Goal: Information Seeking & Learning: Learn about a topic

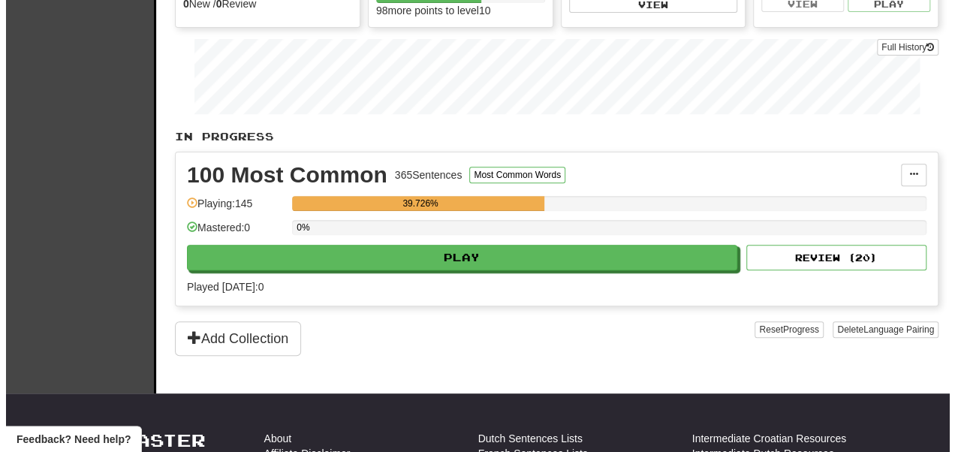
scroll to position [191, 0]
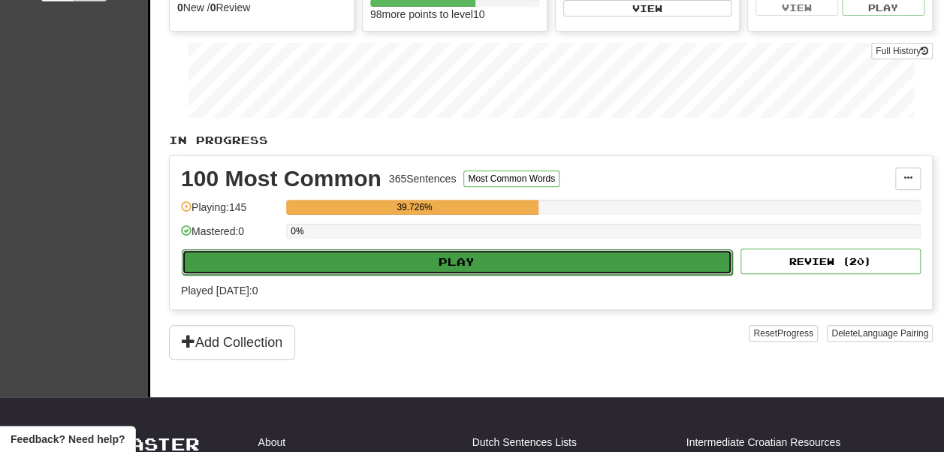
click at [446, 275] on button "Play" at bounding box center [457, 262] width 551 height 26
select select "**"
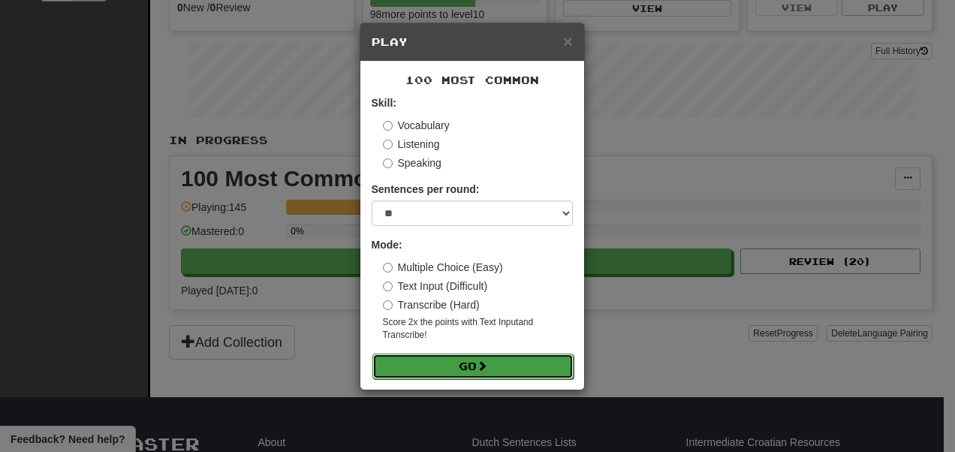
click at [443, 370] on button "Go" at bounding box center [473, 367] width 201 height 26
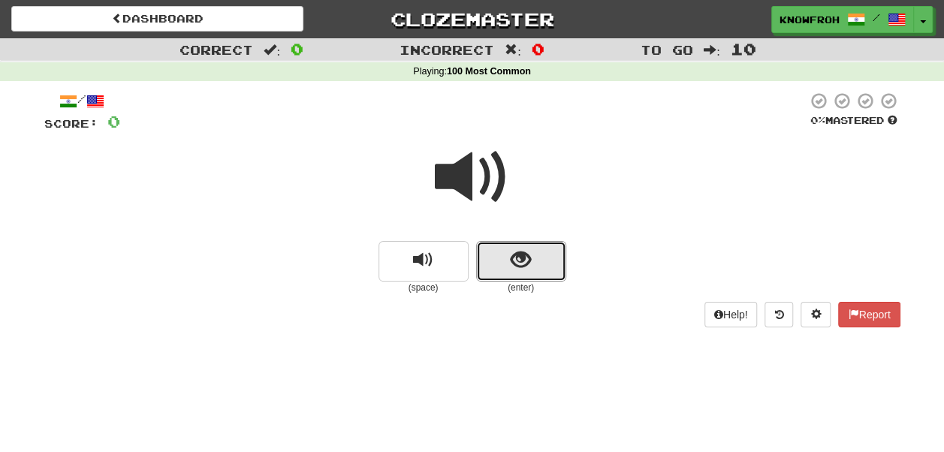
click at [542, 252] on button "show sentence" at bounding box center [521, 261] width 90 height 41
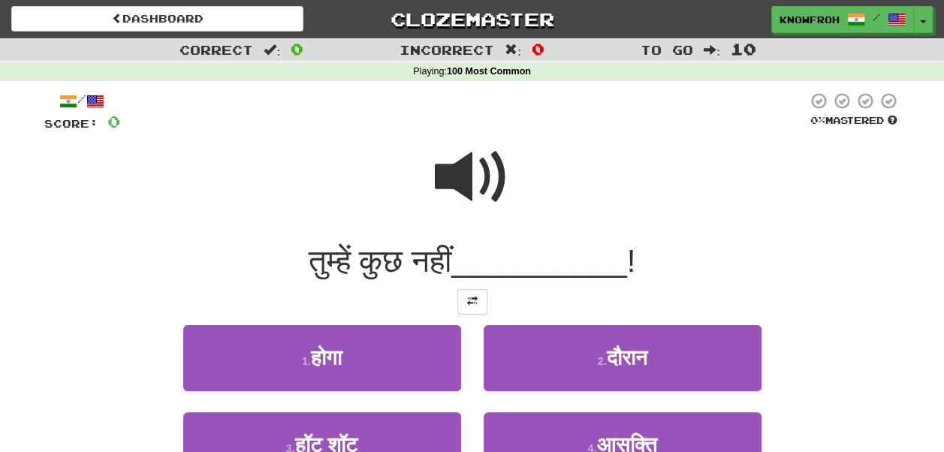
click at [468, 164] on span at bounding box center [472, 177] width 75 height 75
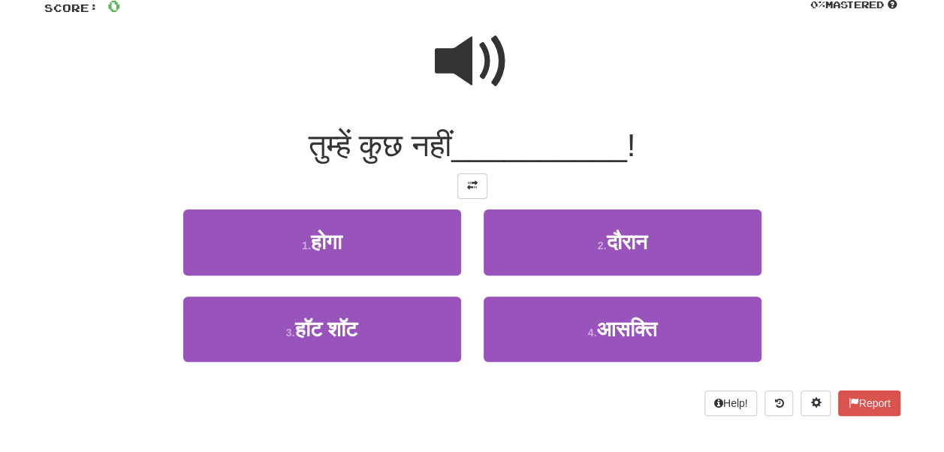
scroll to position [115, 0]
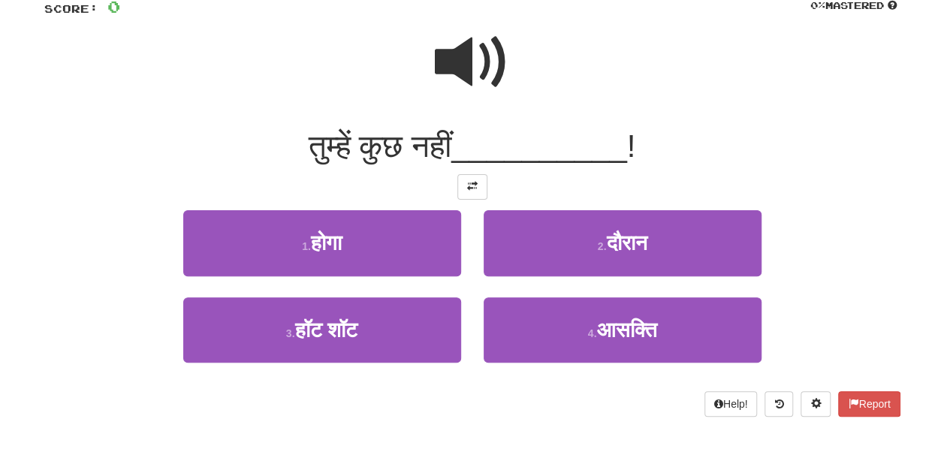
click at [473, 66] on span at bounding box center [472, 62] width 75 height 75
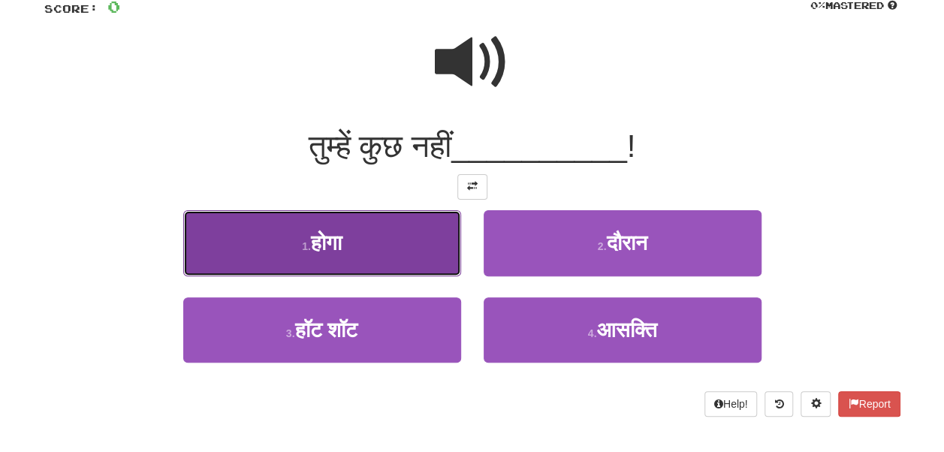
click at [413, 258] on button "1 . होगा" at bounding box center [322, 242] width 278 height 65
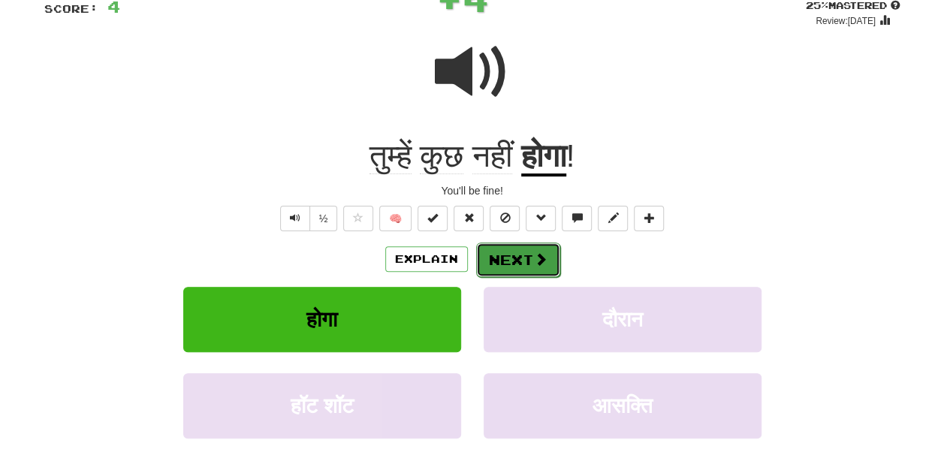
click at [539, 264] on span at bounding box center [541, 259] width 14 height 14
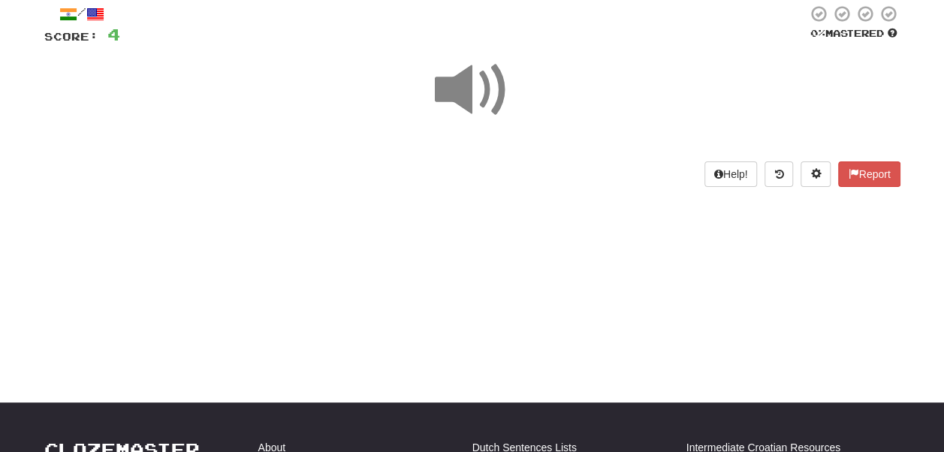
scroll to position [86, 0]
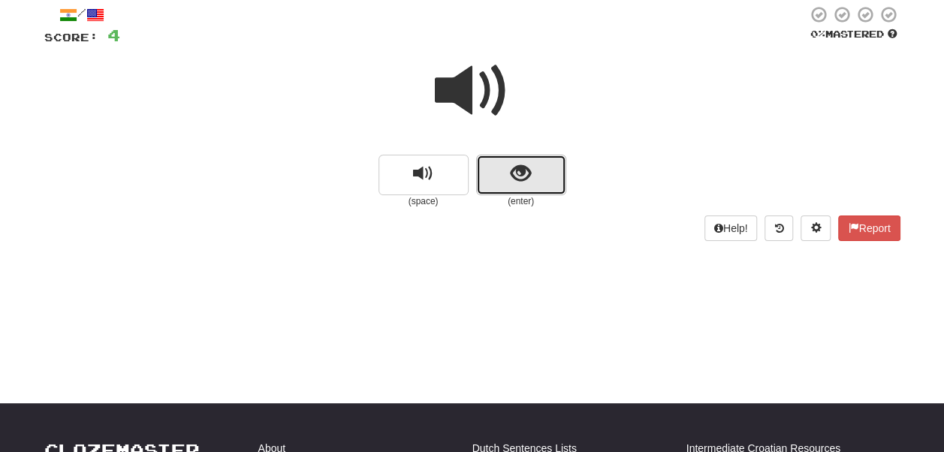
click at [537, 168] on button "show sentence" at bounding box center [521, 175] width 90 height 41
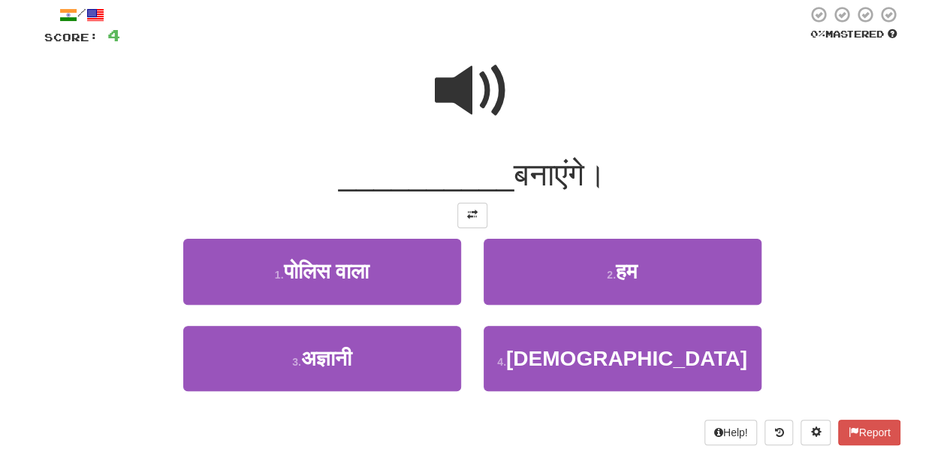
click at [469, 85] on span at bounding box center [472, 90] width 75 height 75
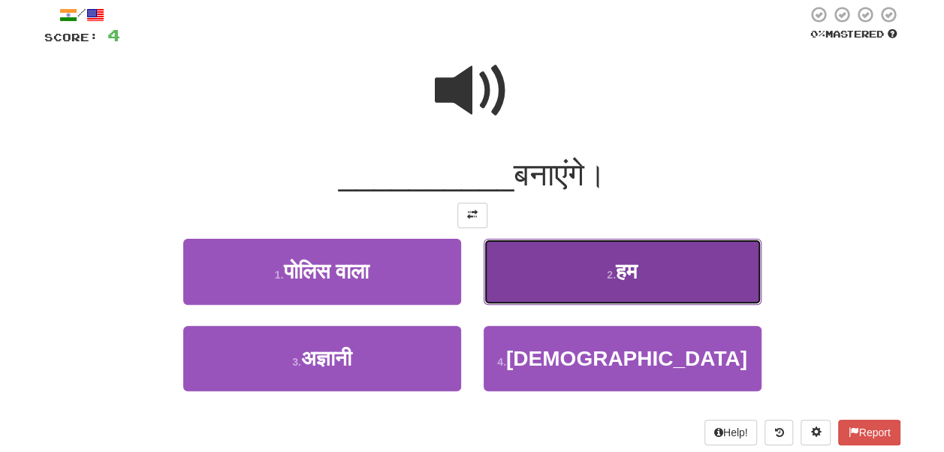
click at [573, 267] on button "2 . हम" at bounding box center [623, 271] width 278 height 65
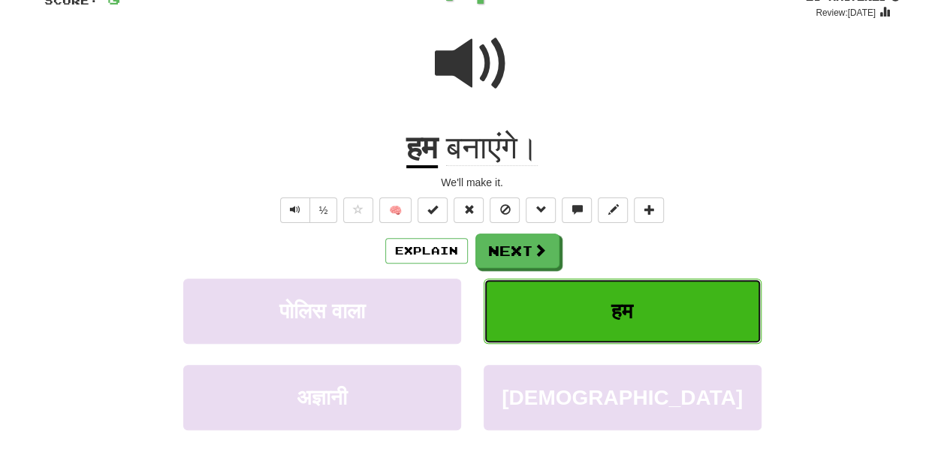
scroll to position [124, 0]
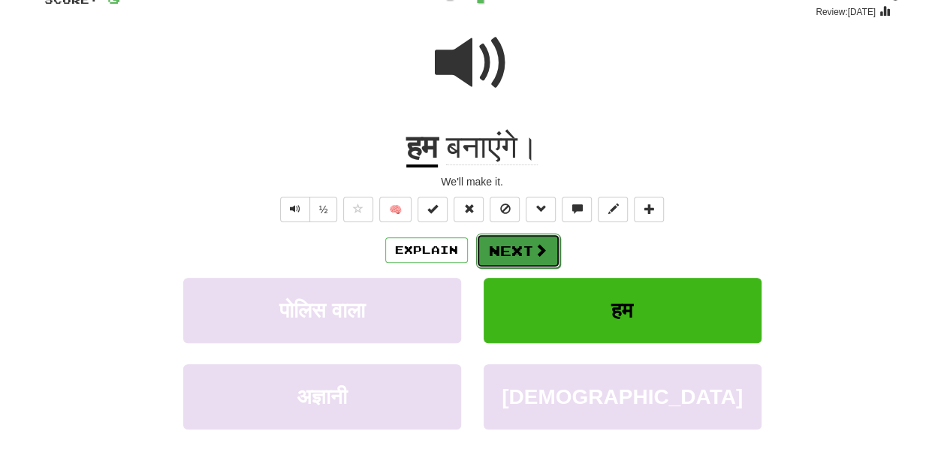
click at [535, 246] on span at bounding box center [541, 250] width 14 height 14
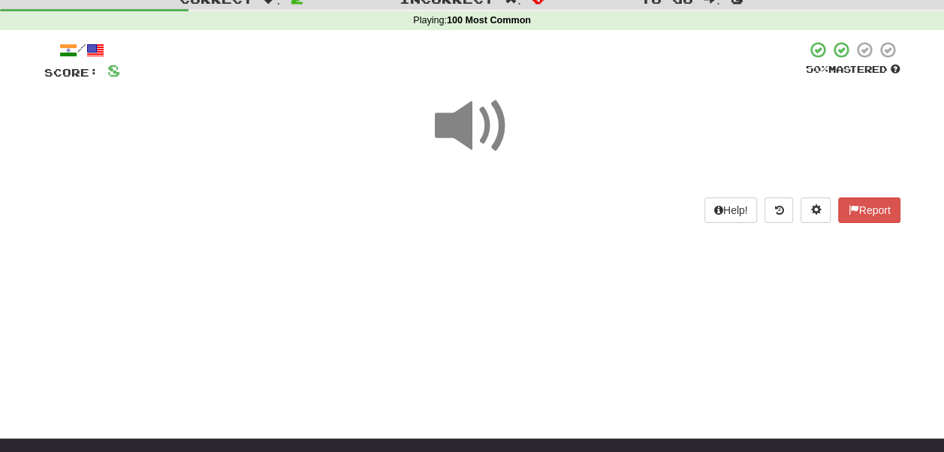
scroll to position [50, 0]
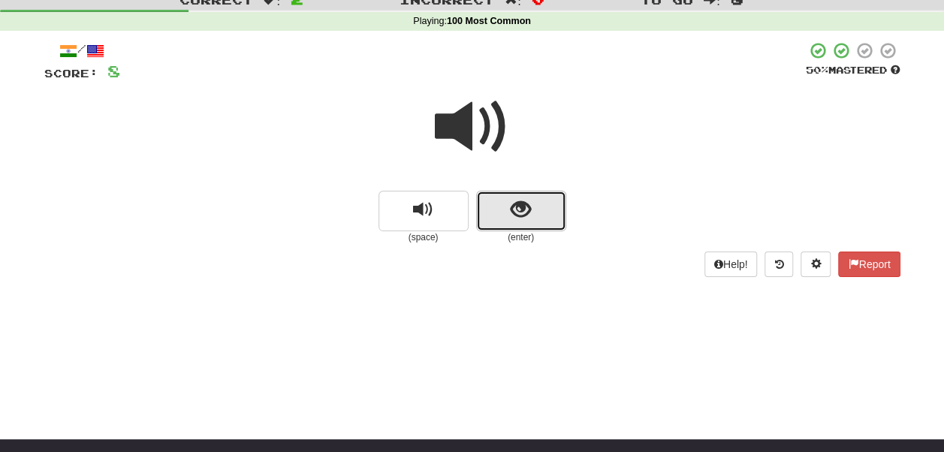
click at [524, 210] on span "show sentence" at bounding box center [521, 210] width 20 height 20
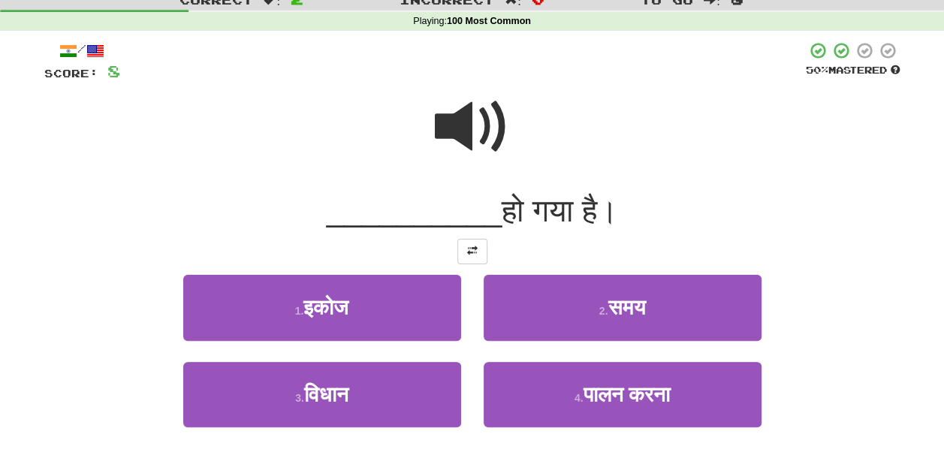
click at [464, 115] on span at bounding box center [472, 126] width 75 height 75
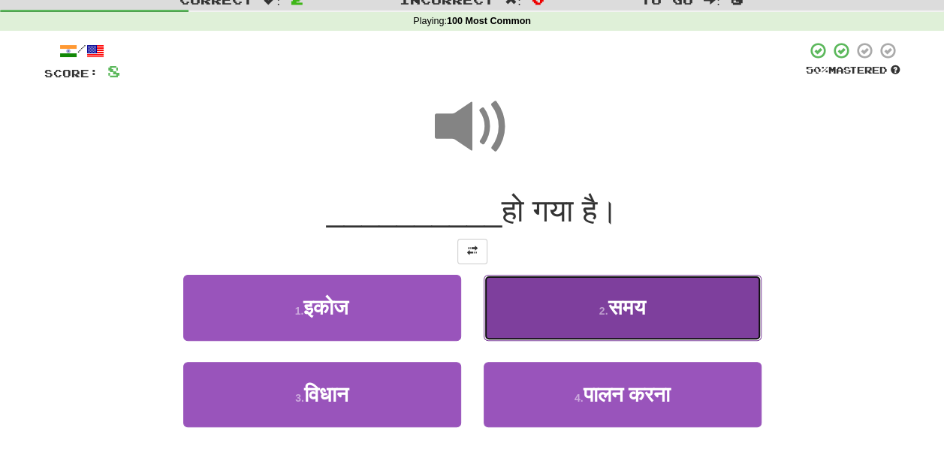
click at [619, 302] on span "समय" at bounding box center [627, 307] width 38 height 23
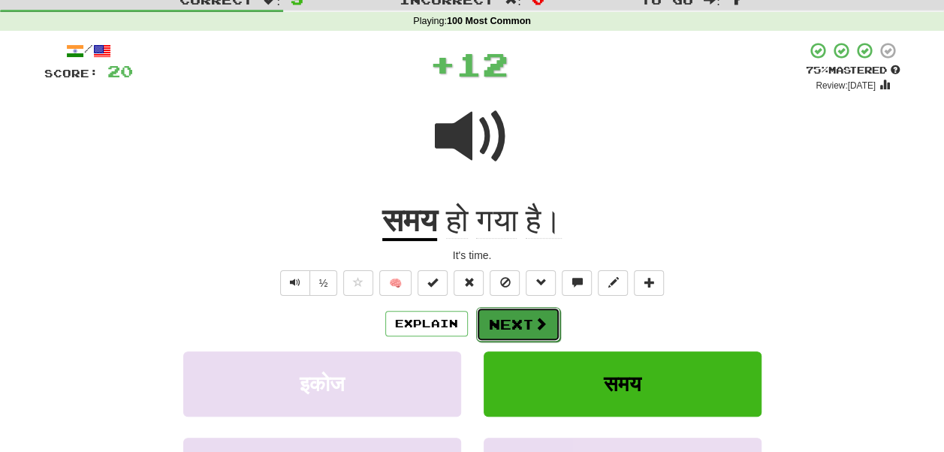
click at [545, 323] on span at bounding box center [541, 324] width 14 height 14
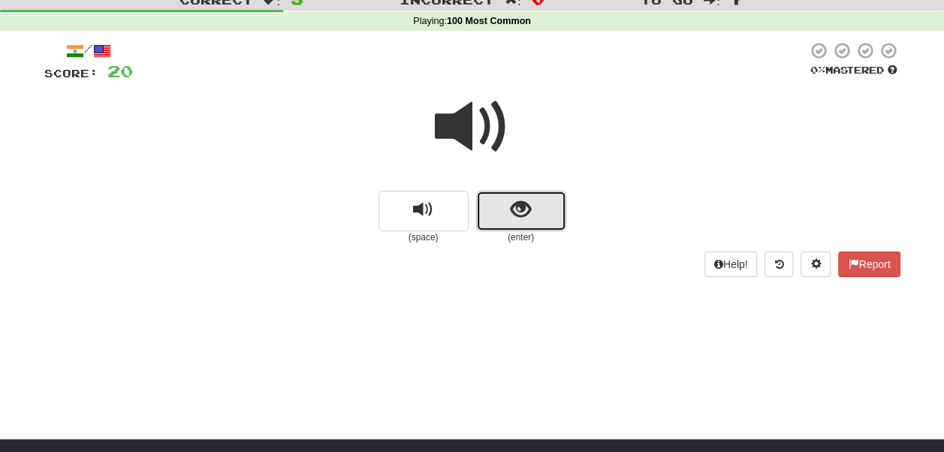
click at [524, 213] on span "show sentence" at bounding box center [521, 210] width 20 height 20
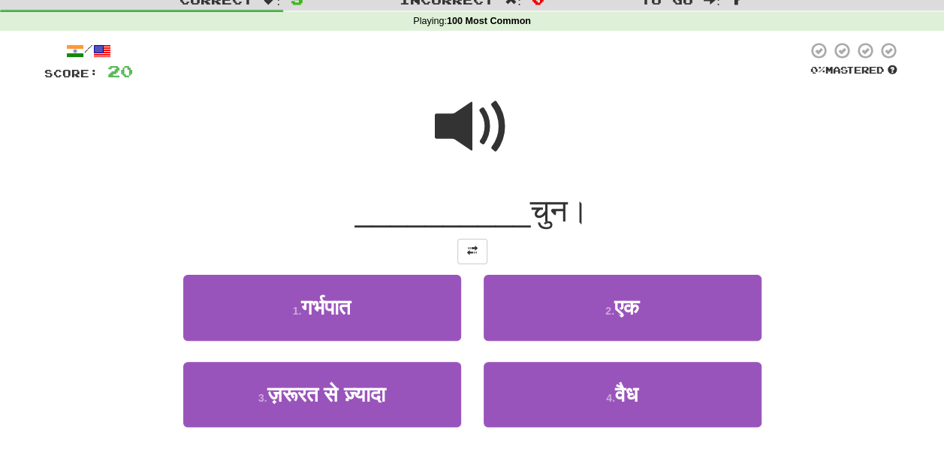
scroll to position [113, 0]
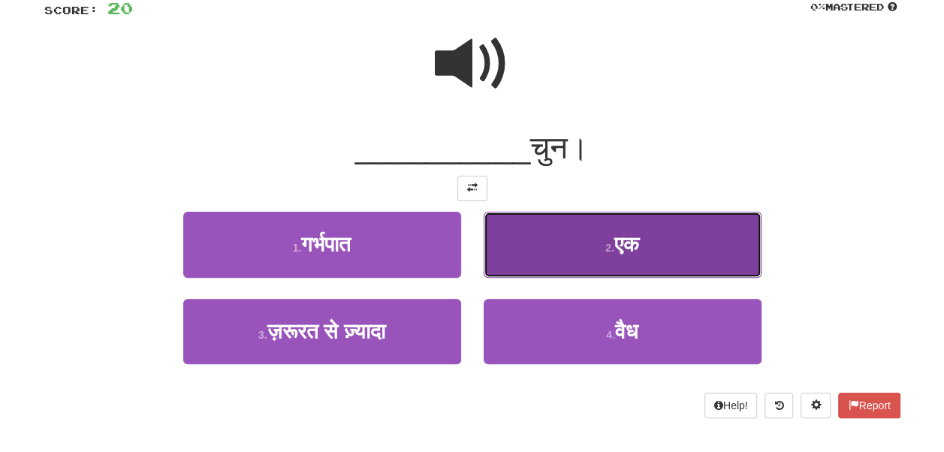
click at [566, 242] on button "2 . एक" at bounding box center [623, 244] width 278 height 65
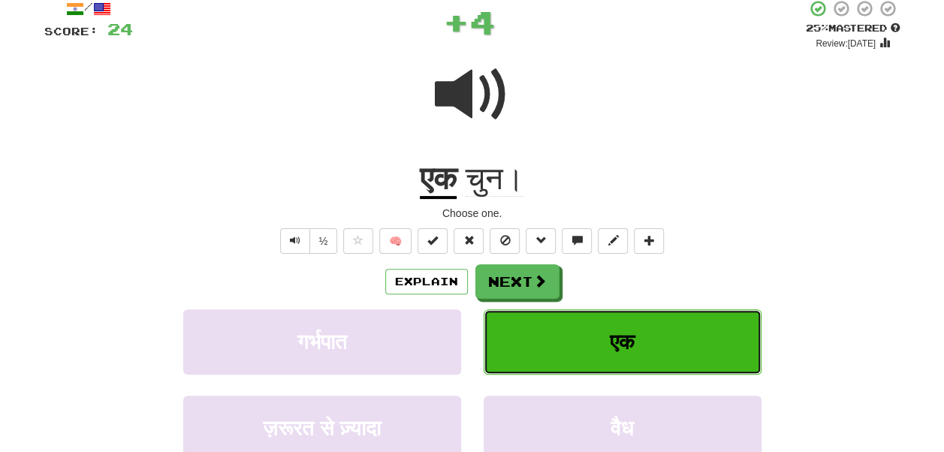
scroll to position [92, 0]
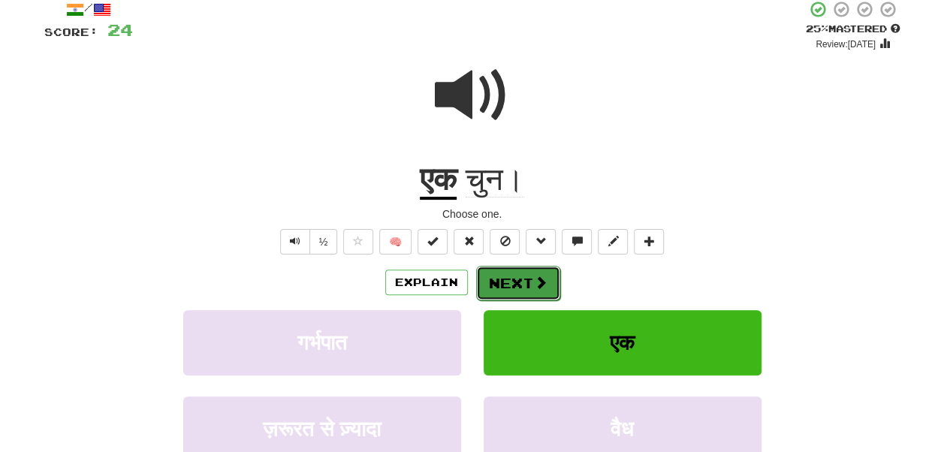
click at [516, 282] on button "Next" at bounding box center [518, 283] width 84 height 35
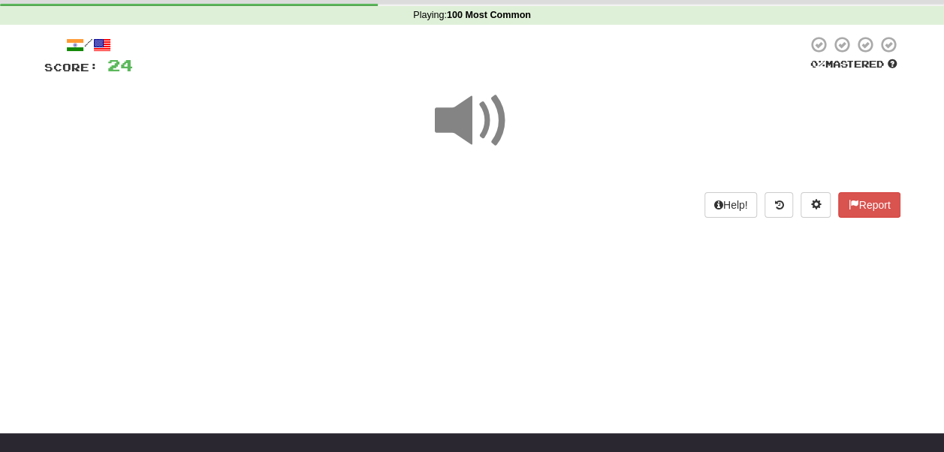
scroll to position [56, 0]
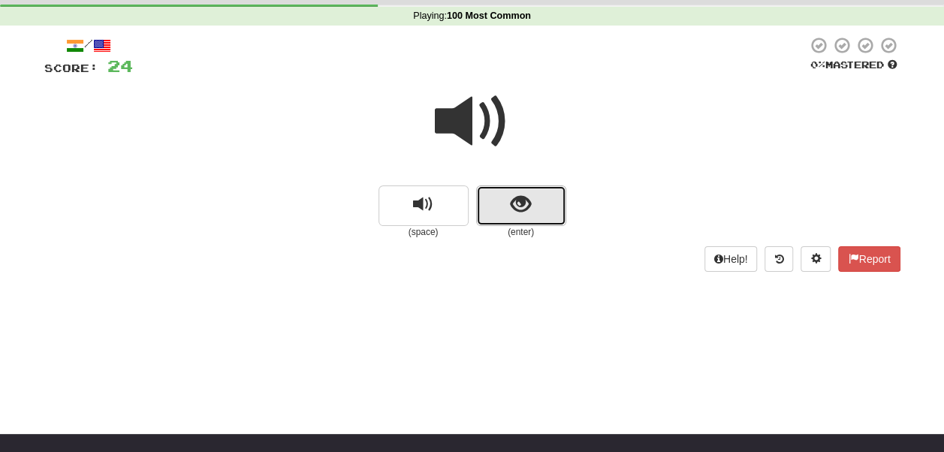
click at [518, 215] on span "show sentence" at bounding box center [521, 205] width 20 height 20
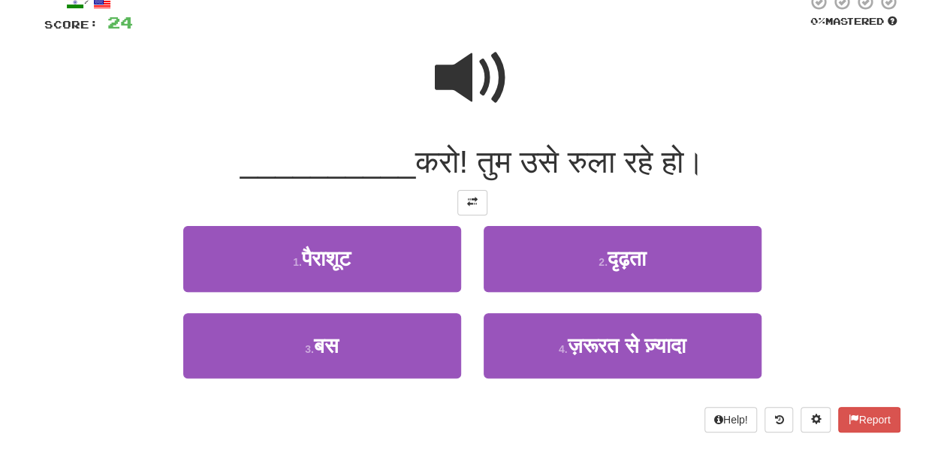
scroll to position [101, 0]
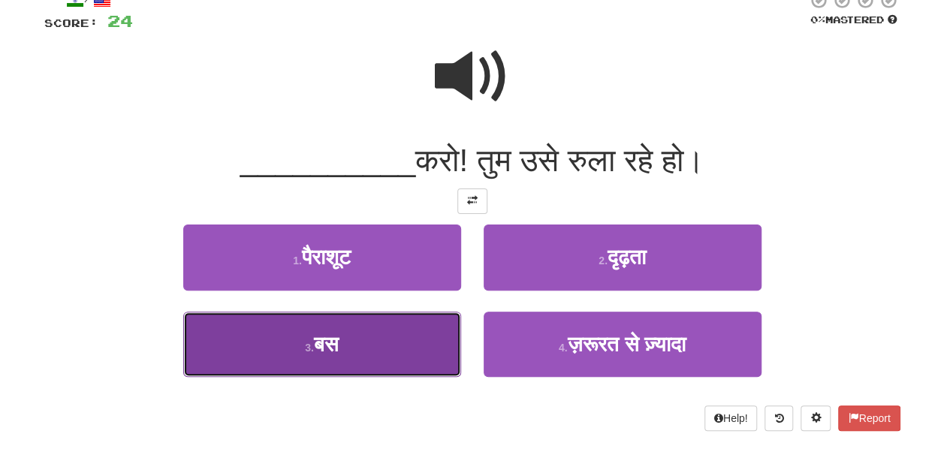
click at [421, 340] on button "3 . बस" at bounding box center [322, 344] width 278 height 65
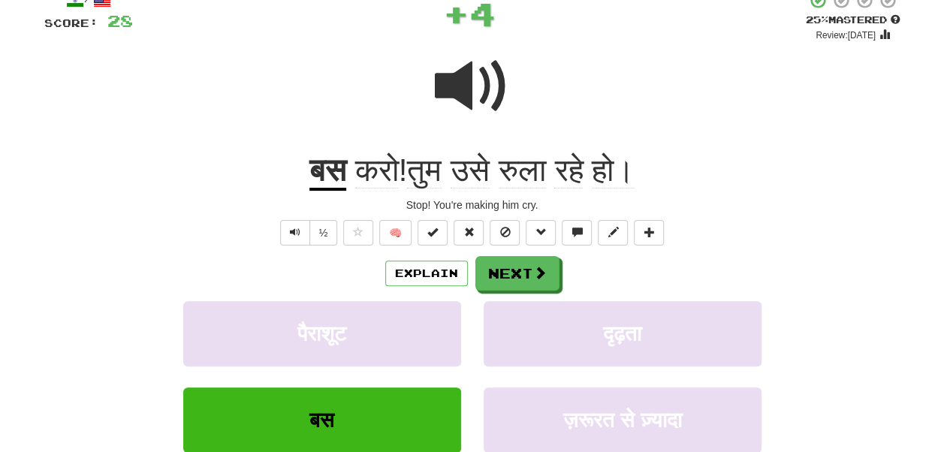
click at [309, 177] on u "बस" at bounding box center [327, 171] width 37 height 38
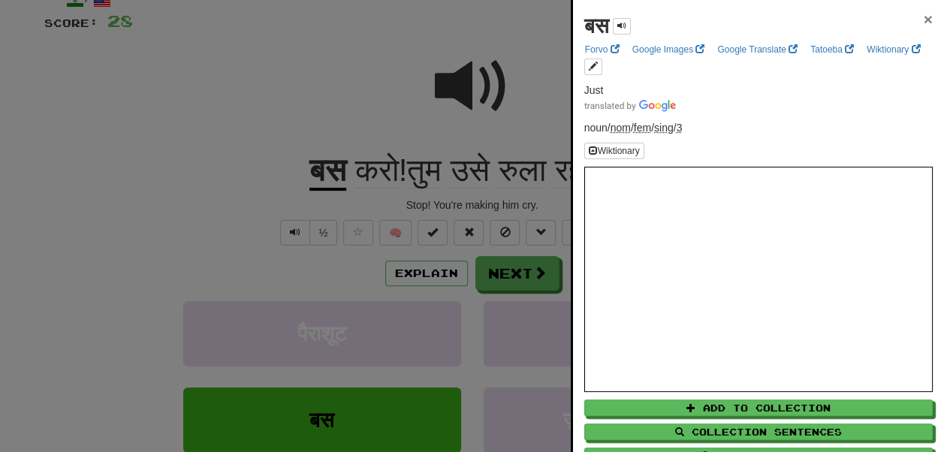
click at [924, 17] on span "×" at bounding box center [928, 19] width 9 height 17
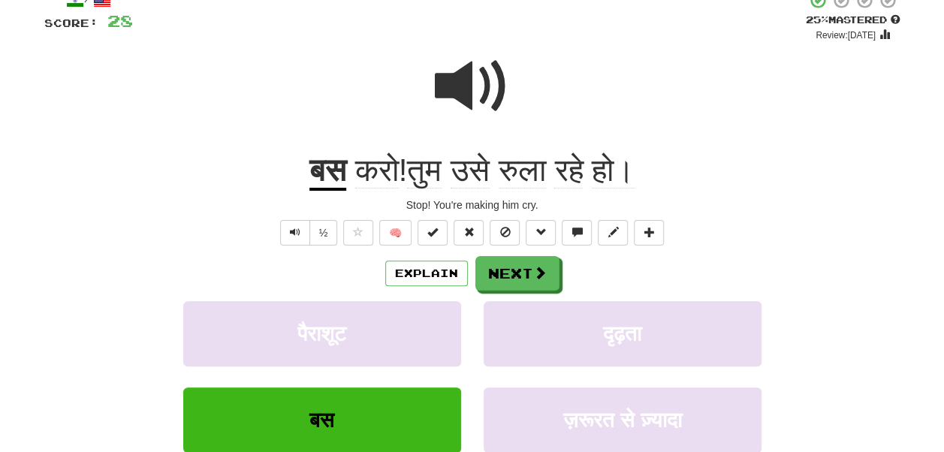
click at [460, 174] on span "उसे" at bounding box center [470, 170] width 39 height 36
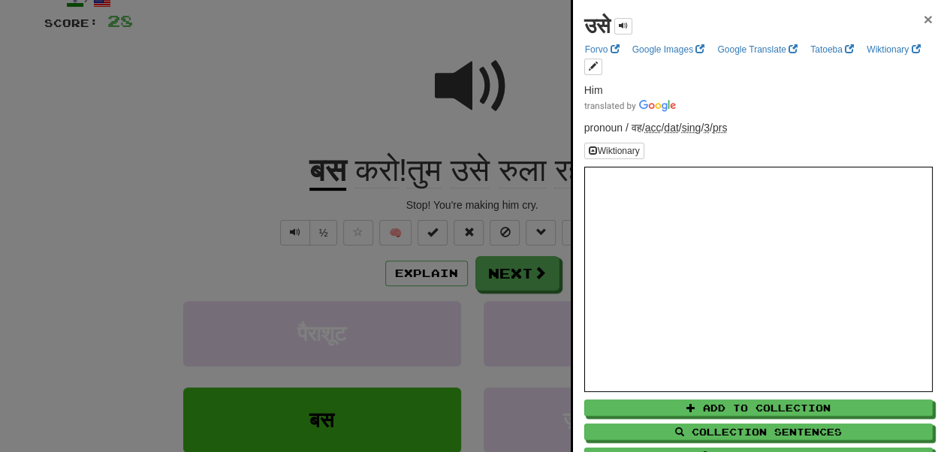
click at [924, 17] on span "×" at bounding box center [928, 19] width 9 height 17
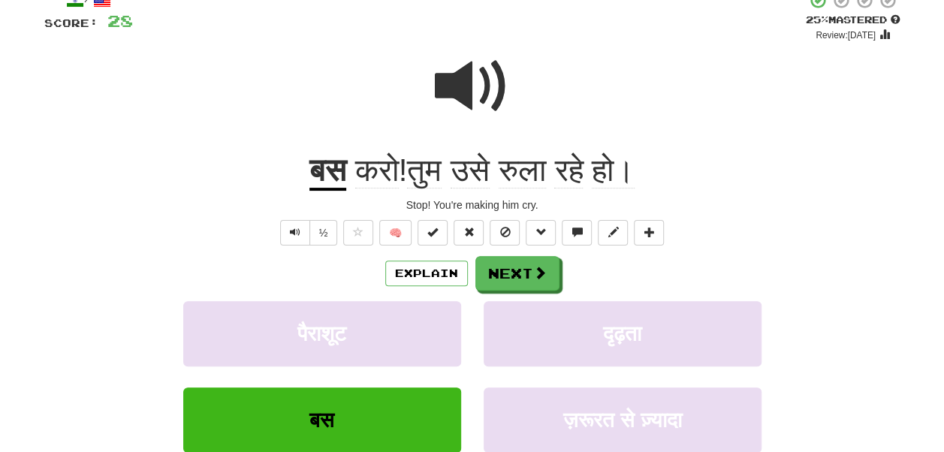
click at [479, 90] on span at bounding box center [472, 86] width 75 height 75
click at [493, 93] on span at bounding box center [472, 86] width 75 height 75
click at [539, 162] on span "रुला" at bounding box center [522, 170] width 47 height 36
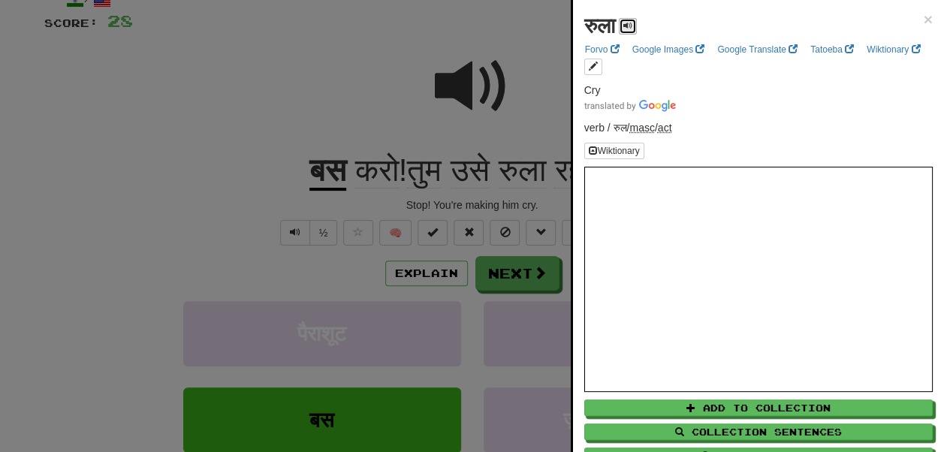
click at [637, 27] on button at bounding box center [628, 26] width 18 height 17
click at [917, 17] on div "रुला × Forvo Google Images Google Translate Tatoeba Wiktionary Cry verb / रुल /…" at bounding box center [758, 253] width 371 height 507
click at [924, 17] on span "×" at bounding box center [928, 19] width 9 height 17
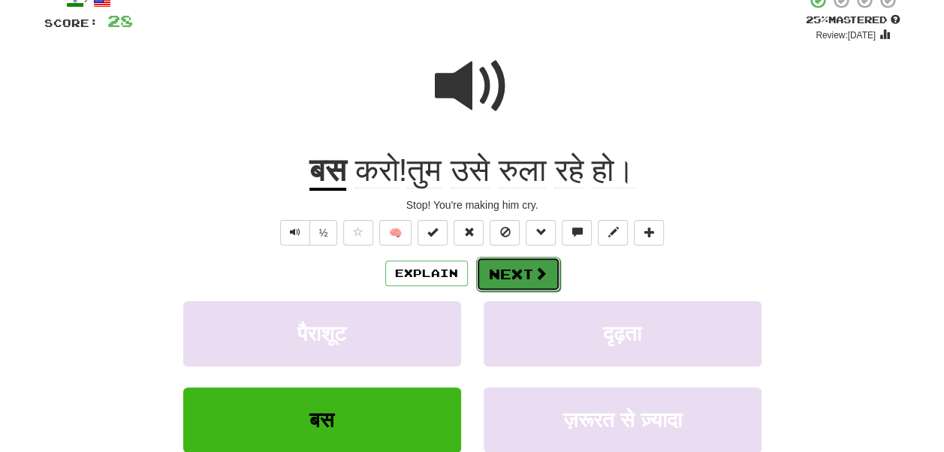
click at [523, 276] on button "Next" at bounding box center [518, 274] width 84 height 35
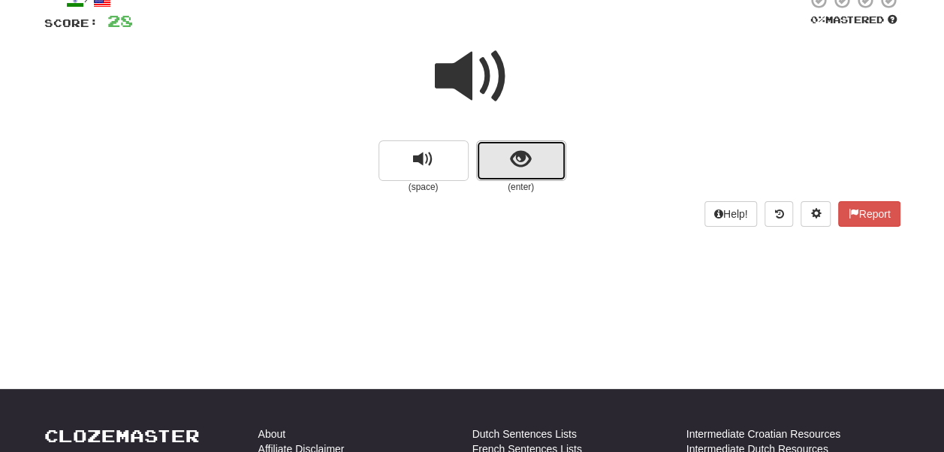
click at [518, 161] on span "show sentence" at bounding box center [521, 159] width 20 height 20
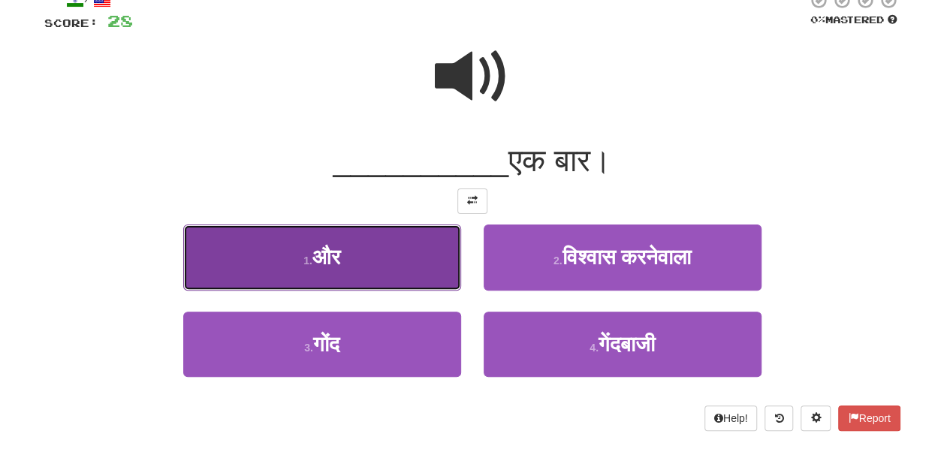
click at [427, 252] on button "1 . और" at bounding box center [322, 257] width 278 height 65
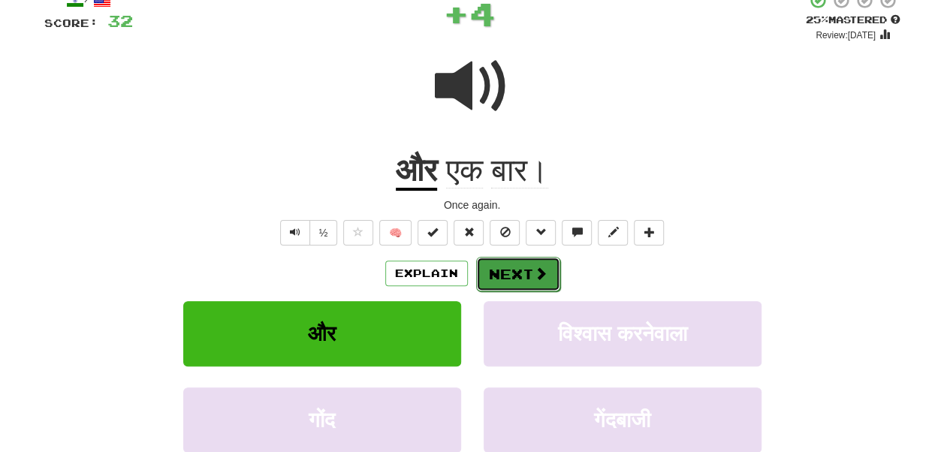
click at [510, 268] on button "Next" at bounding box center [518, 274] width 84 height 35
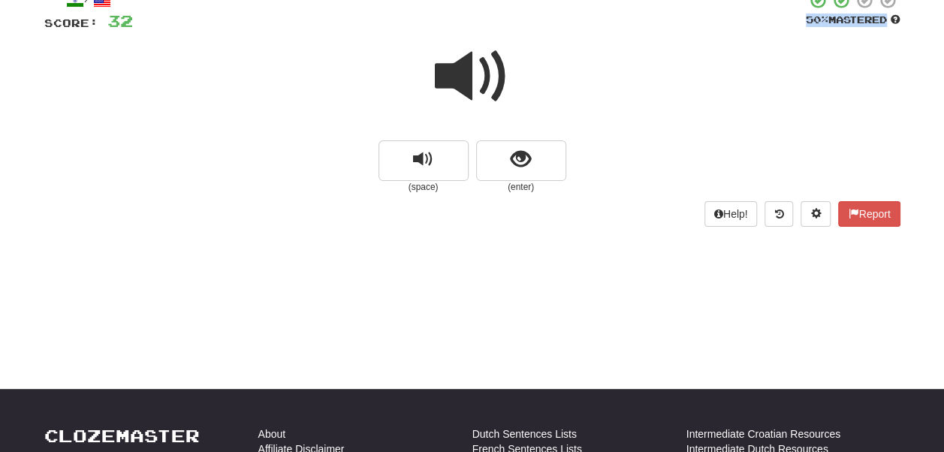
drag, startPoint x: 474, startPoint y: 27, endPoint x: 470, endPoint y: 66, distance: 39.2
click at [470, 66] on div "/ Score: 32 50 % Mastered (space) (enter) Help! Report" at bounding box center [472, 108] width 856 height 235
click at [470, 66] on span at bounding box center [472, 76] width 75 height 75
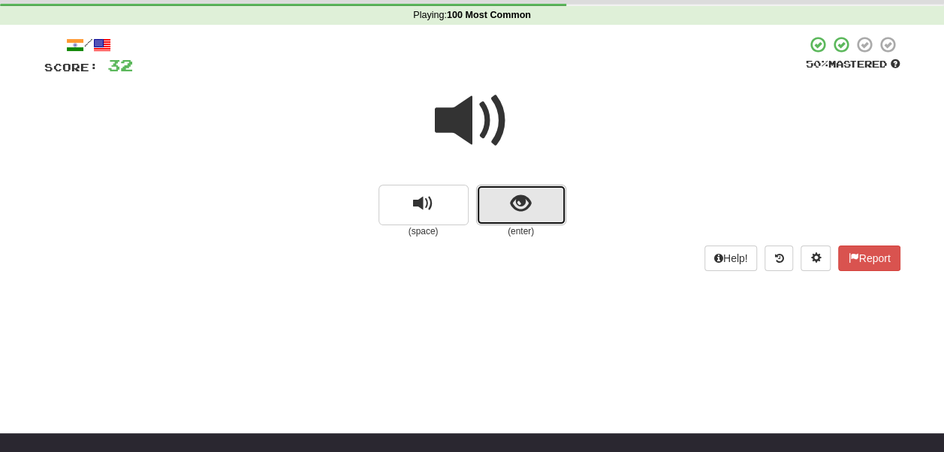
click at [542, 199] on button "show sentence" at bounding box center [521, 205] width 90 height 41
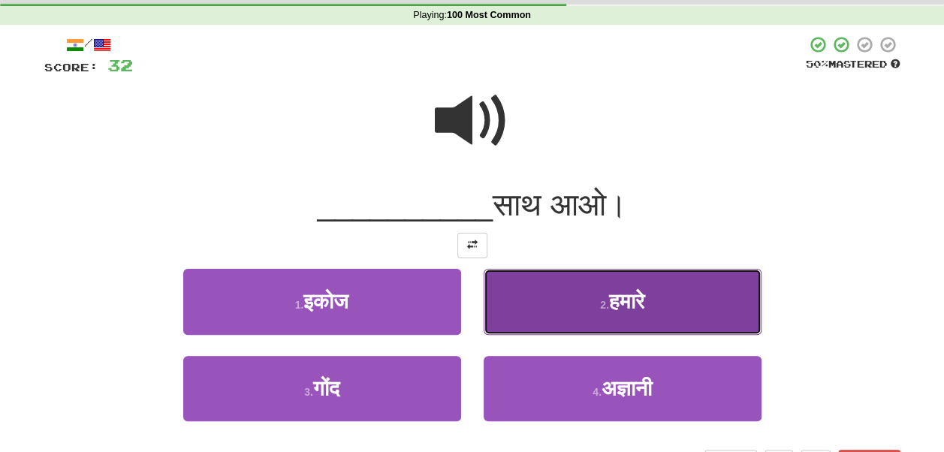
click at [528, 309] on button "2 . हमारे" at bounding box center [623, 301] width 278 height 65
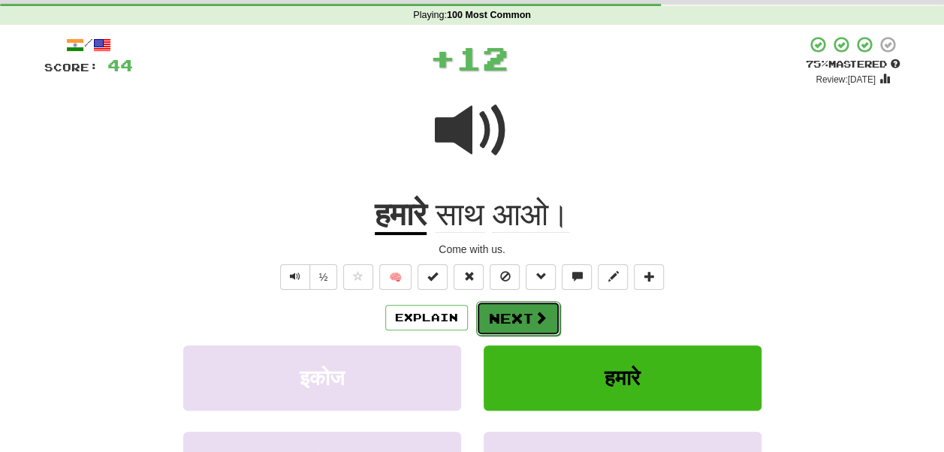
click at [527, 326] on button "Next" at bounding box center [518, 318] width 84 height 35
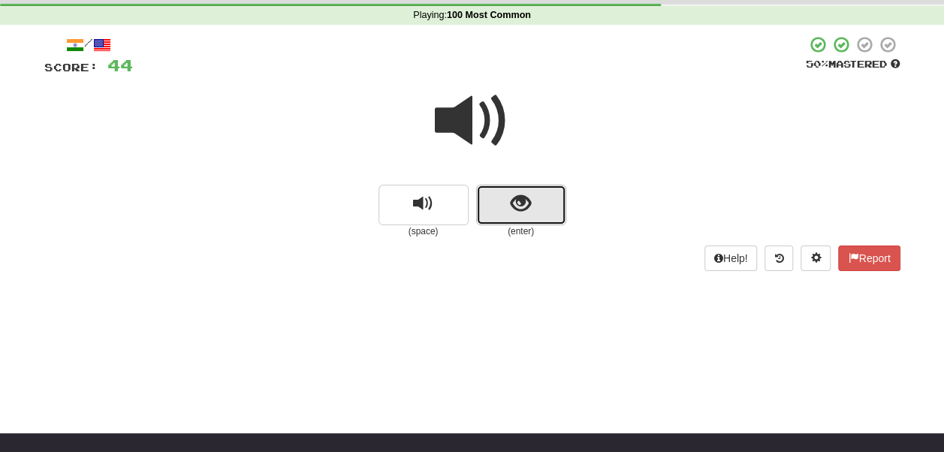
click at [535, 204] on button "show sentence" at bounding box center [521, 205] width 90 height 41
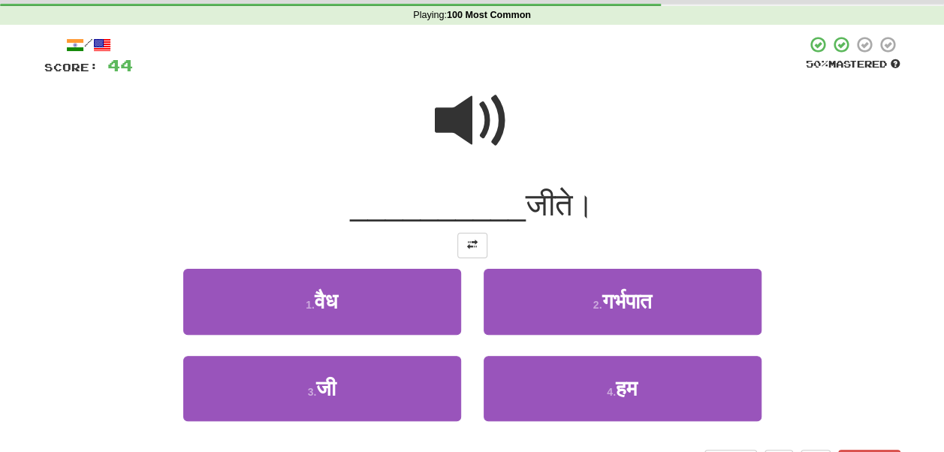
click at [488, 113] on span at bounding box center [472, 120] width 75 height 75
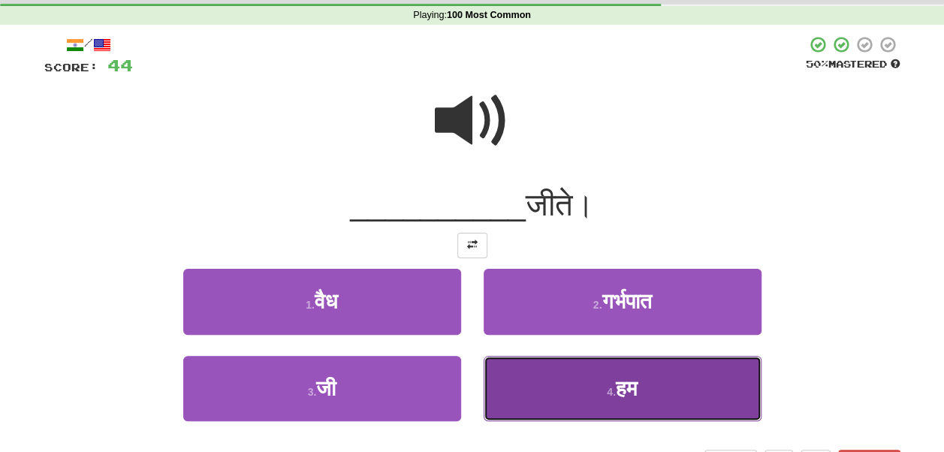
click at [536, 373] on button "4 . हम" at bounding box center [623, 388] width 278 height 65
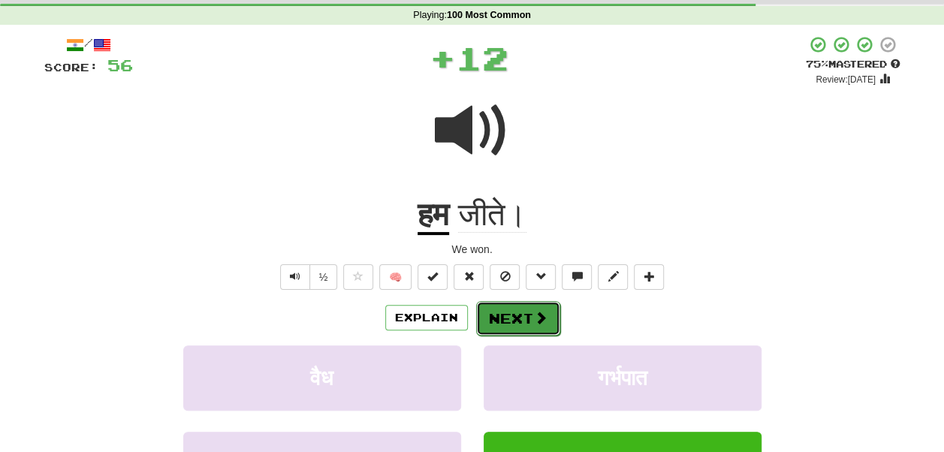
click at [544, 306] on button "Next" at bounding box center [518, 318] width 84 height 35
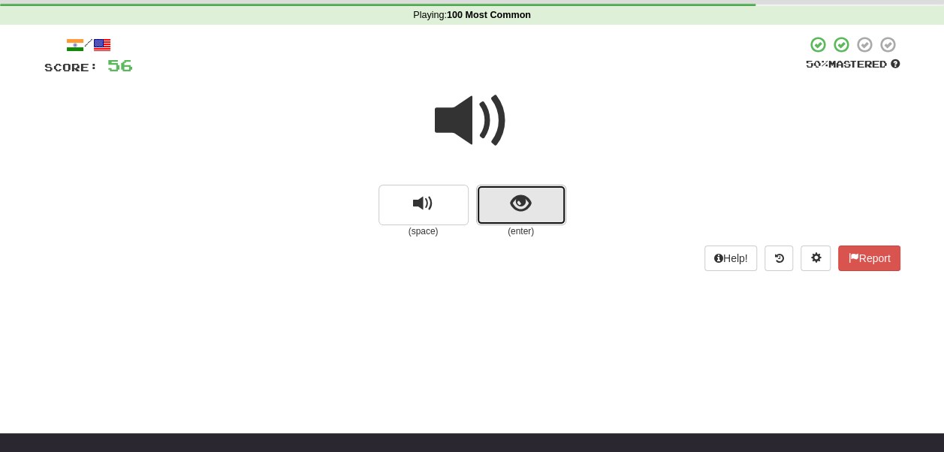
drag, startPoint x: 515, startPoint y: 186, endPoint x: 524, endPoint y: 207, distance: 23.2
click at [524, 207] on button "show sentence" at bounding box center [521, 205] width 90 height 41
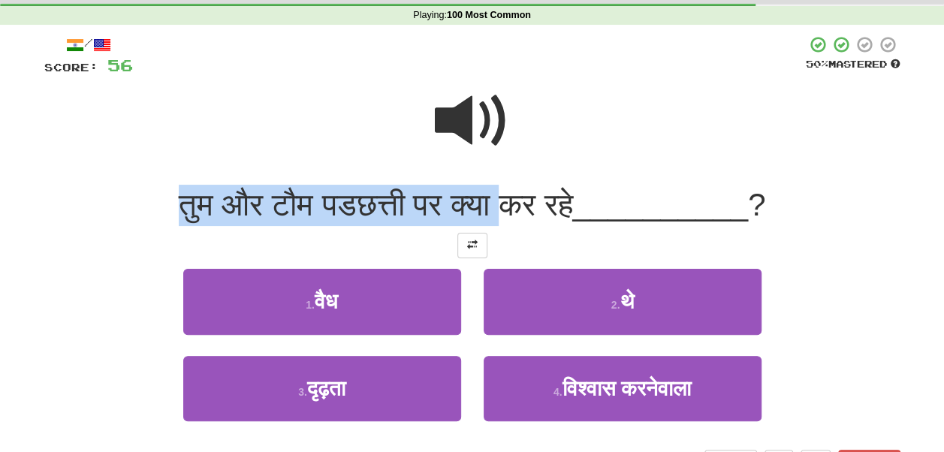
click at [467, 110] on div "/ Score: 56 50 % Mastered तुम और टौम पडछत्ती पर क्या कर रहे __________ ? 1 . वै…" at bounding box center [472, 255] width 856 height 440
click at [467, 110] on span at bounding box center [472, 120] width 75 height 75
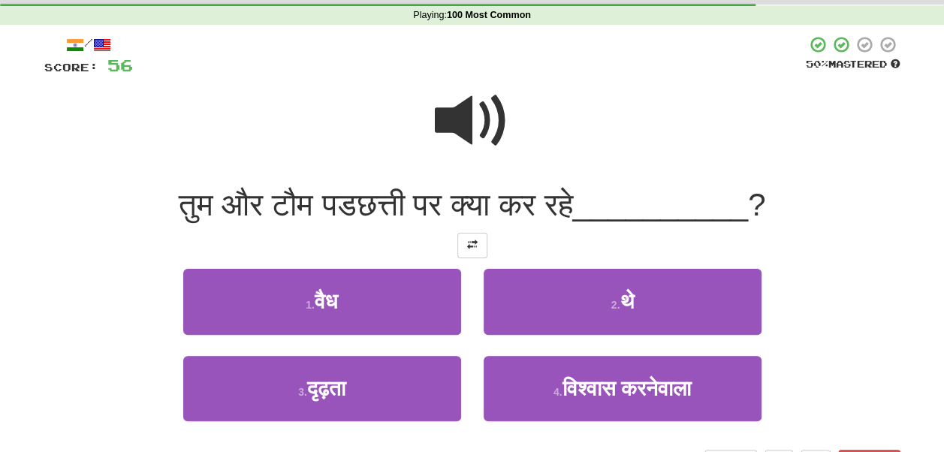
click at [454, 109] on span at bounding box center [472, 120] width 75 height 75
click at [466, 108] on span at bounding box center [472, 120] width 75 height 75
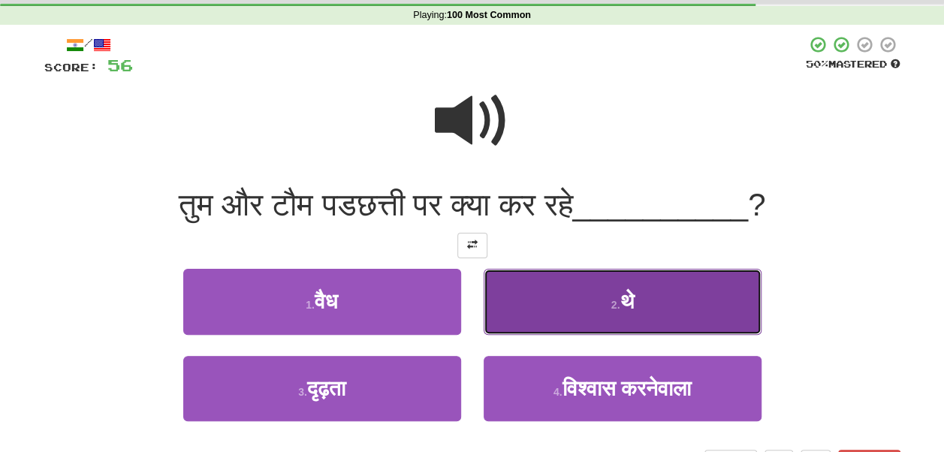
click at [555, 290] on button "2 . थे" at bounding box center [623, 301] width 278 height 65
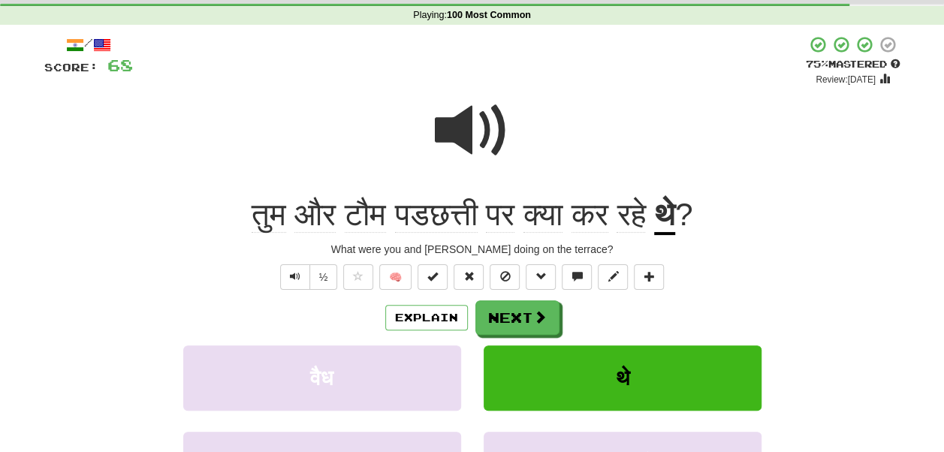
click at [486, 216] on span "पडछत्ती" at bounding box center [500, 215] width 29 height 36
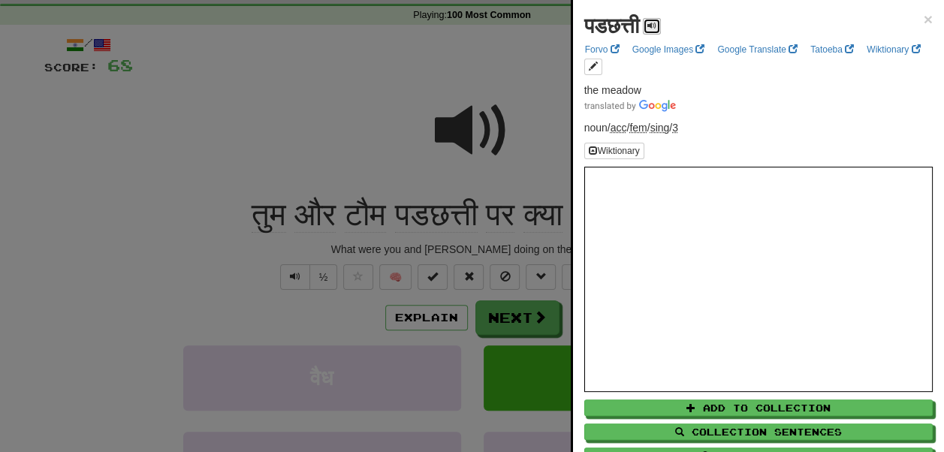
click at [657, 23] on span at bounding box center [651, 25] width 9 height 9
click at [924, 25] on span "×" at bounding box center [928, 19] width 9 height 17
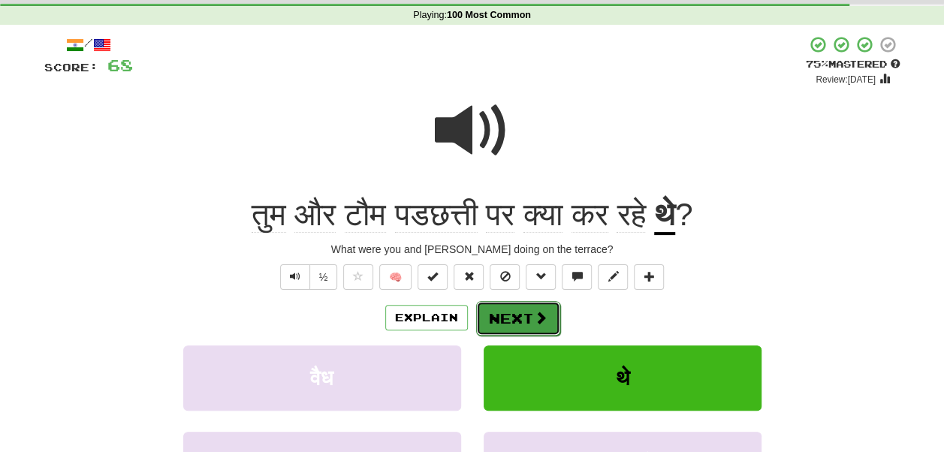
click at [536, 309] on button "Next" at bounding box center [518, 318] width 84 height 35
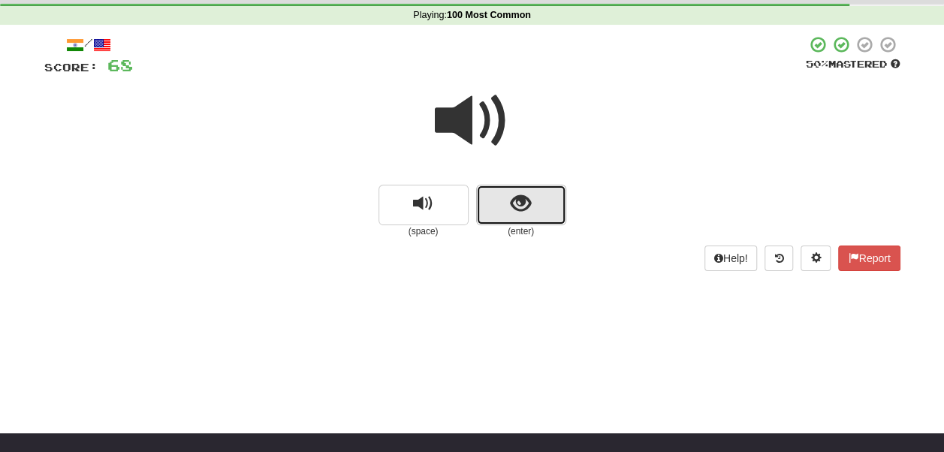
click at [545, 202] on button "show sentence" at bounding box center [521, 205] width 90 height 41
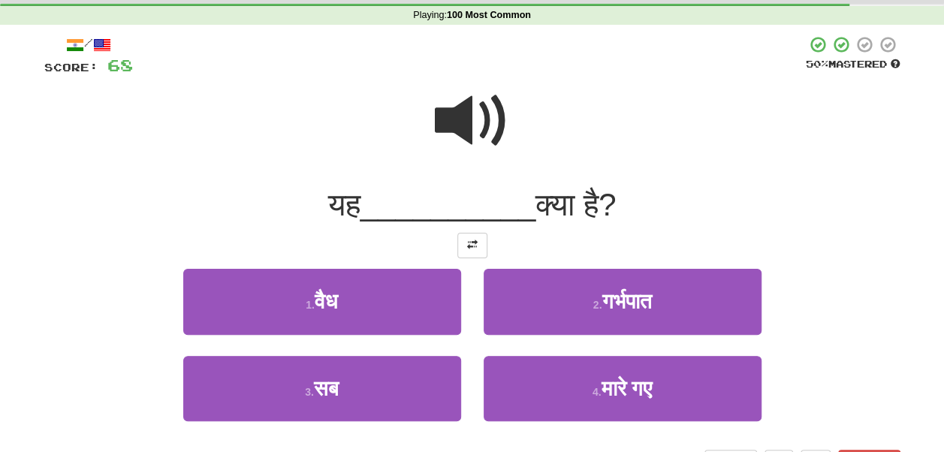
drag, startPoint x: 467, startPoint y: 78, endPoint x: 459, endPoint y: 111, distance: 34.1
click at [459, 111] on span at bounding box center [472, 120] width 75 height 75
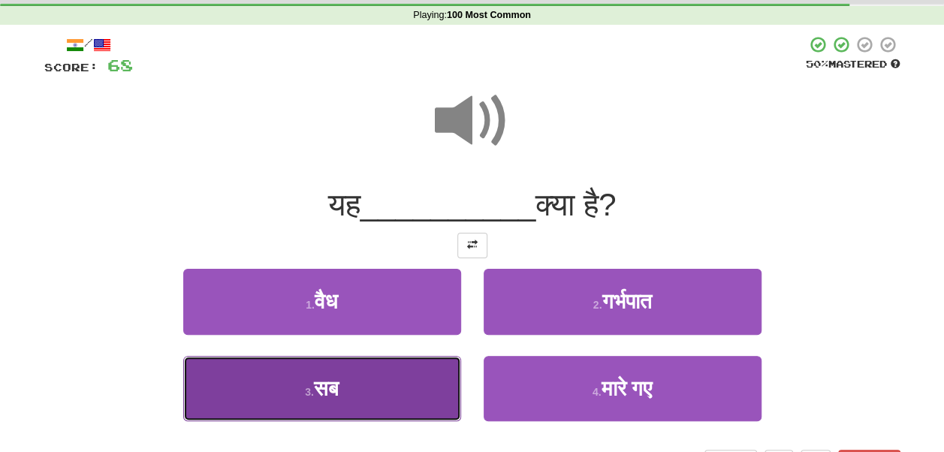
click at [343, 394] on button "3 . सब" at bounding box center [322, 388] width 278 height 65
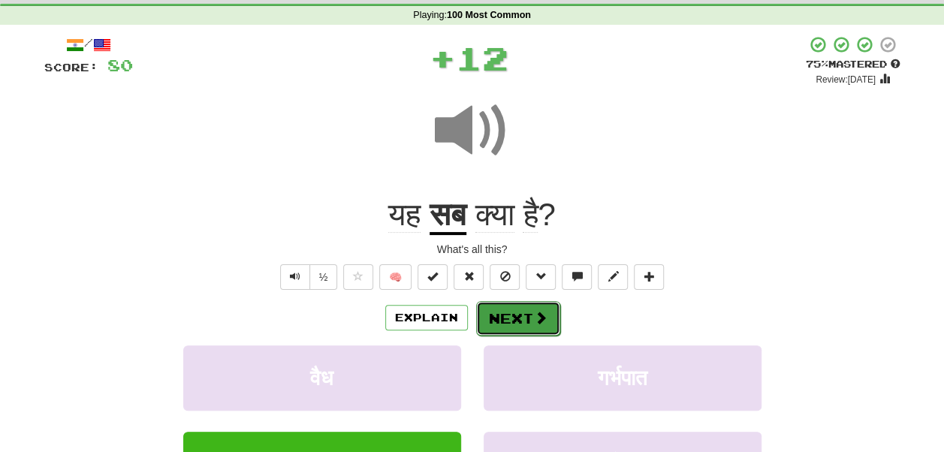
click at [508, 321] on button "Next" at bounding box center [518, 318] width 84 height 35
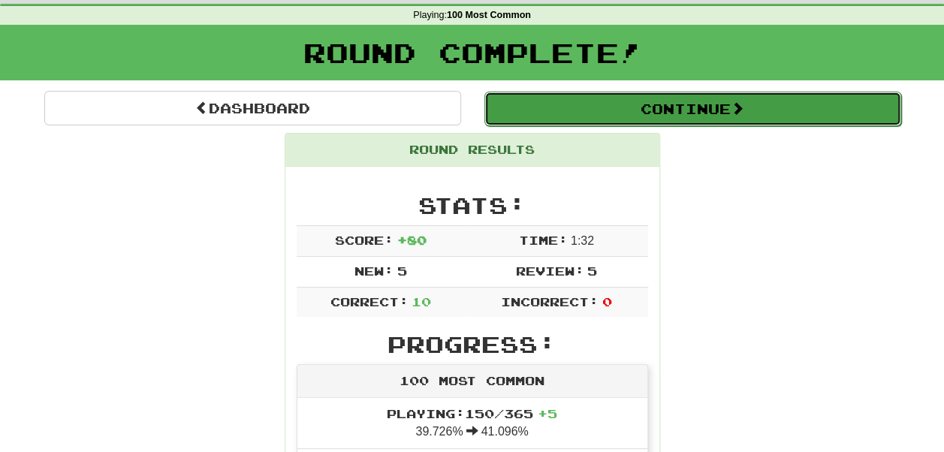
click at [562, 117] on button "Continue" at bounding box center [692, 109] width 417 height 35
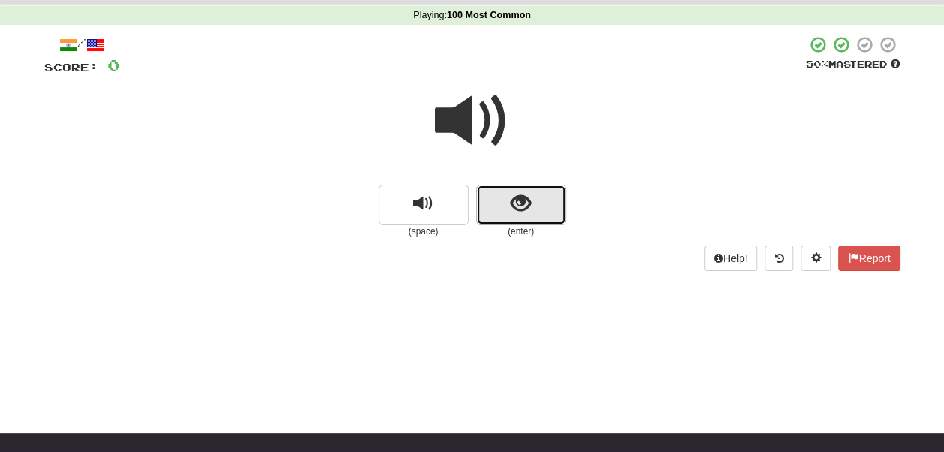
click at [542, 213] on button "show sentence" at bounding box center [521, 205] width 90 height 41
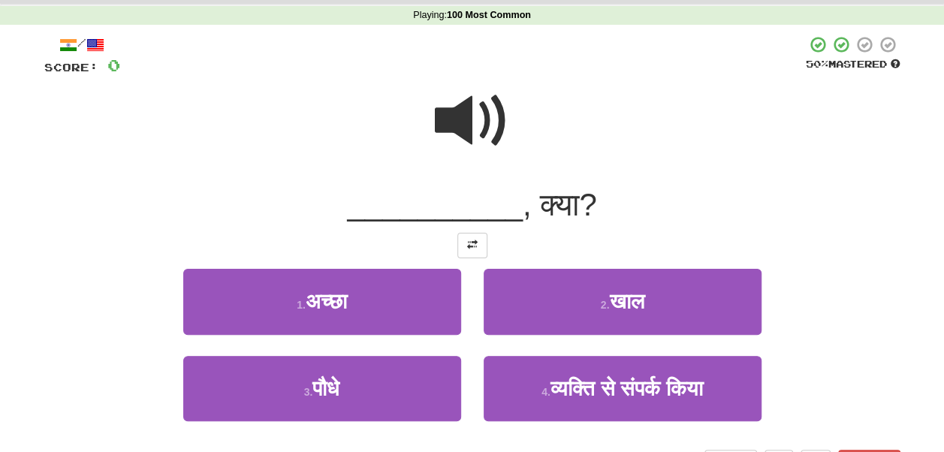
click at [467, 125] on span at bounding box center [472, 120] width 75 height 75
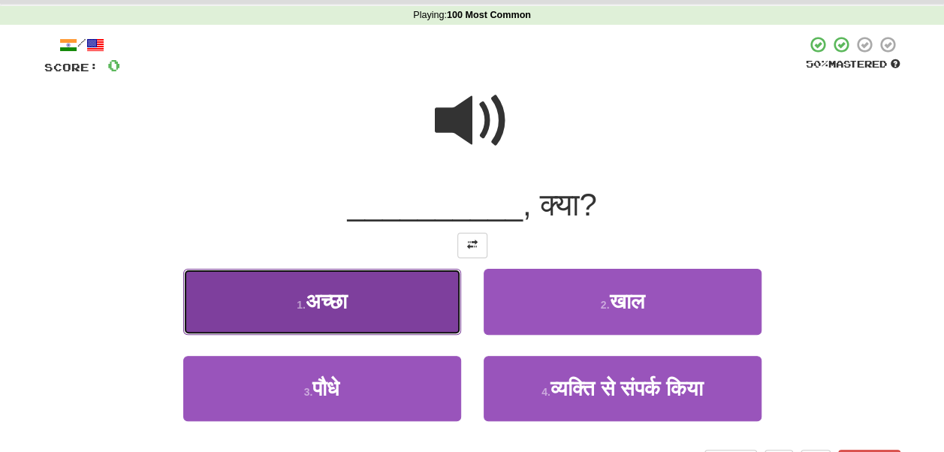
click at [352, 294] on button "1 . अच्छा" at bounding box center [322, 301] width 278 height 65
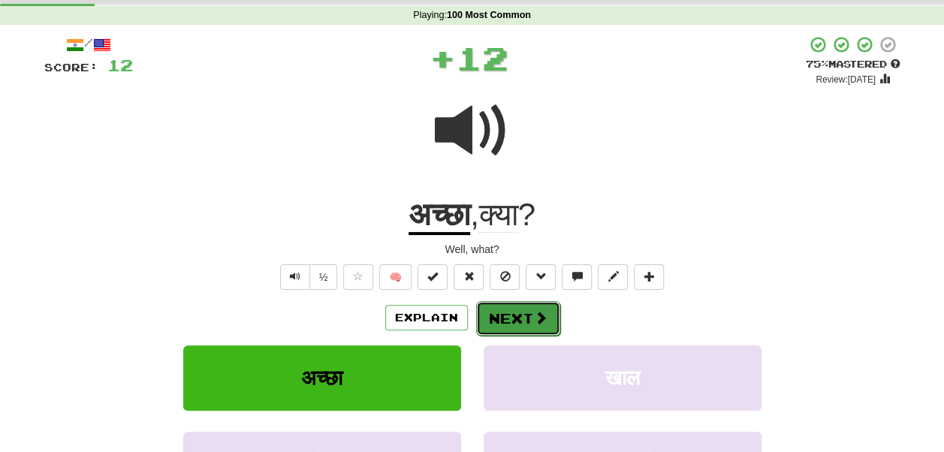
click at [496, 312] on button "Next" at bounding box center [518, 318] width 84 height 35
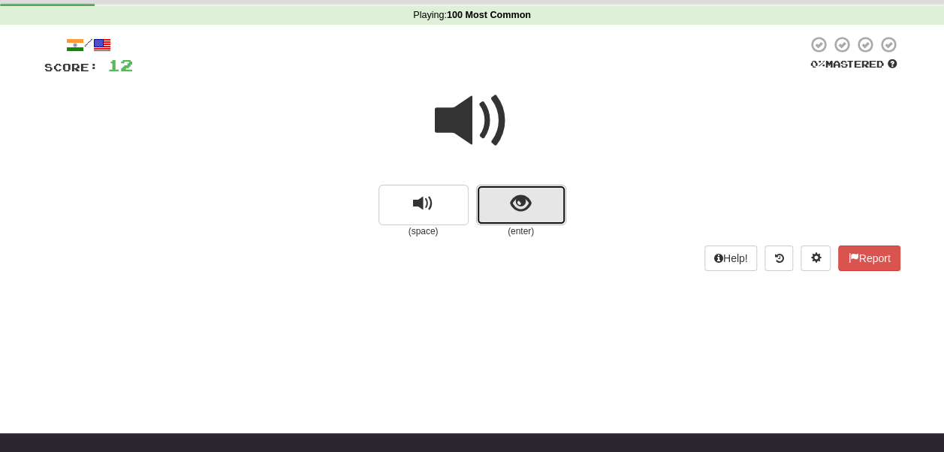
click at [522, 195] on span "show sentence" at bounding box center [521, 204] width 20 height 20
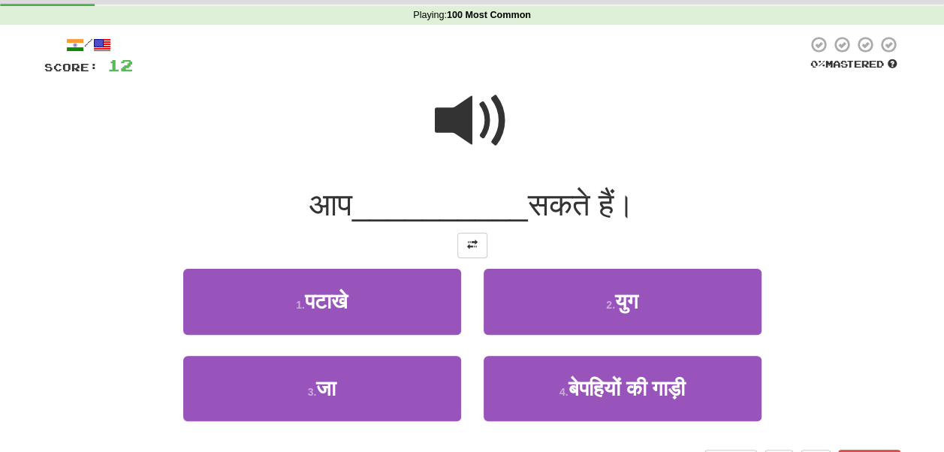
click at [469, 122] on span at bounding box center [472, 120] width 75 height 75
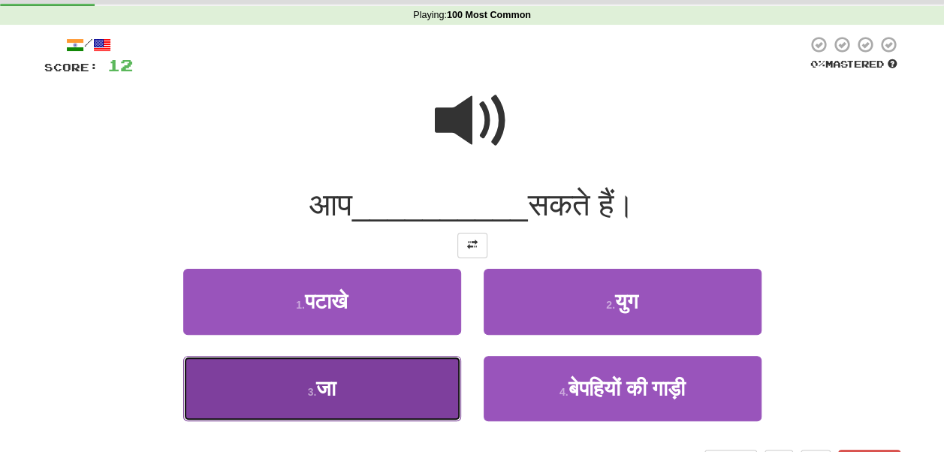
click at [369, 374] on button "3 . जा" at bounding box center [322, 388] width 278 height 65
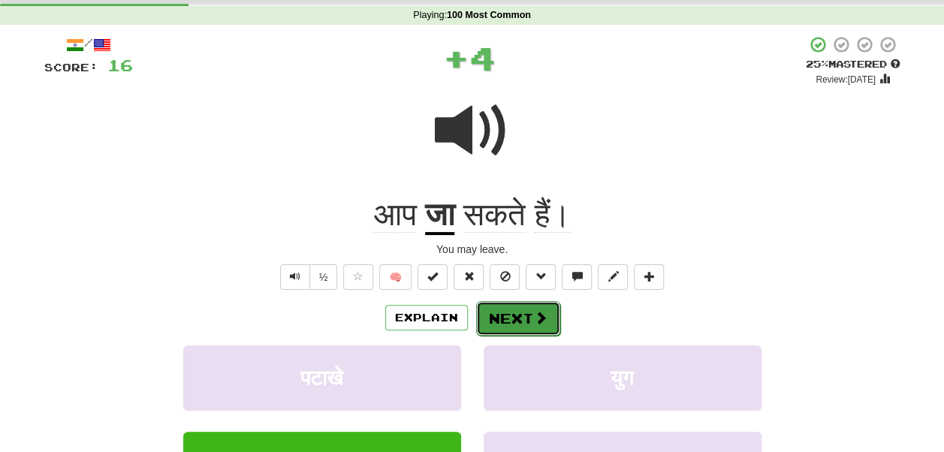
click at [490, 313] on button "Next" at bounding box center [518, 318] width 84 height 35
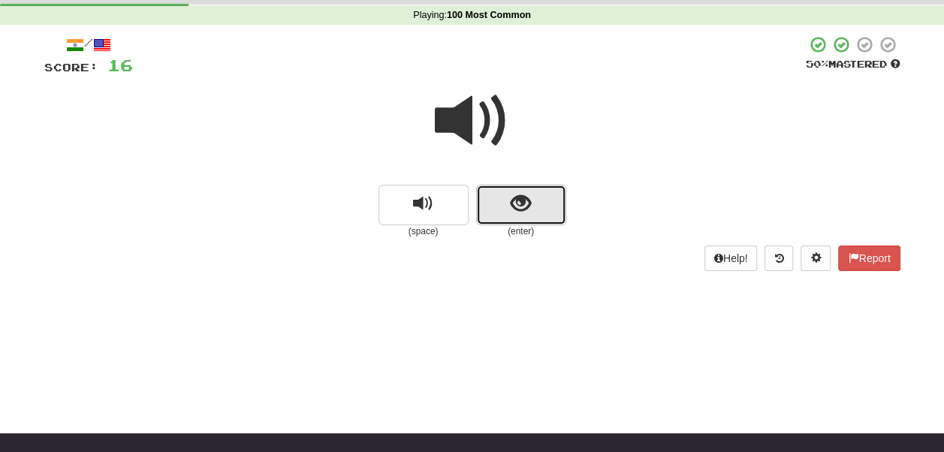
click at [505, 206] on button "show sentence" at bounding box center [521, 205] width 90 height 41
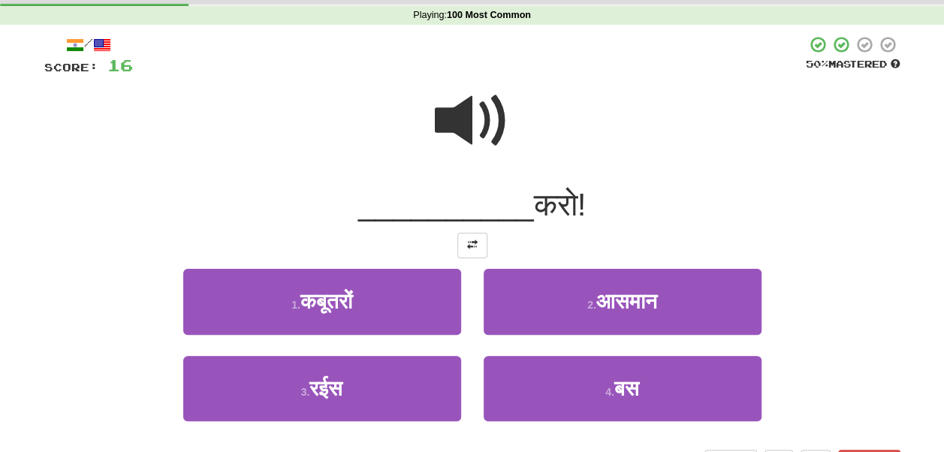
click at [481, 120] on span at bounding box center [472, 120] width 75 height 75
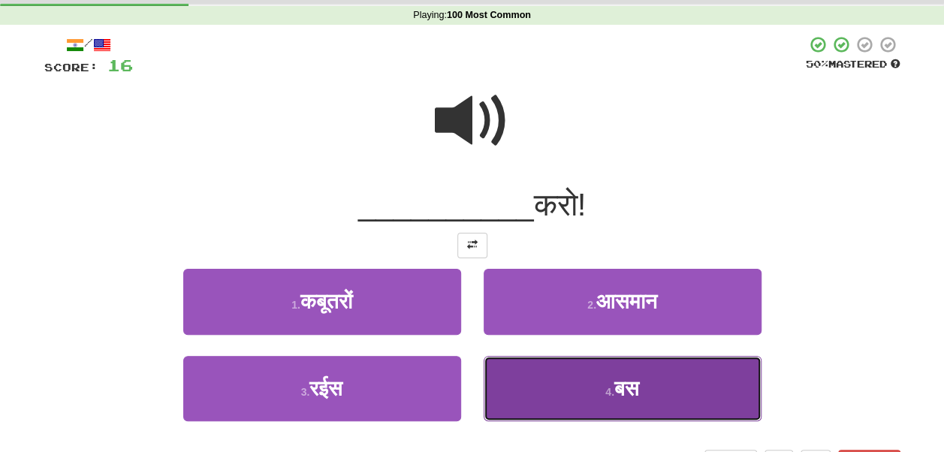
click at [560, 365] on button "4 . बस" at bounding box center [623, 388] width 278 height 65
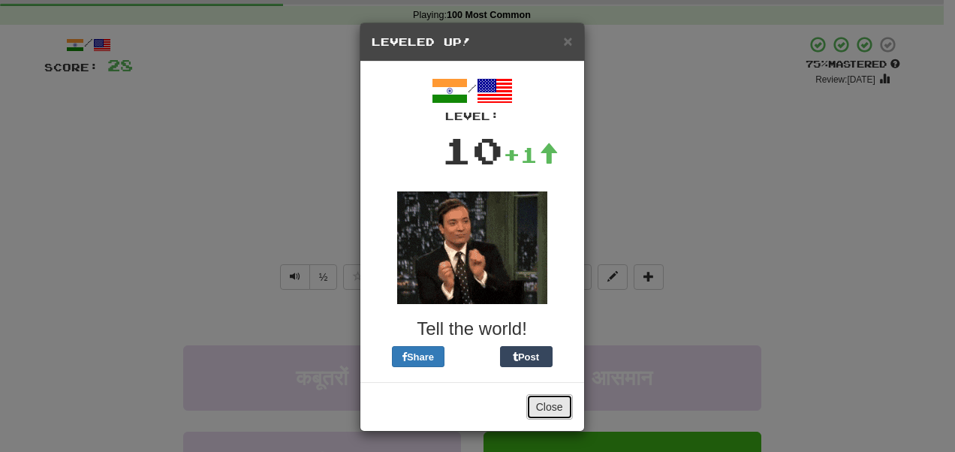
click at [539, 415] on button "Close" at bounding box center [550, 407] width 47 height 26
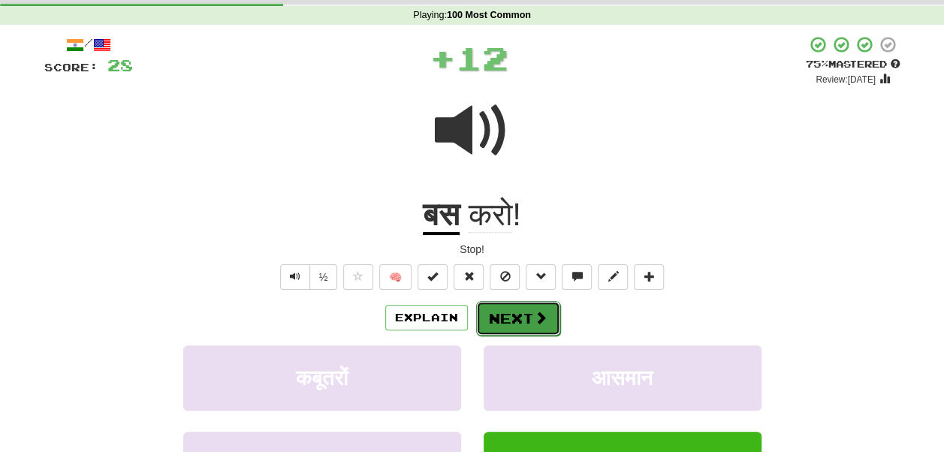
click at [511, 315] on button "Next" at bounding box center [518, 318] width 84 height 35
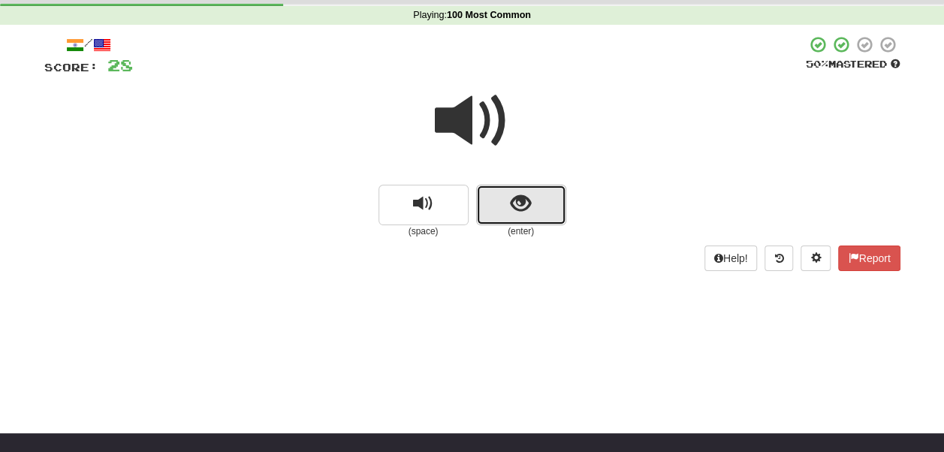
click at [529, 194] on span "show sentence" at bounding box center [521, 204] width 20 height 20
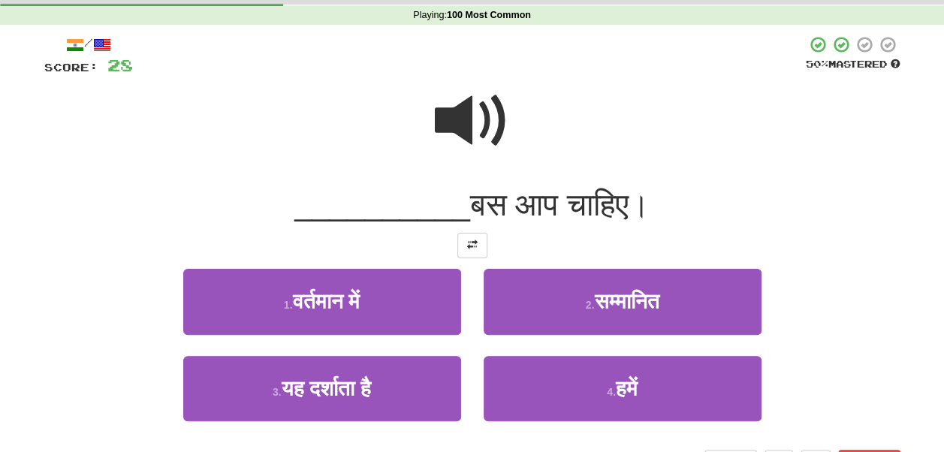
click at [485, 132] on span at bounding box center [472, 120] width 75 height 75
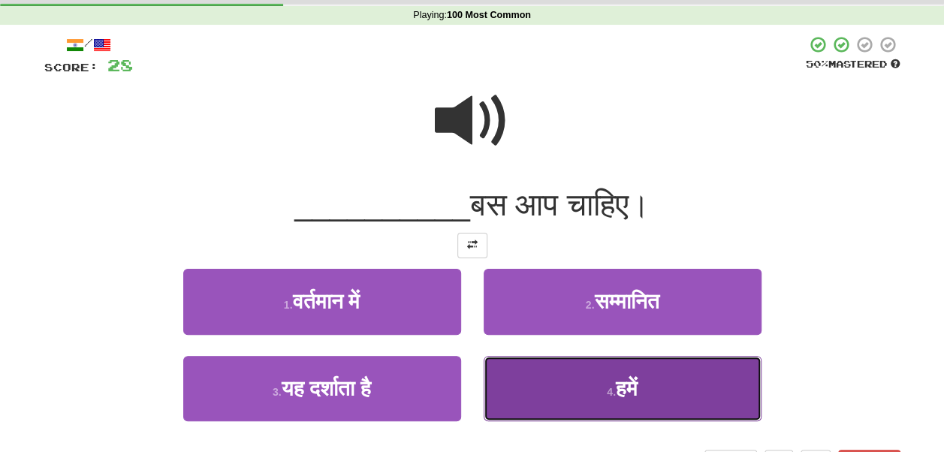
click at [557, 376] on button "4 . हमें" at bounding box center [623, 388] width 278 height 65
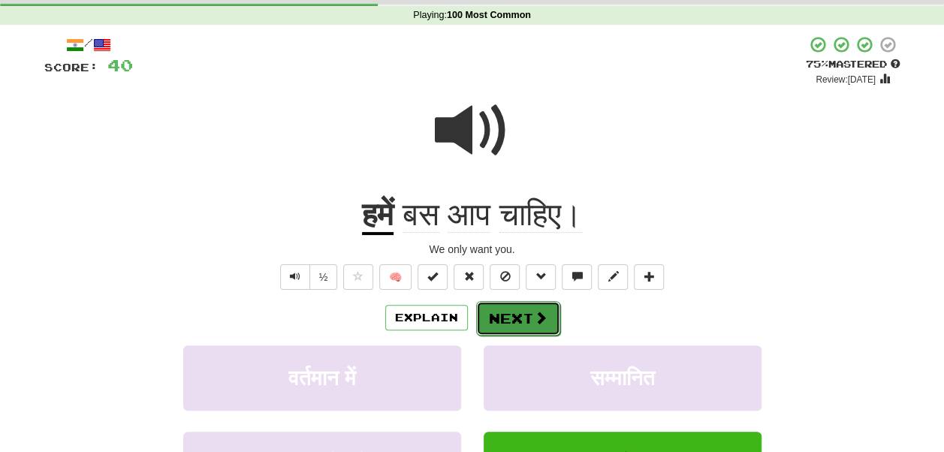
click at [536, 309] on button "Next" at bounding box center [518, 318] width 84 height 35
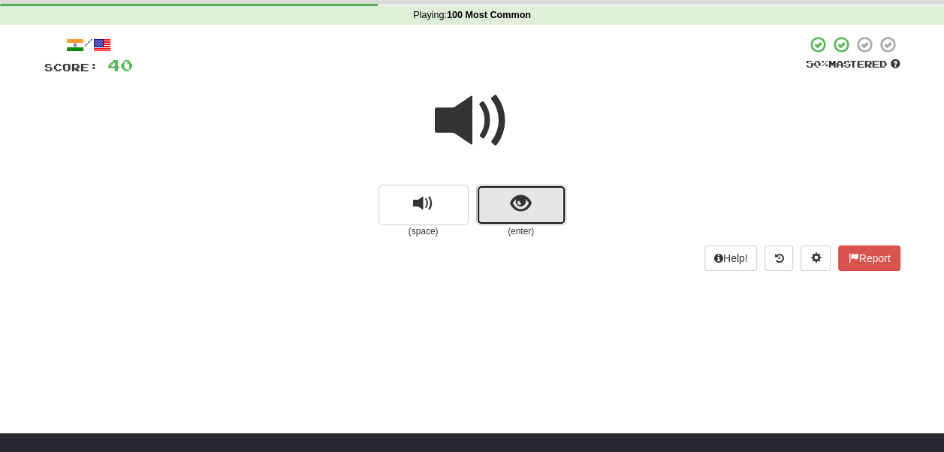
click at [539, 222] on button "show sentence" at bounding box center [521, 205] width 90 height 41
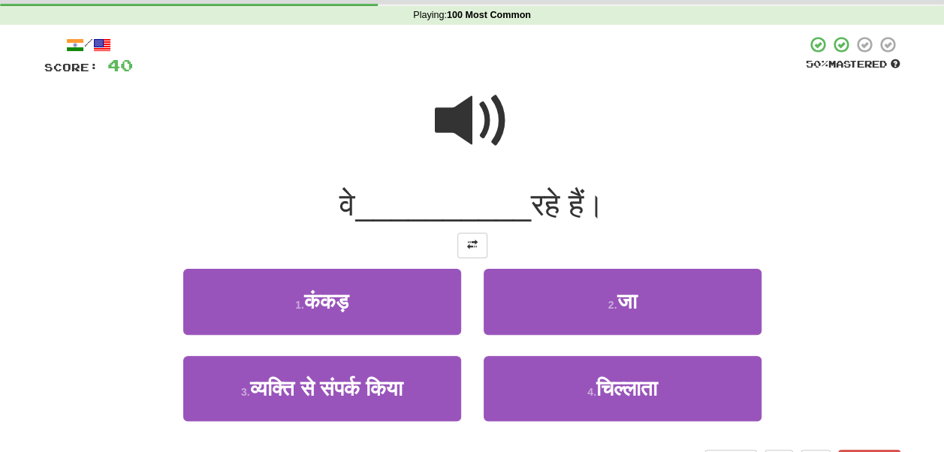
click at [478, 137] on span at bounding box center [472, 120] width 75 height 75
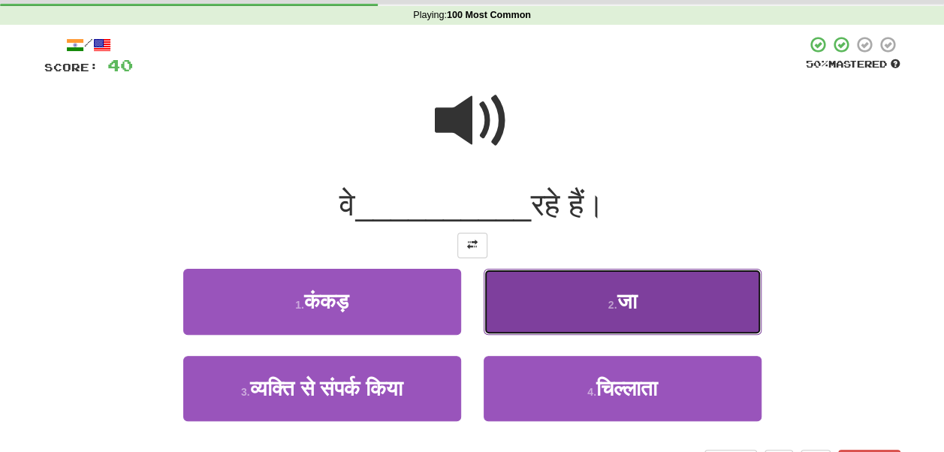
click at [581, 293] on button "2 . जा" at bounding box center [623, 301] width 278 height 65
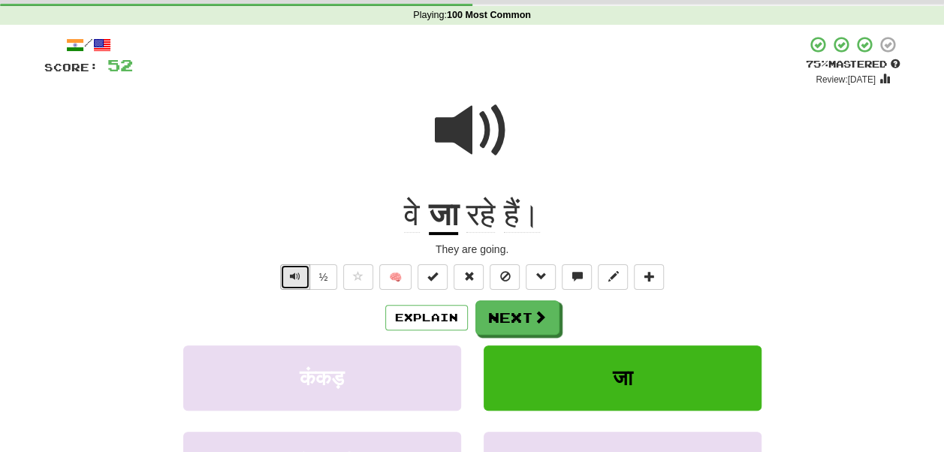
click at [302, 284] on button "Text-to-speech controls" at bounding box center [295, 277] width 30 height 26
click at [294, 282] on span "Text-to-speech controls" at bounding box center [295, 276] width 11 height 11
click at [520, 321] on button "Next" at bounding box center [518, 318] width 84 height 35
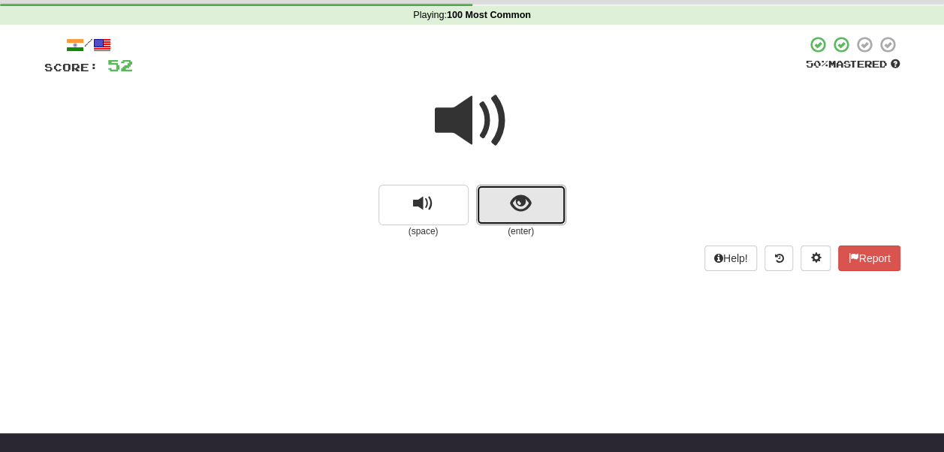
click at [505, 197] on button "show sentence" at bounding box center [521, 205] width 90 height 41
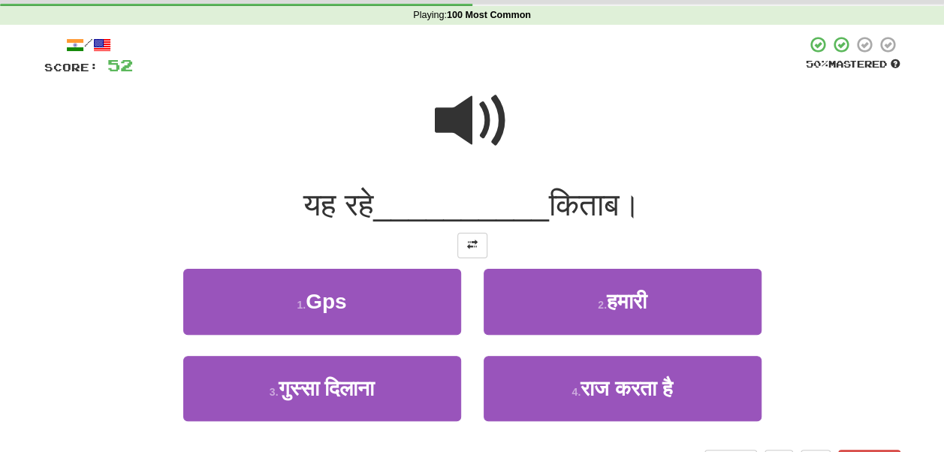
click at [470, 126] on span at bounding box center [472, 120] width 75 height 75
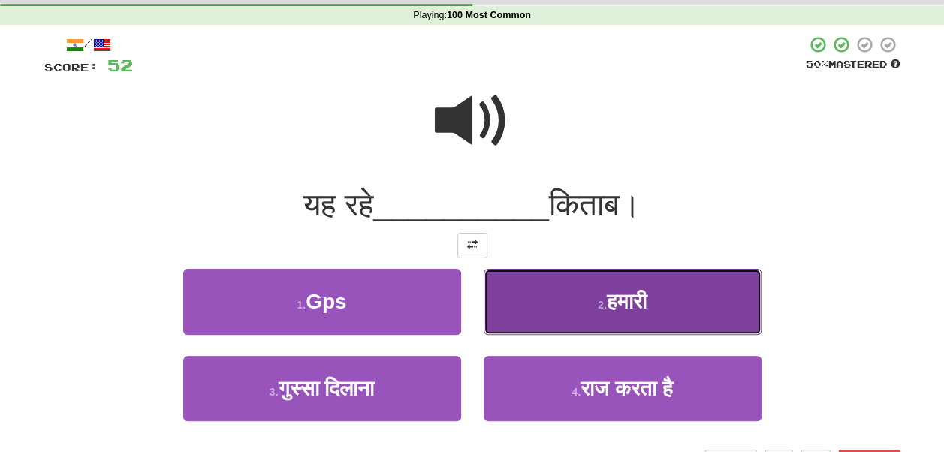
click at [530, 275] on button "2 . हमारी" at bounding box center [623, 301] width 278 height 65
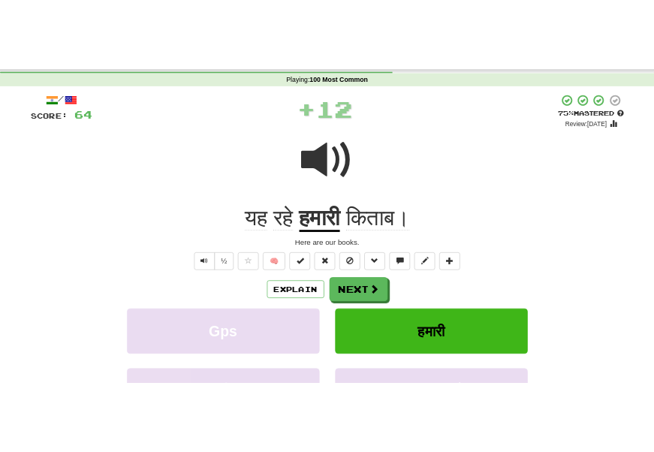
scroll to position [56, 0]
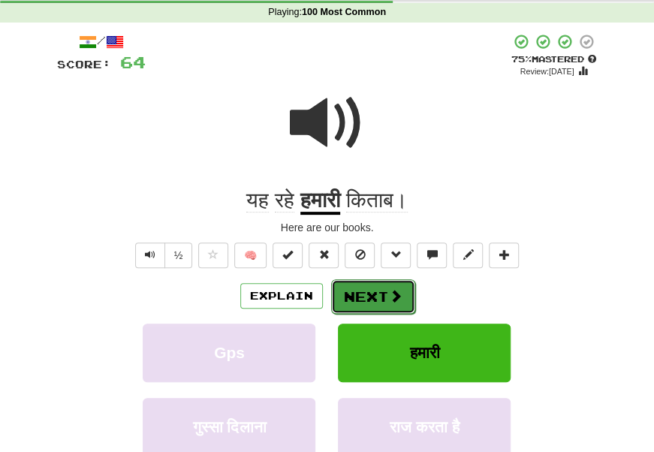
click at [365, 294] on button "Next" at bounding box center [373, 296] width 84 height 35
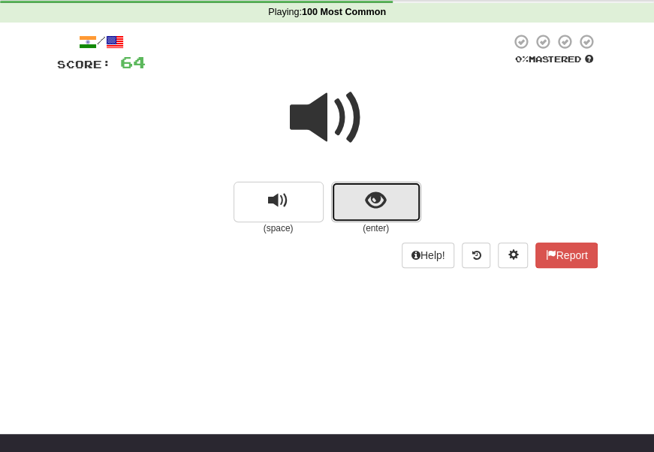
click at [413, 188] on button "show sentence" at bounding box center [376, 202] width 90 height 41
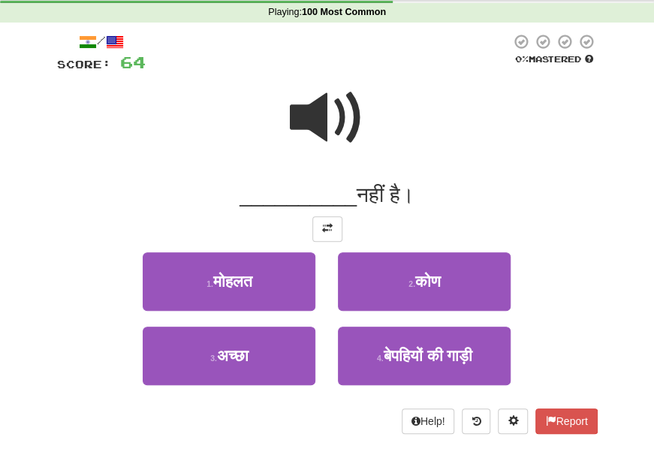
click at [338, 117] on span at bounding box center [327, 117] width 75 height 75
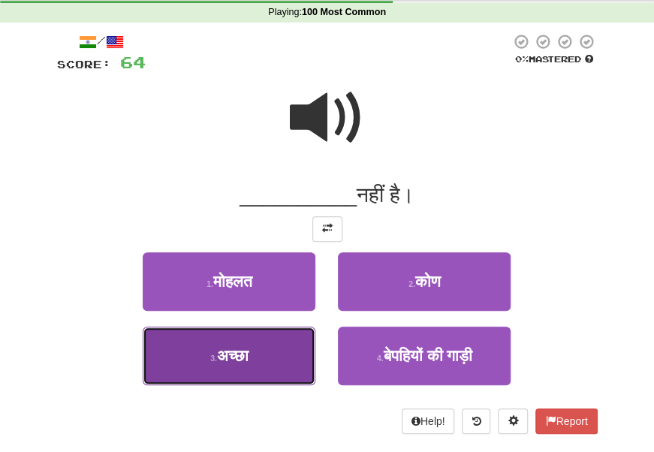
click at [291, 332] on button "3 . अच्छा" at bounding box center [229, 356] width 173 height 59
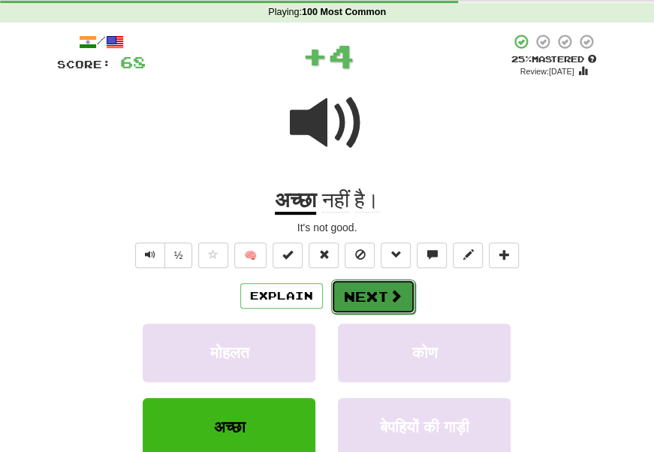
click at [398, 296] on span at bounding box center [396, 296] width 14 height 14
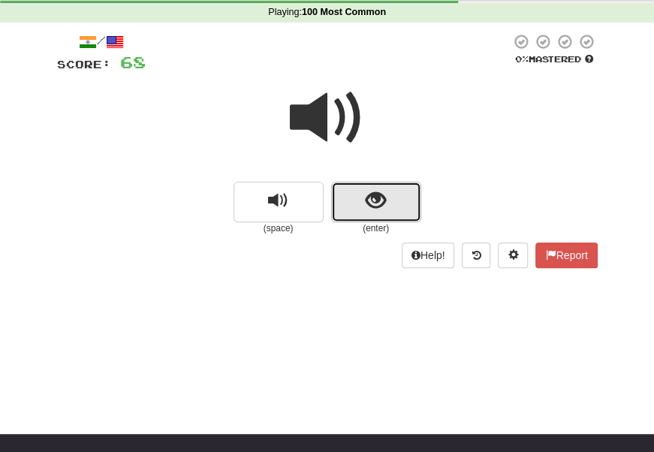
click at [385, 218] on button "show sentence" at bounding box center [376, 202] width 90 height 41
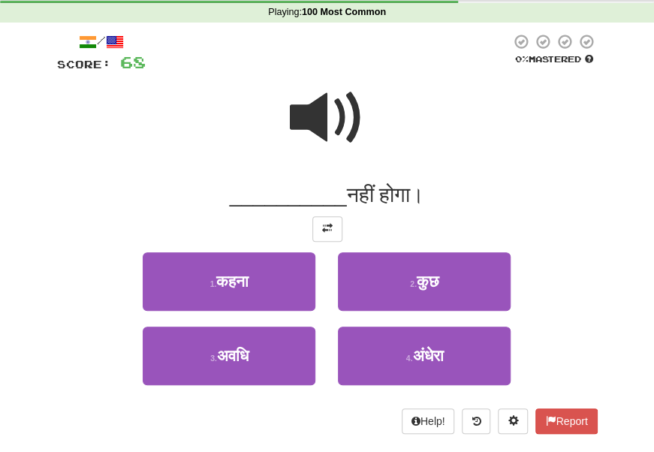
click at [325, 113] on span at bounding box center [327, 117] width 75 height 75
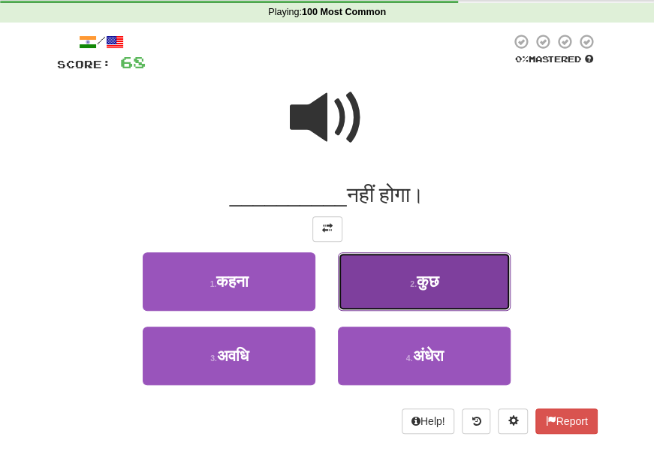
click at [365, 288] on button "2 . कुछ" at bounding box center [424, 281] width 173 height 59
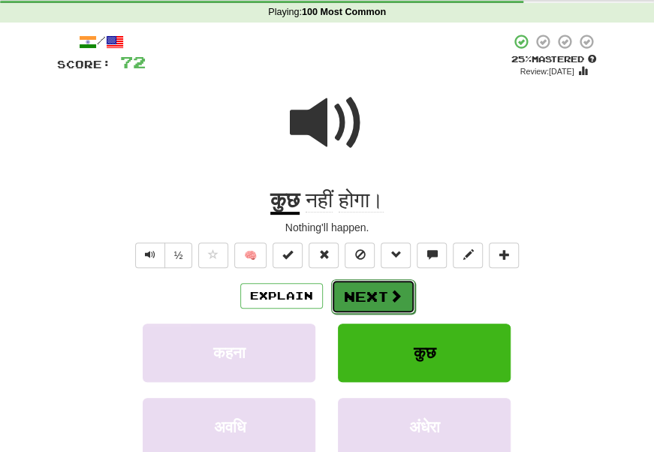
click at [382, 288] on button "Next" at bounding box center [373, 296] width 84 height 35
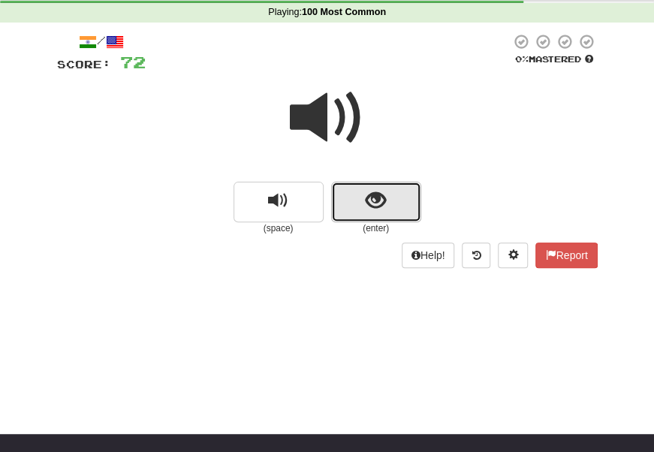
click at [371, 218] on button "show sentence" at bounding box center [376, 202] width 90 height 41
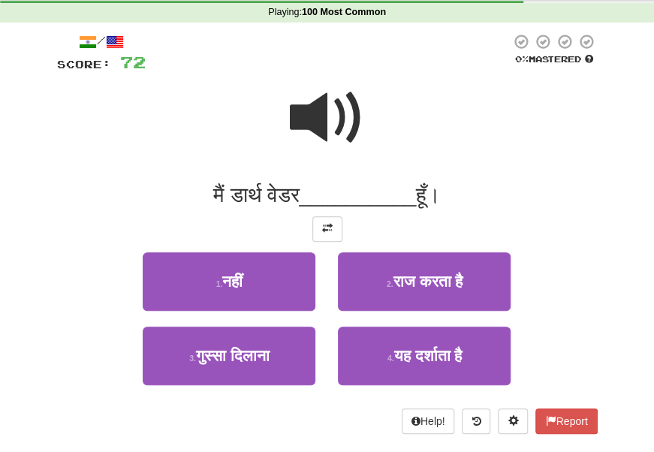
click at [331, 129] on span at bounding box center [327, 117] width 75 height 75
click at [324, 131] on span at bounding box center [327, 117] width 75 height 75
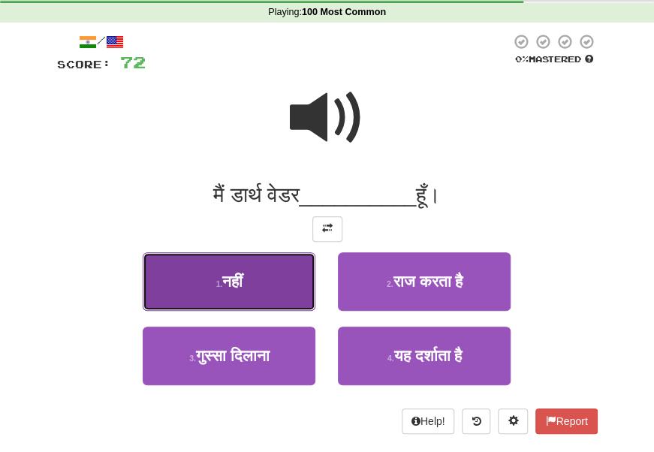
click at [243, 276] on span "नहीं" at bounding box center [232, 281] width 20 height 17
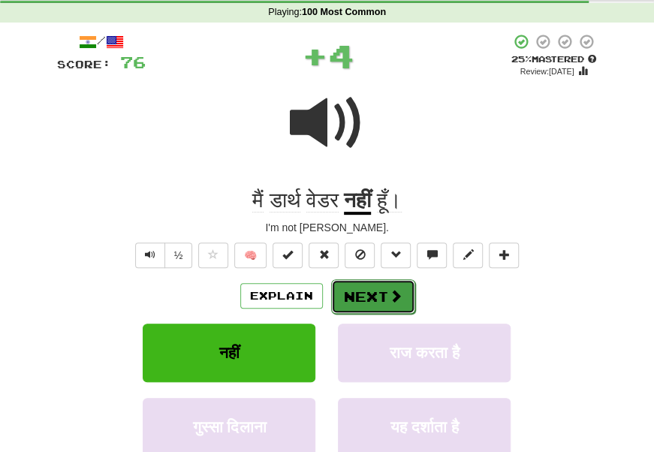
click at [367, 300] on button "Next" at bounding box center [373, 296] width 84 height 35
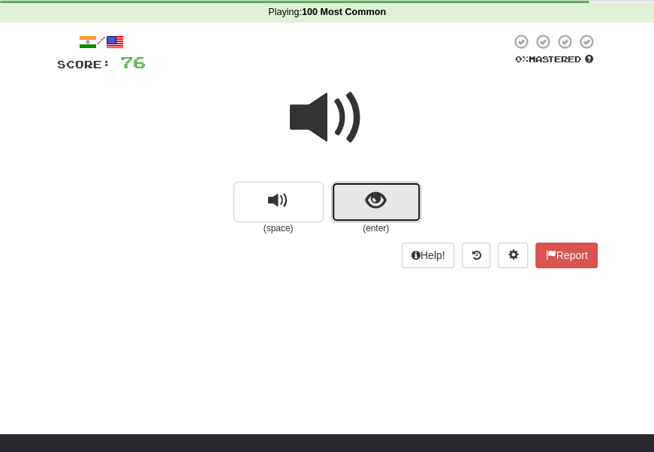
click at [362, 199] on button "show sentence" at bounding box center [376, 202] width 90 height 41
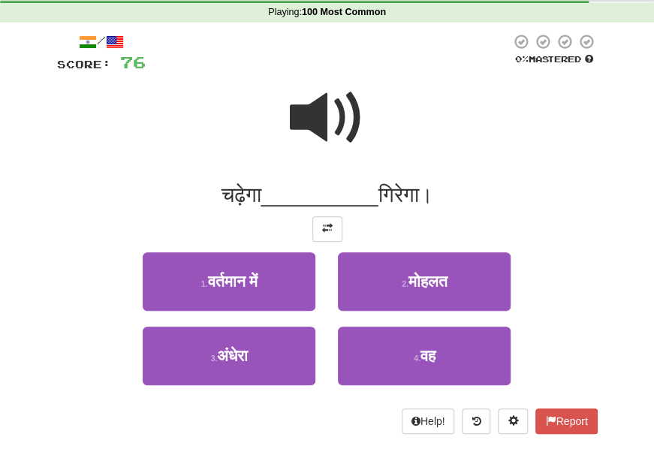
click at [328, 119] on span at bounding box center [327, 117] width 75 height 75
click at [335, 111] on span at bounding box center [327, 117] width 75 height 75
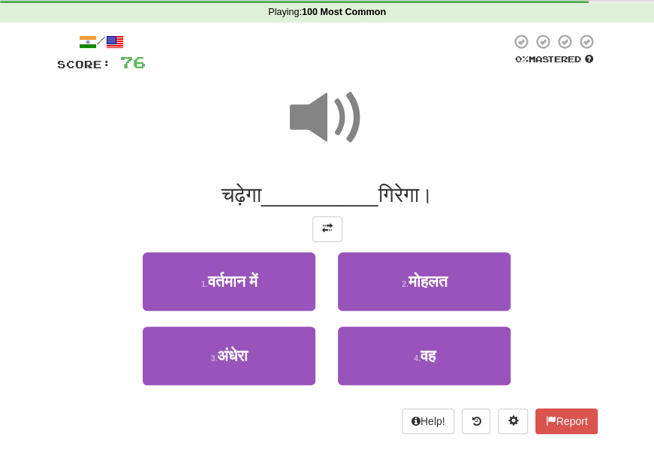
click at [335, 111] on span at bounding box center [327, 117] width 75 height 75
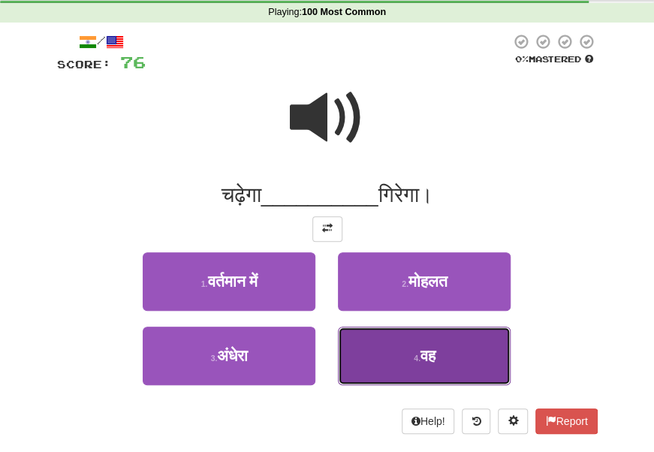
click at [396, 341] on button "4 . वह" at bounding box center [424, 356] width 173 height 59
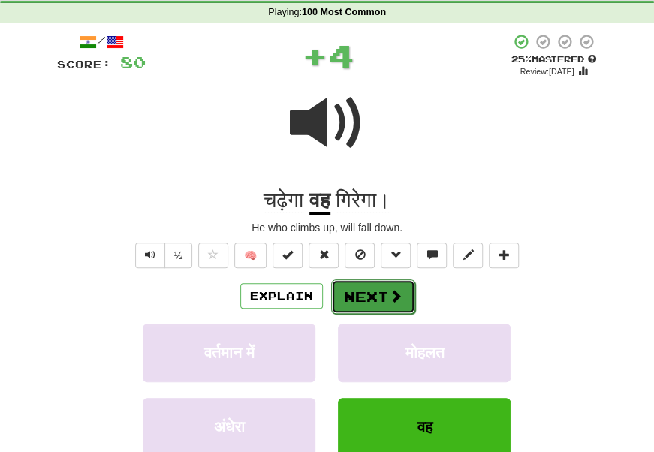
click at [374, 291] on button "Next" at bounding box center [373, 296] width 84 height 35
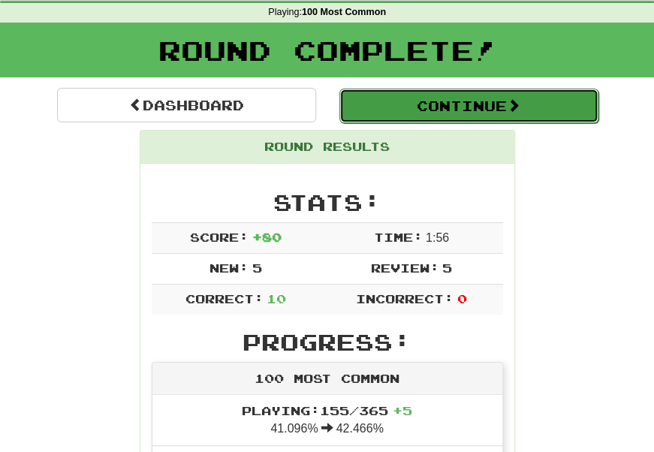
click at [475, 107] on button "Continue" at bounding box center [469, 106] width 259 height 35
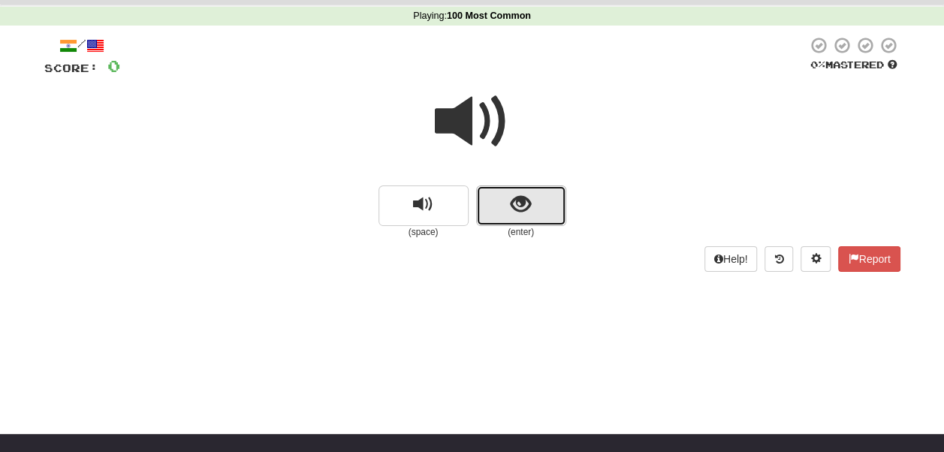
click at [517, 207] on span "show sentence" at bounding box center [521, 205] width 20 height 20
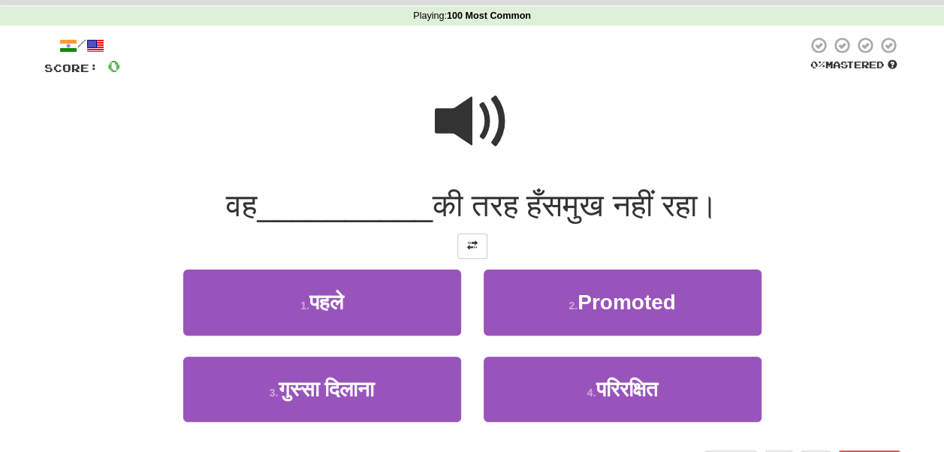
click at [461, 117] on span at bounding box center [472, 121] width 75 height 75
click at [469, 106] on span at bounding box center [472, 121] width 75 height 75
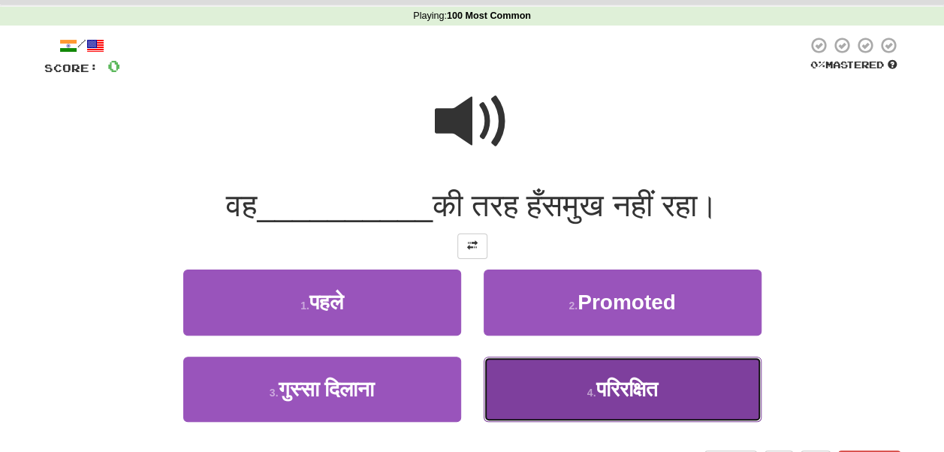
click at [541, 373] on button "4 . परिरक्षित" at bounding box center [623, 389] width 278 height 65
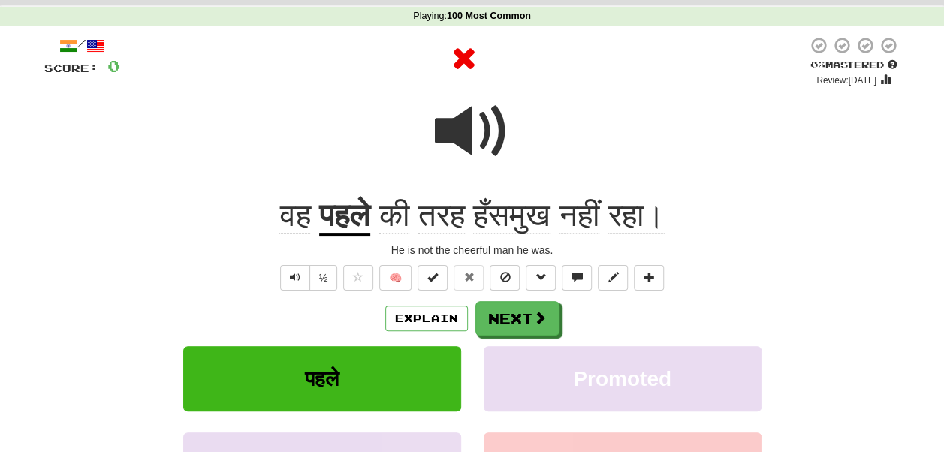
click at [339, 208] on u "पहले" at bounding box center [344, 217] width 51 height 38
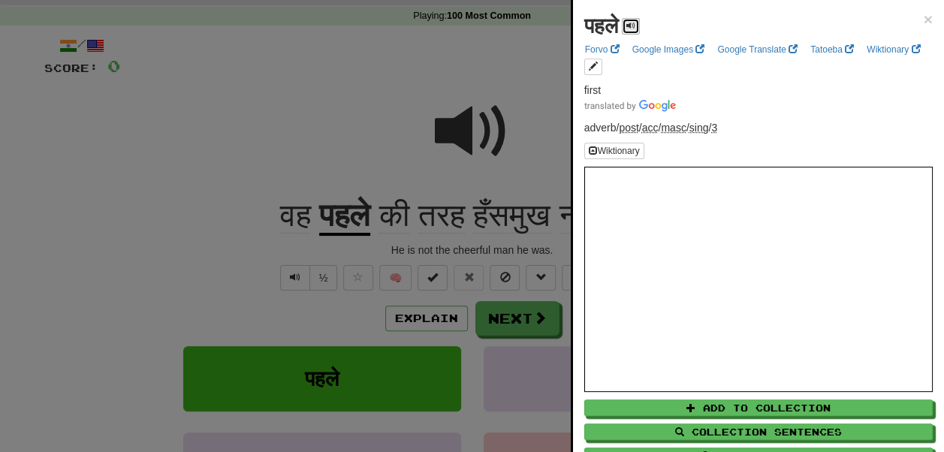
click at [635, 25] on span at bounding box center [630, 25] width 9 height 9
click at [924, 20] on span "×" at bounding box center [928, 19] width 9 height 17
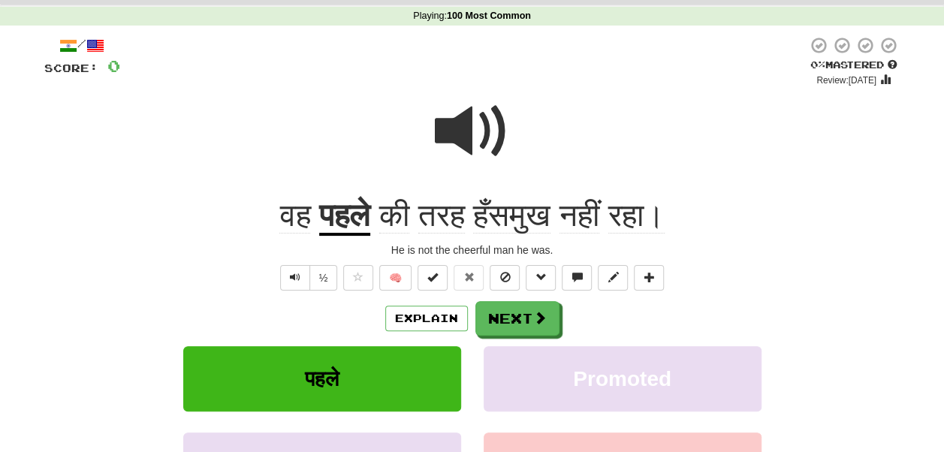
click at [446, 213] on span "तरह" at bounding box center [441, 216] width 47 height 36
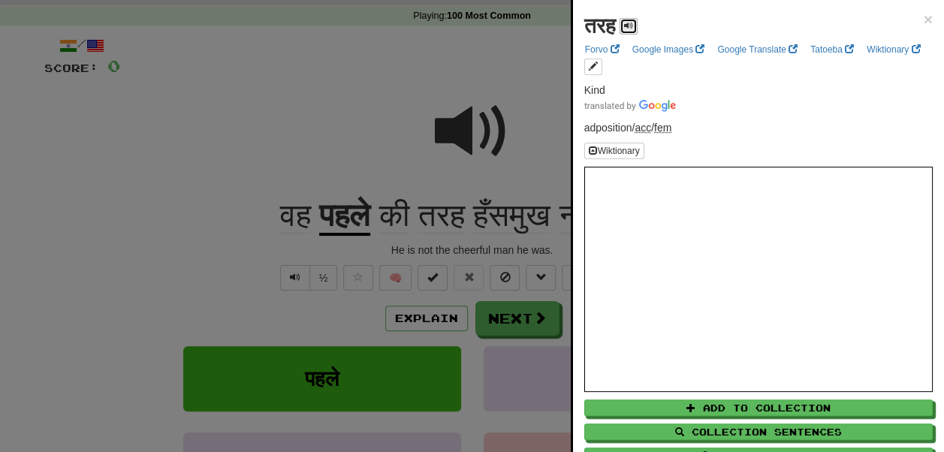
click at [631, 26] on span at bounding box center [628, 25] width 9 height 9
click at [924, 20] on span "×" at bounding box center [928, 19] width 9 height 17
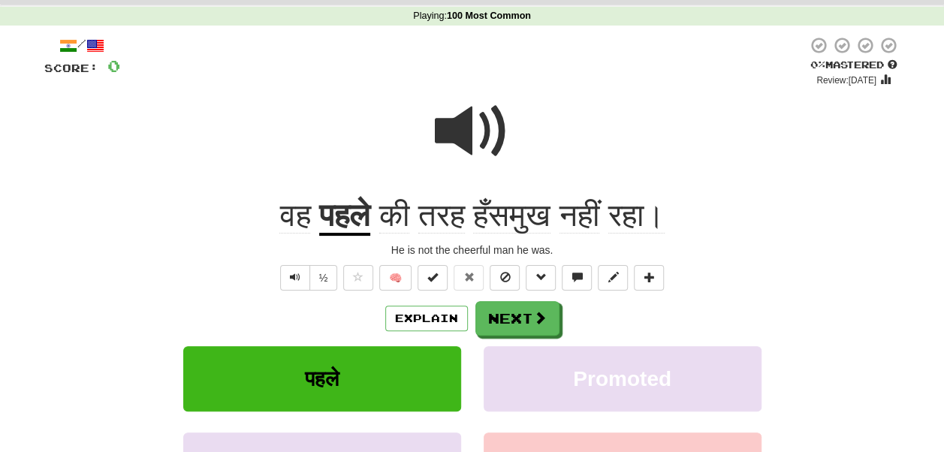
click at [455, 140] on span at bounding box center [472, 131] width 75 height 75
click at [506, 220] on span "हँसमुख" at bounding box center [511, 216] width 77 height 36
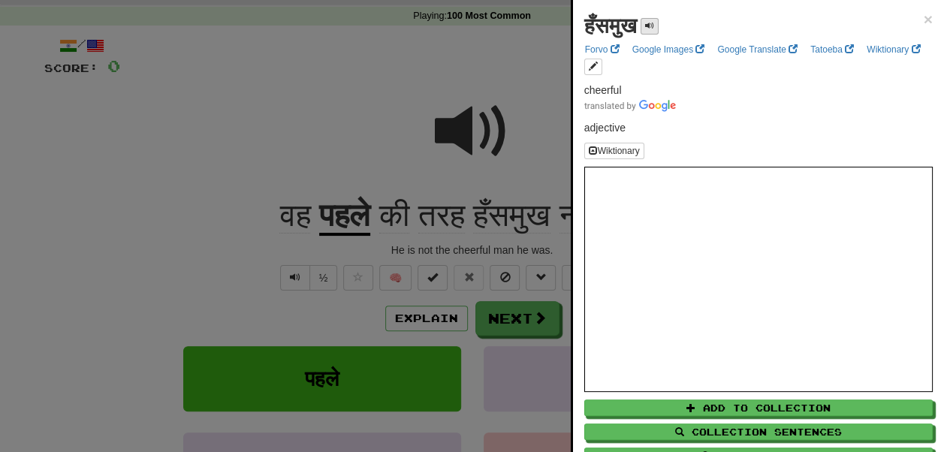
click at [668, 26] on div "हँसमुख ×" at bounding box center [758, 26] width 349 height 30
click at [659, 26] on button at bounding box center [650, 26] width 18 height 17
click at [924, 18] on span "×" at bounding box center [928, 19] width 9 height 17
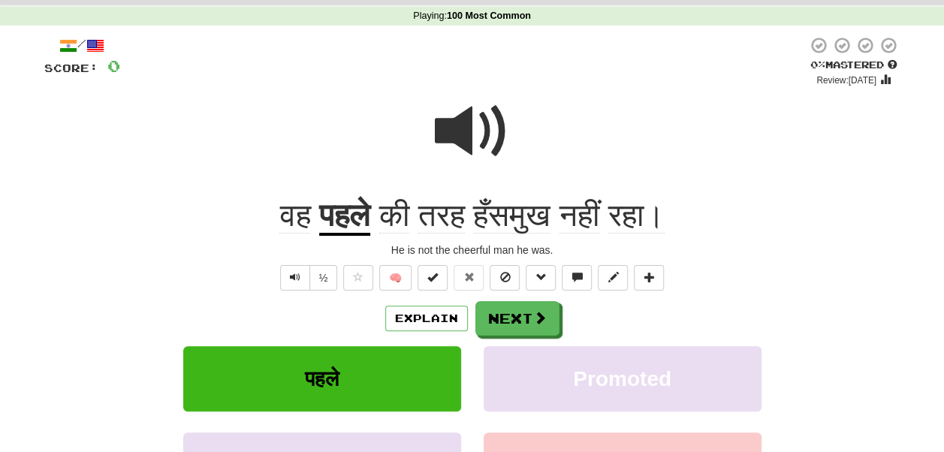
click at [464, 128] on span at bounding box center [472, 131] width 75 height 75
click at [494, 306] on button "Next" at bounding box center [518, 319] width 84 height 35
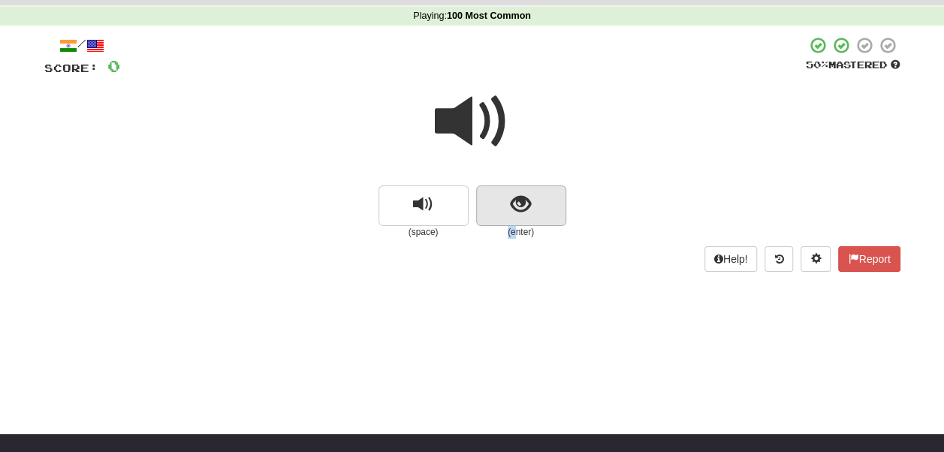
drag, startPoint x: 515, startPoint y: 230, endPoint x: 512, endPoint y: 208, distance: 22.0
click at [512, 208] on div "(enter)" at bounding box center [521, 212] width 90 height 53
click at [512, 208] on span "show sentence" at bounding box center [521, 205] width 20 height 20
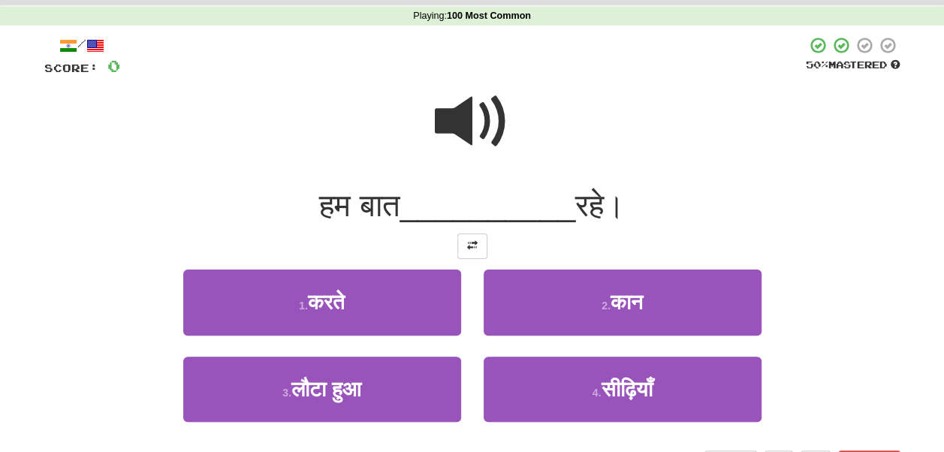
click at [491, 131] on span at bounding box center [472, 121] width 75 height 75
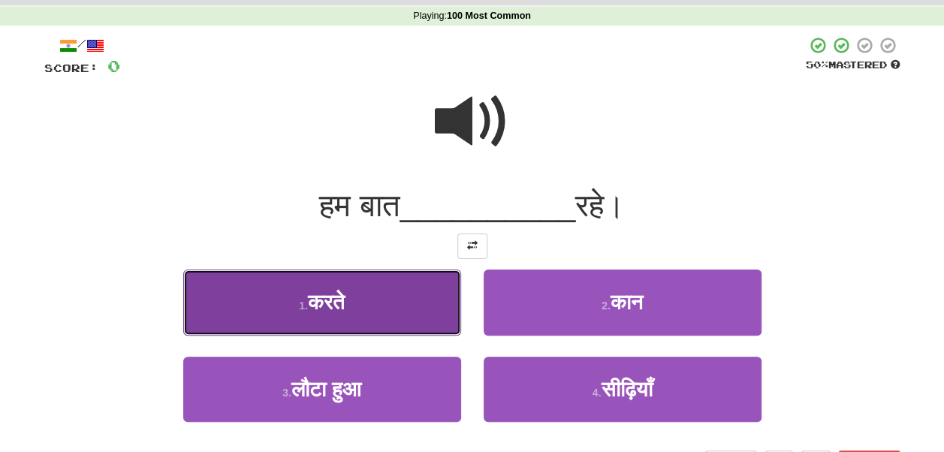
click at [352, 293] on button "1 . करते" at bounding box center [322, 302] width 278 height 65
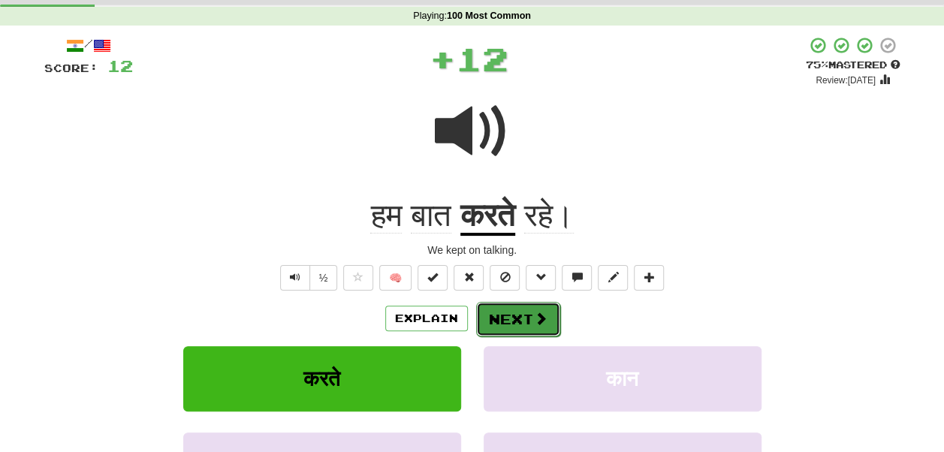
click at [512, 312] on button "Next" at bounding box center [518, 319] width 84 height 35
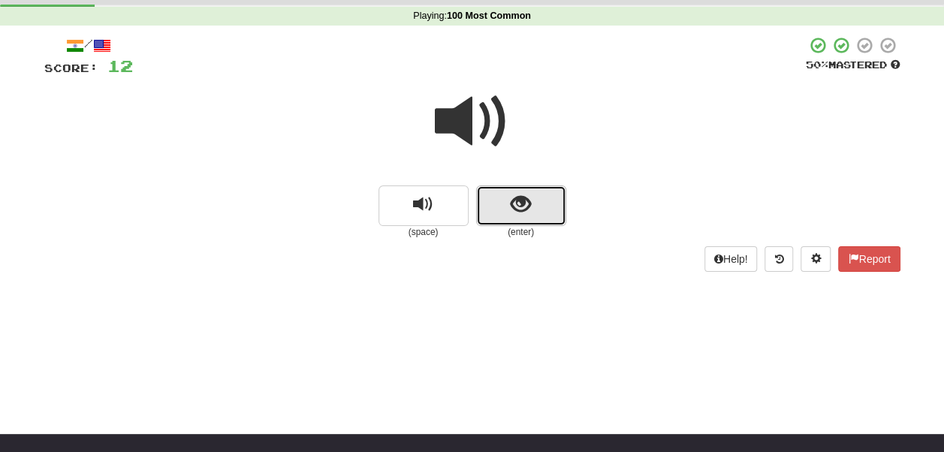
click at [515, 226] on button "show sentence" at bounding box center [521, 206] width 90 height 41
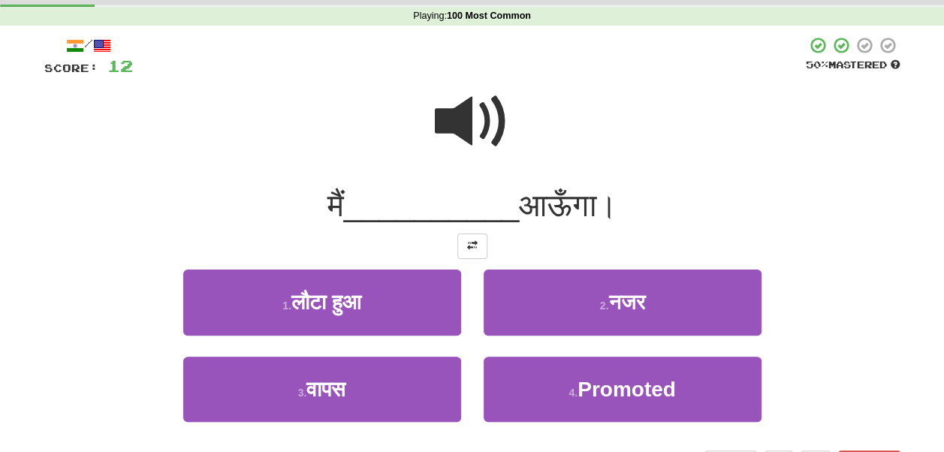
click at [485, 117] on span at bounding box center [472, 121] width 75 height 75
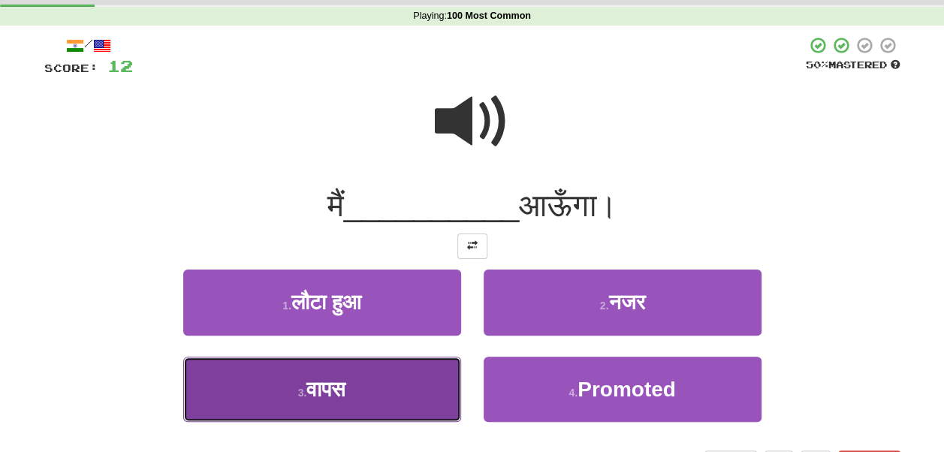
click at [419, 385] on button "3 . वापस" at bounding box center [322, 389] width 278 height 65
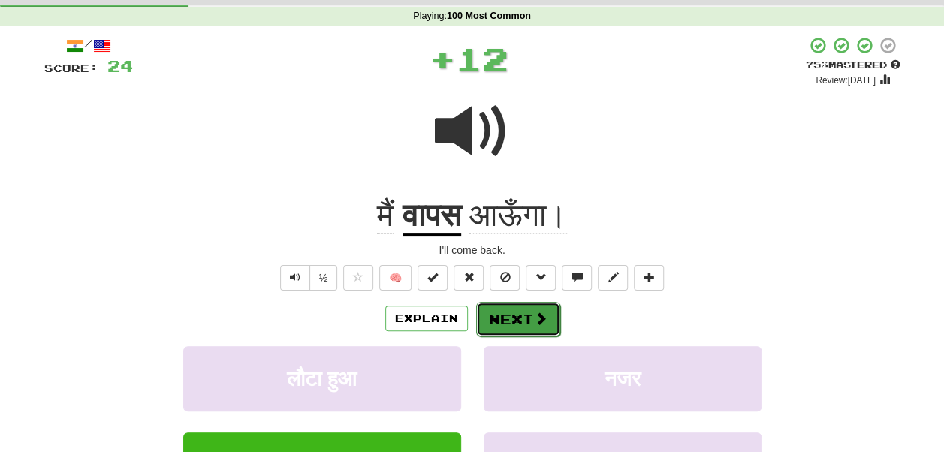
click at [492, 317] on button "Next" at bounding box center [518, 319] width 84 height 35
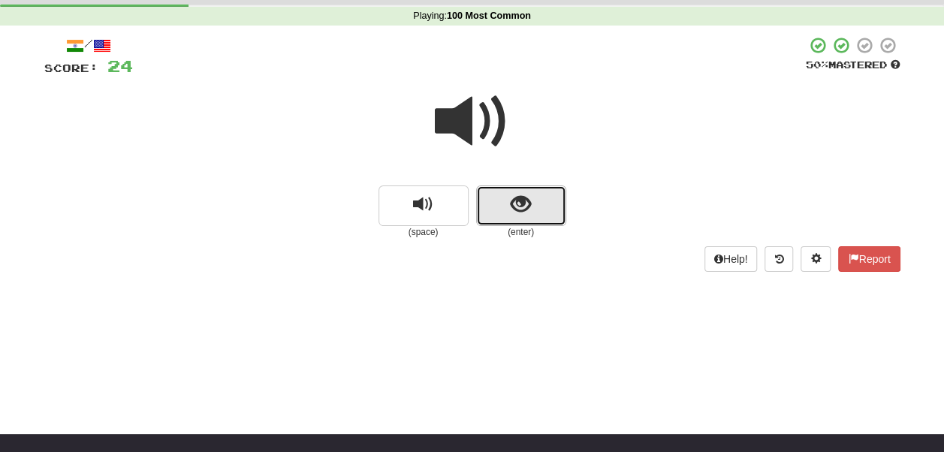
click at [499, 210] on button "show sentence" at bounding box center [521, 206] width 90 height 41
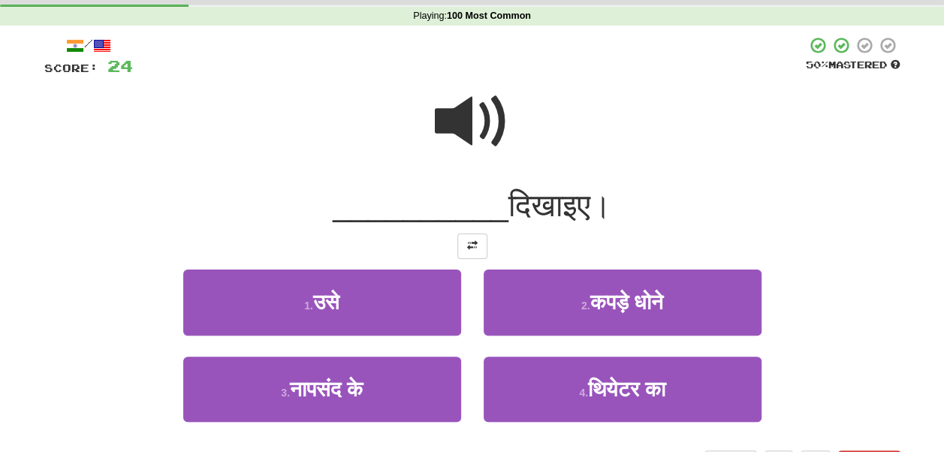
click at [472, 113] on span at bounding box center [472, 121] width 75 height 75
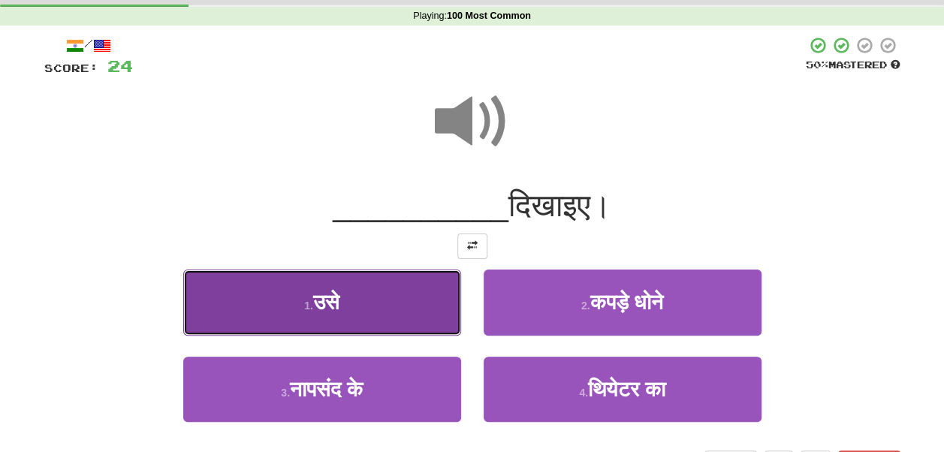
click at [360, 285] on button "1 . उसे" at bounding box center [322, 302] width 278 height 65
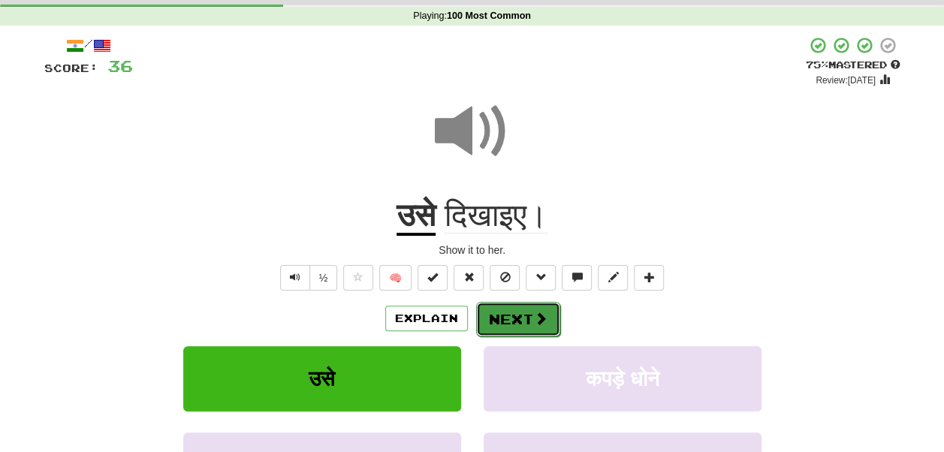
click at [498, 318] on button "Next" at bounding box center [518, 319] width 84 height 35
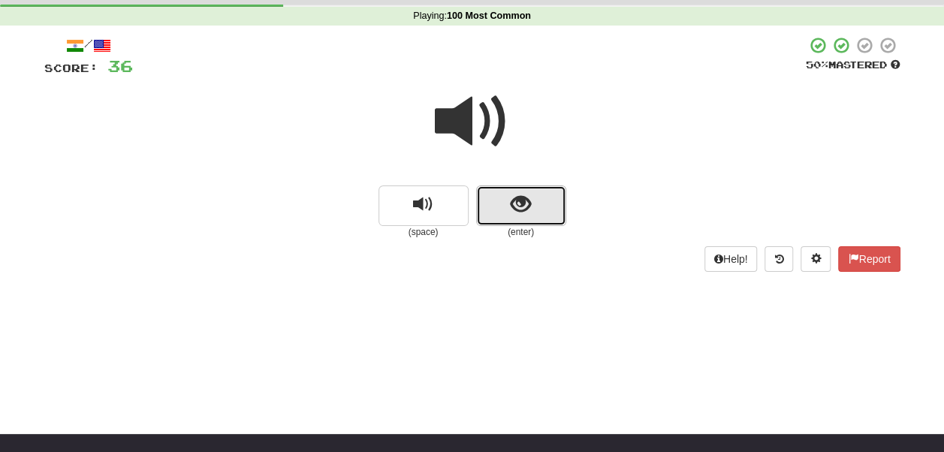
click at [503, 215] on button "show sentence" at bounding box center [521, 206] width 90 height 41
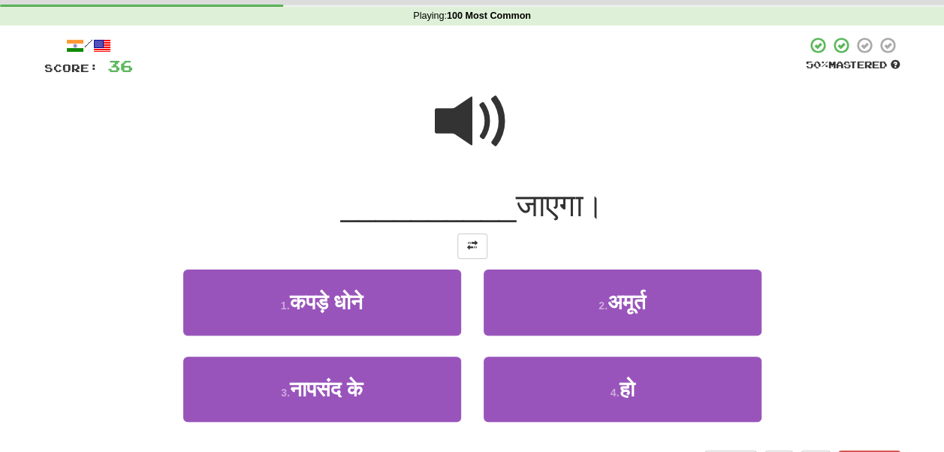
click at [460, 93] on span at bounding box center [472, 121] width 75 height 75
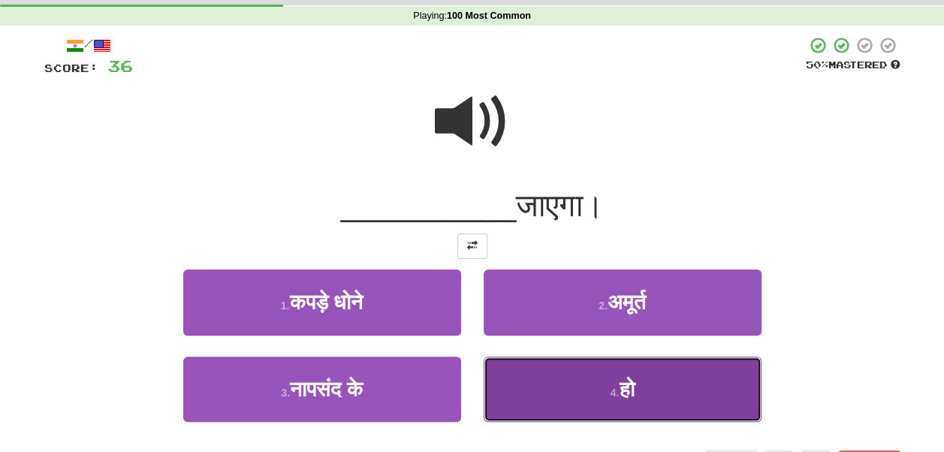
click at [586, 404] on button "4 . हो" at bounding box center [623, 389] width 278 height 65
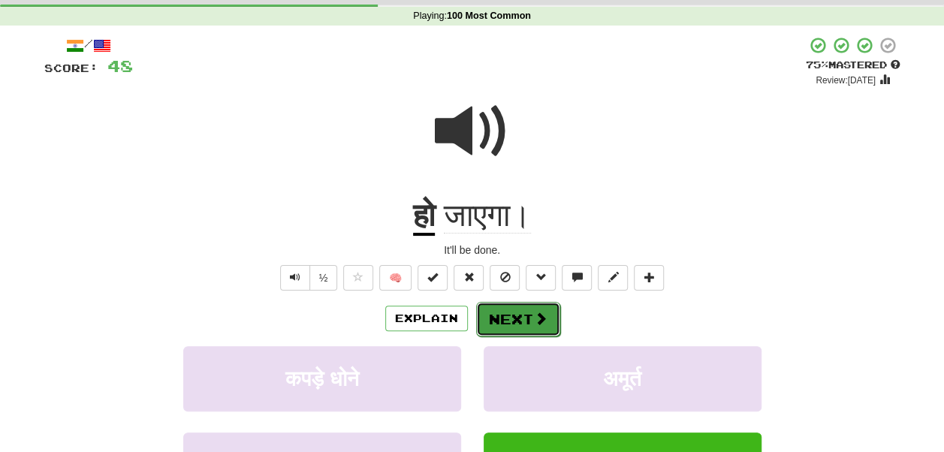
click at [529, 320] on button "Next" at bounding box center [518, 319] width 84 height 35
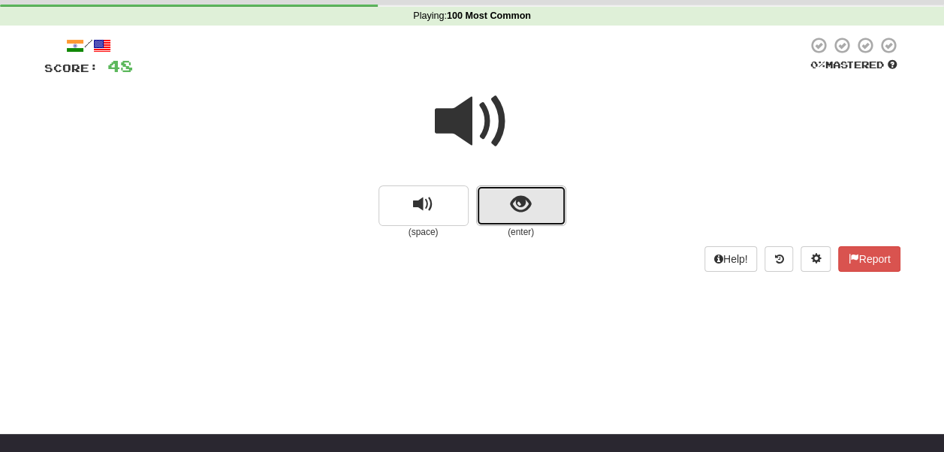
click at [515, 203] on span "show sentence" at bounding box center [521, 205] width 20 height 20
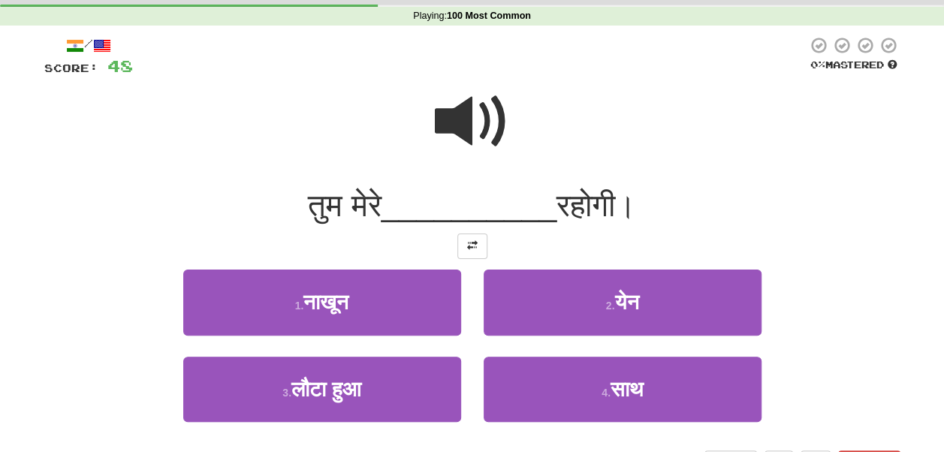
click at [475, 122] on span at bounding box center [472, 121] width 75 height 75
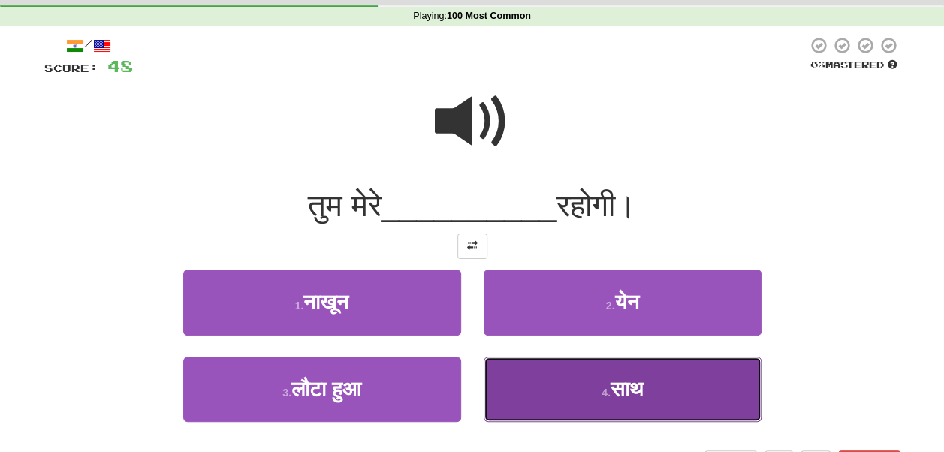
click at [556, 365] on button "4 . साथ" at bounding box center [623, 389] width 278 height 65
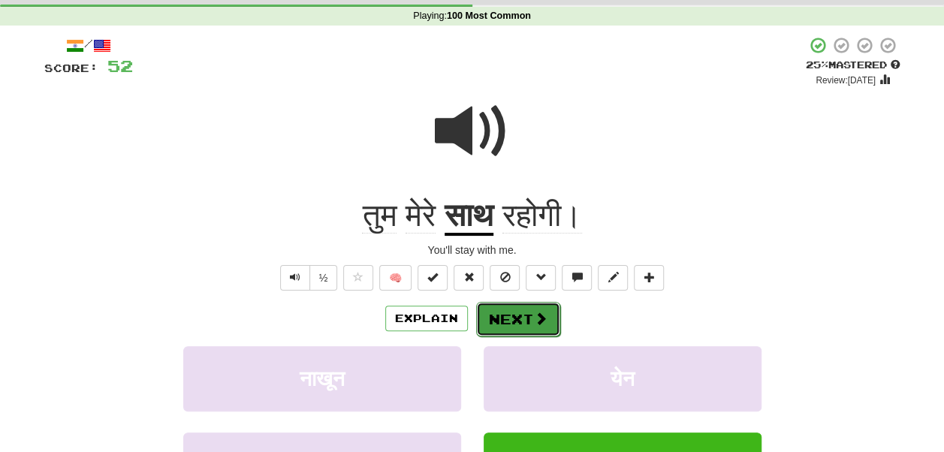
click at [520, 317] on button "Next" at bounding box center [518, 319] width 84 height 35
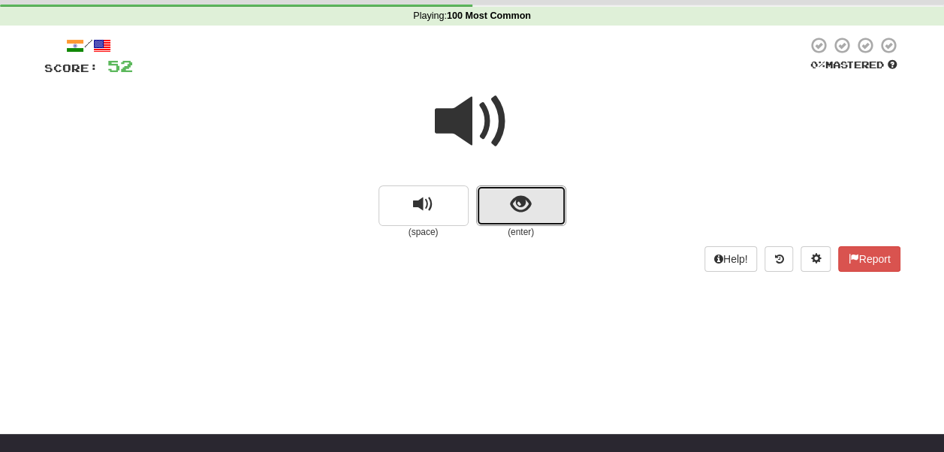
click at [503, 198] on button "show sentence" at bounding box center [521, 206] width 90 height 41
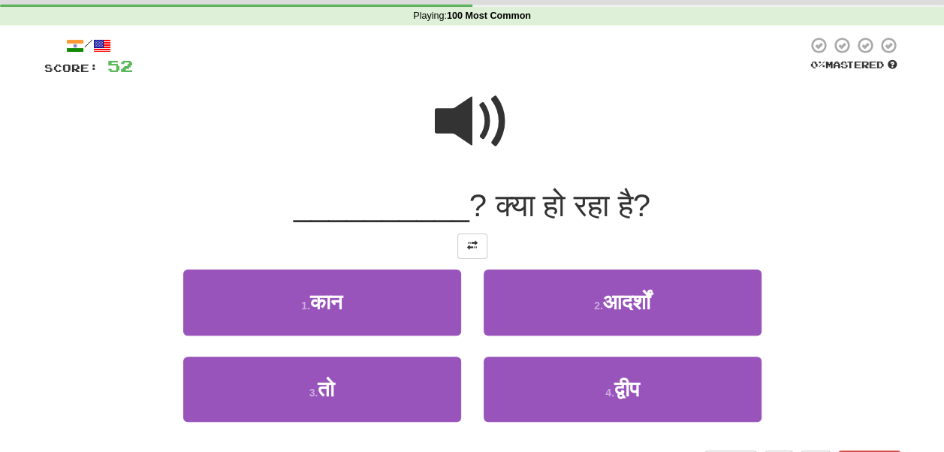
click at [481, 117] on span at bounding box center [472, 121] width 75 height 75
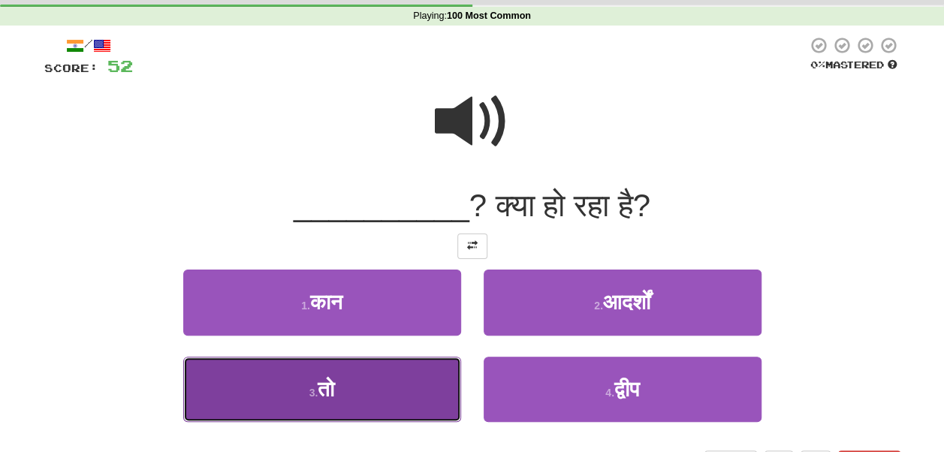
click at [382, 382] on button "3 . तो" at bounding box center [322, 389] width 278 height 65
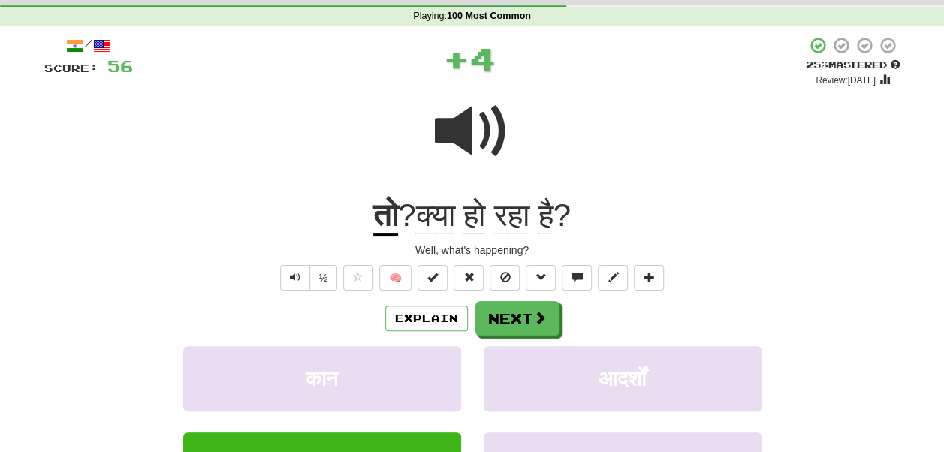
click at [482, 122] on span at bounding box center [472, 131] width 75 height 75
click at [536, 321] on span at bounding box center [541, 319] width 14 height 14
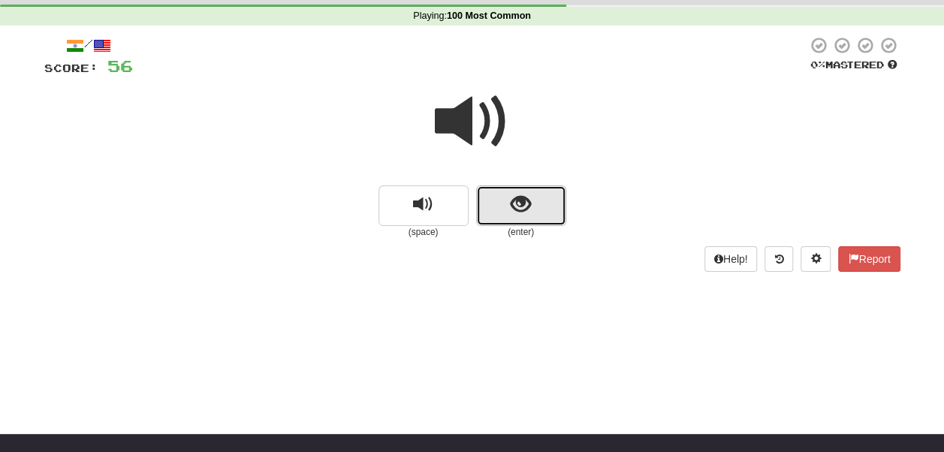
click at [512, 212] on span "show sentence" at bounding box center [521, 205] width 20 height 20
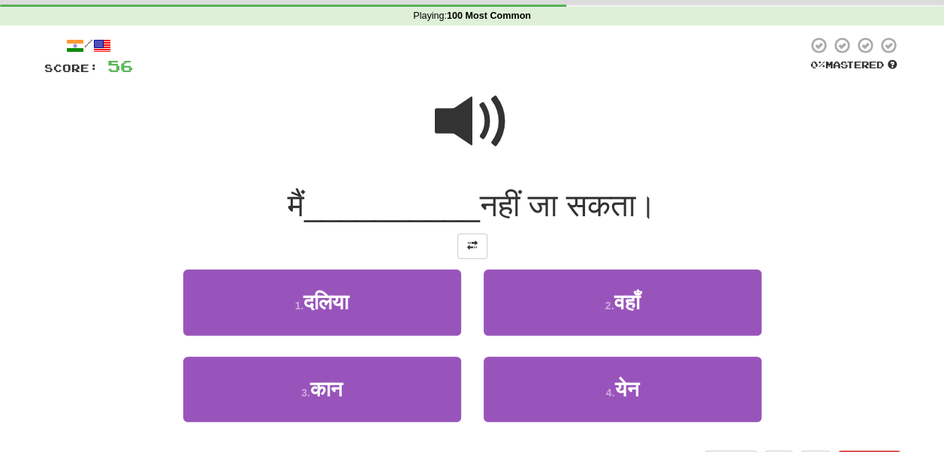
click at [460, 97] on span at bounding box center [472, 121] width 75 height 75
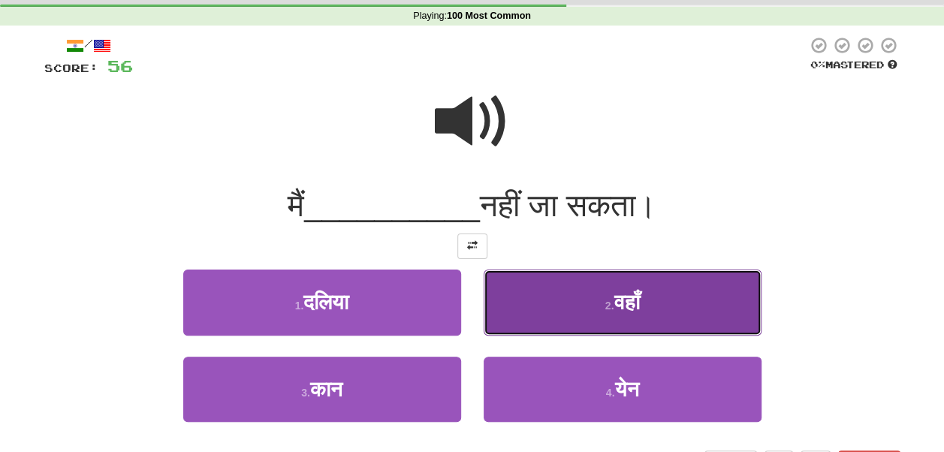
click at [542, 302] on button "2 . वहाँ" at bounding box center [623, 302] width 278 height 65
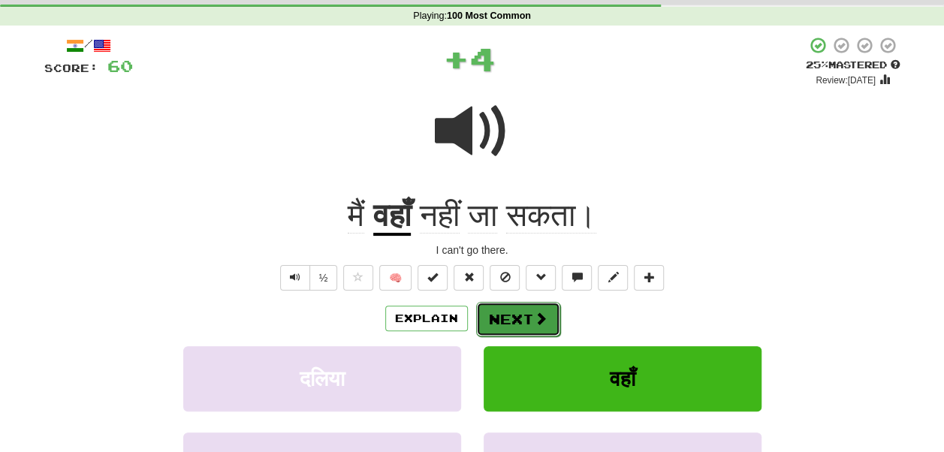
click at [542, 311] on button "Next" at bounding box center [518, 319] width 84 height 35
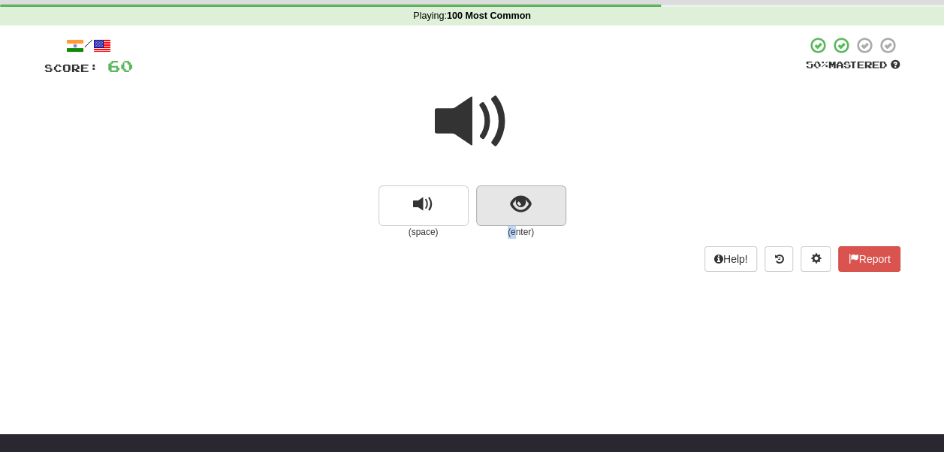
drag, startPoint x: 516, startPoint y: 232, endPoint x: 512, endPoint y: 210, distance: 22.1
click at [512, 210] on div "(enter)" at bounding box center [521, 212] width 90 height 53
click at [512, 210] on span "show sentence" at bounding box center [521, 205] width 20 height 20
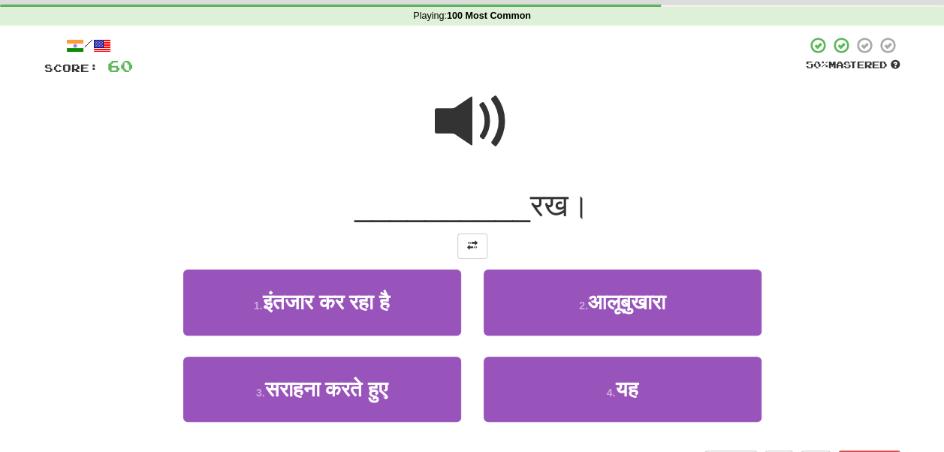
click at [466, 113] on span at bounding box center [472, 121] width 75 height 75
click at [460, 125] on span at bounding box center [472, 121] width 75 height 75
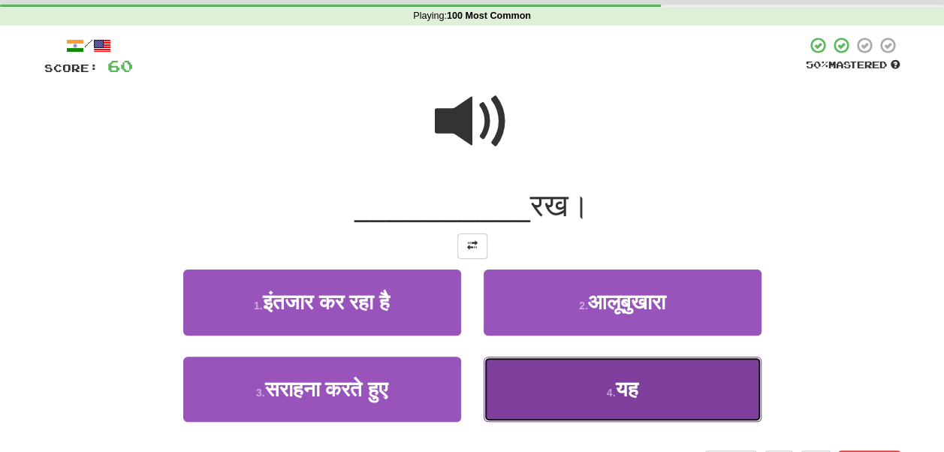
click at [536, 376] on button "4 . यह" at bounding box center [623, 389] width 278 height 65
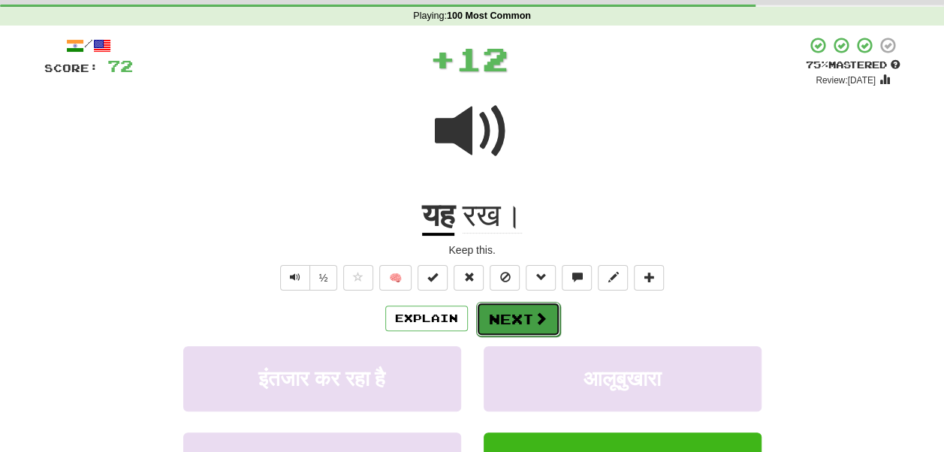
click at [527, 314] on button "Next" at bounding box center [518, 319] width 84 height 35
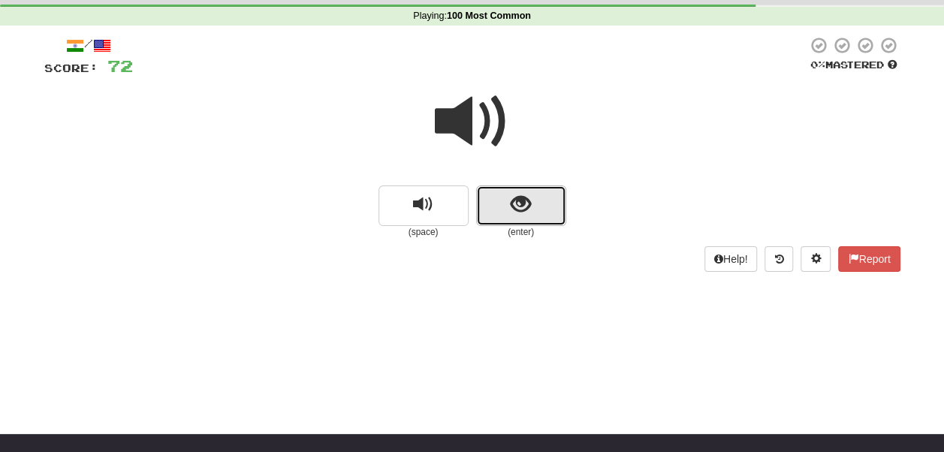
click at [495, 192] on button "show sentence" at bounding box center [521, 206] width 90 height 41
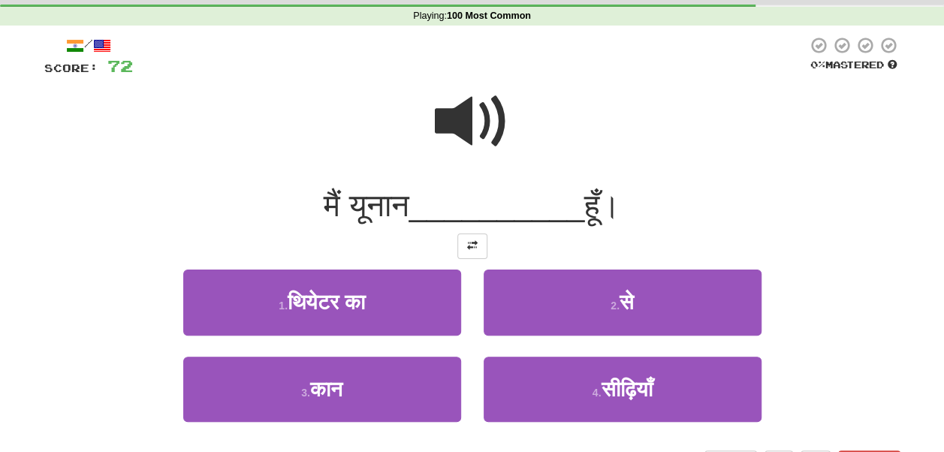
click at [472, 122] on span at bounding box center [472, 121] width 75 height 75
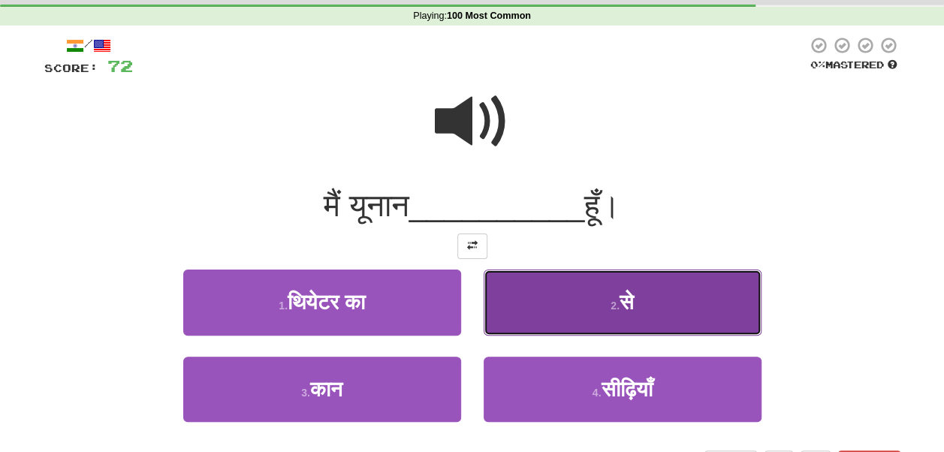
click at [533, 297] on button "2 . से" at bounding box center [623, 302] width 278 height 65
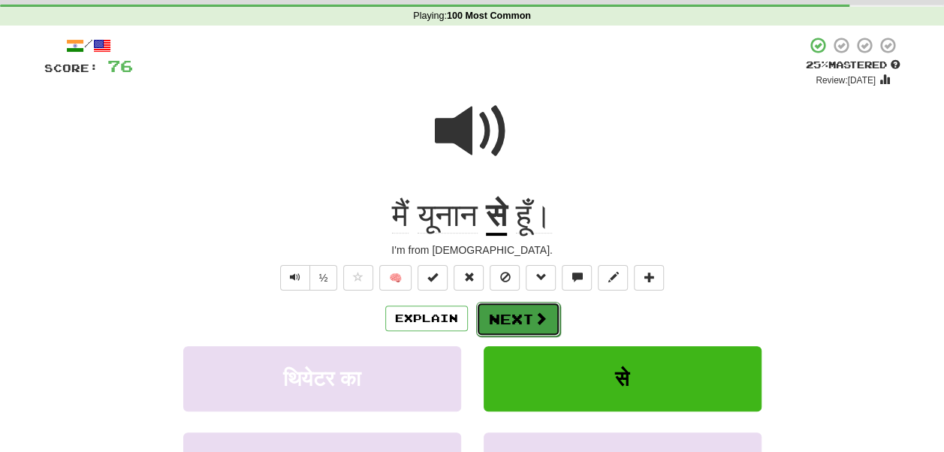
click at [541, 330] on button "Next" at bounding box center [518, 319] width 84 height 35
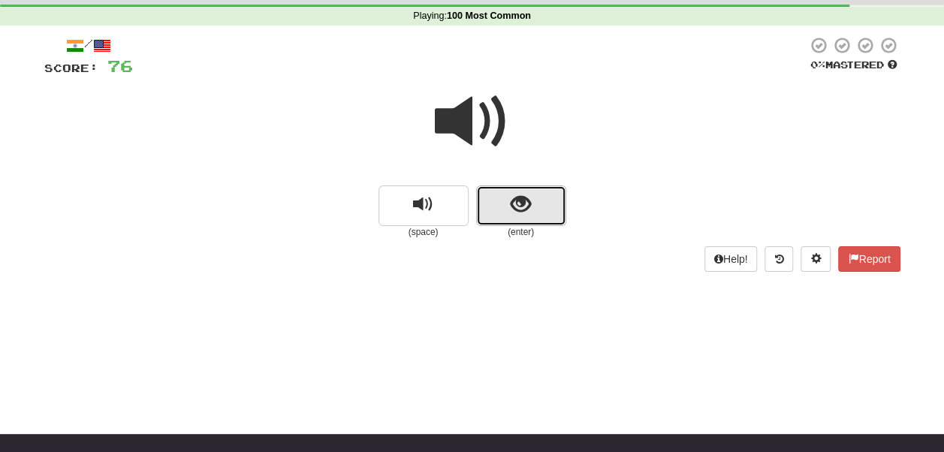
click at [522, 205] on span "show sentence" at bounding box center [521, 205] width 20 height 20
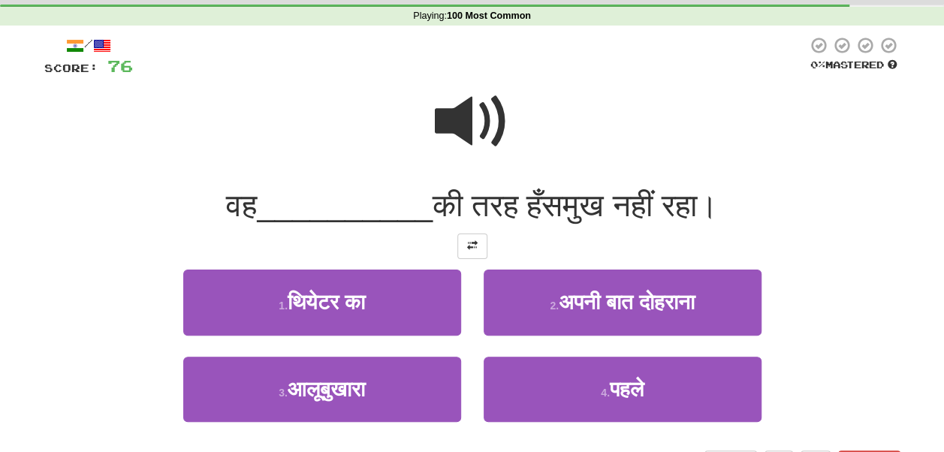
click at [451, 128] on span at bounding box center [472, 121] width 75 height 75
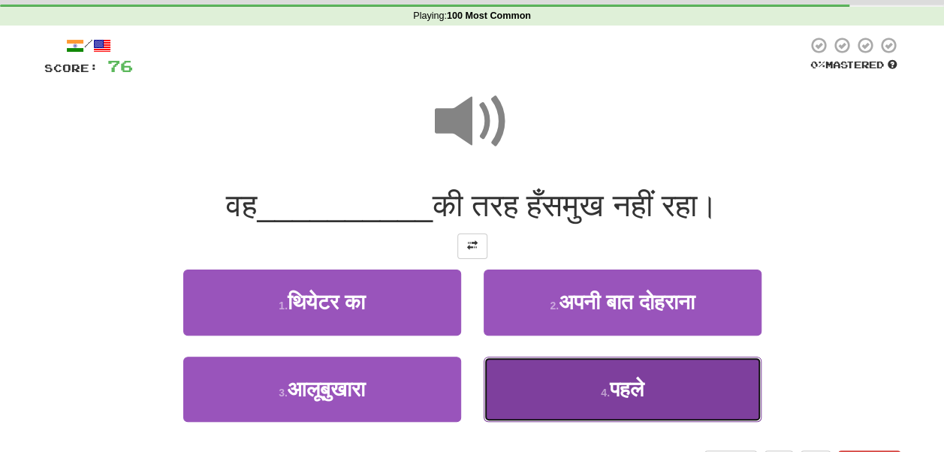
click at [532, 388] on button "4 . पहले" at bounding box center [623, 389] width 278 height 65
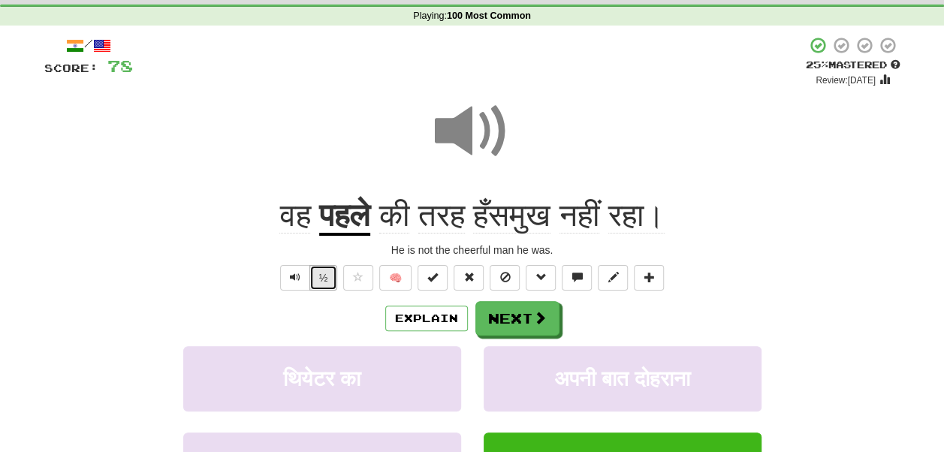
click at [329, 279] on button "½" at bounding box center [323, 278] width 29 height 26
click at [484, 315] on button "Next" at bounding box center [518, 319] width 84 height 35
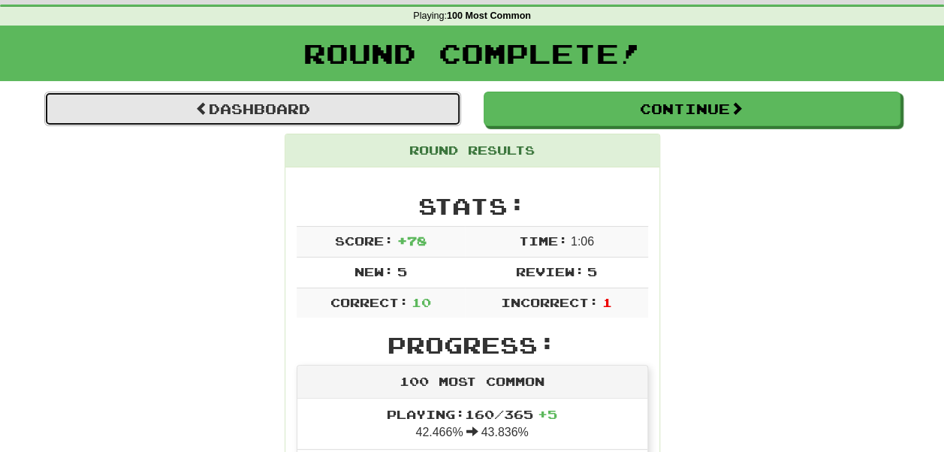
click at [368, 101] on link "Dashboard" at bounding box center [252, 109] width 417 height 35
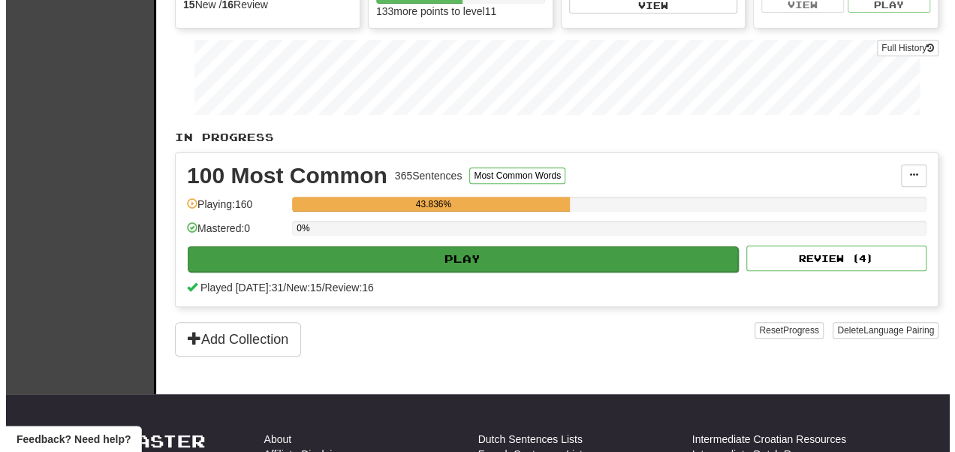
scroll to position [195, 0]
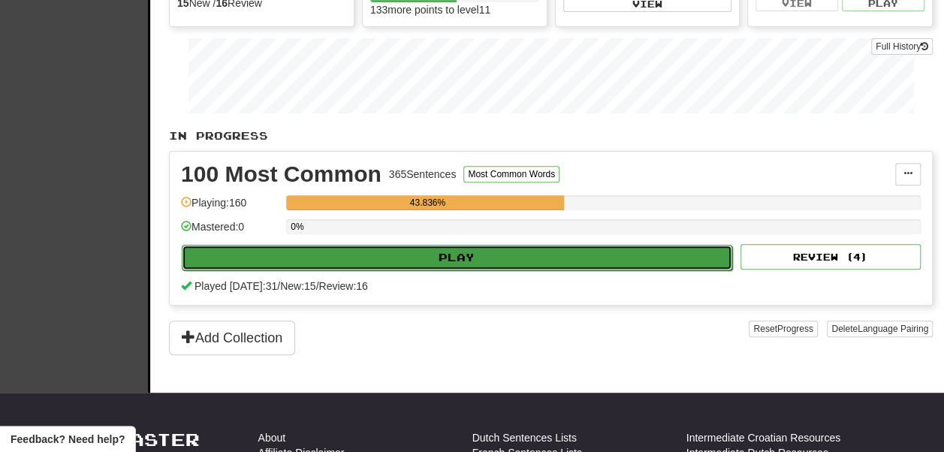
click at [376, 270] on button "Play" at bounding box center [457, 258] width 551 height 26
select select "**"
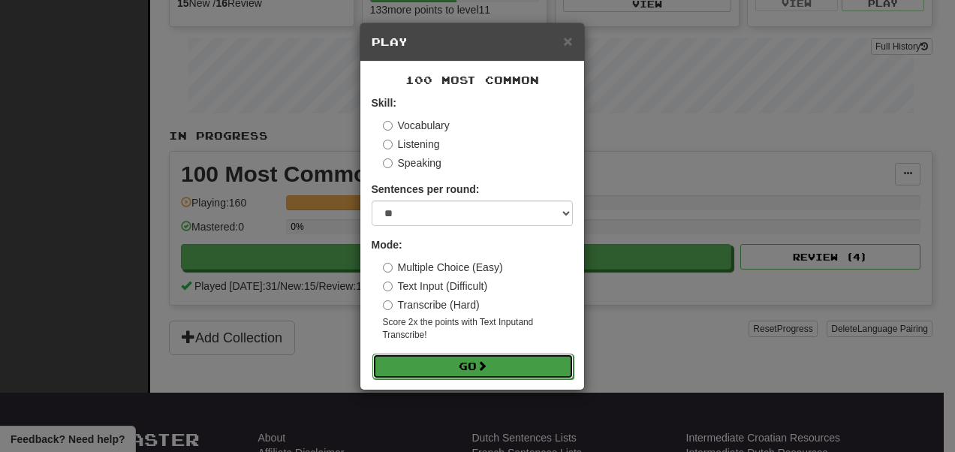
click at [439, 379] on button "Go" at bounding box center [473, 367] width 201 height 26
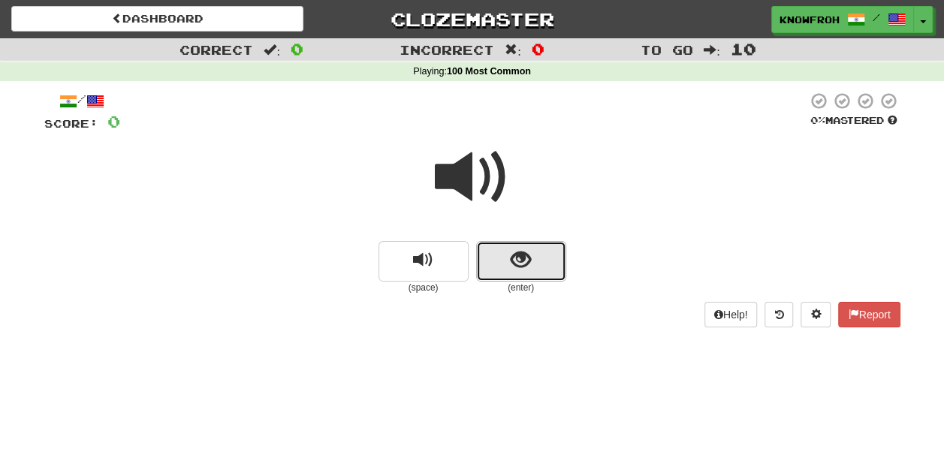
click at [514, 252] on span "show sentence" at bounding box center [521, 260] width 20 height 20
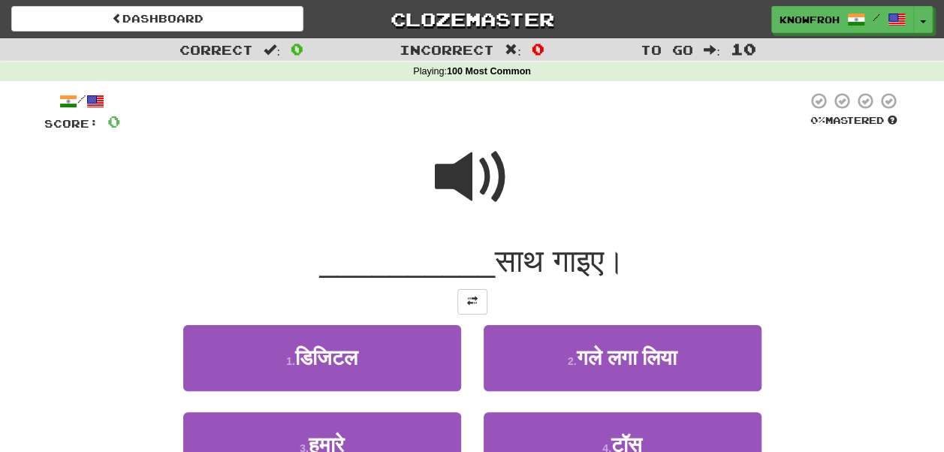
click at [466, 185] on span at bounding box center [472, 177] width 75 height 75
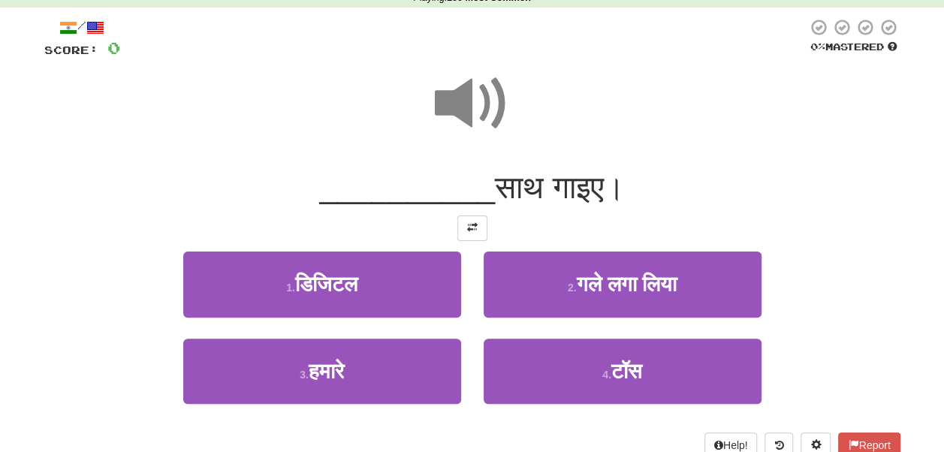
scroll to position [74, 0]
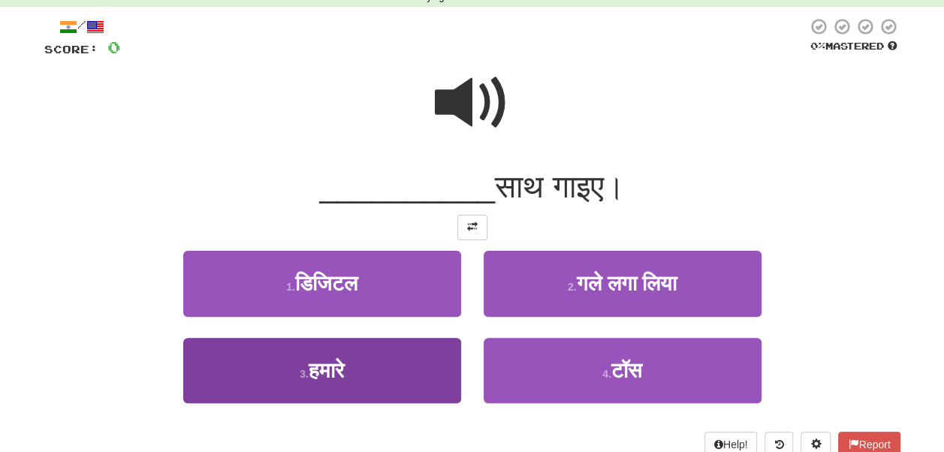
drag, startPoint x: 431, startPoint y: 337, endPoint x: 422, endPoint y: 356, distance: 21.5
click at [422, 356] on div "1 . डिजिटल 2 . गले लगा लिया 3 . हमारे 4 . टॉस" at bounding box center [472, 338] width 879 height 174
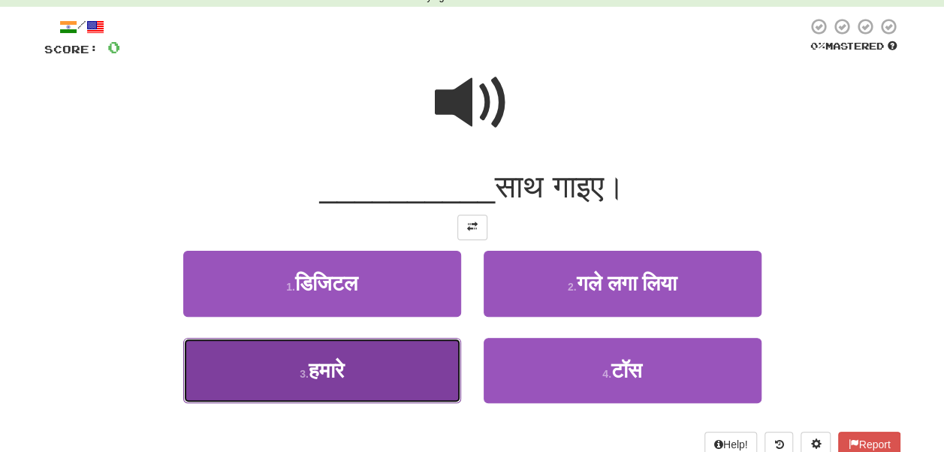
click at [422, 356] on button "3 . हमारे" at bounding box center [322, 370] width 278 height 65
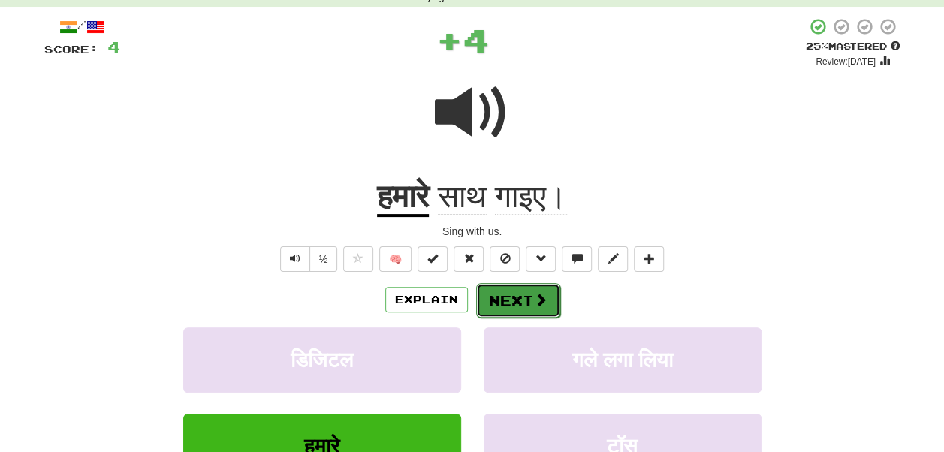
click at [514, 295] on button "Next" at bounding box center [518, 300] width 84 height 35
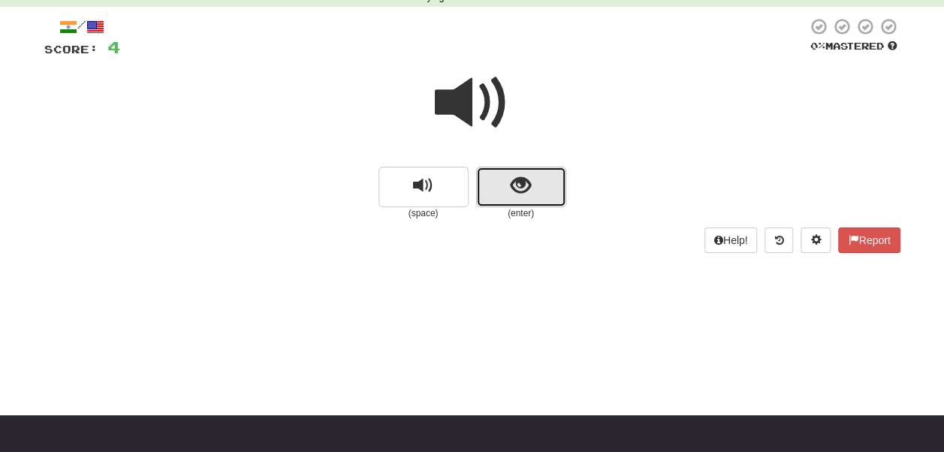
click at [509, 195] on button "show sentence" at bounding box center [521, 187] width 90 height 41
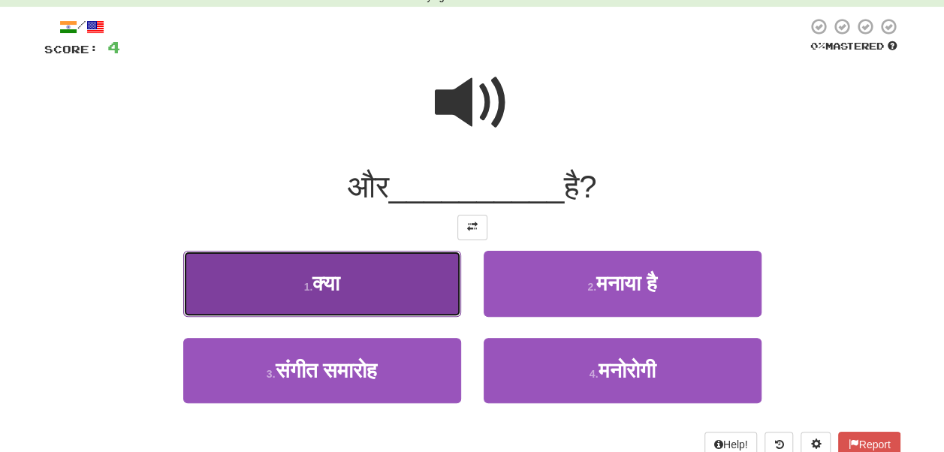
click at [387, 298] on button "1 . क्या" at bounding box center [322, 283] width 278 height 65
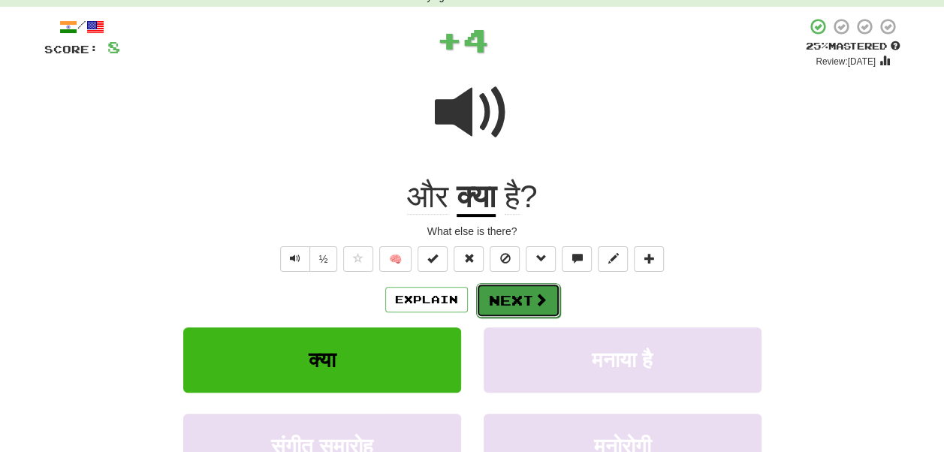
click at [506, 306] on button "Next" at bounding box center [518, 300] width 84 height 35
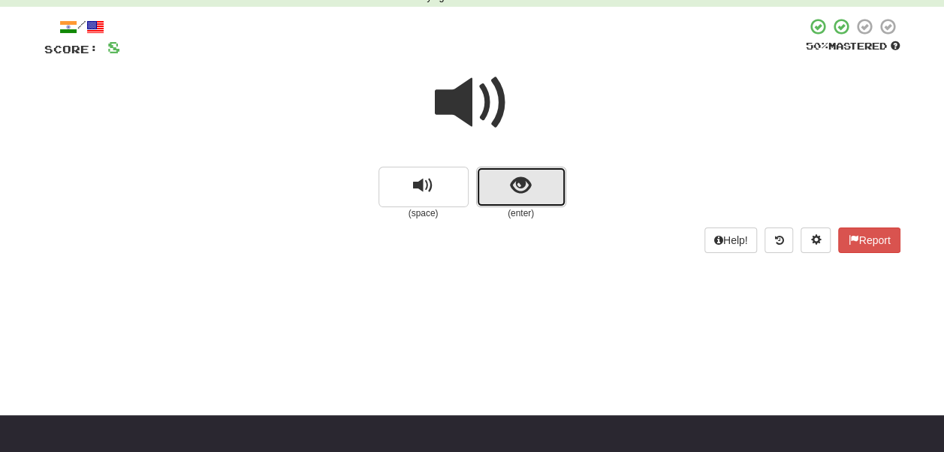
click at [524, 195] on span "show sentence" at bounding box center [521, 186] width 20 height 20
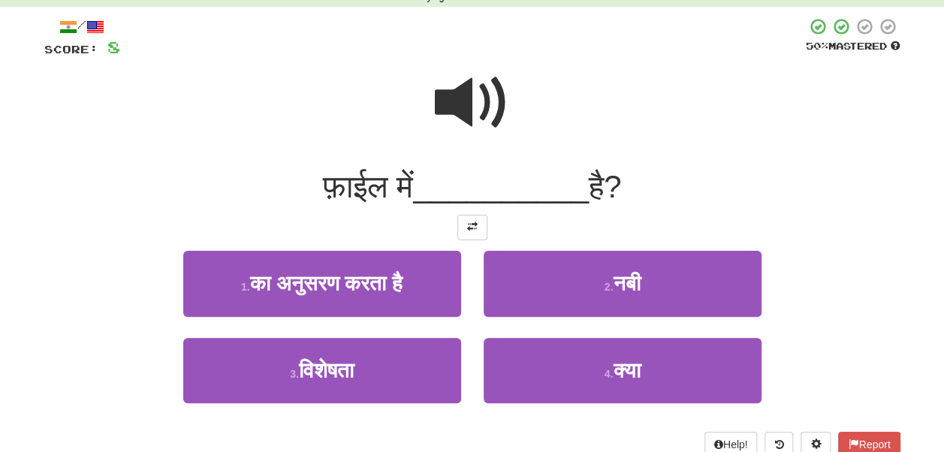
click at [461, 92] on span at bounding box center [472, 102] width 75 height 75
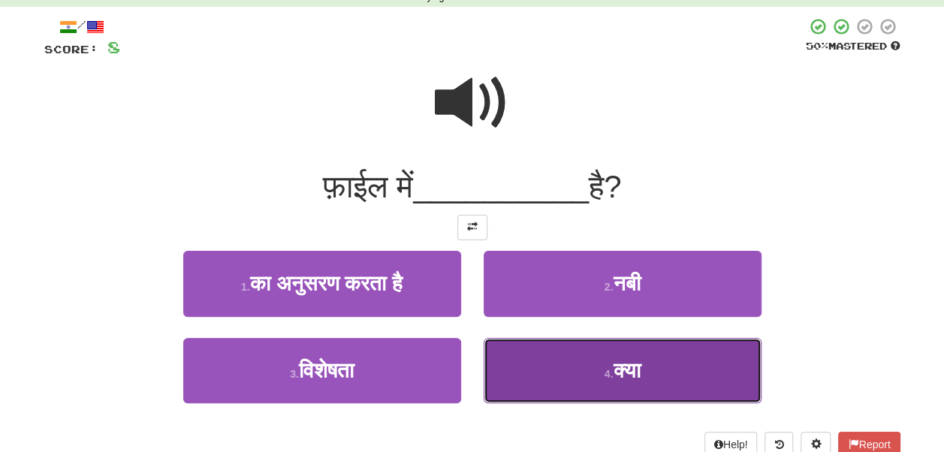
click at [556, 349] on button "4 . क्या" at bounding box center [623, 370] width 278 height 65
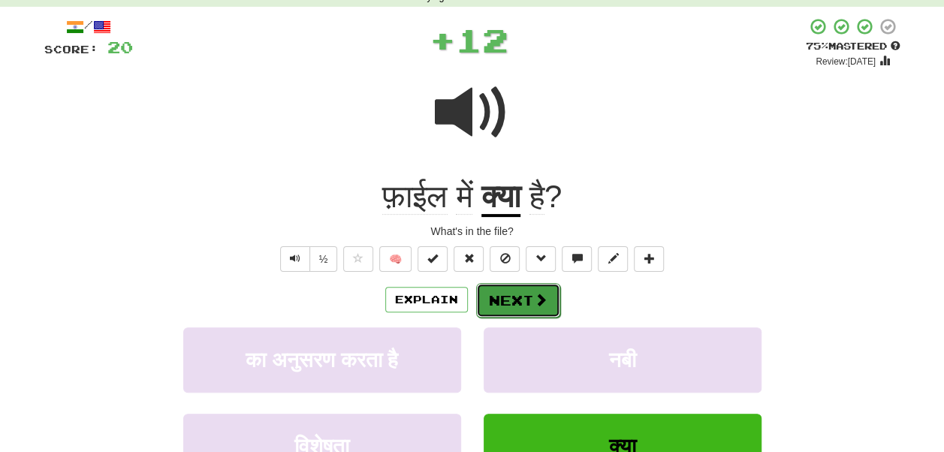
click at [534, 306] on span at bounding box center [541, 300] width 14 height 14
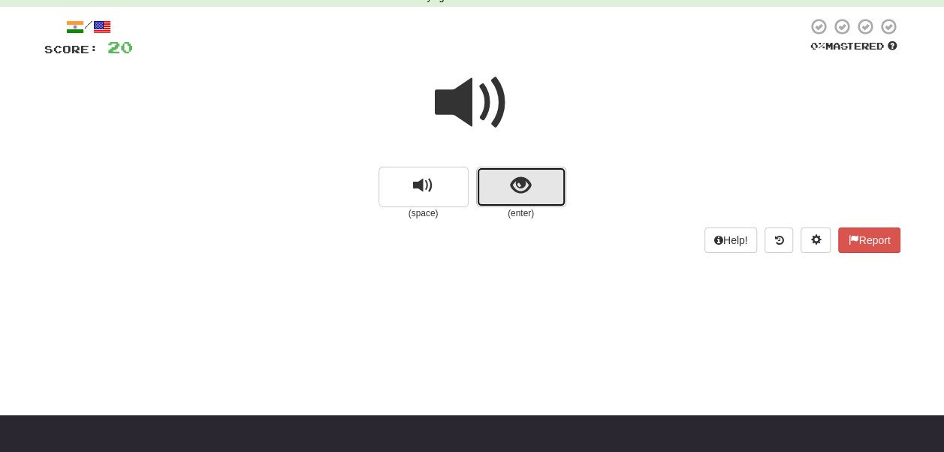
click at [521, 196] on span "show sentence" at bounding box center [521, 186] width 20 height 20
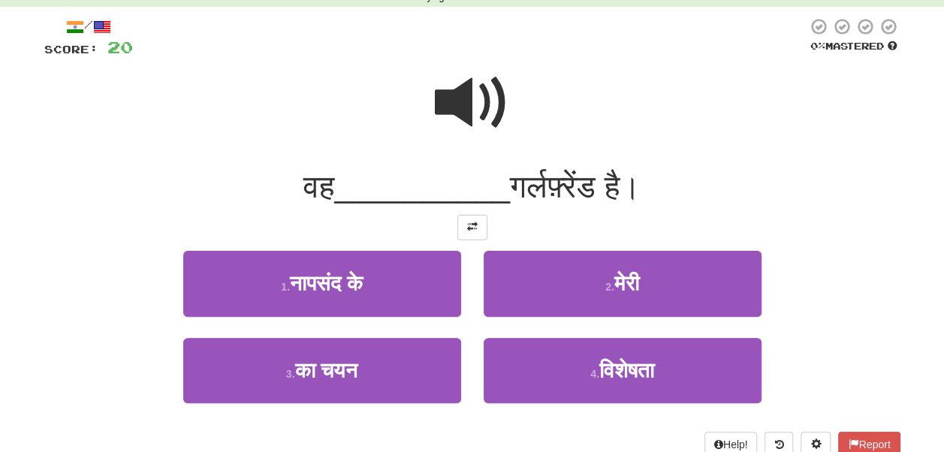
click at [471, 107] on span at bounding box center [472, 102] width 75 height 75
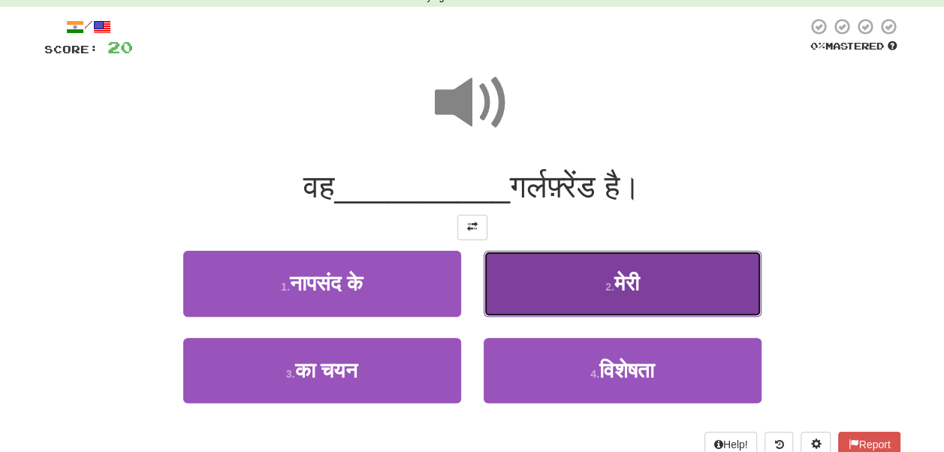
click at [558, 305] on button "2 . मेरी" at bounding box center [623, 283] width 278 height 65
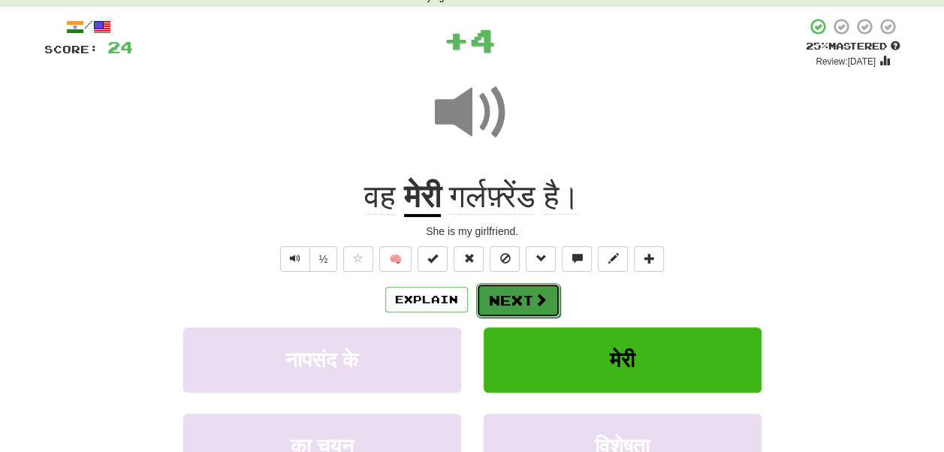
click at [534, 301] on span at bounding box center [541, 300] width 14 height 14
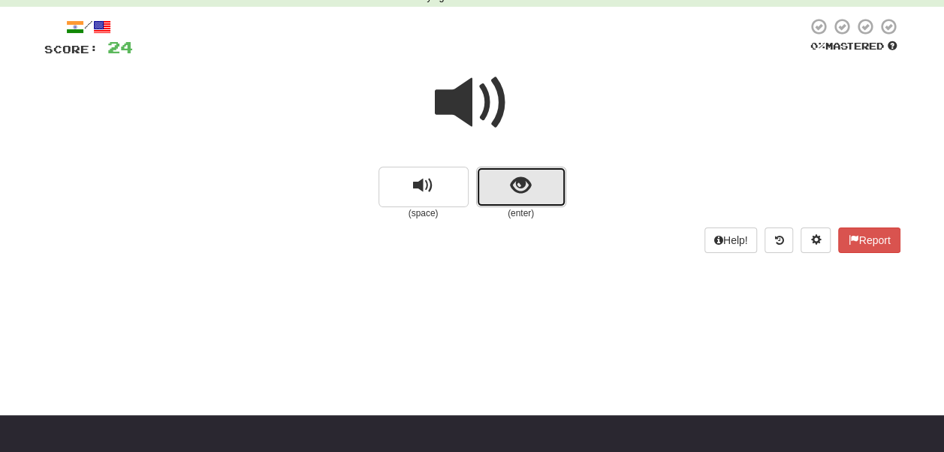
click at [500, 190] on button "show sentence" at bounding box center [521, 187] width 90 height 41
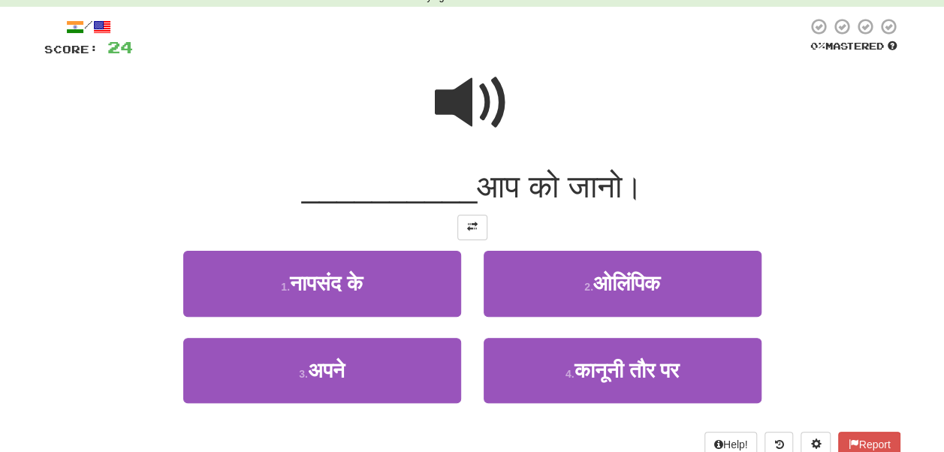
click at [465, 87] on span at bounding box center [472, 102] width 75 height 75
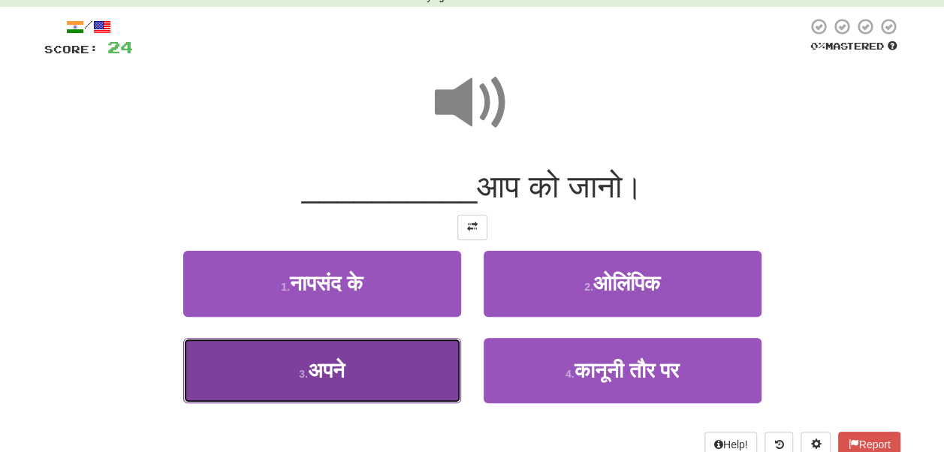
click at [433, 359] on button "3 . अपने" at bounding box center [322, 370] width 278 height 65
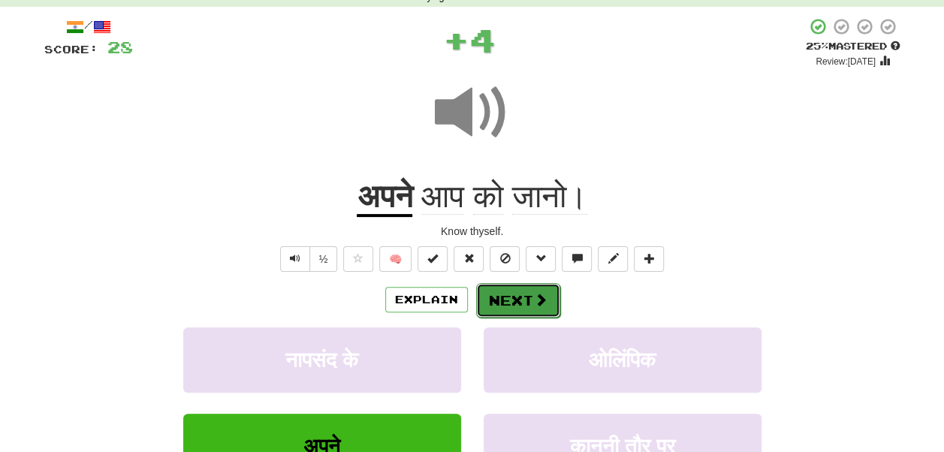
click at [517, 293] on button "Next" at bounding box center [518, 300] width 84 height 35
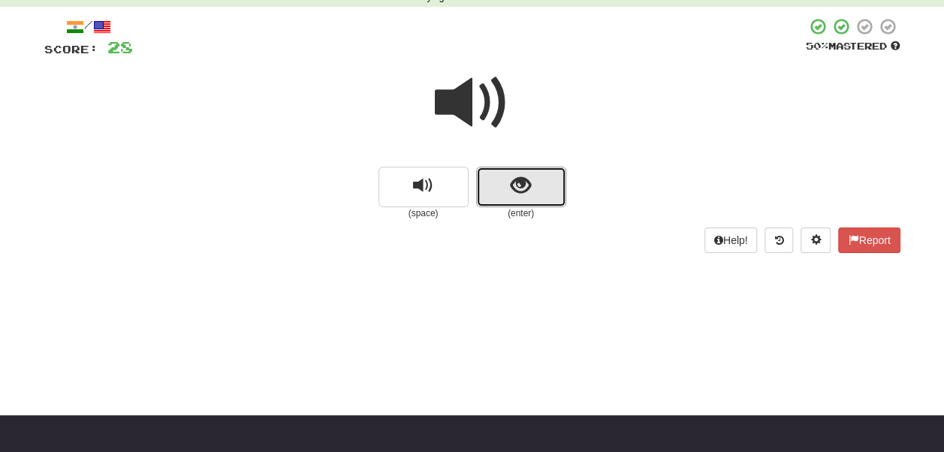
click at [497, 197] on button "show sentence" at bounding box center [521, 187] width 90 height 41
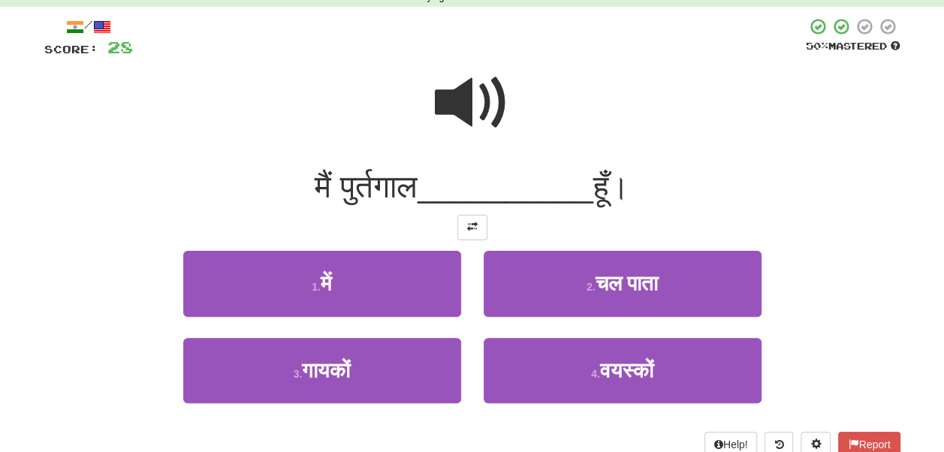
click at [473, 115] on span at bounding box center [472, 102] width 75 height 75
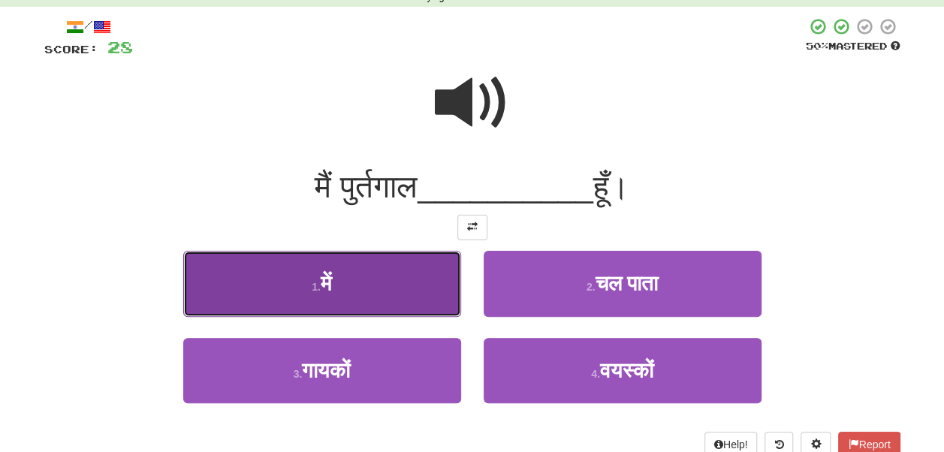
click at [427, 270] on button "1 . में" at bounding box center [322, 283] width 278 height 65
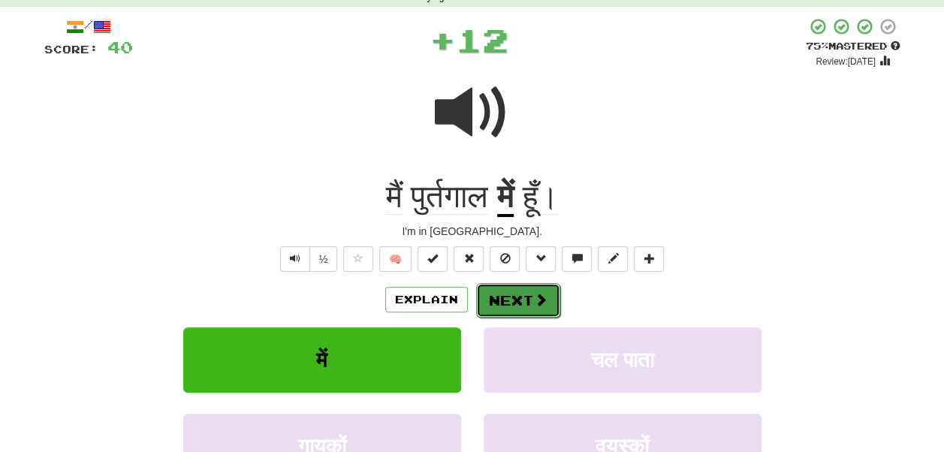
click at [499, 301] on button "Next" at bounding box center [518, 300] width 84 height 35
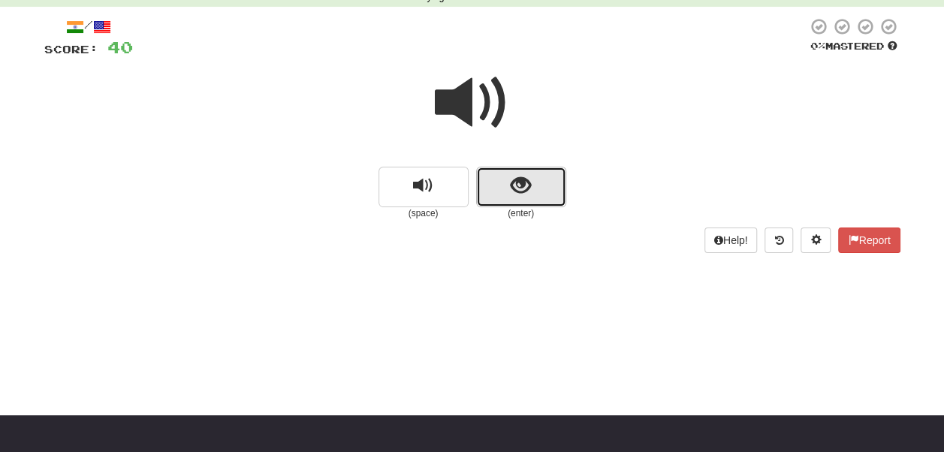
click at [506, 192] on button "show sentence" at bounding box center [521, 187] width 90 height 41
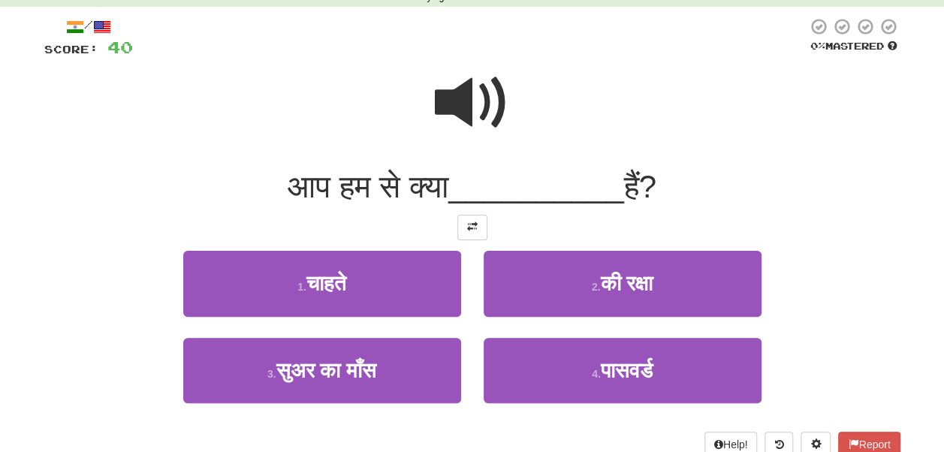
click at [470, 107] on span at bounding box center [472, 102] width 75 height 75
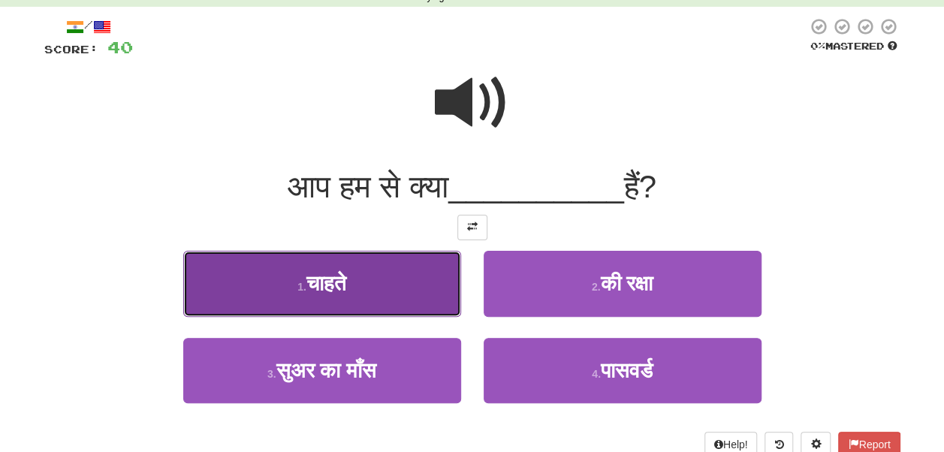
click at [419, 272] on button "1 . चाहते" at bounding box center [322, 283] width 278 height 65
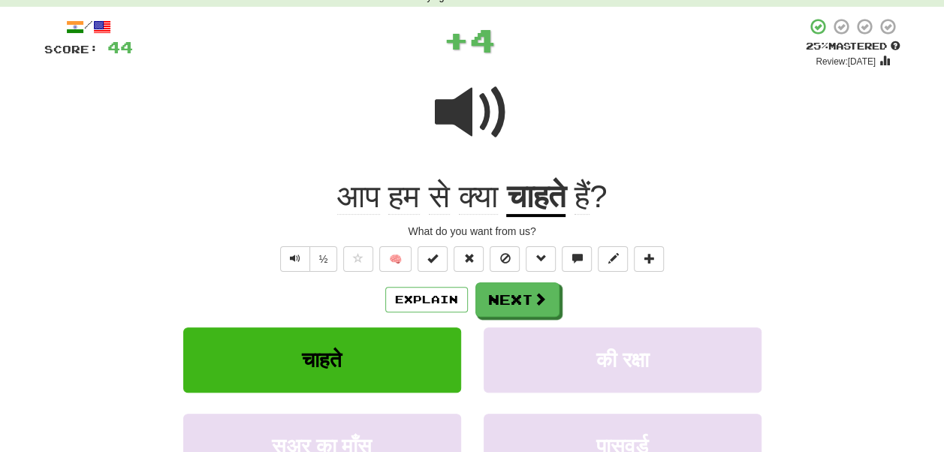
click at [535, 200] on u "चाहते" at bounding box center [535, 198] width 59 height 38
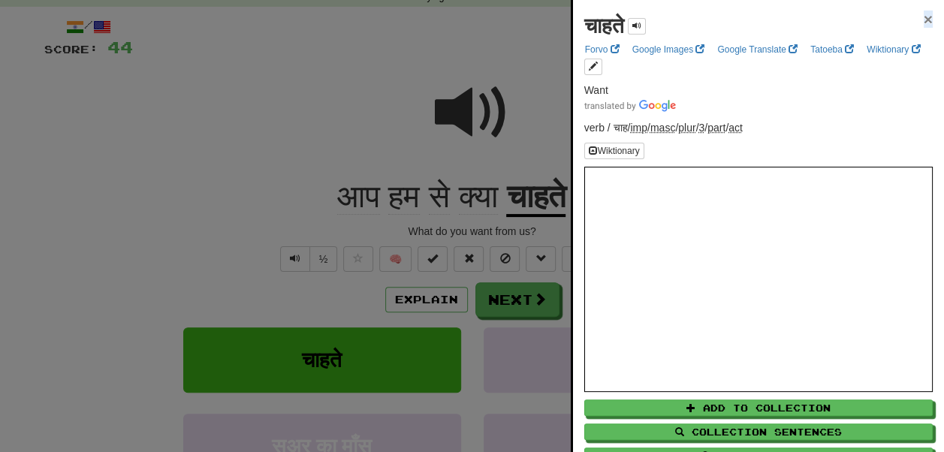
drag, startPoint x: 909, startPoint y: 22, endPoint x: 918, endPoint y: 21, distance: 9.0
click at [918, 21] on div "चाहते ×" at bounding box center [758, 26] width 349 height 30
click at [924, 21] on span "×" at bounding box center [928, 19] width 9 height 17
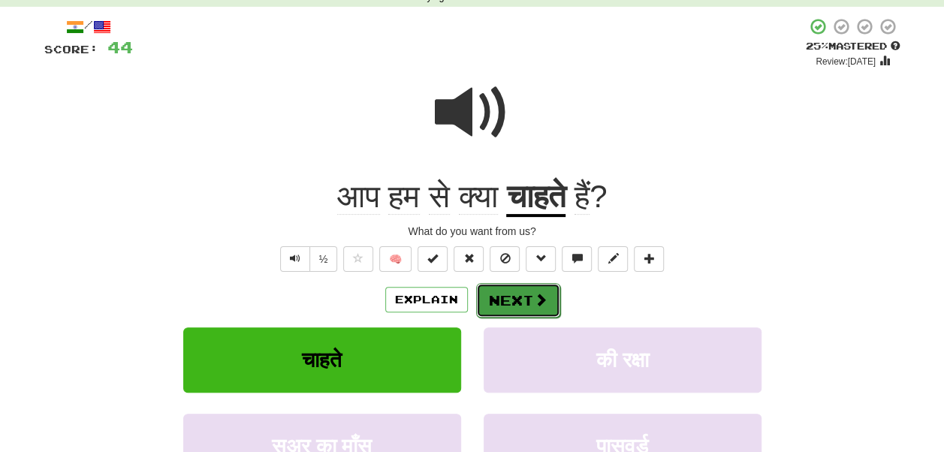
click at [518, 313] on button "Next" at bounding box center [518, 300] width 84 height 35
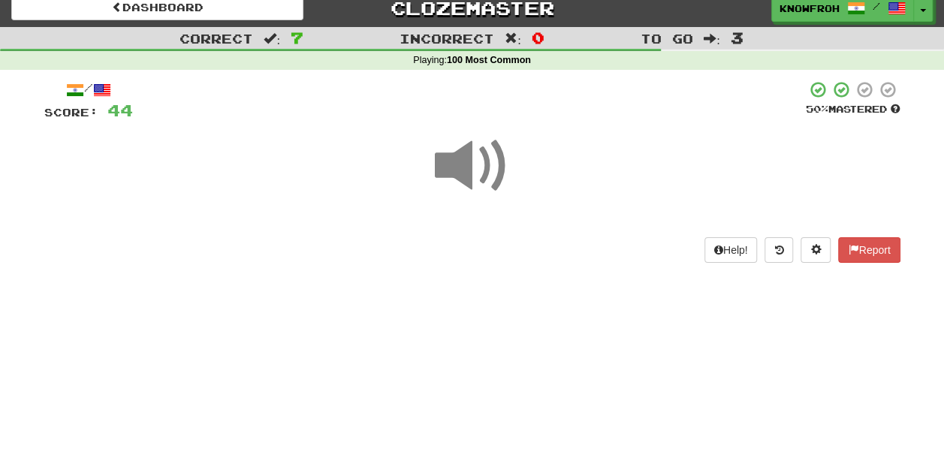
scroll to position [49, 0]
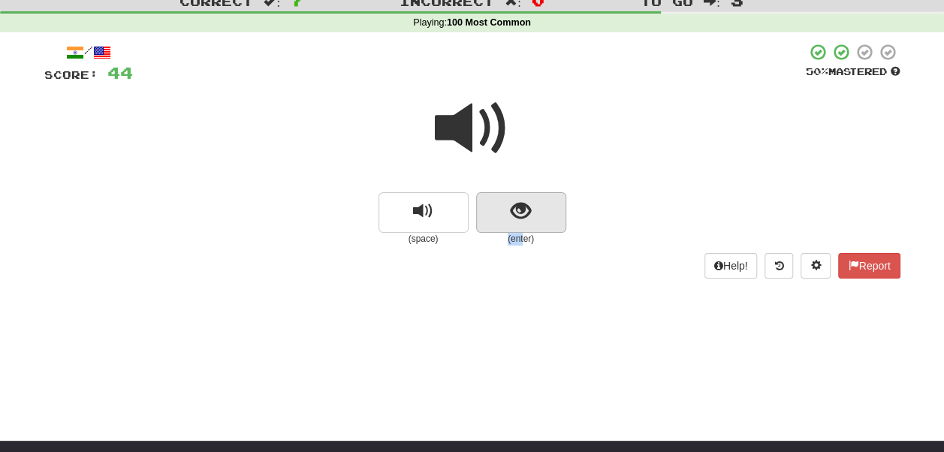
drag, startPoint x: 526, startPoint y: 234, endPoint x: 512, endPoint y: 212, distance: 26.3
click at [512, 212] on div "(enter)" at bounding box center [521, 218] width 90 height 53
click at [512, 212] on span "show sentence" at bounding box center [521, 211] width 20 height 20
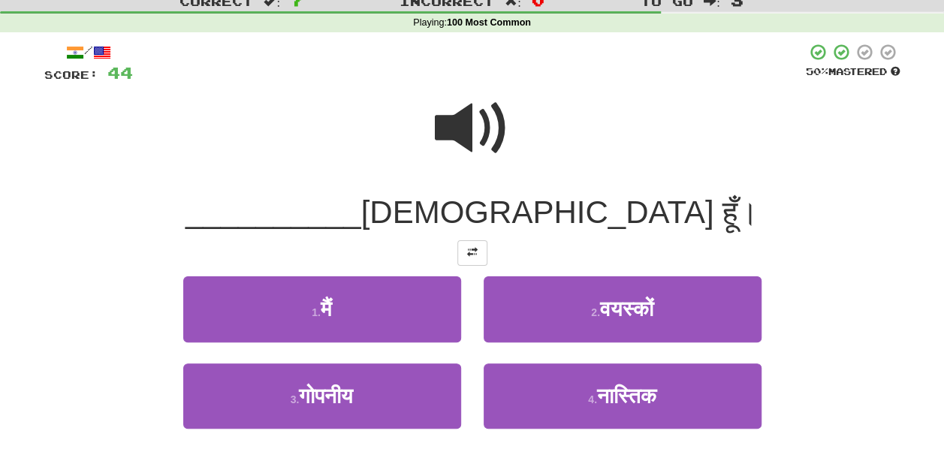
click at [475, 147] on span at bounding box center [472, 128] width 75 height 75
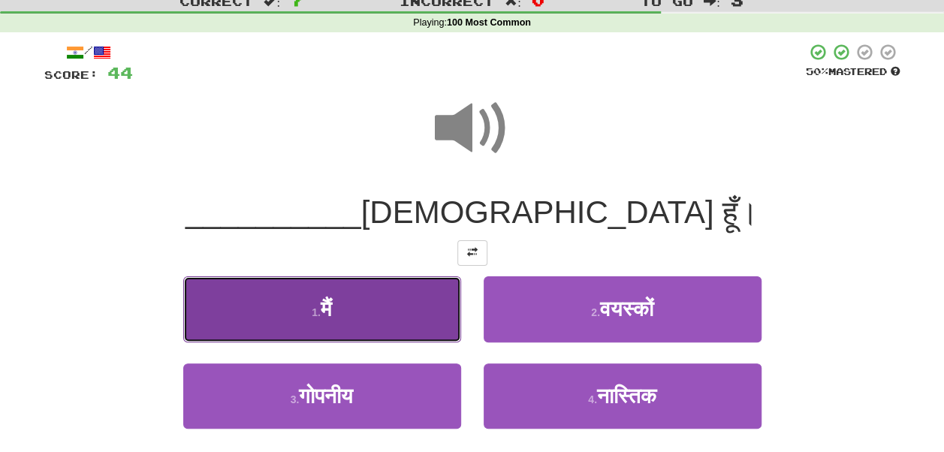
click at [406, 312] on button "1 . मैं" at bounding box center [322, 308] width 278 height 65
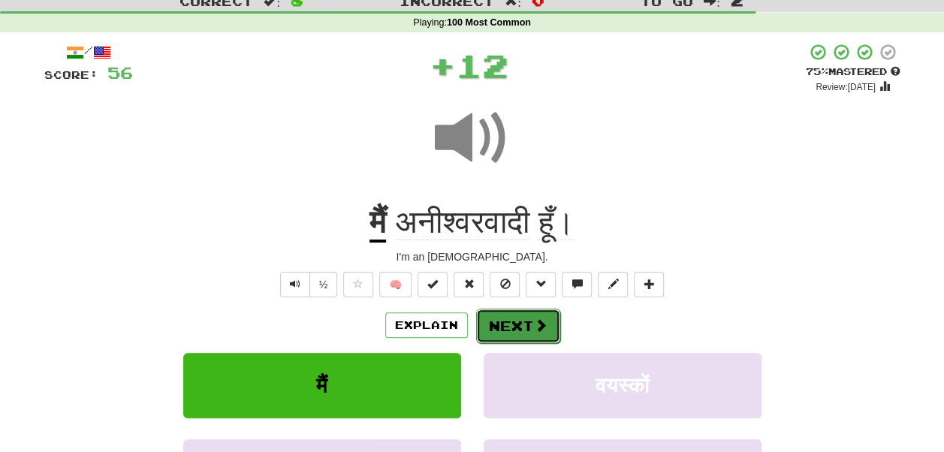
click at [521, 324] on button "Next" at bounding box center [518, 326] width 84 height 35
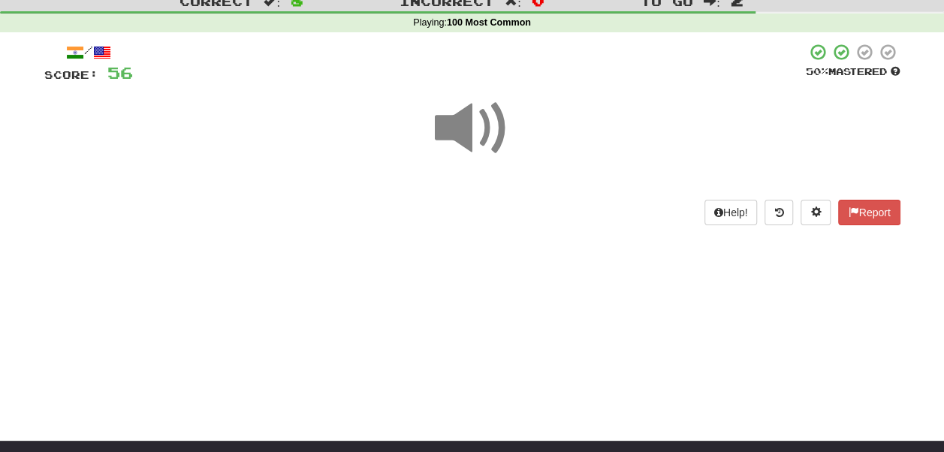
scroll to position [38, 0]
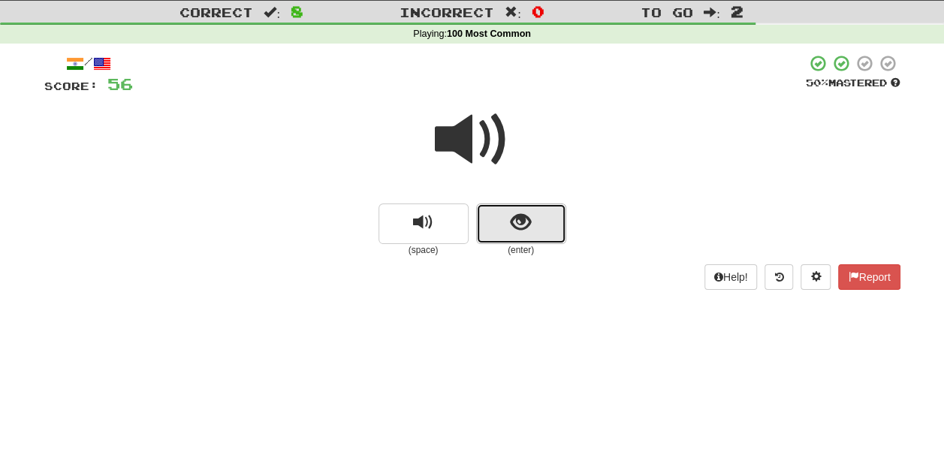
click at [512, 224] on span "show sentence" at bounding box center [521, 223] width 20 height 20
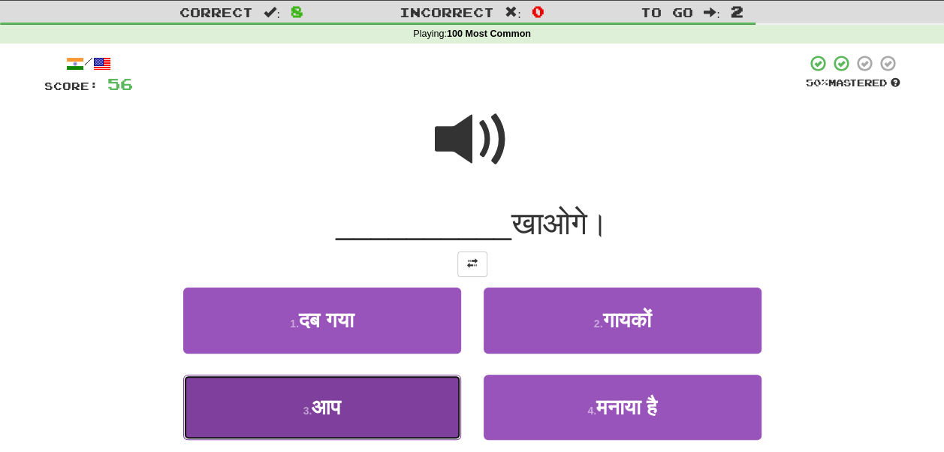
click at [402, 384] on button "3 . आप" at bounding box center [322, 407] width 278 height 65
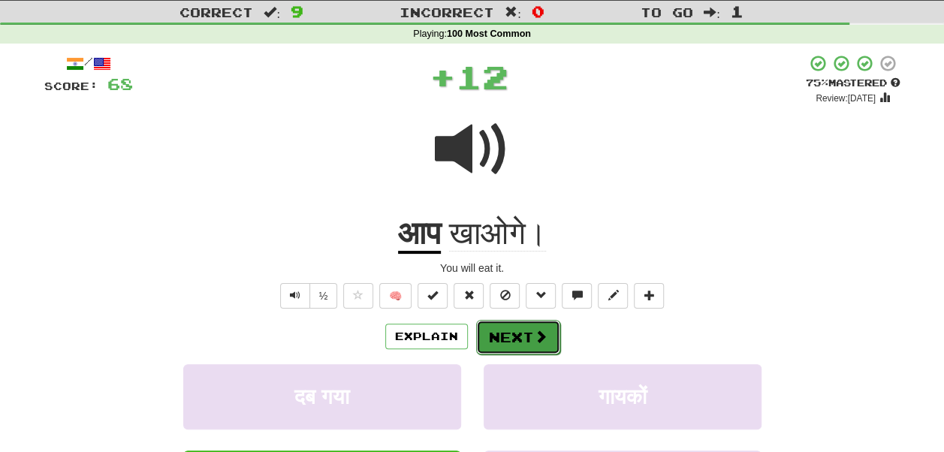
click at [503, 344] on button "Next" at bounding box center [518, 337] width 84 height 35
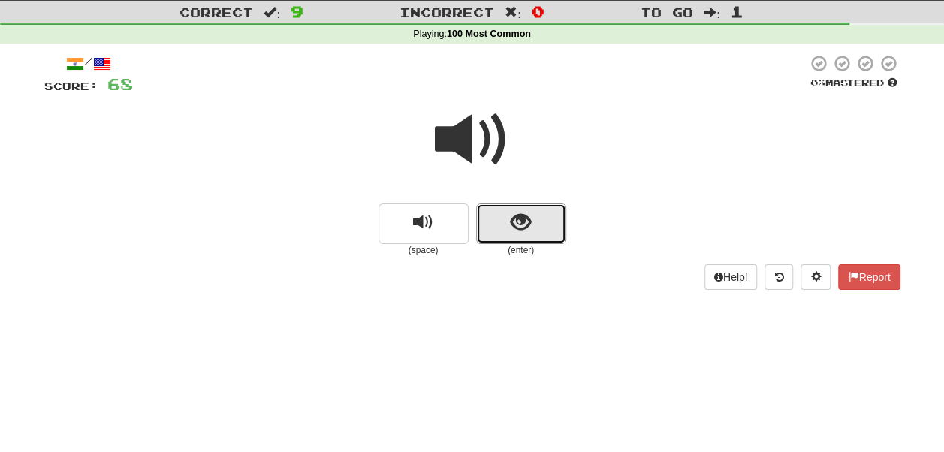
click at [509, 240] on button "show sentence" at bounding box center [521, 224] width 90 height 41
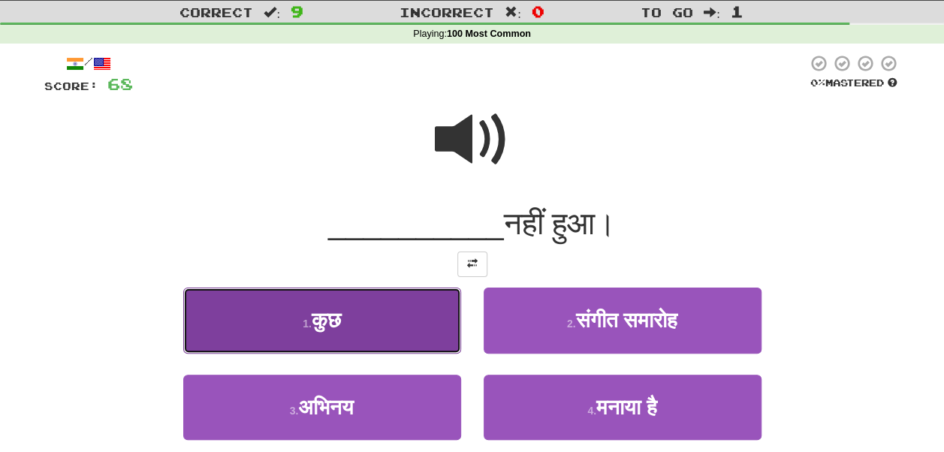
click at [412, 299] on button "1 . कुछ" at bounding box center [322, 320] width 278 height 65
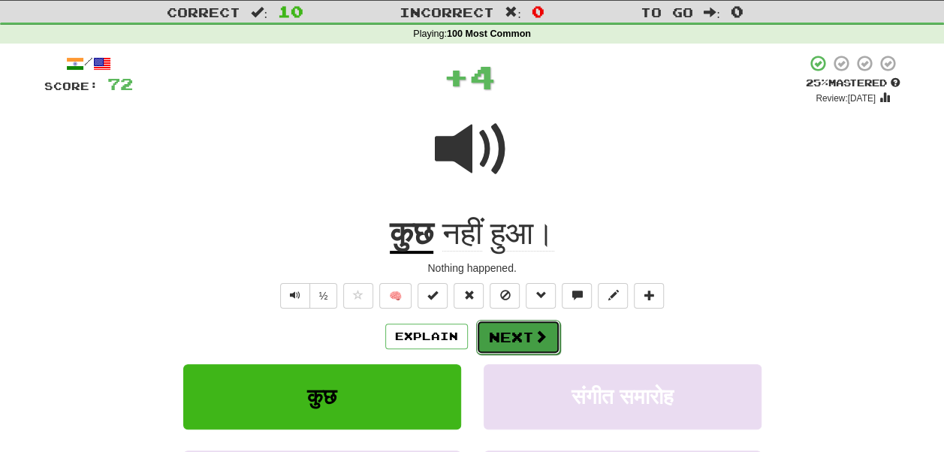
click at [506, 334] on button "Next" at bounding box center [518, 337] width 84 height 35
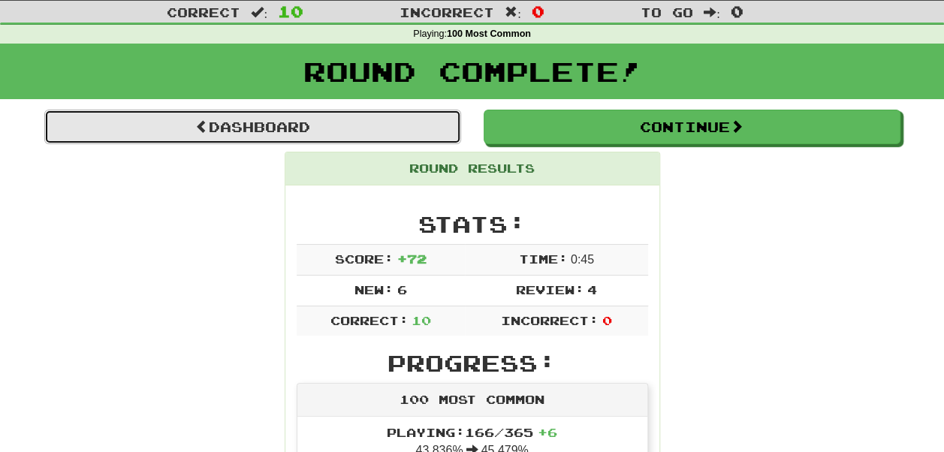
click at [440, 136] on link "Dashboard" at bounding box center [252, 127] width 417 height 35
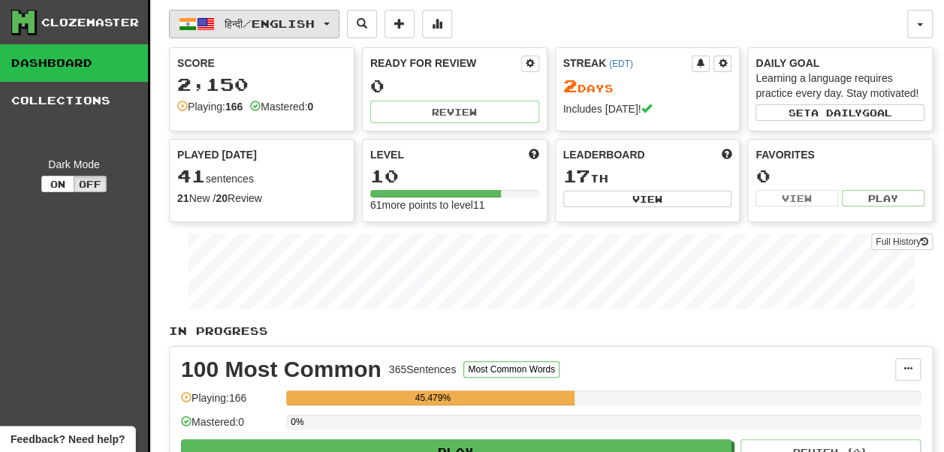
click at [263, 24] on span "हिन्दी / English" at bounding box center [270, 23] width 90 height 13
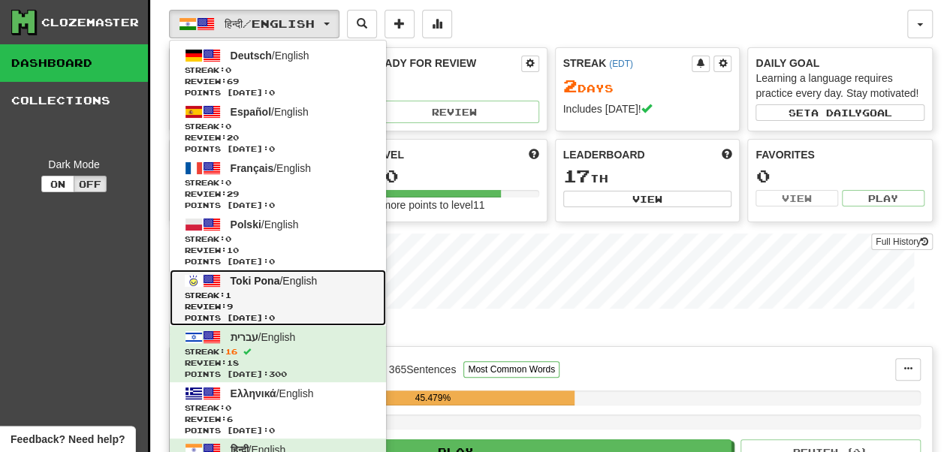
click at [297, 299] on span "Streak: 1" at bounding box center [278, 295] width 186 height 11
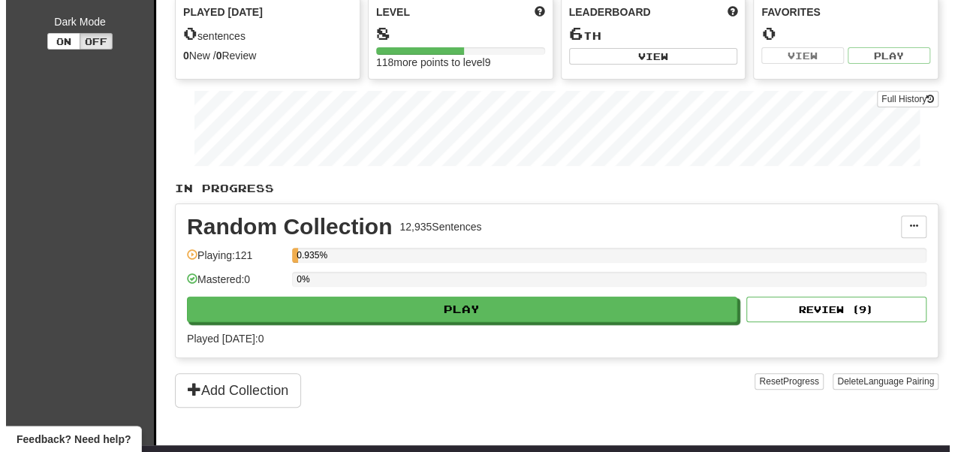
scroll to position [205, 0]
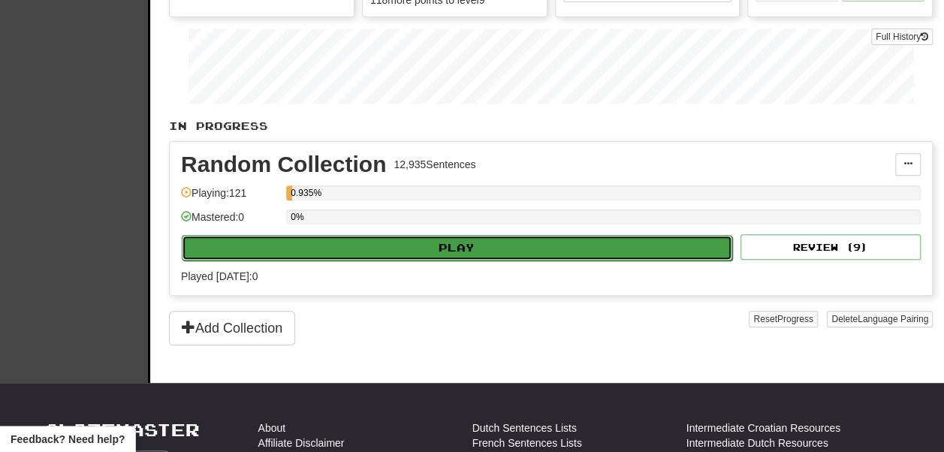
click at [435, 261] on button "Play" at bounding box center [457, 248] width 551 height 26
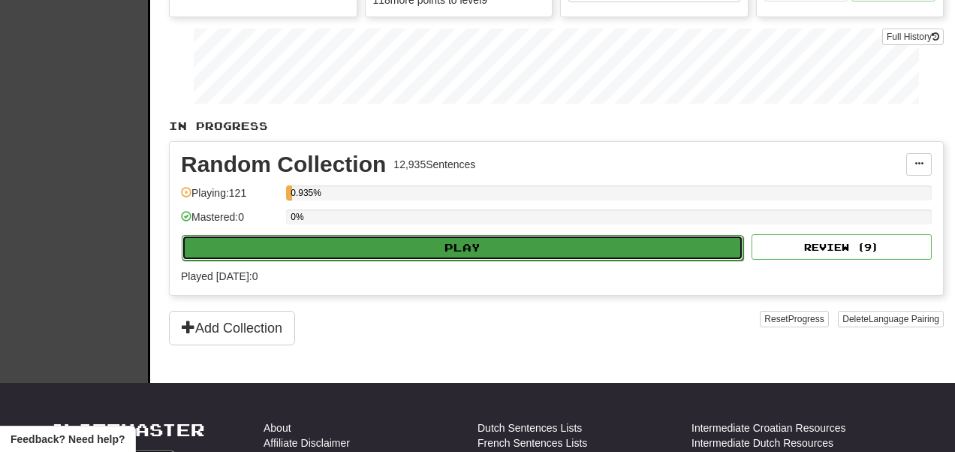
select select "**"
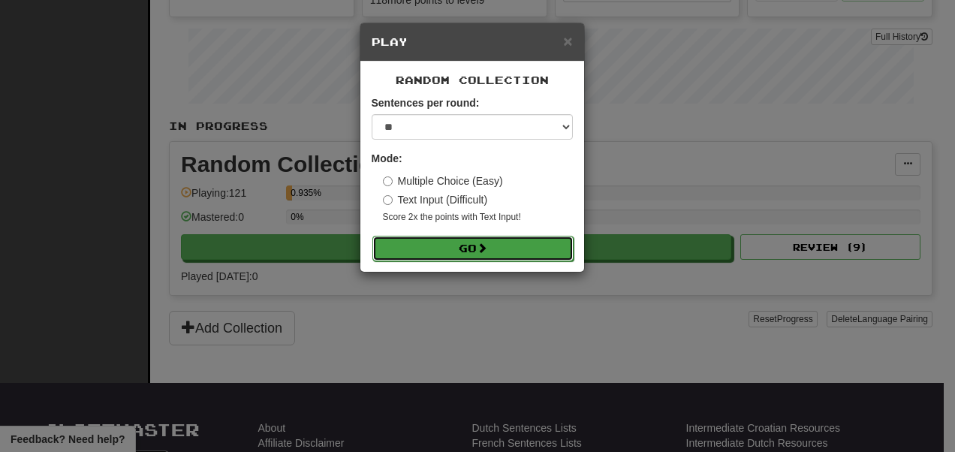
click at [485, 253] on span at bounding box center [482, 248] width 11 height 11
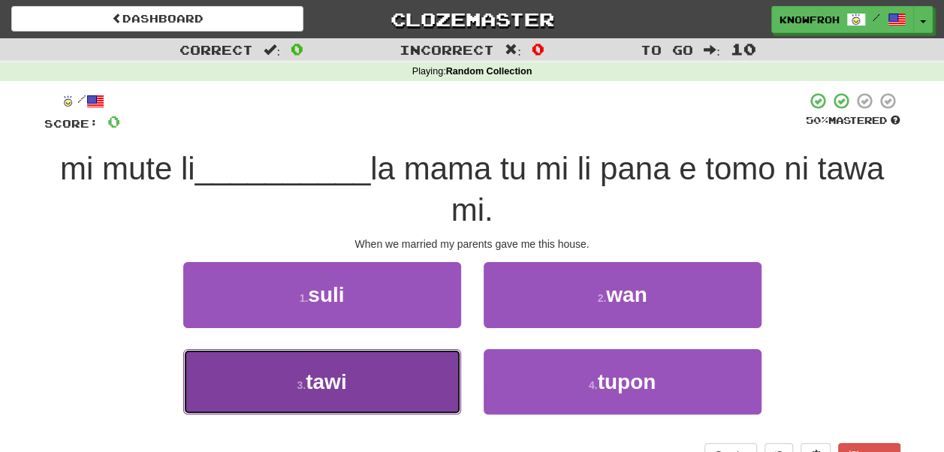
click at [443, 370] on button "3 . [GEOGRAPHIC_DATA]" at bounding box center [322, 381] width 278 height 65
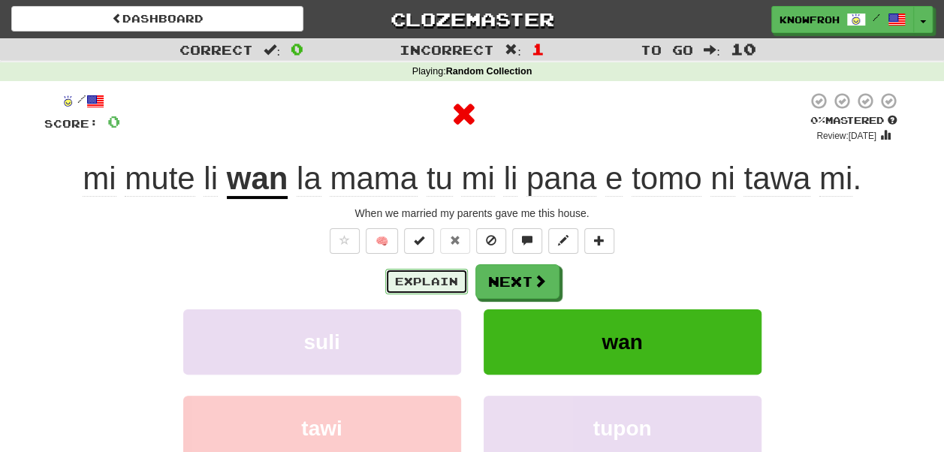
click at [424, 285] on button "Explain" at bounding box center [426, 282] width 83 height 26
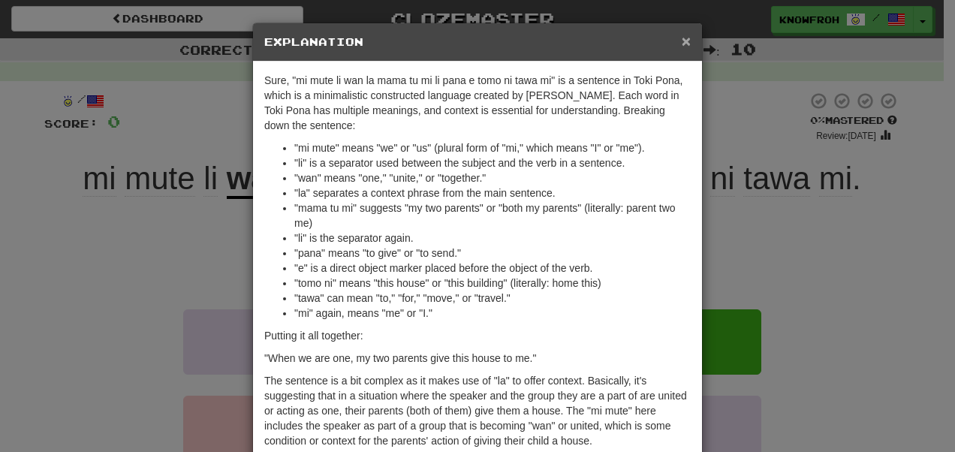
click at [682, 41] on span "×" at bounding box center [686, 40] width 9 height 17
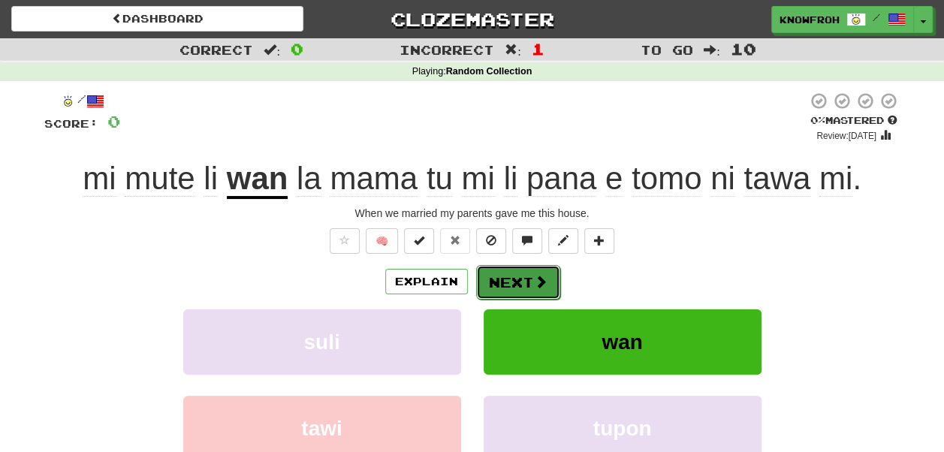
click at [512, 283] on button "Next" at bounding box center [518, 282] width 84 height 35
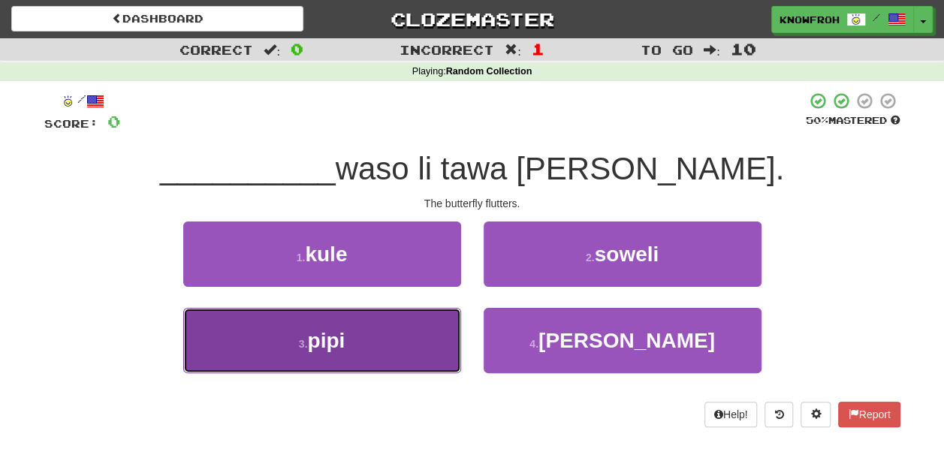
click at [371, 354] on button "3 . pipi" at bounding box center [322, 340] width 278 height 65
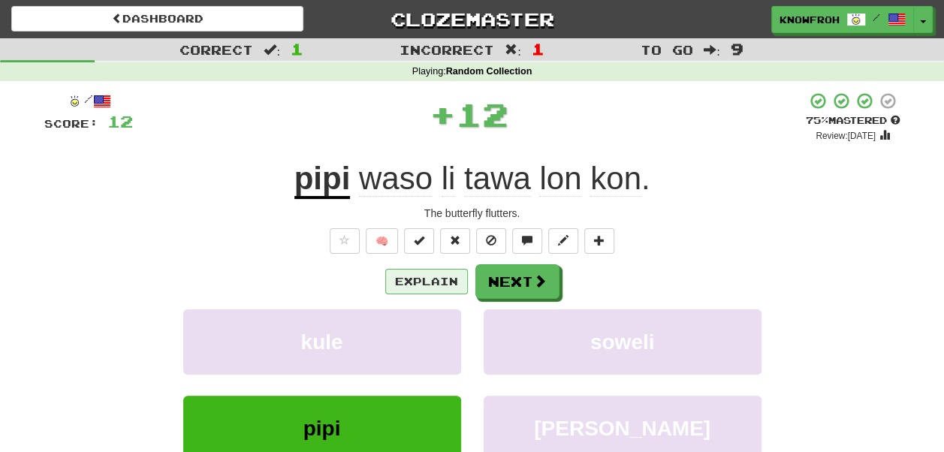
drag, startPoint x: 426, startPoint y: 267, endPoint x: 421, endPoint y: 284, distance: 17.3
click at [421, 284] on div "Explain Next" at bounding box center [472, 281] width 856 height 35
click at [421, 284] on button "Explain" at bounding box center [426, 282] width 83 height 26
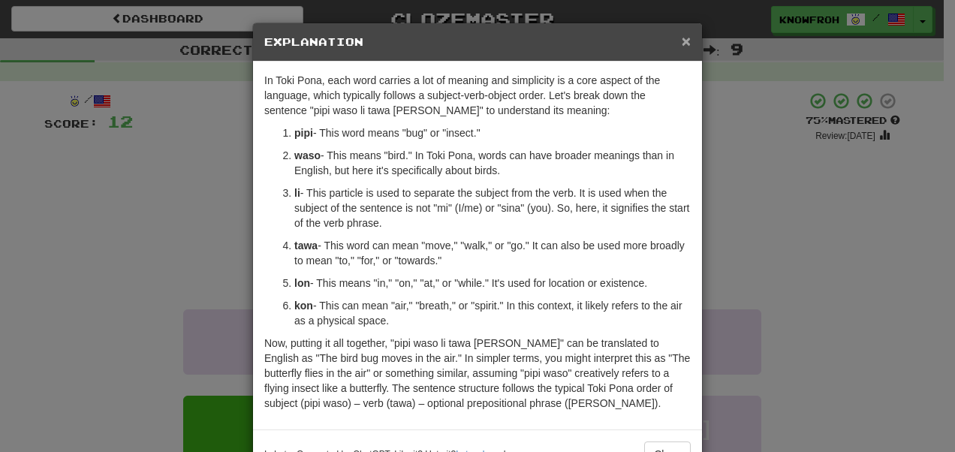
click at [682, 41] on span "×" at bounding box center [686, 40] width 9 height 17
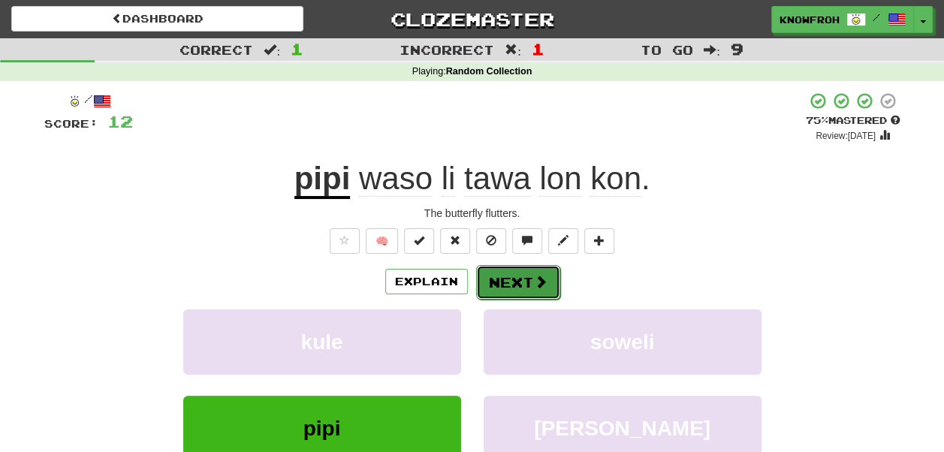
click at [524, 297] on button "Next" at bounding box center [518, 282] width 84 height 35
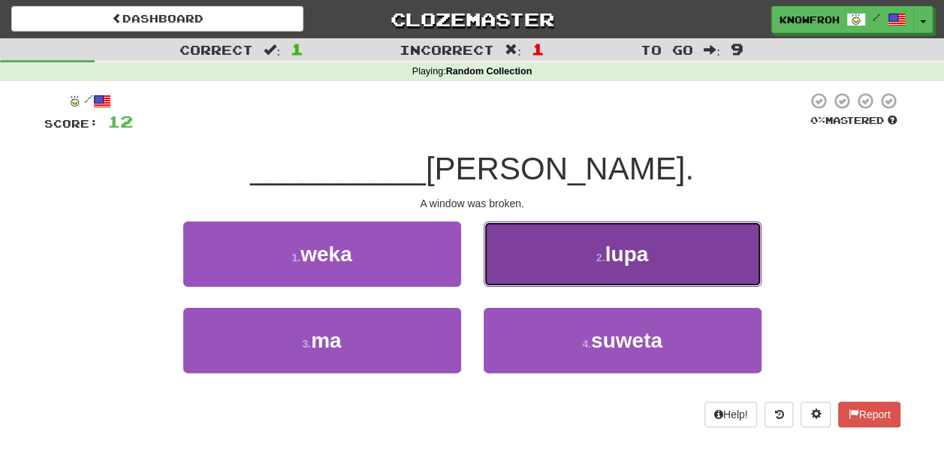
click at [509, 270] on button "2 . lupa" at bounding box center [623, 254] width 278 height 65
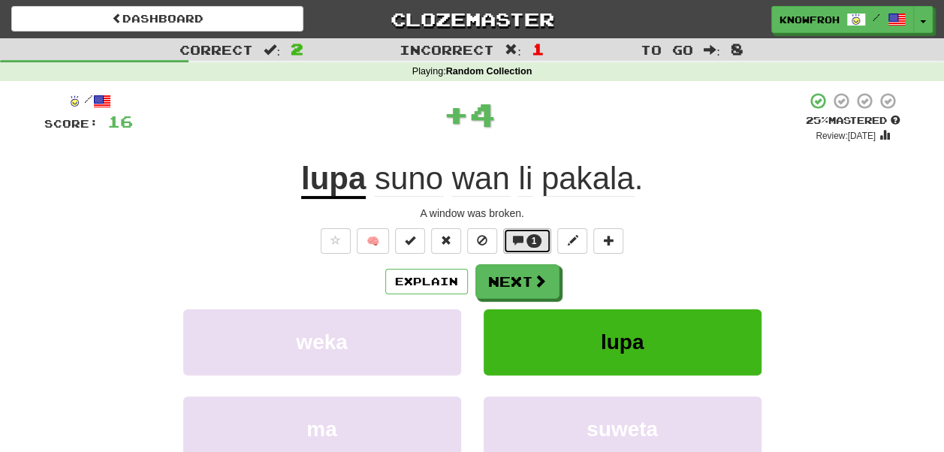
click at [530, 237] on span "1" at bounding box center [535, 241] width 16 height 14
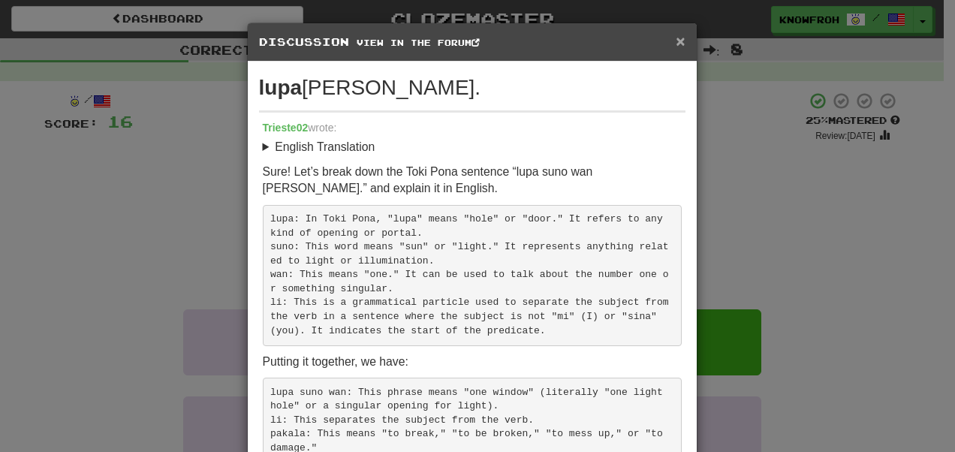
click at [676, 39] on span "×" at bounding box center [680, 40] width 9 height 17
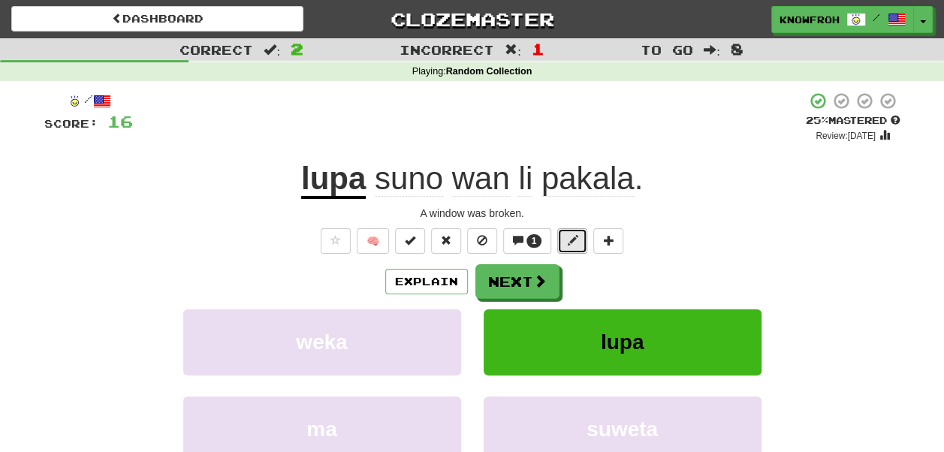
click at [567, 245] on span at bounding box center [572, 240] width 11 height 11
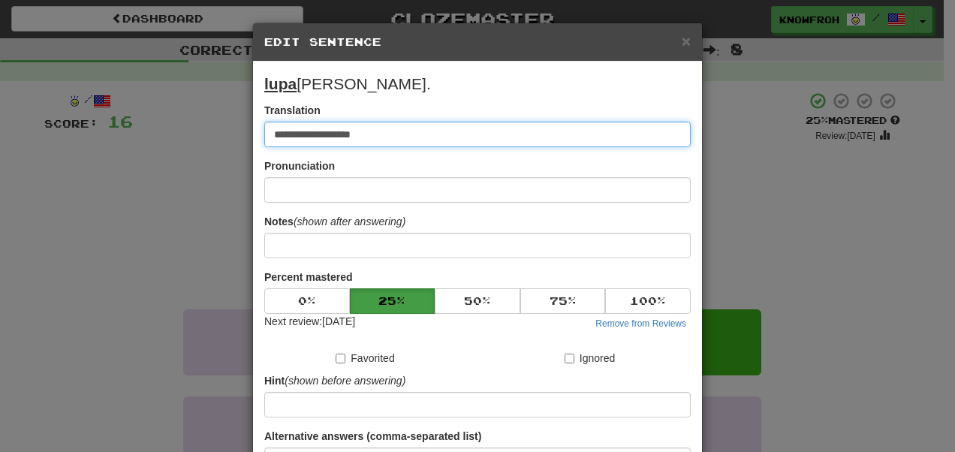
drag, startPoint x: 278, startPoint y: 137, endPoint x: 224, endPoint y: 132, distance: 54.3
click at [224, 132] on div "**********" at bounding box center [477, 226] width 955 height 452
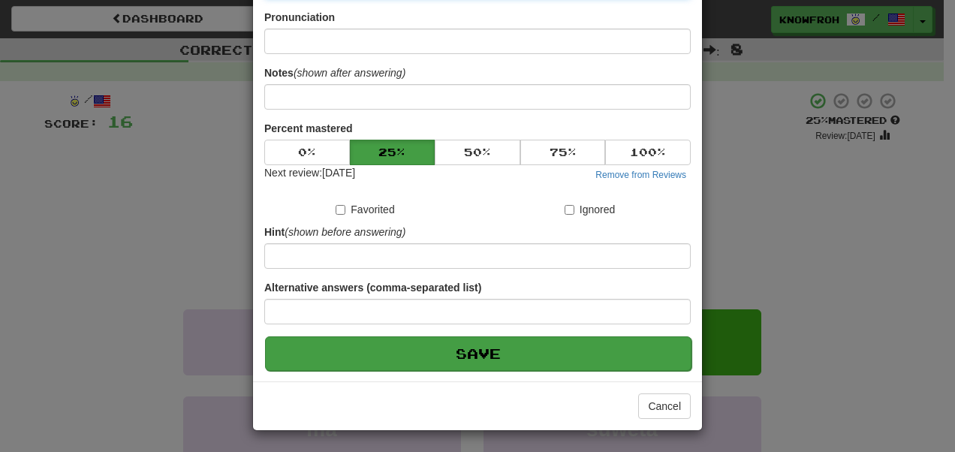
type input "**********"
click at [575, 361] on button "Save" at bounding box center [478, 354] width 427 height 35
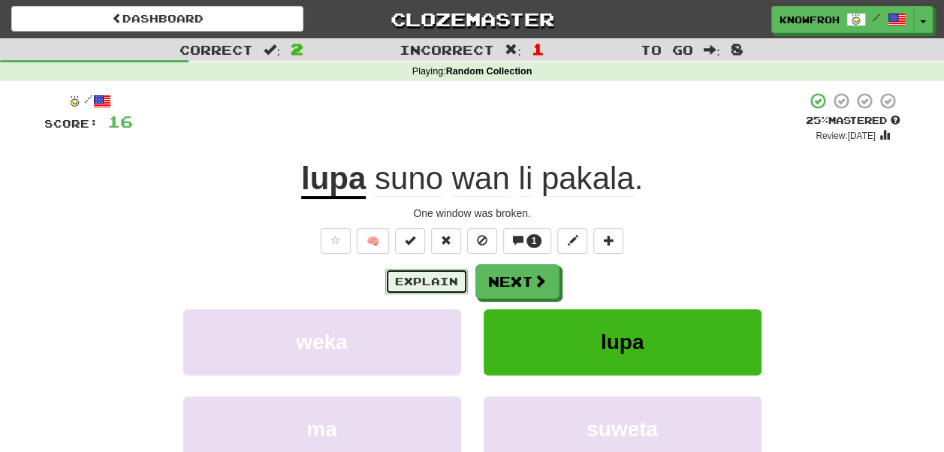
click at [413, 277] on button "Explain" at bounding box center [426, 282] width 83 height 26
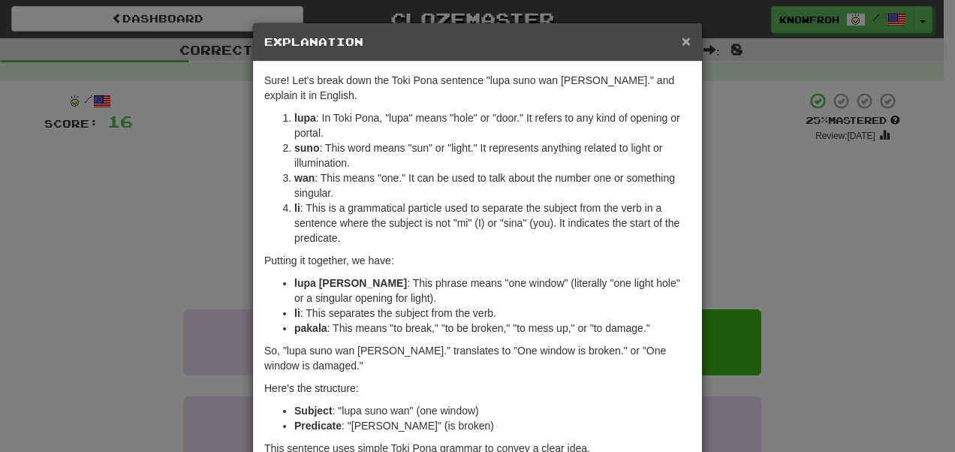
click at [682, 36] on span "×" at bounding box center [686, 40] width 9 height 17
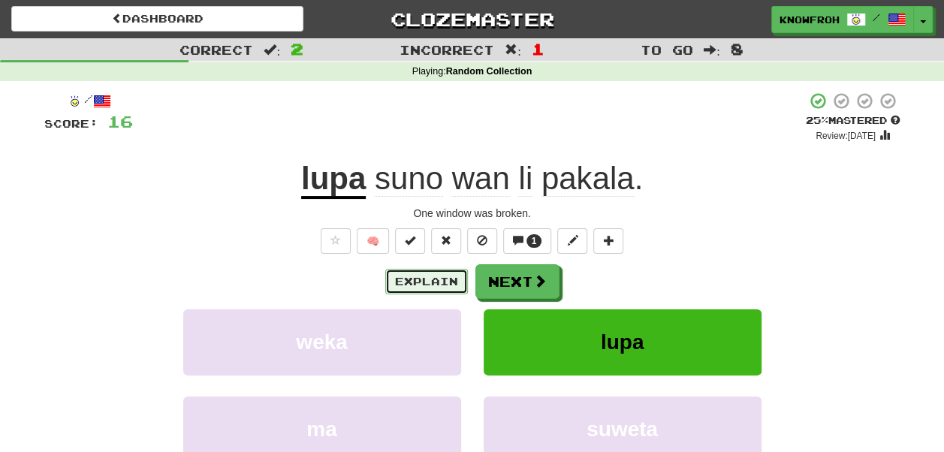
click at [436, 275] on button "Explain" at bounding box center [426, 282] width 83 height 26
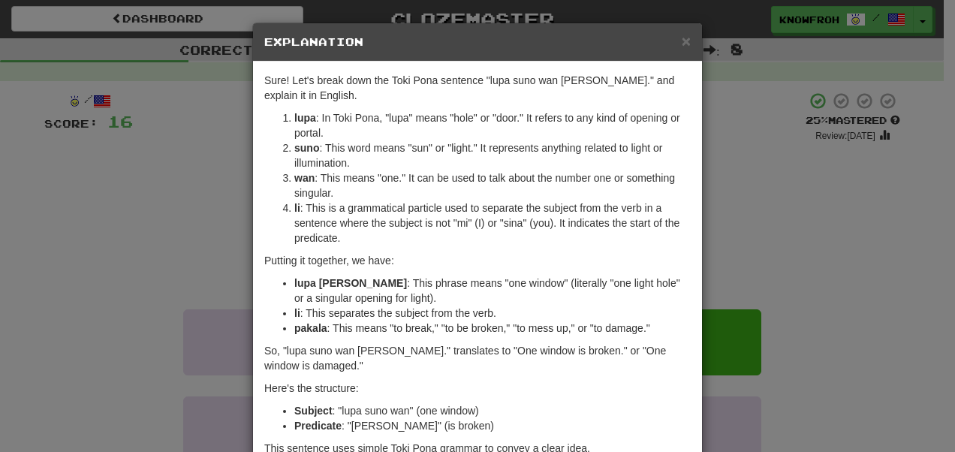
click at [686, 39] on div "× Explanation" at bounding box center [477, 42] width 449 height 38
click at [682, 42] on span "×" at bounding box center [686, 40] width 9 height 17
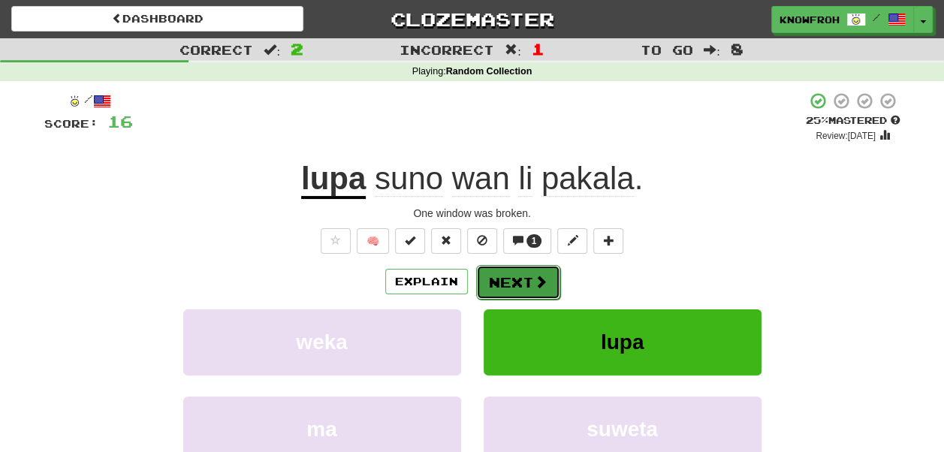
click at [534, 278] on span at bounding box center [541, 282] width 14 height 14
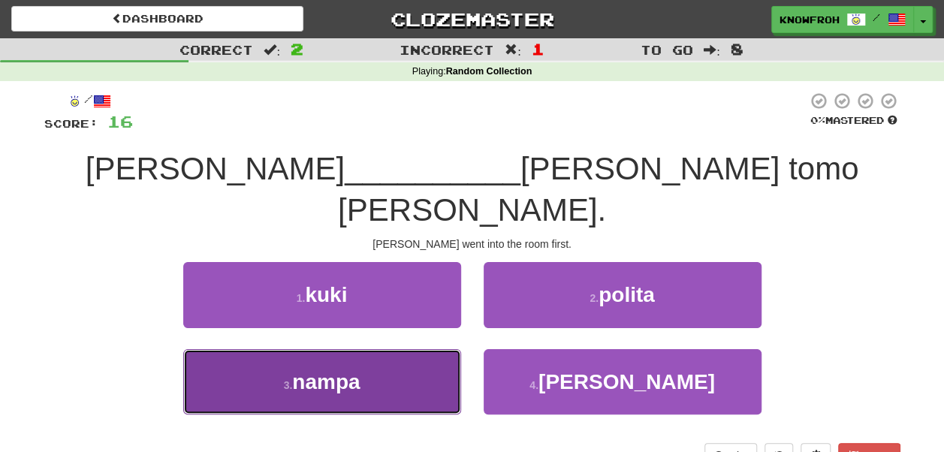
click at [427, 349] on button "3 . nampa" at bounding box center [322, 381] width 278 height 65
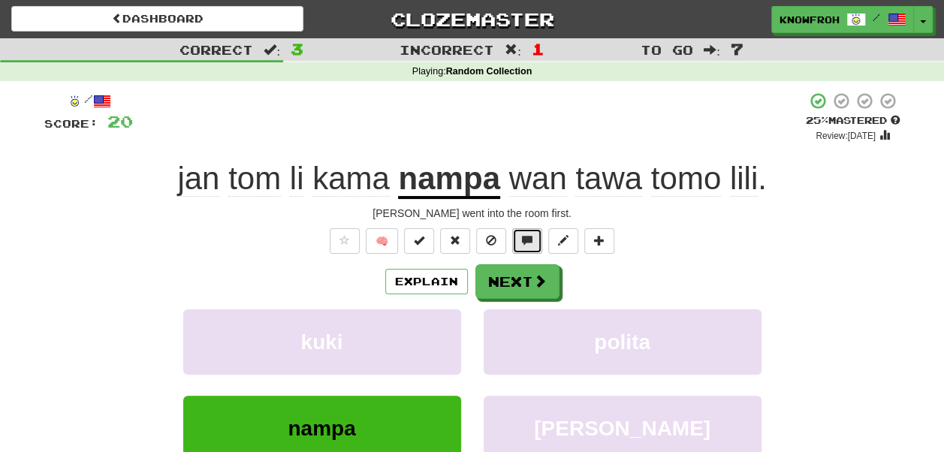
click at [525, 246] on span at bounding box center [527, 240] width 11 height 11
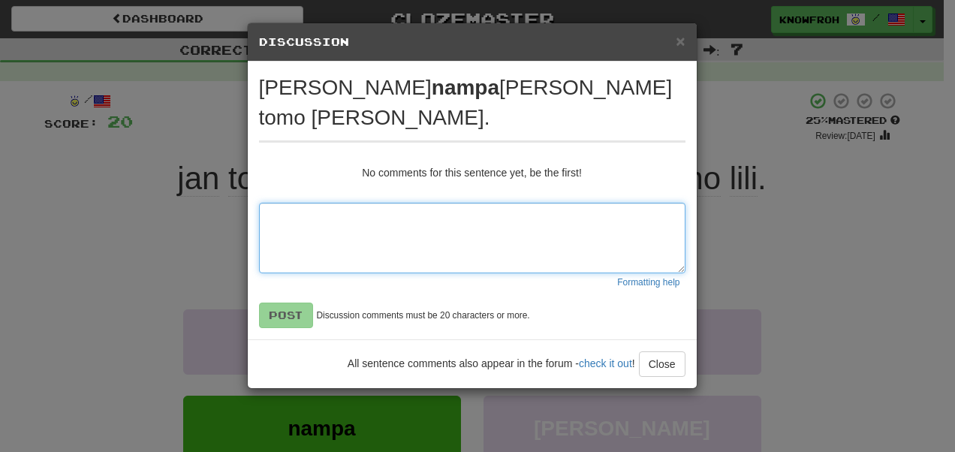
click at [486, 225] on textarea at bounding box center [472, 238] width 427 height 71
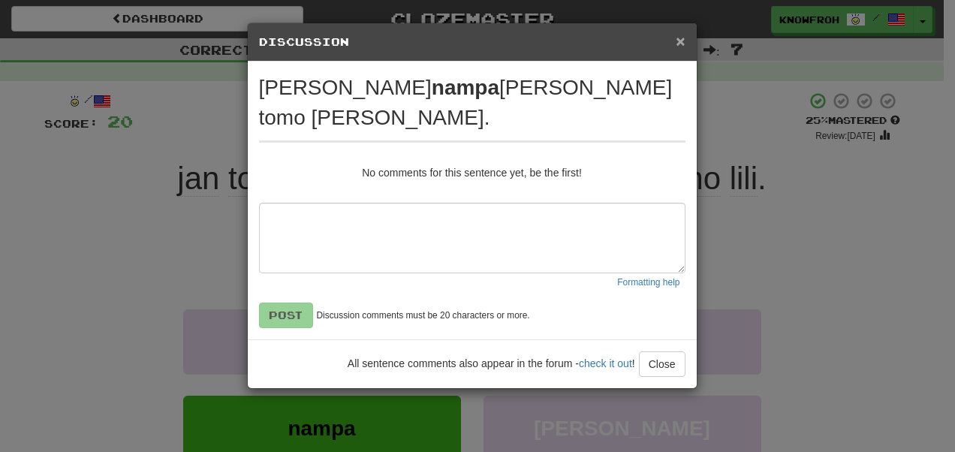
click at [682, 41] on span "×" at bounding box center [680, 40] width 9 height 17
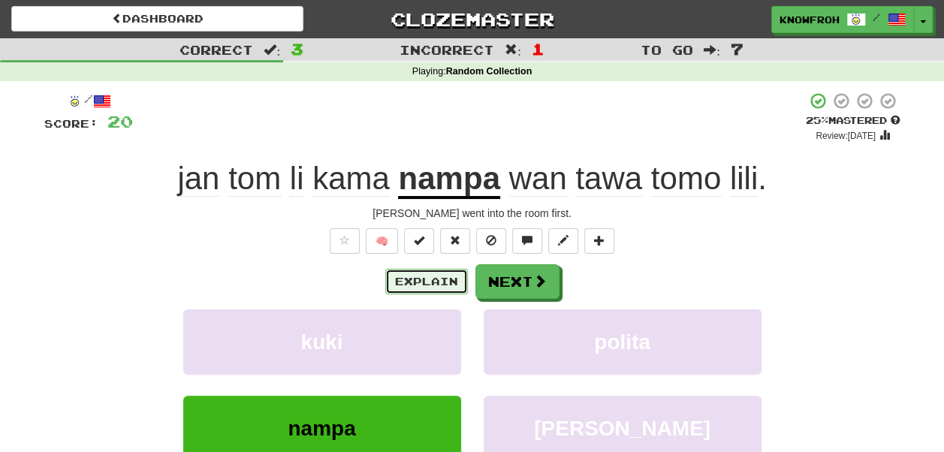
click at [414, 287] on button "Explain" at bounding box center [426, 282] width 83 height 26
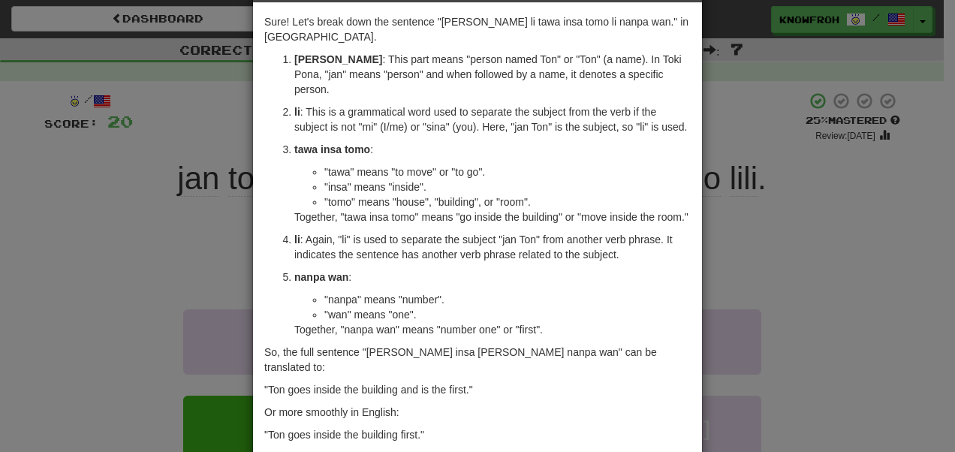
scroll to position [0, 0]
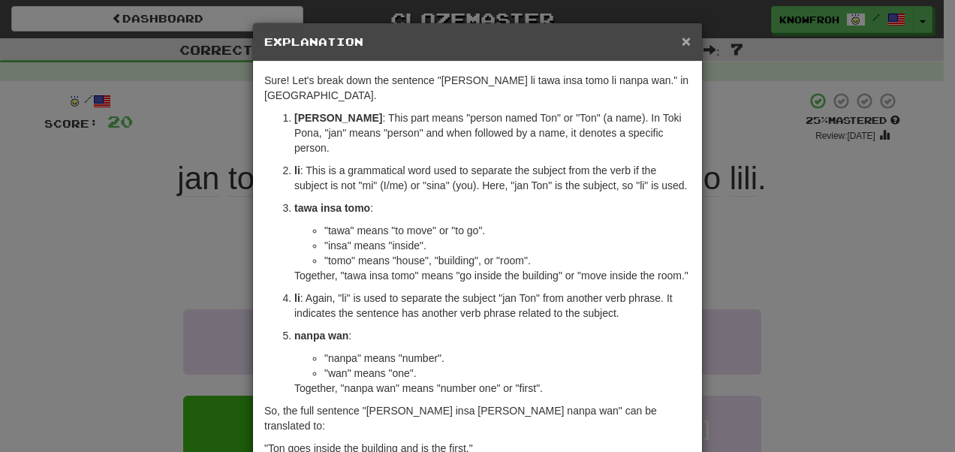
click at [682, 40] on span "×" at bounding box center [686, 40] width 9 height 17
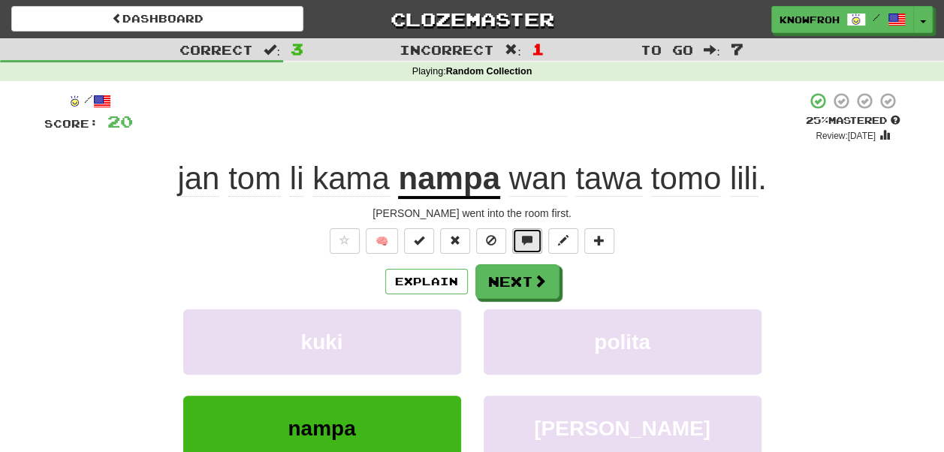
click at [535, 254] on button at bounding box center [527, 241] width 30 height 26
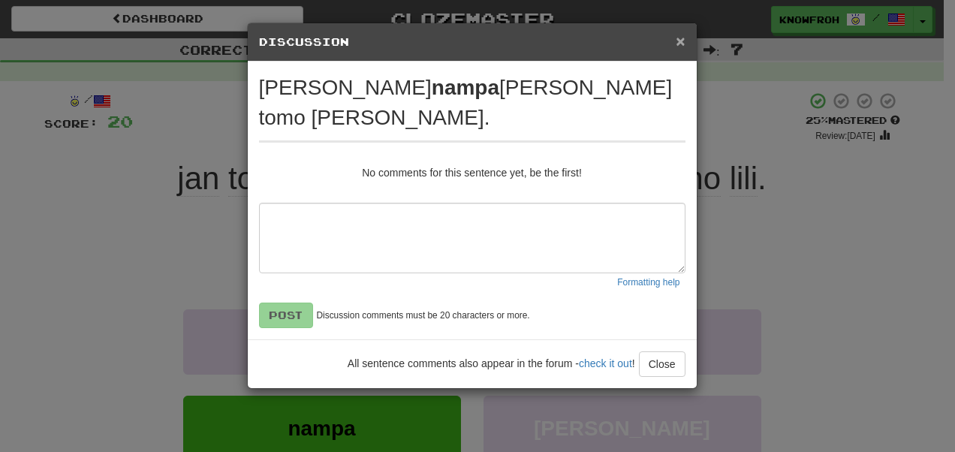
click at [680, 45] on span "×" at bounding box center [680, 40] width 9 height 17
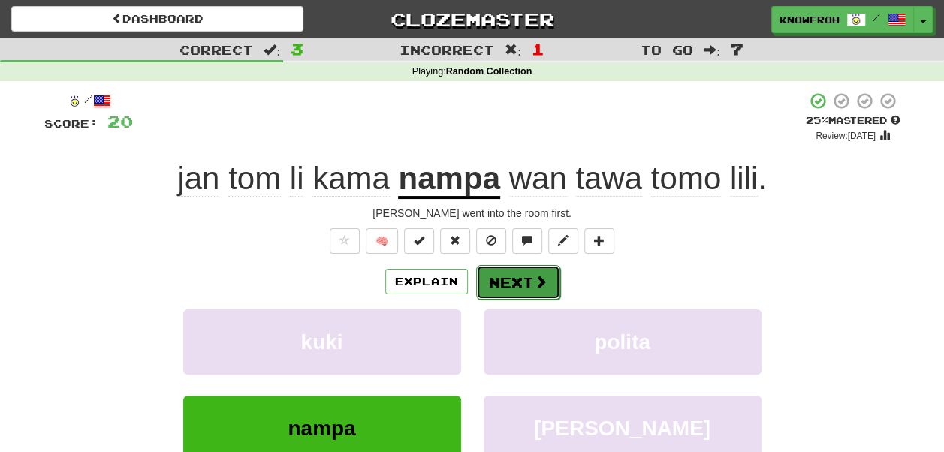
click at [517, 279] on button "Next" at bounding box center [518, 282] width 84 height 35
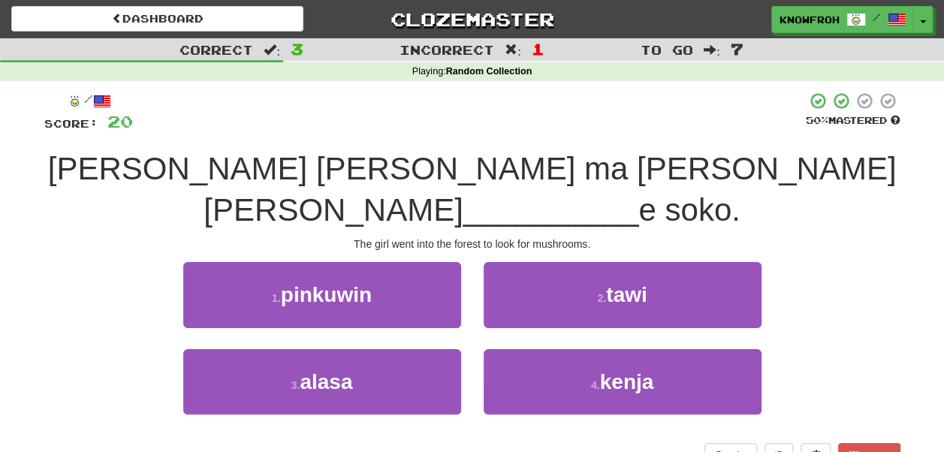
click at [270, 167] on span "meli lili li tawa ma kasi li wile" at bounding box center [472, 189] width 849 height 77
click at [332, 164] on span "meli lili li tawa ma kasi li wile" at bounding box center [472, 189] width 849 height 77
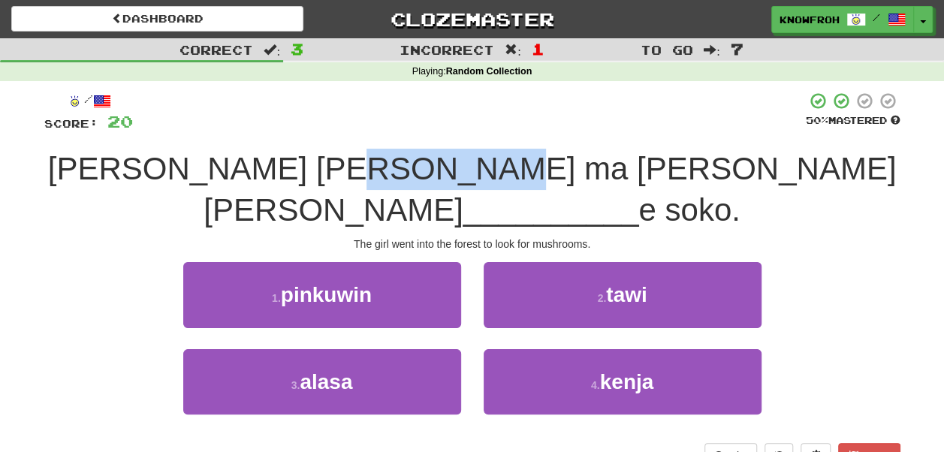
drag, startPoint x: 332, startPoint y: 164, endPoint x: 425, endPoint y: 174, distance: 93.7
click at [425, 174] on span "meli lili li tawa ma kasi li wile" at bounding box center [472, 189] width 849 height 77
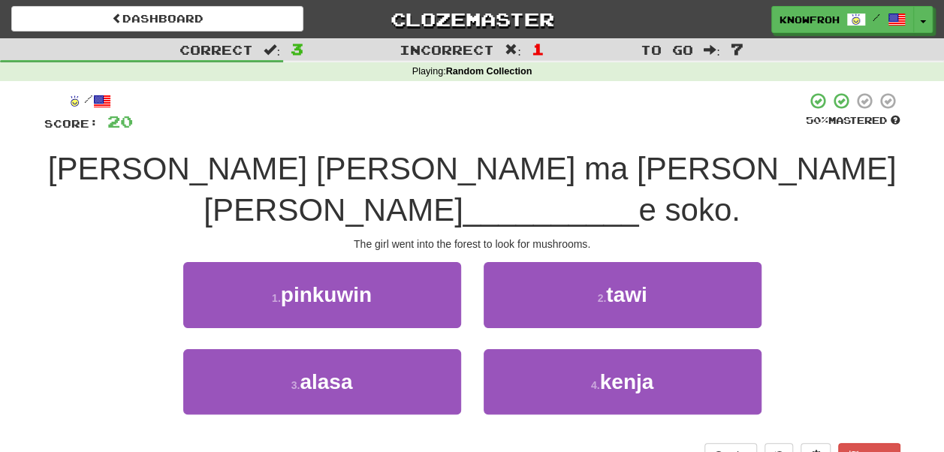
click at [500, 169] on span "meli lili li tawa ma kasi li wile" at bounding box center [472, 189] width 849 height 77
drag, startPoint x: 500, startPoint y: 169, endPoint x: 523, endPoint y: 168, distance: 22.5
click at [523, 168] on span "meli lili li tawa ma kasi li wile" at bounding box center [472, 189] width 849 height 77
click at [496, 168] on span "meli lili li tawa ma kasi li wile" at bounding box center [472, 189] width 849 height 77
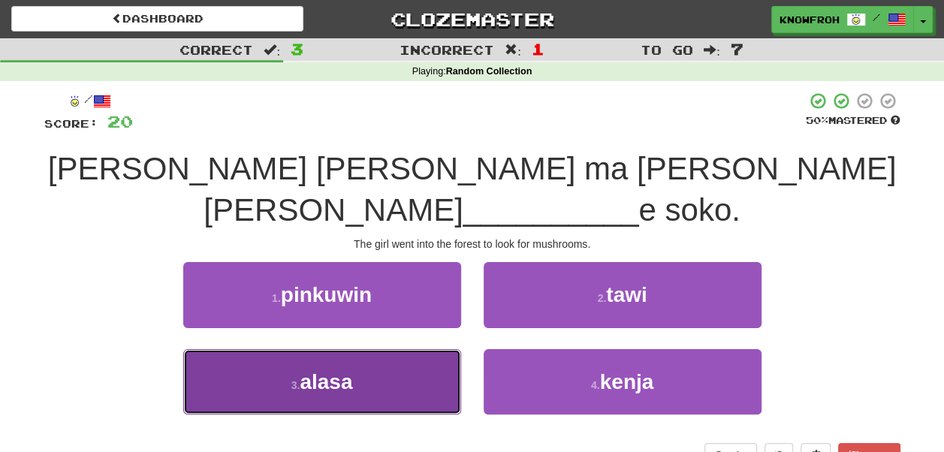
click at [412, 349] on button "3 . alasa" at bounding box center [322, 381] width 278 height 65
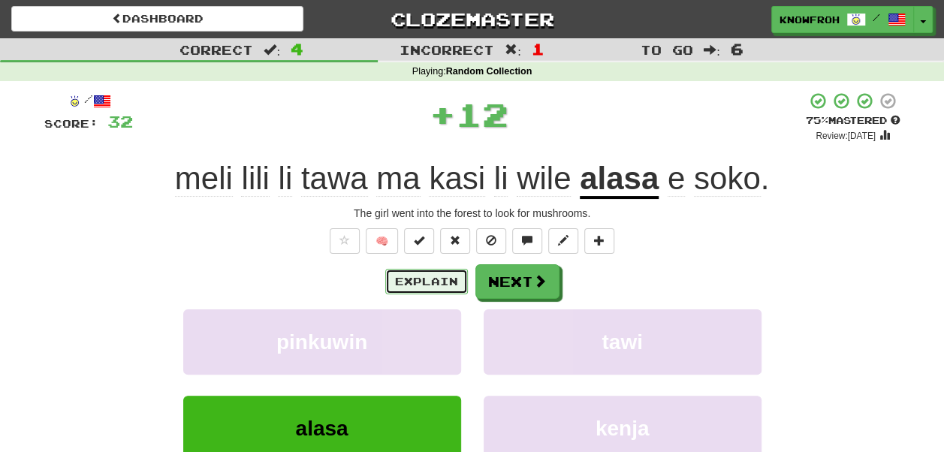
click at [451, 279] on button "Explain" at bounding box center [426, 282] width 83 height 26
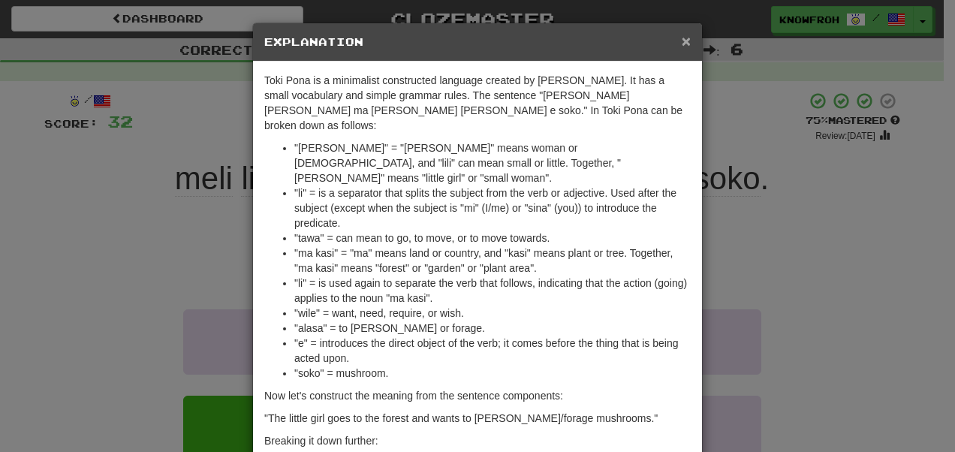
click at [684, 33] on span "×" at bounding box center [686, 40] width 9 height 17
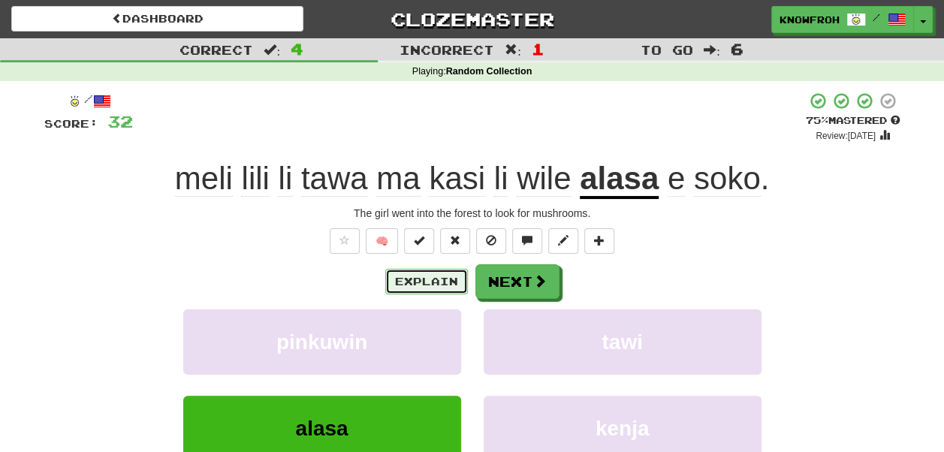
click at [418, 291] on button "Explain" at bounding box center [426, 282] width 83 height 26
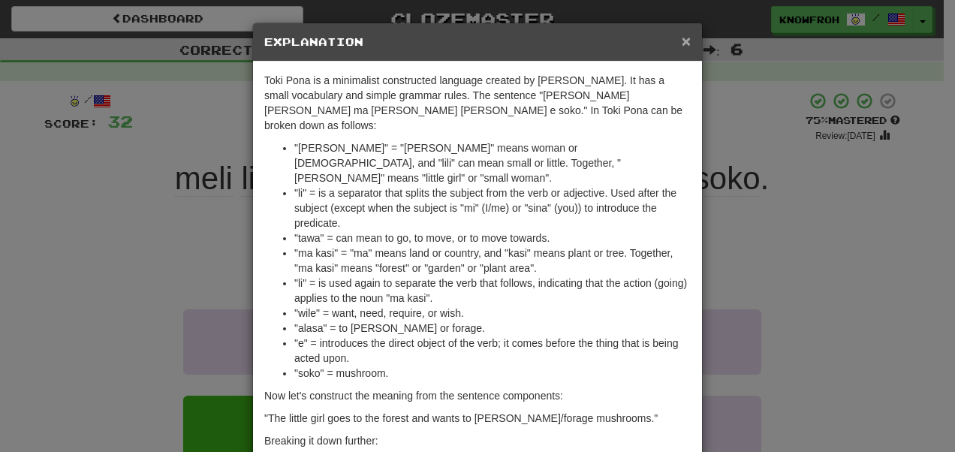
click at [682, 44] on span "×" at bounding box center [686, 40] width 9 height 17
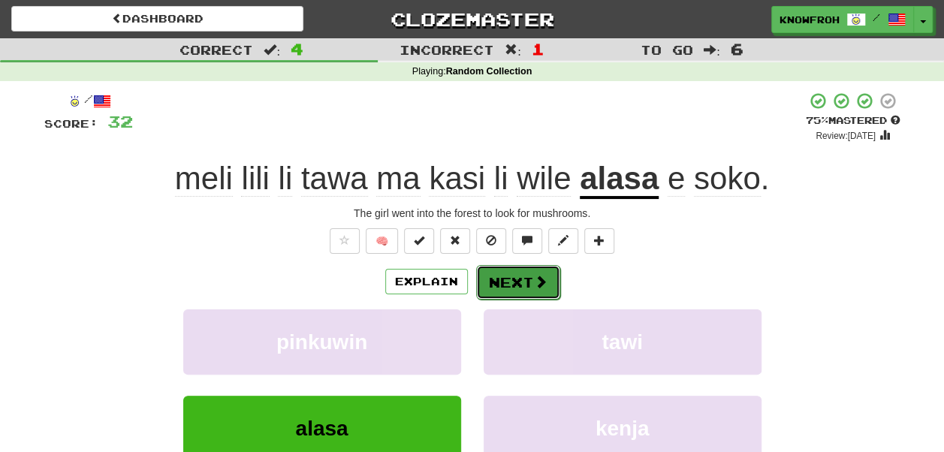
click at [523, 276] on button "Next" at bounding box center [518, 282] width 84 height 35
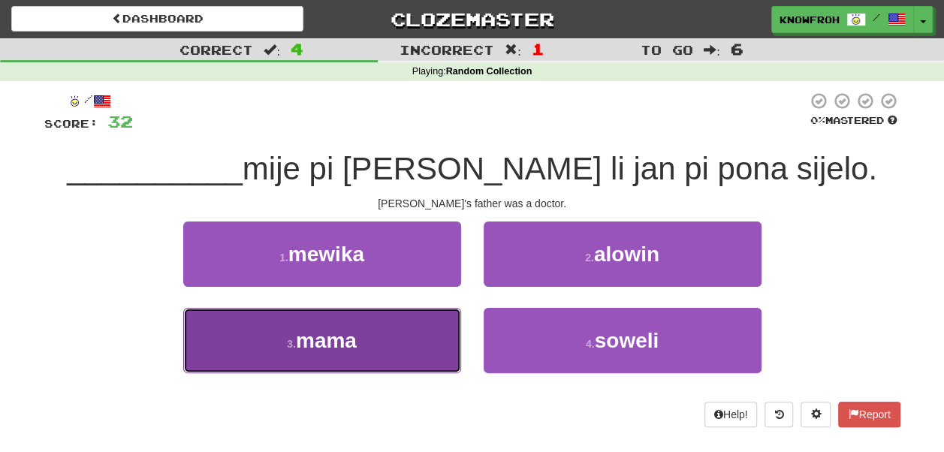
click at [436, 328] on button "3 . mama" at bounding box center [322, 340] width 278 height 65
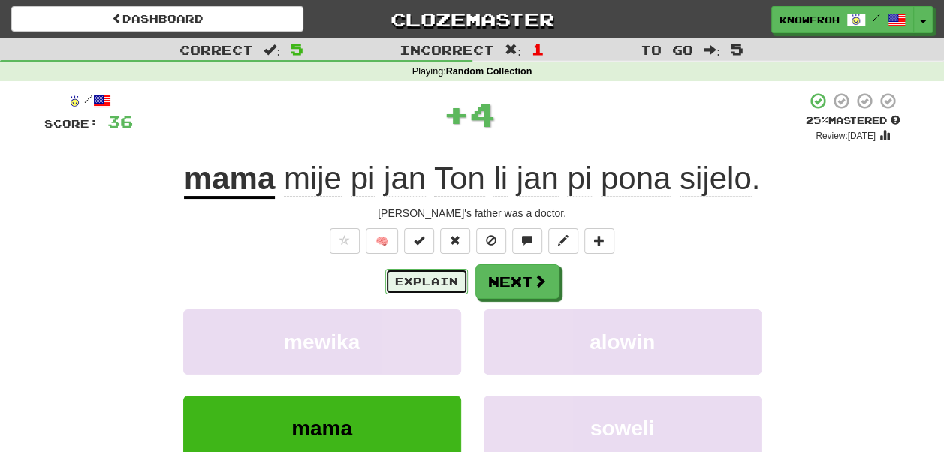
click at [436, 273] on button "Explain" at bounding box center [426, 282] width 83 height 26
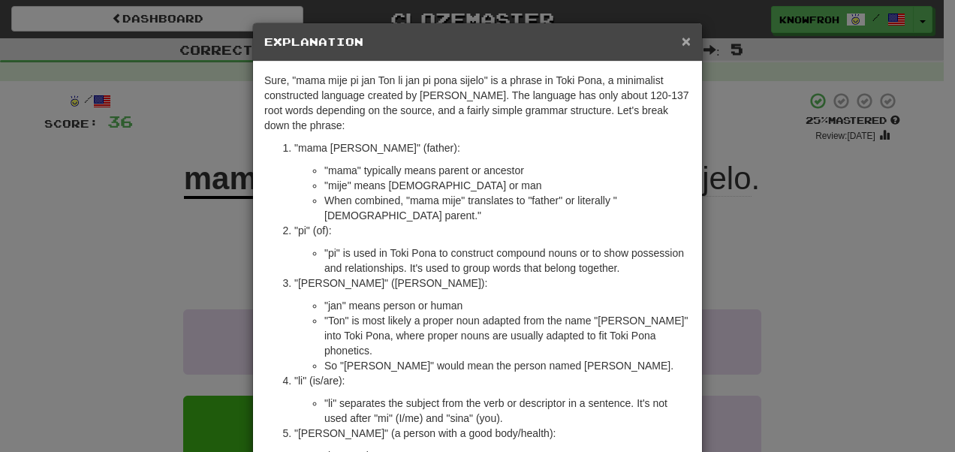
click at [685, 34] on span "×" at bounding box center [686, 40] width 9 height 17
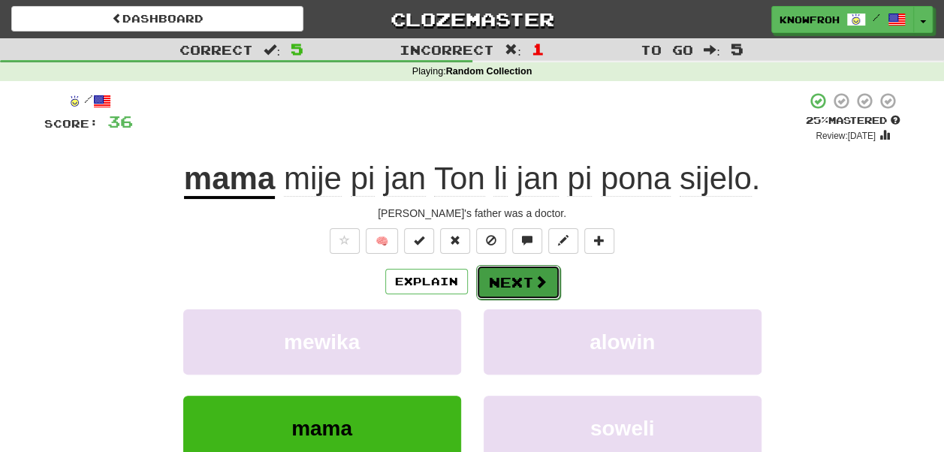
click at [531, 287] on button "Next" at bounding box center [518, 282] width 84 height 35
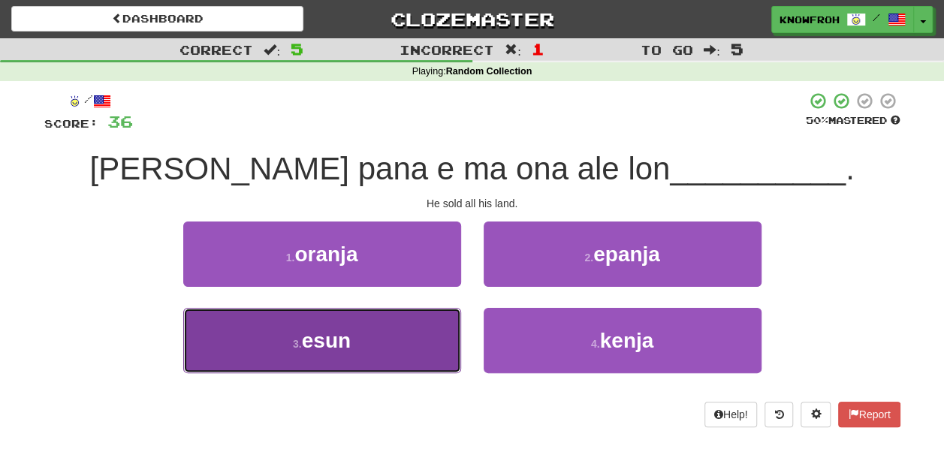
click at [413, 334] on button "3 . esun" at bounding box center [322, 340] width 278 height 65
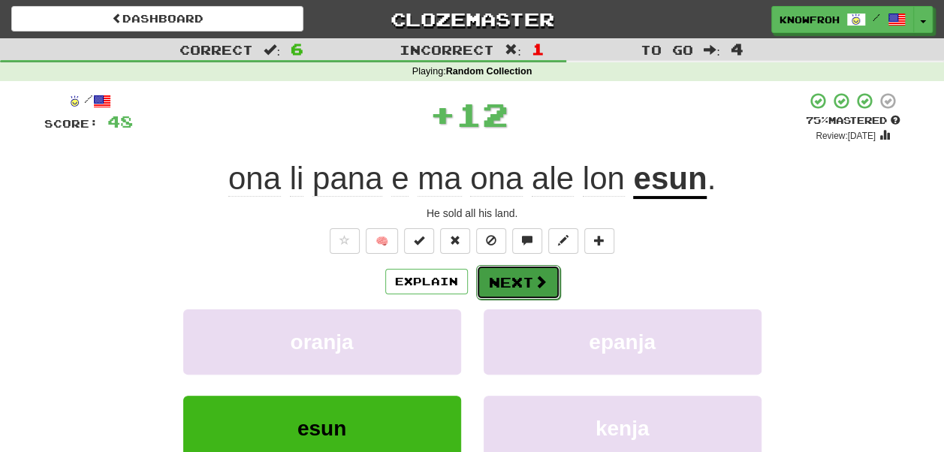
click at [524, 279] on button "Next" at bounding box center [518, 282] width 84 height 35
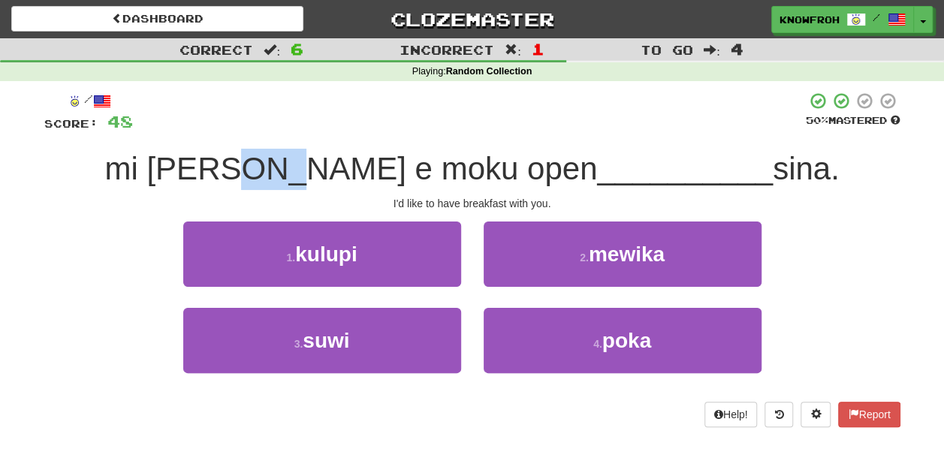
drag, startPoint x: 300, startPoint y: 170, endPoint x: 343, endPoint y: 168, distance: 42.8
click at [343, 168] on span "mi wile jo e moku open" at bounding box center [350, 168] width 493 height 35
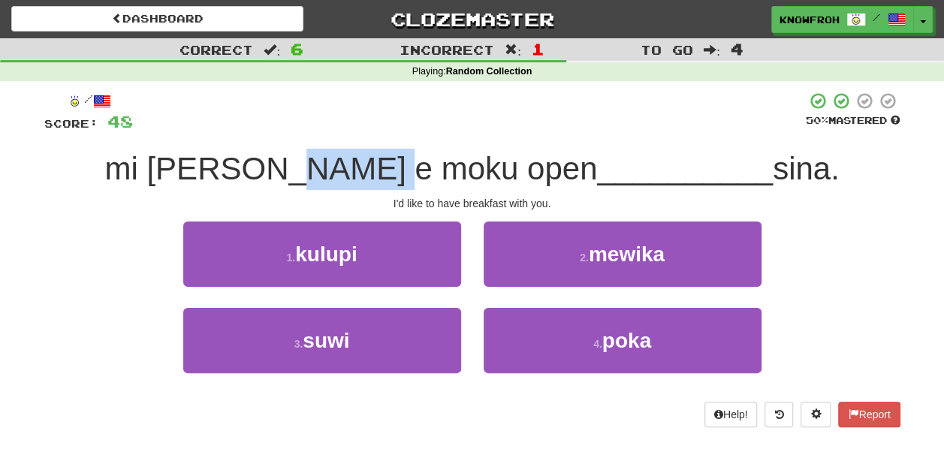
drag, startPoint x: 343, startPoint y: 168, endPoint x: 389, endPoint y: 168, distance: 45.8
click at [389, 168] on span "mi wile jo e moku open" at bounding box center [350, 168] width 493 height 35
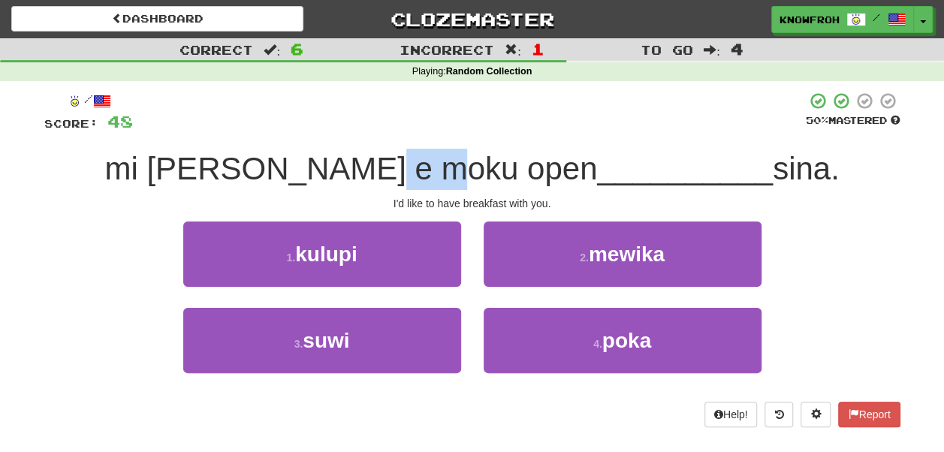
drag, startPoint x: 430, startPoint y: 163, endPoint x: 491, endPoint y: 168, distance: 61.8
click at [491, 168] on span "mi wile jo e moku open" at bounding box center [350, 168] width 493 height 35
drag, startPoint x: 491, startPoint y: 168, endPoint x: 521, endPoint y: 164, distance: 29.6
click at [521, 164] on span "mi wile jo e moku open" at bounding box center [350, 168] width 493 height 35
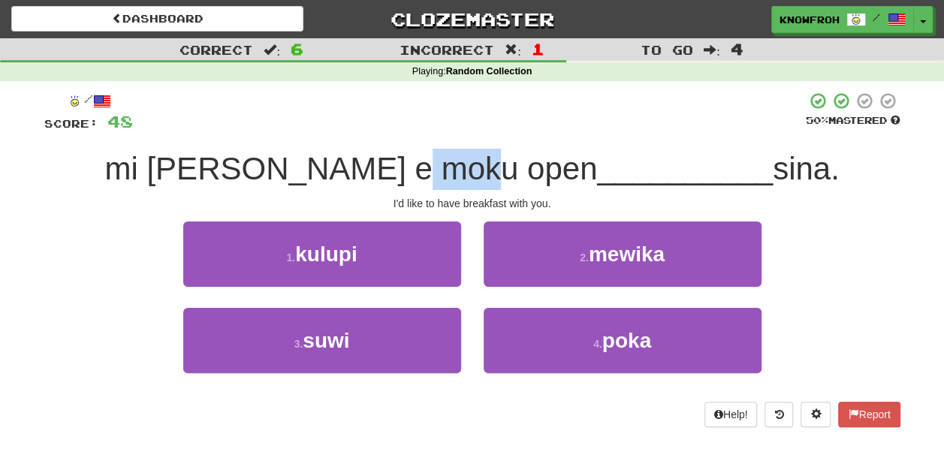
click at [521, 164] on span "mi wile jo e moku open" at bounding box center [350, 168] width 493 height 35
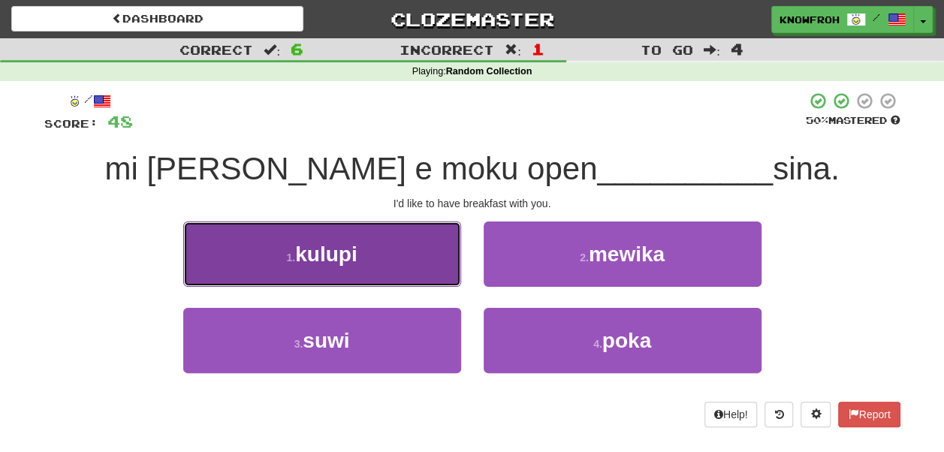
click at [404, 263] on button "1 . kulupi" at bounding box center [322, 254] width 278 height 65
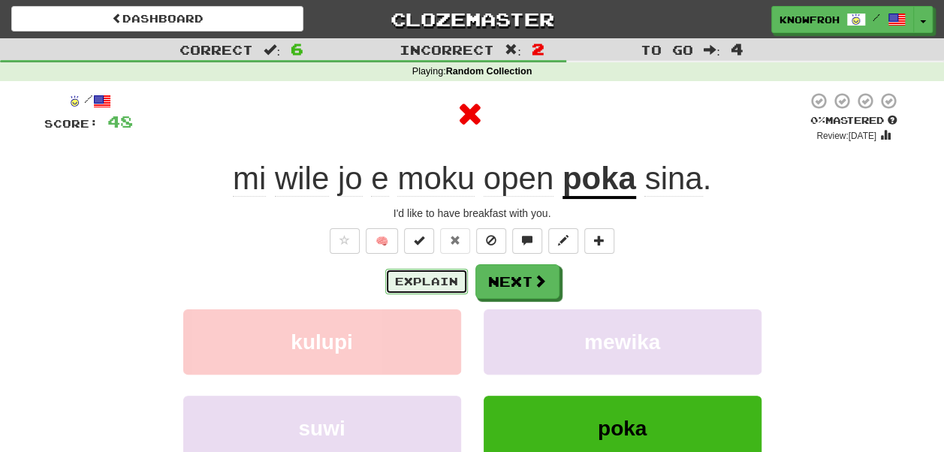
click at [436, 285] on button "Explain" at bounding box center [426, 282] width 83 height 26
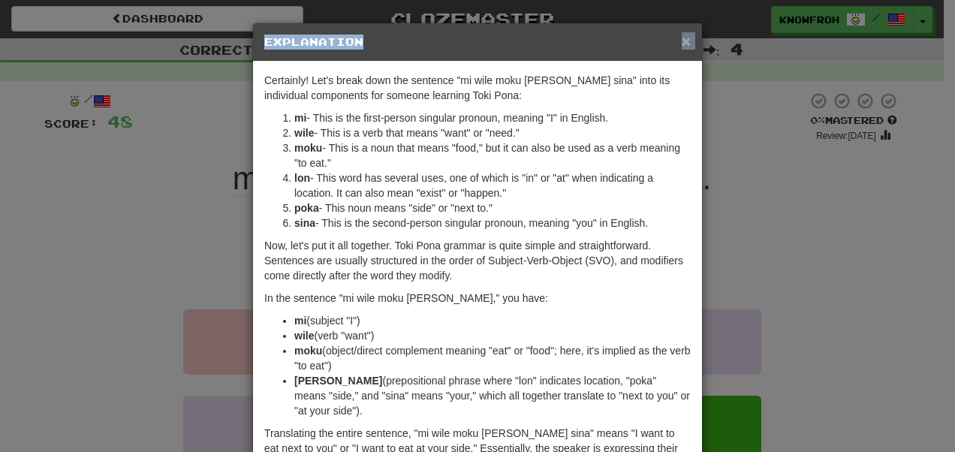
click at [681, 38] on div "× Explanation" at bounding box center [477, 42] width 449 height 38
click at [682, 38] on span "×" at bounding box center [686, 40] width 9 height 17
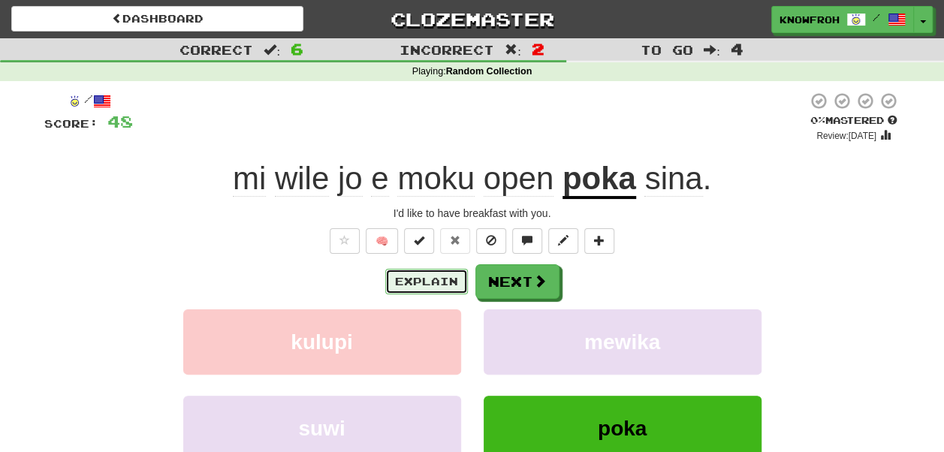
click at [427, 276] on button "Explain" at bounding box center [426, 282] width 83 height 26
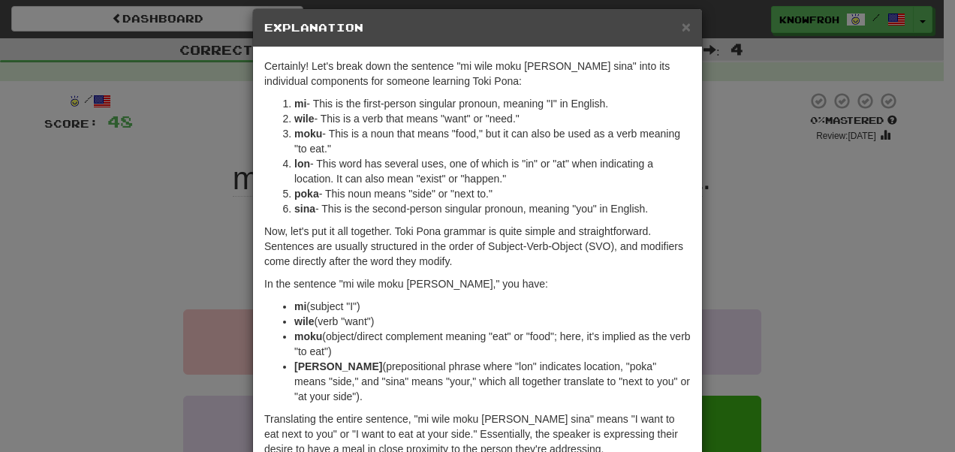
scroll to position [14, 0]
click at [682, 27] on span "×" at bounding box center [686, 27] width 9 height 17
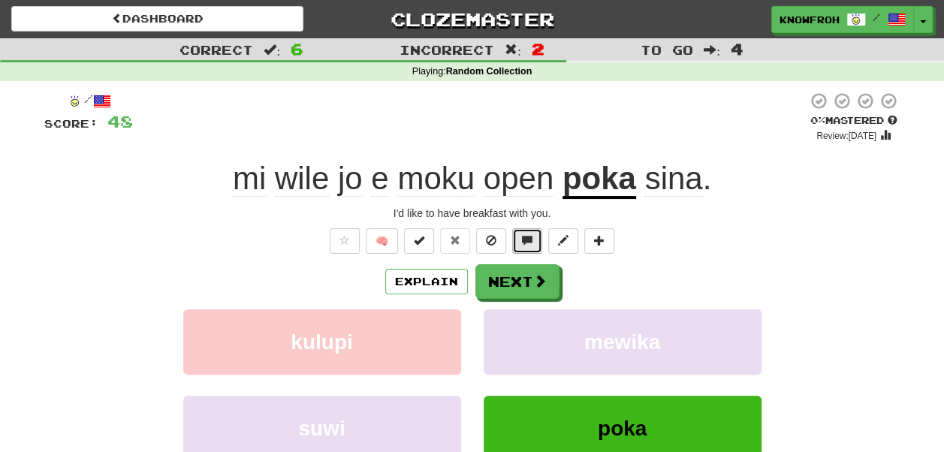
click at [525, 245] on span at bounding box center [527, 240] width 11 height 11
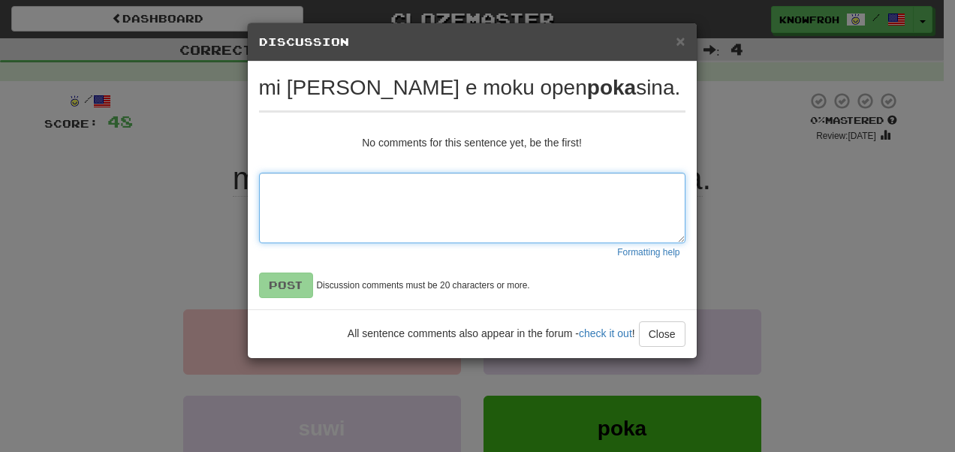
click at [472, 219] on textarea at bounding box center [472, 208] width 427 height 71
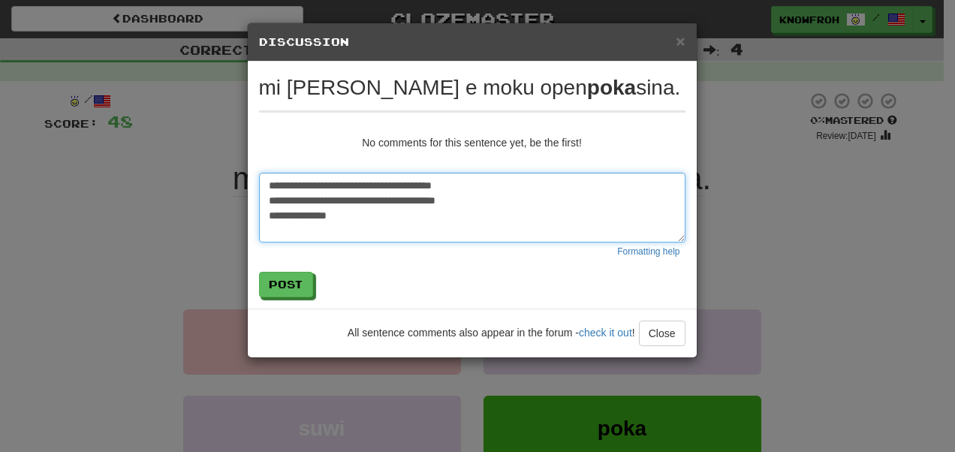
type textarea "**********"
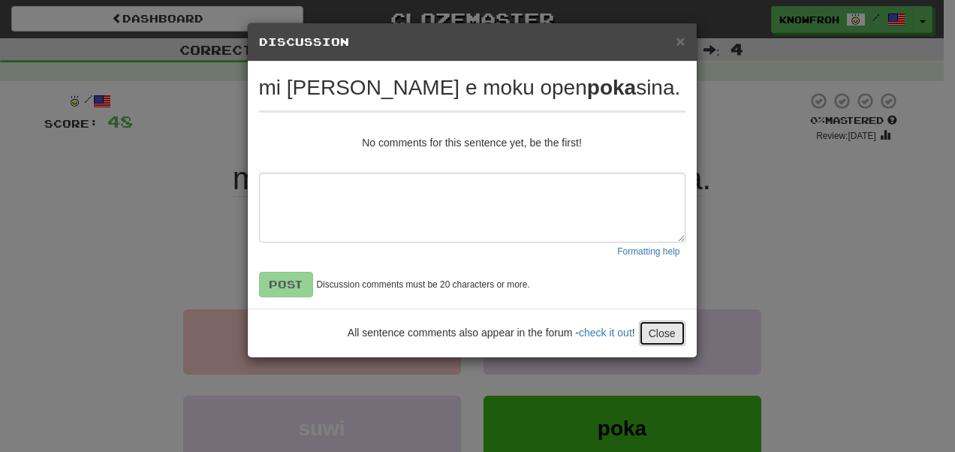
click at [665, 334] on button "Close" at bounding box center [662, 334] width 47 height 26
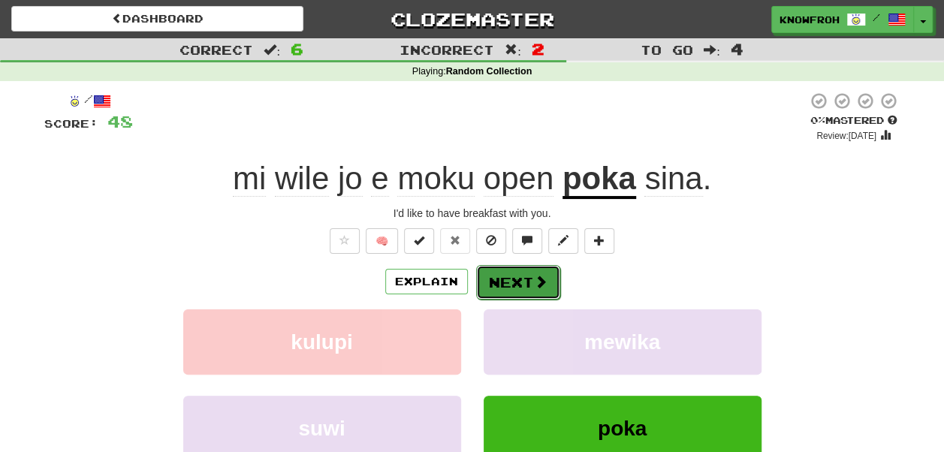
click at [527, 276] on button "Next" at bounding box center [518, 282] width 84 height 35
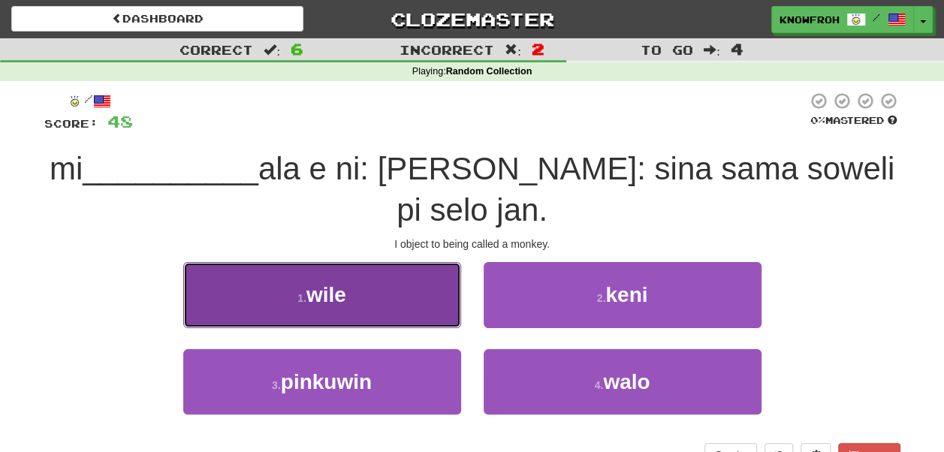
click at [449, 287] on button "1 . wile" at bounding box center [322, 294] width 278 height 65
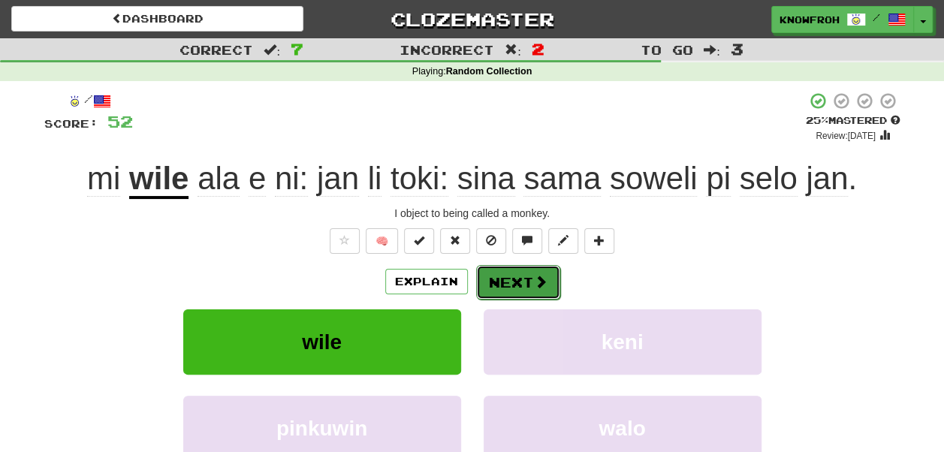
click at [541, 282] on span at bounding box center [541, 282] width 14 height 14
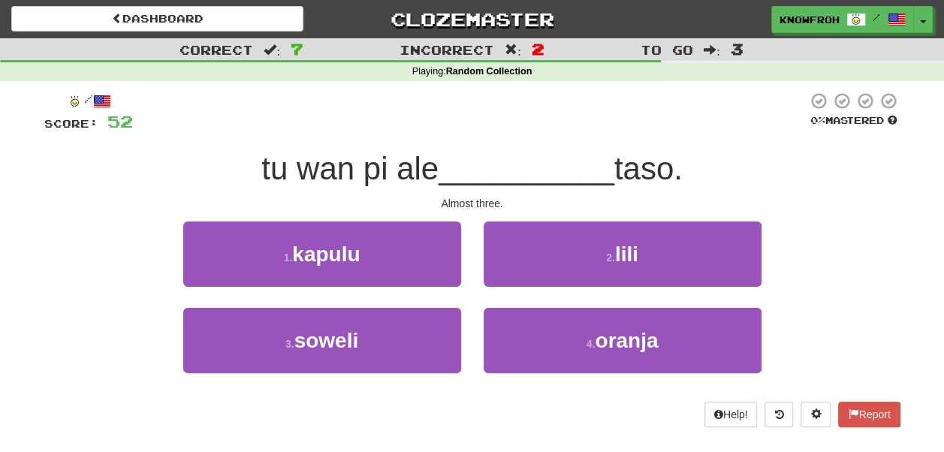
click at [439, 168] on span "tu wan pi ale" at bounding box center [349, 168] width 177 height 35
click at [424, 162] on span "tu wan pi ale" at bounding box center [349, 168] width 177 height 35
click at [461, 203] on div "Almost three." at bounding box center [472, 203] width 856 height 15
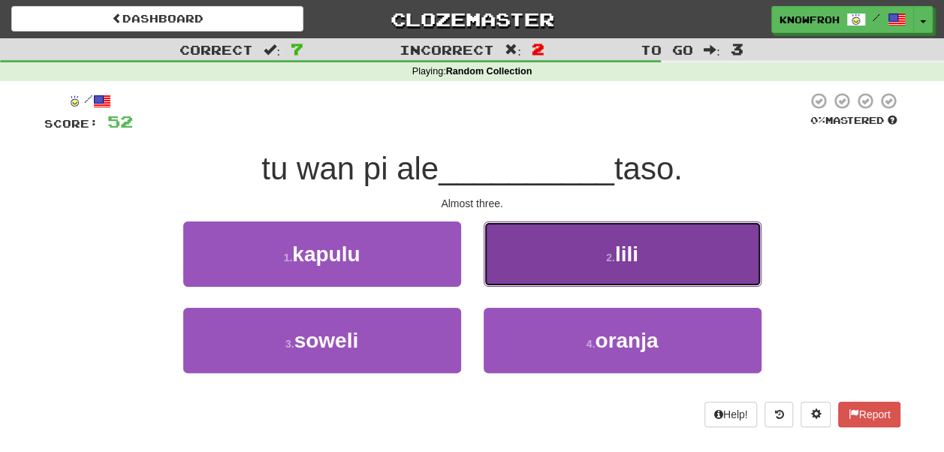
click at [532, 258] on button "2 . lili" at bounding box center [623, 254] width 278 height 65
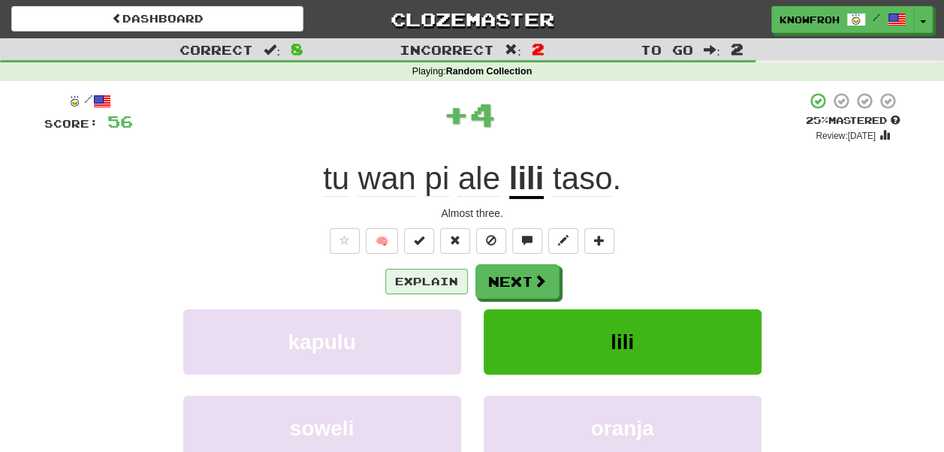
drag, startPoint x: 428, startPoint y: 297, endPoint x: 421, endPoint y: 282, distance: 16.8
click at [421, 282] on div "Explain Next" at bounding box center [472, 281] width 856 height 35
click at [421, 282] on button "Explain" at bounding box center [426, 282] width 83 height 26
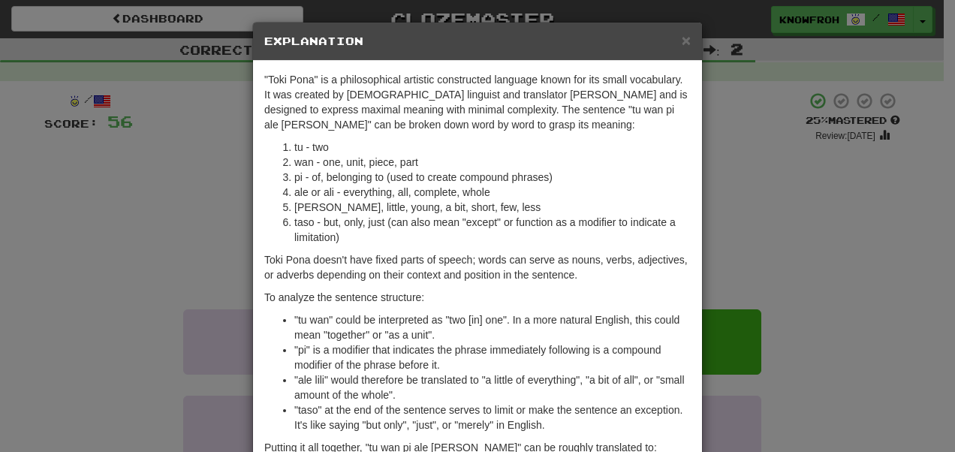
scroll to position [0, 0]
click at [682, 41] on span "×" at bounding box center [686, 40] width 9 height 17
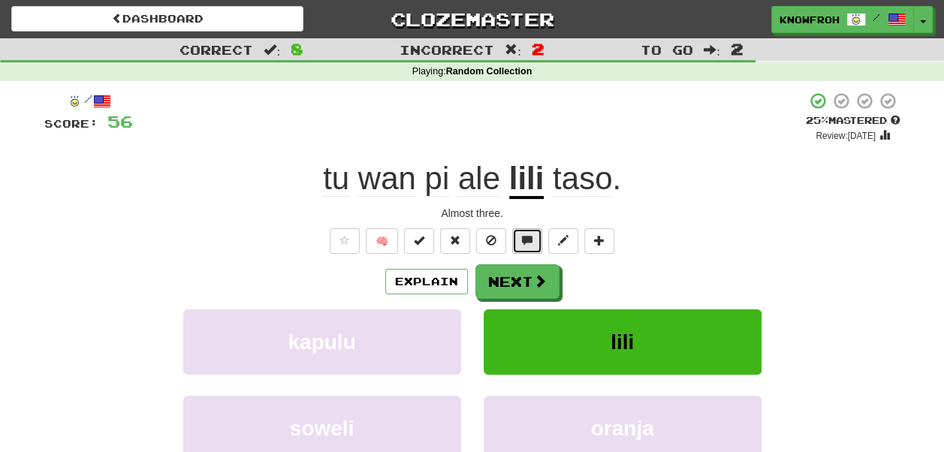
click at [527, 246] on span at bounding box center [527, 240] width 11 height 11
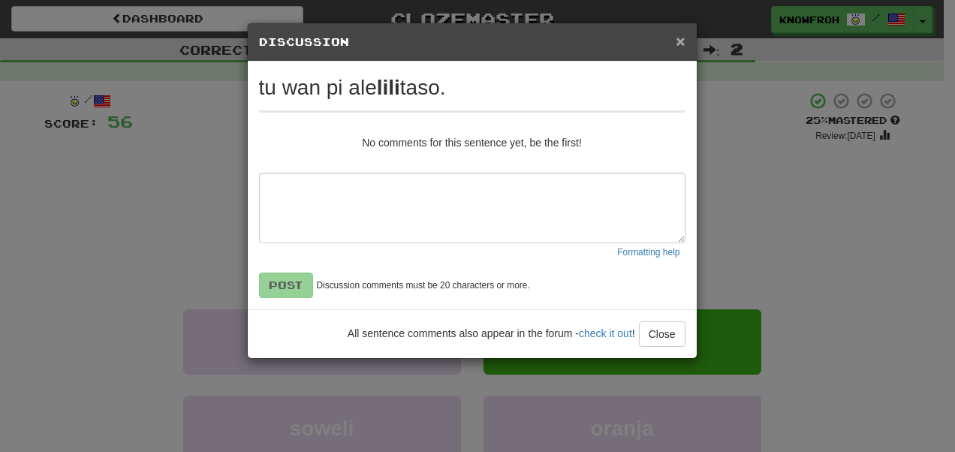
click at [681, 38] on span "×" at bounding box center [680, 40] width 9 height 17
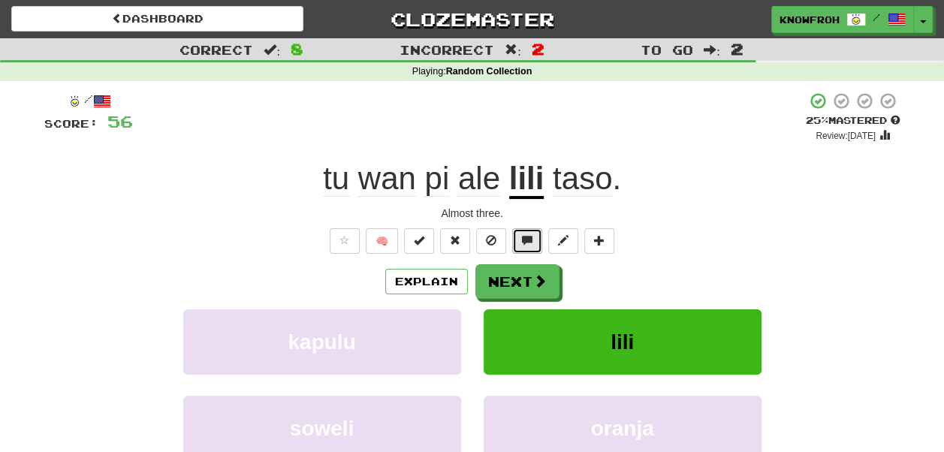
click at [530, 243] on span at bounding box center [527, 240] width 11 height 11
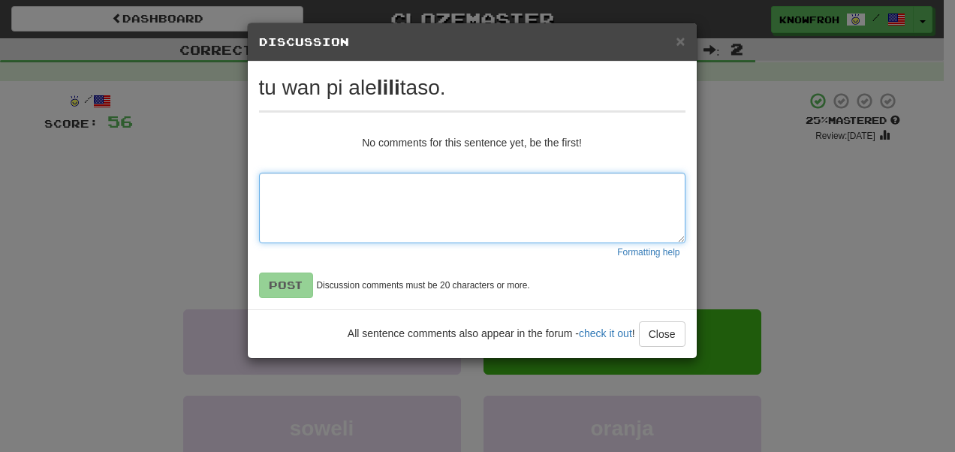
click at [468, 204] on textarea at bounding box center [472, 208] width 427 height 71
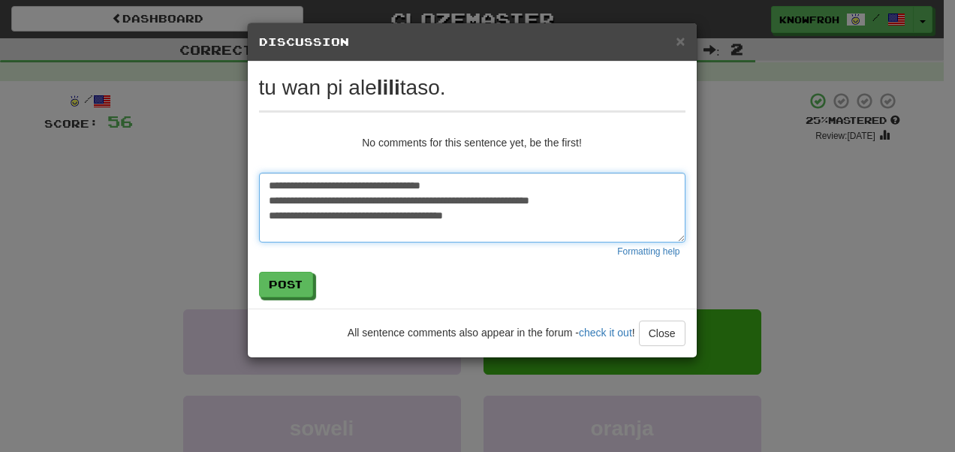
type textarea "**********"
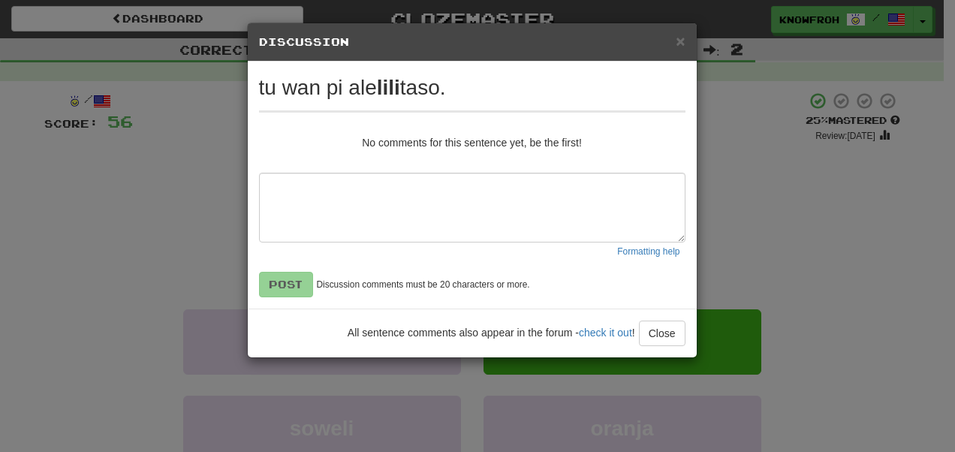
click at [686, 36] on div "× Discussion View in the forum" at bounding box center [472, 42] width 449 height 38
click at [681, 36] on span "×" at bounding box center [680, 40] width 9 height 17
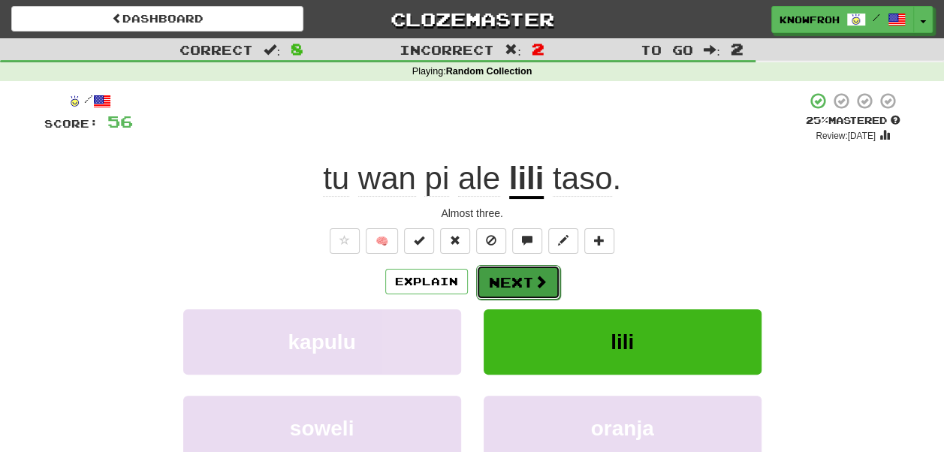
click at [539, 270] on button "Next" at bounding box center [518, 282] width 84 height 35
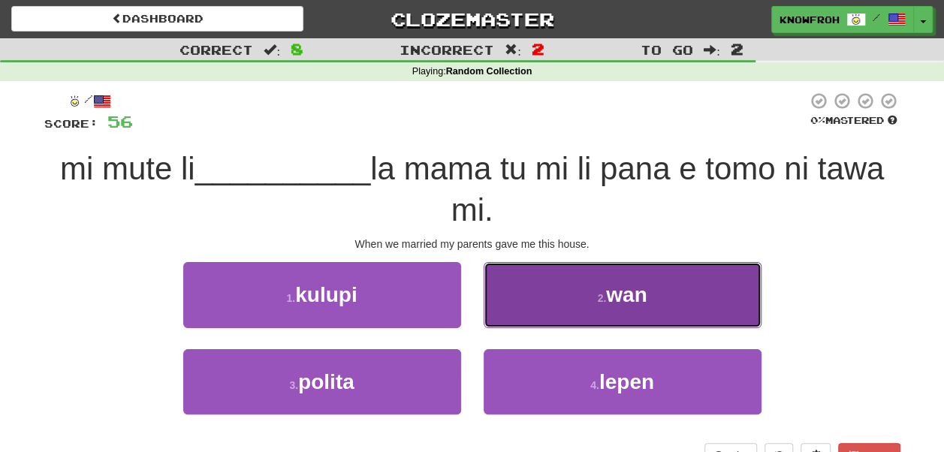
click at [512, 282] on button "2 . wan" at bounding box center [623, 294] width 278 height 65
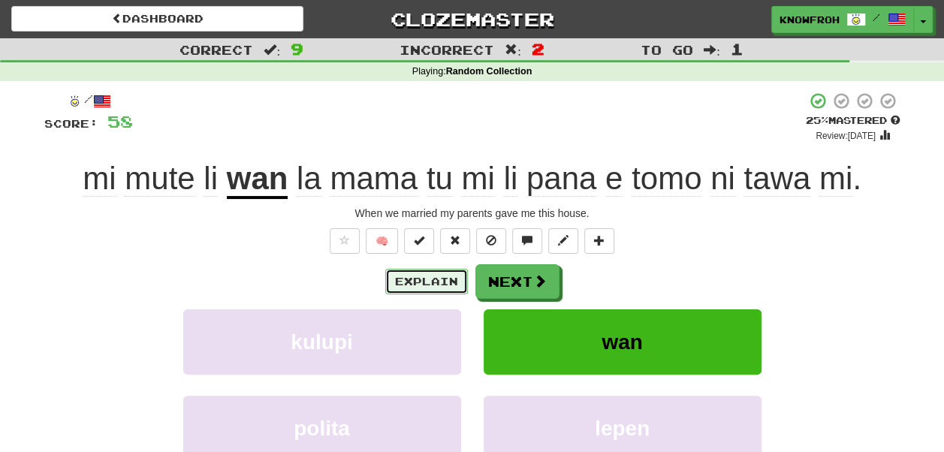
click at [422, 272] on button "Explain" at bounding box center [426, 282] width 83 height 26
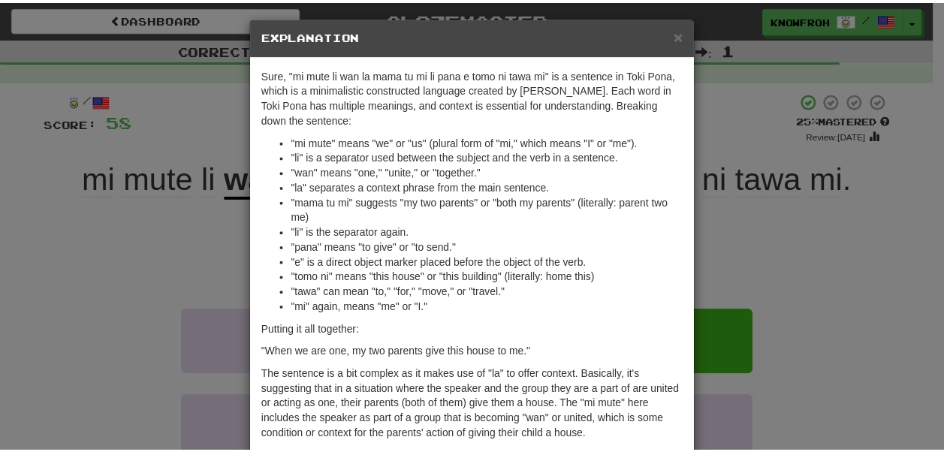
scroll to position [23, 0]
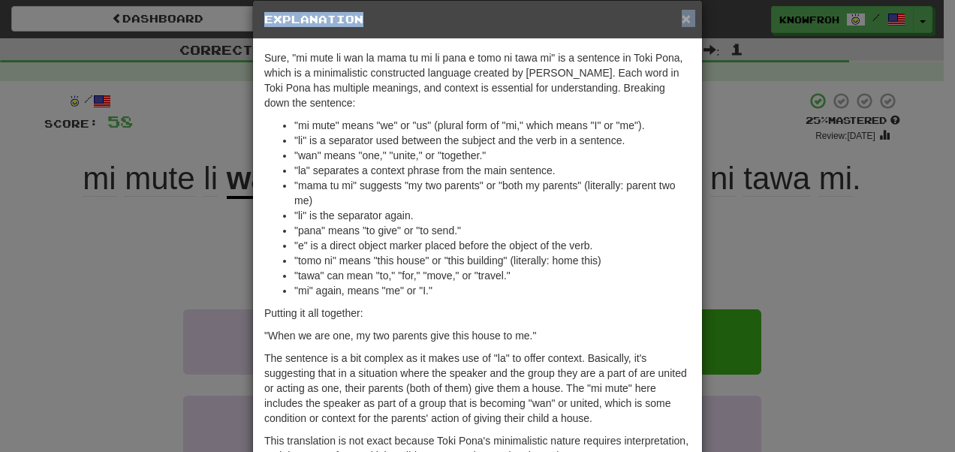
drag, startPoint x: 687, startPoint y: 14, endPoint x: 676, endPoint y: 19, distance: 11.8
click at [676, 19] on div "× Explanation" at bounding box center [477, 20] width 449 height 38
click at [682, 19] on span "×" at bounding box center [686, 18] width 9 height 17
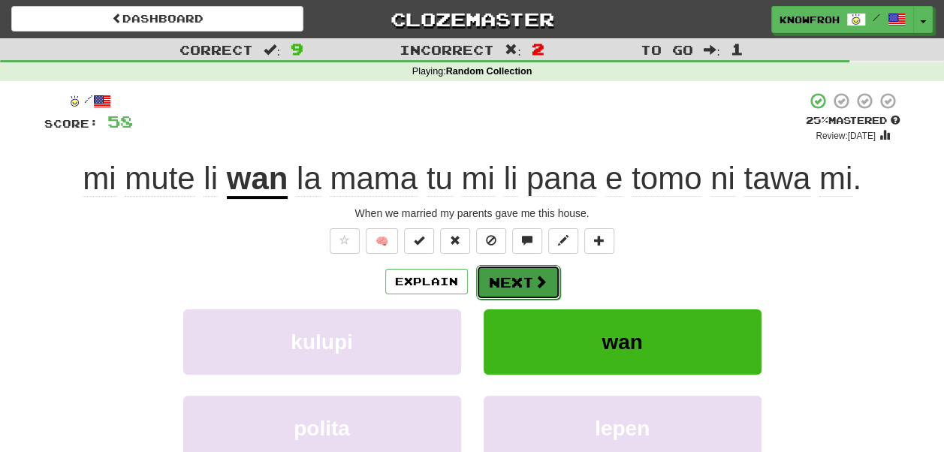
click at [528, 285] on button "Next" at bounding box center [518, 282] width 84 height 35
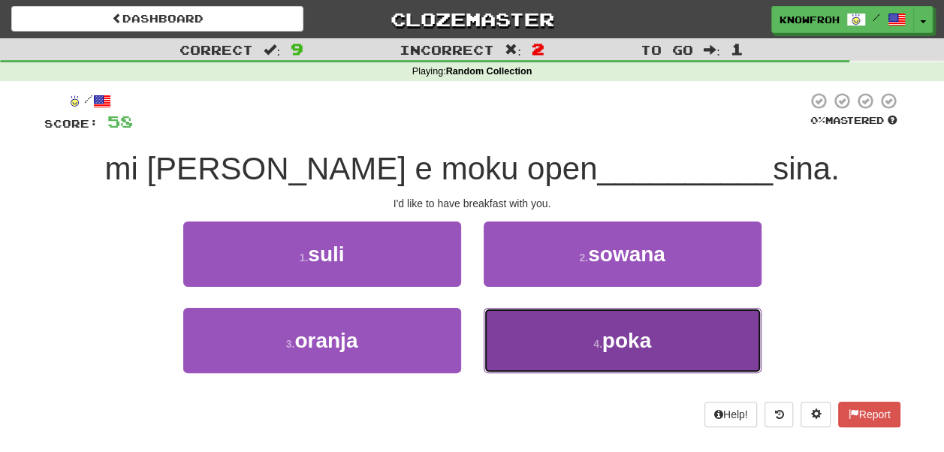
click at [530, 318] on button "4 . poka" at bounding box center [623, 340] width 278 height 65
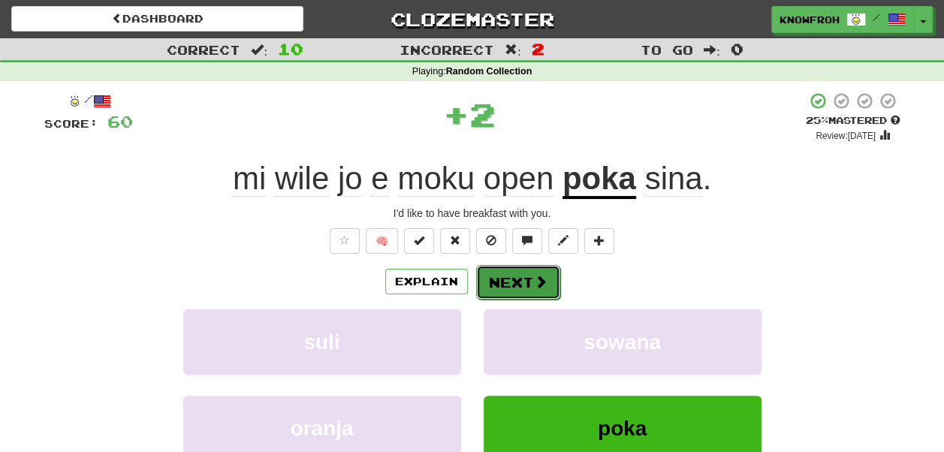
click at [520, 283] on button "Next" at bounding box center [518, 282] width 84 height 35
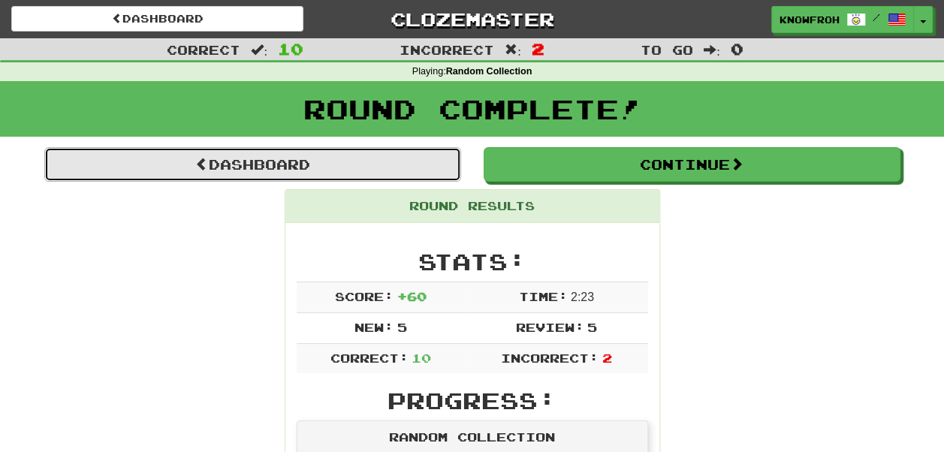
click at [350, 168] on link "Dashboard" at bounding box center [252, 164] width 417 height 35
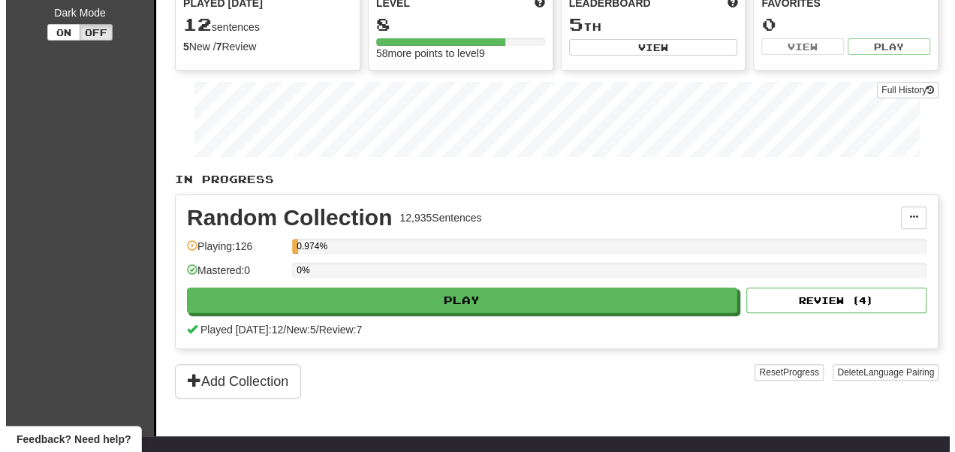
scroll to position [152, 0]
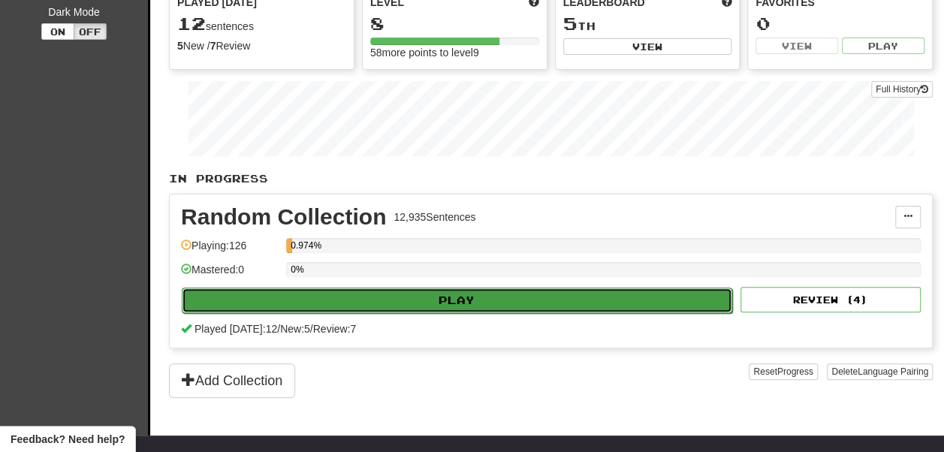
click at [420, 313] on button "Play" at bounding box center [457, 301] width 551 height 26
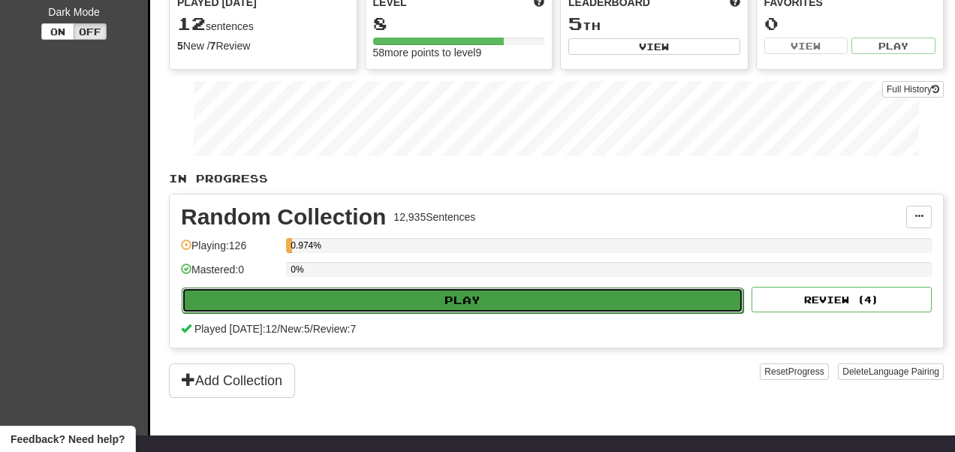
select select "**"
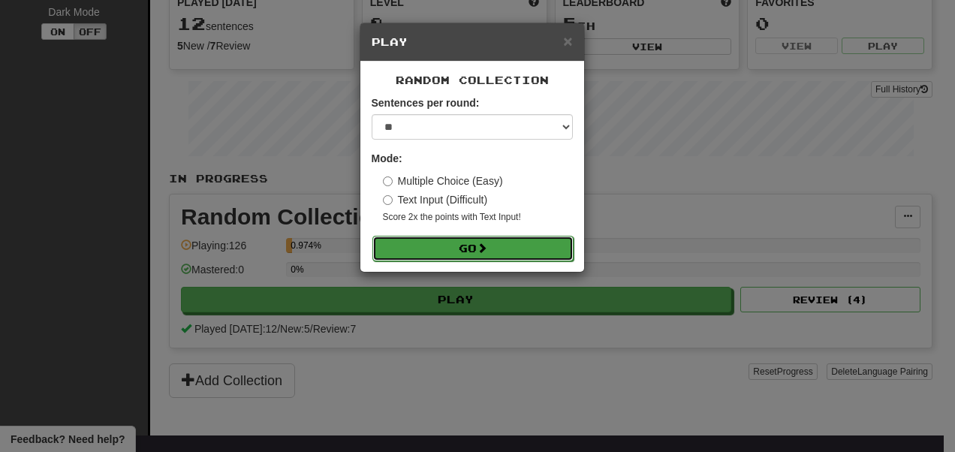
click at [423, 258] on button "Go" at bounding box center [473, 249] width 201 height 26
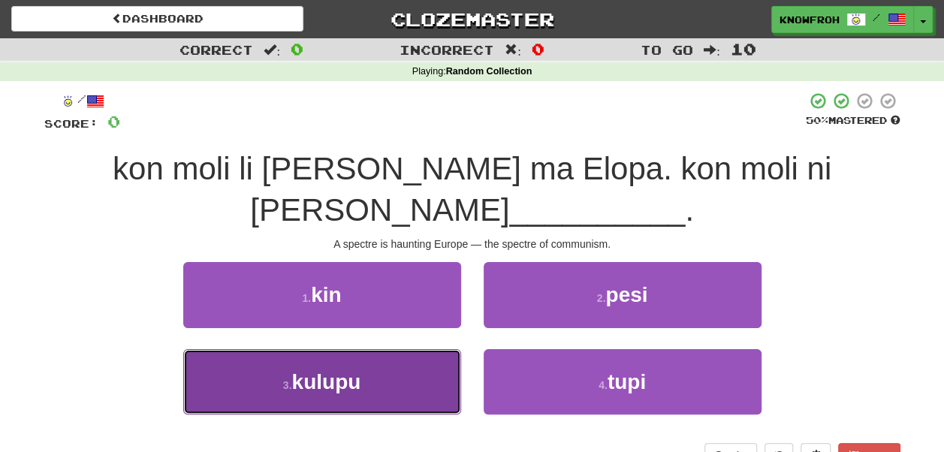
click at [425, 377] on button "3 . [GEOGRAPHIC_DATA]" at bounding box center [322, 381] width 278 height 65
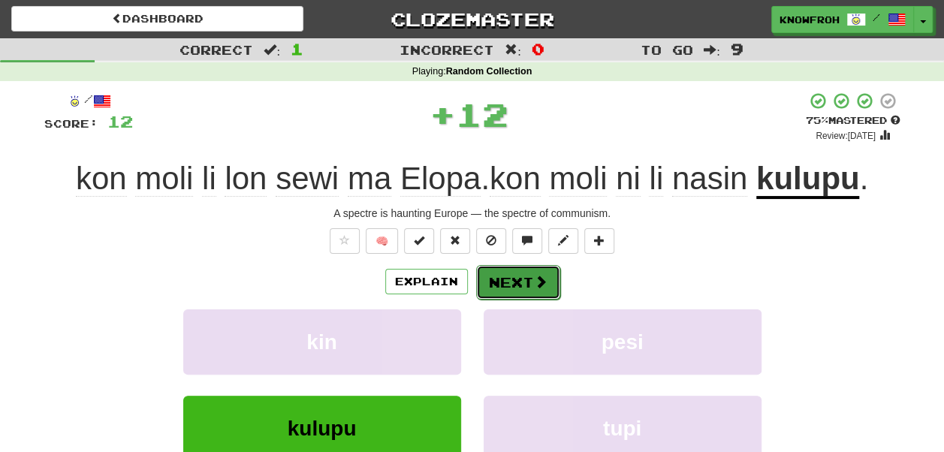
click at [503, 300] on button "Next" at bounding box center [518, 282] width 84 height 35
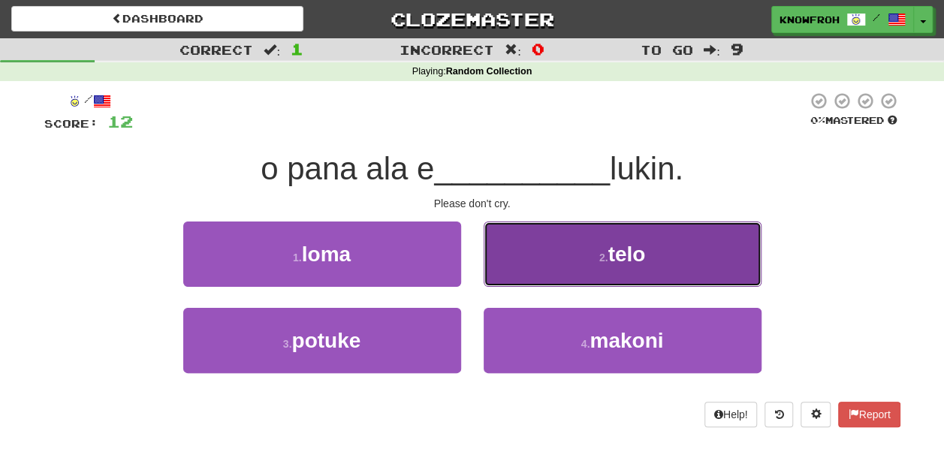
click at [524, 267] on button "2 . telo" at bounding box center [623, 254] width 278 height 65
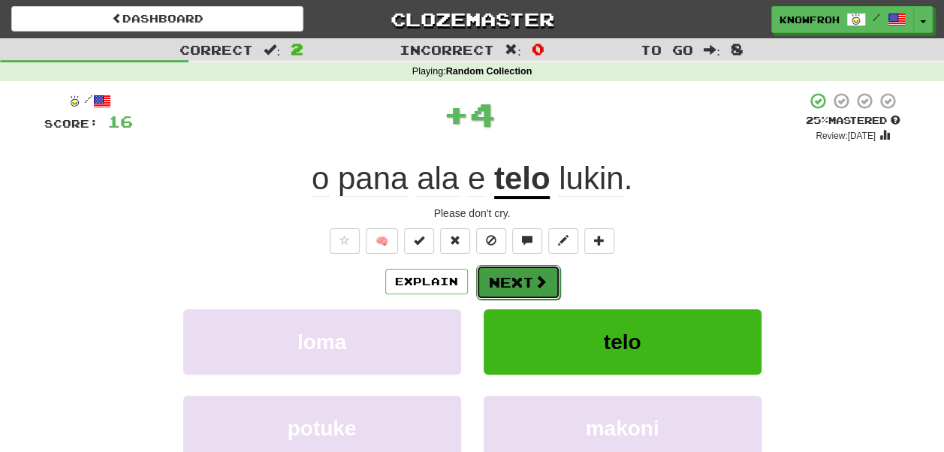
click at [523, 285] on button "Next" at bounding box center [518, 282] width 84 height 35
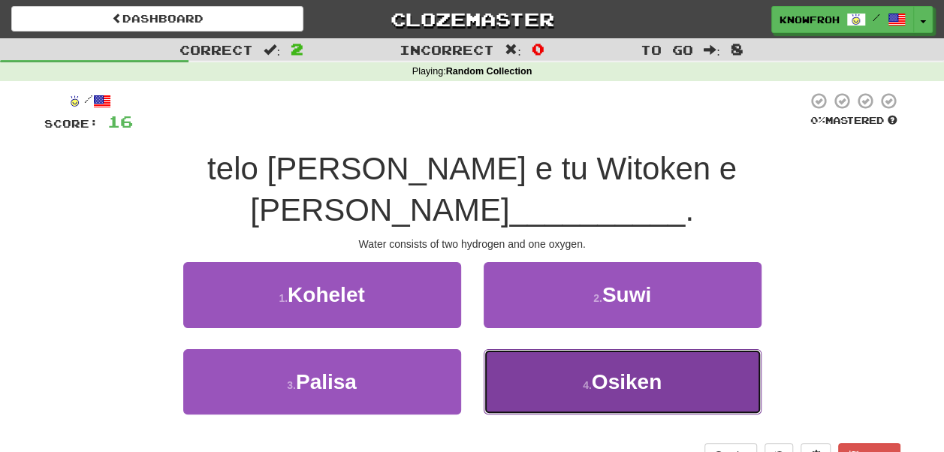
click at [539, 349] on button "4 . Osiken" at bounding box center [623, 381] width 278 height 65
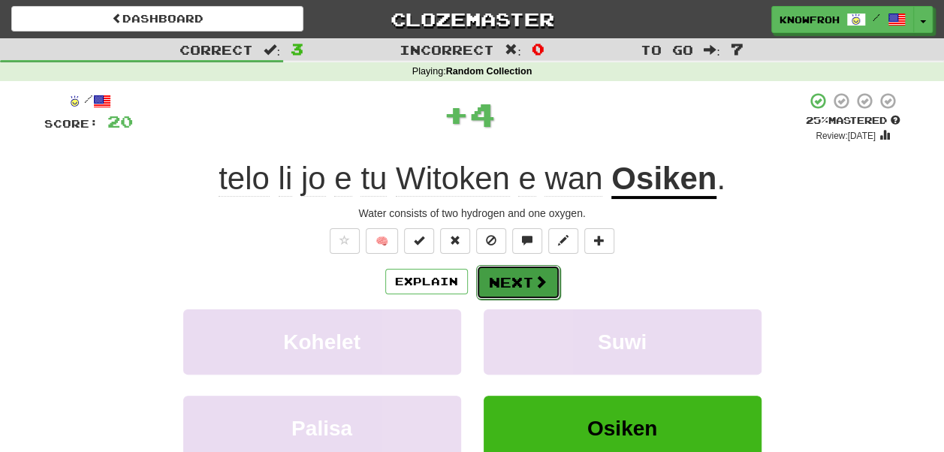
click at [530, 279] on button "Next" at bounding box center [518, 282] width 84 height 35
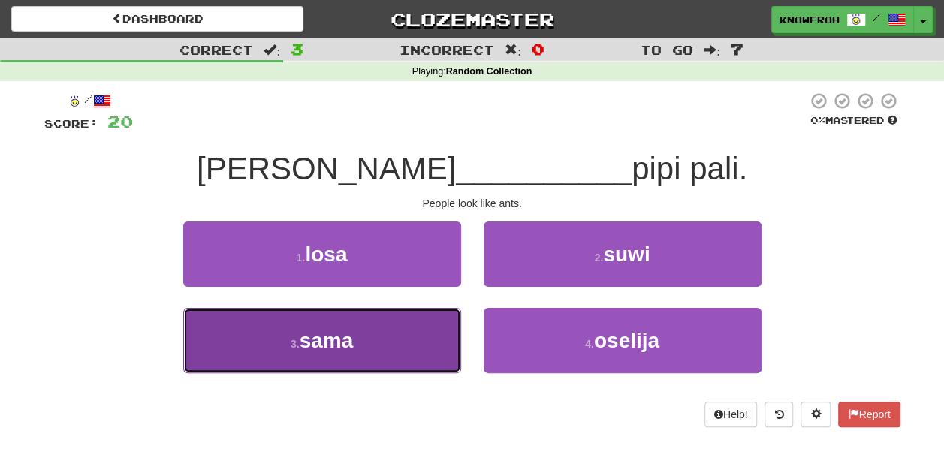
click at [406, 324] on button "3 . sama" at bounding box center [322, 340] width 278 height 65
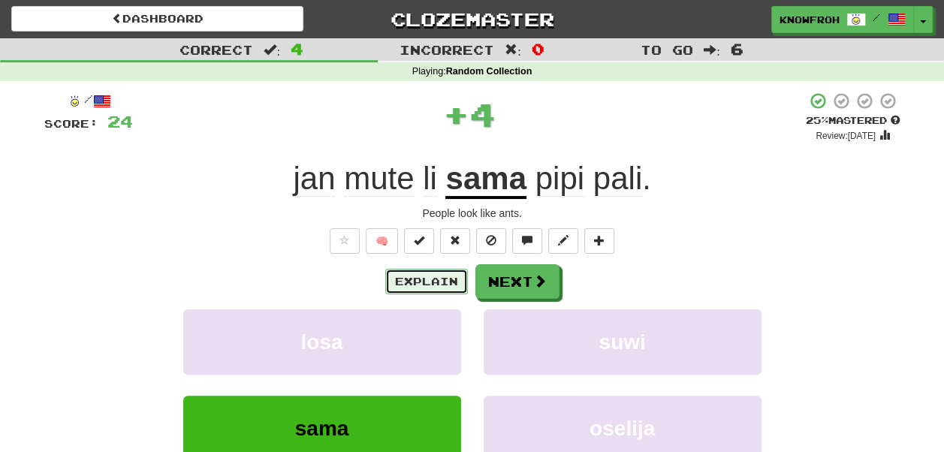
click at [446, 285] on button "Explain" at bounding box center [426, 282] width 83 height 26
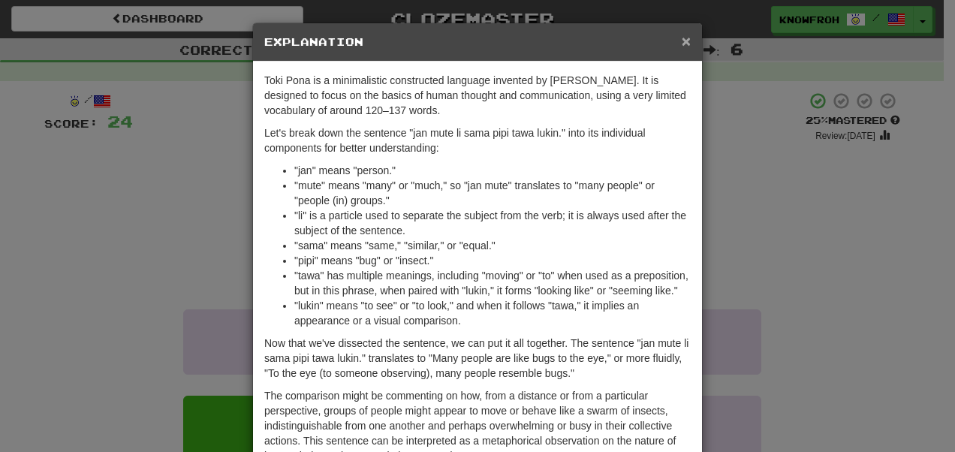
click at [682, 36] on span "×" at bounding box center [686, 40] width 9 height 17
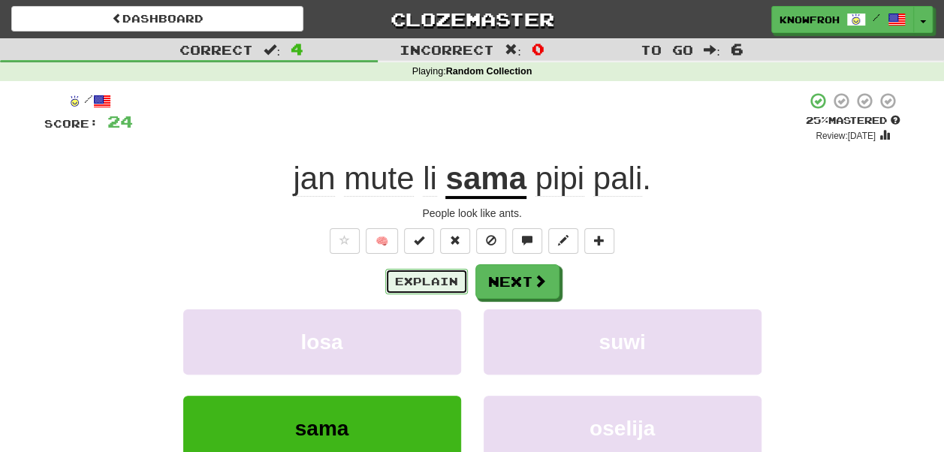
click at [440, 272] on button "Explain" at bounding box center [426, 282] width 83 height 26
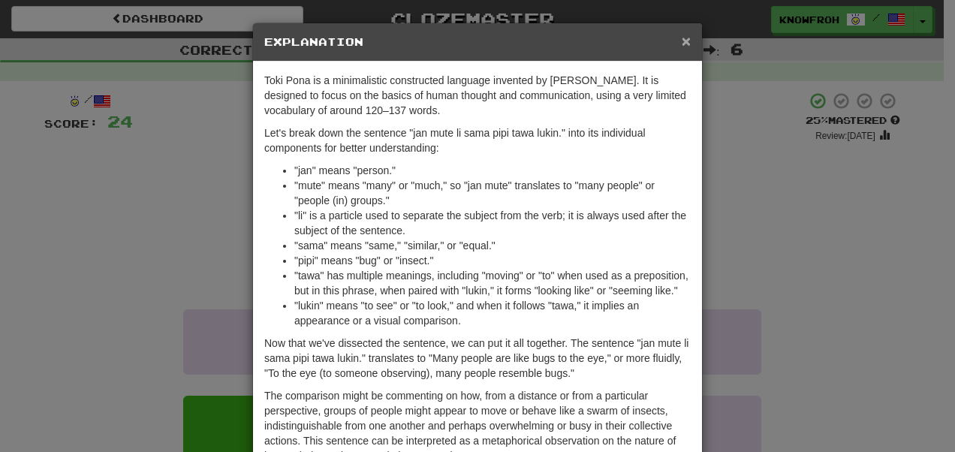
click at [684, 39] on span "×" at bounding box center [686, 40] width 9 height 17
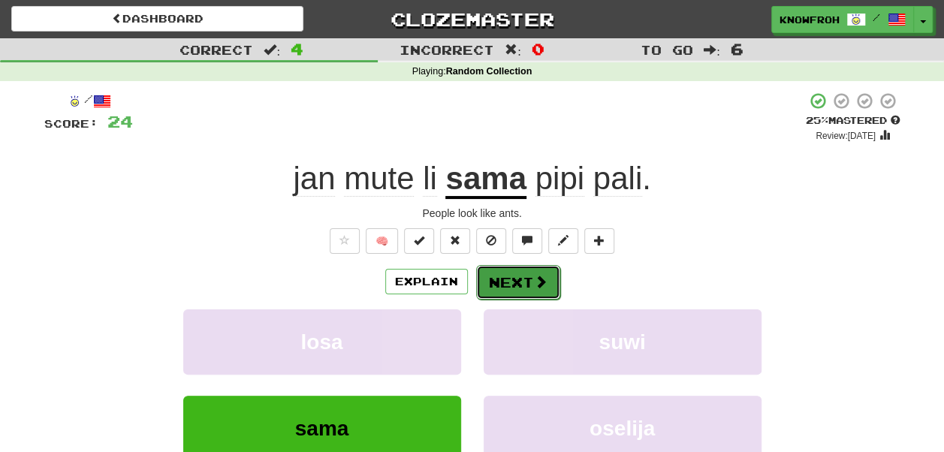
click at [534, 281] on span at bounding box center [541, 282] width 14 height 14
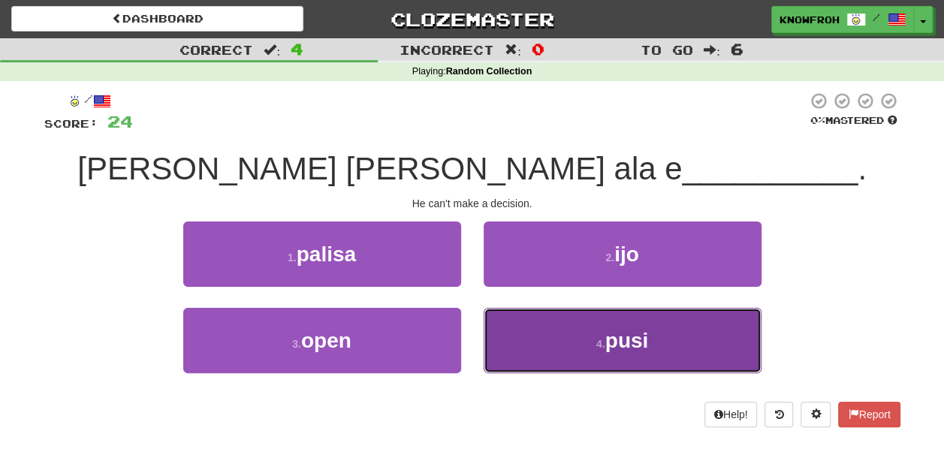
click at [501, 331] on button "4 . pusi" at bounding box center [623, 340] width 278 height 65
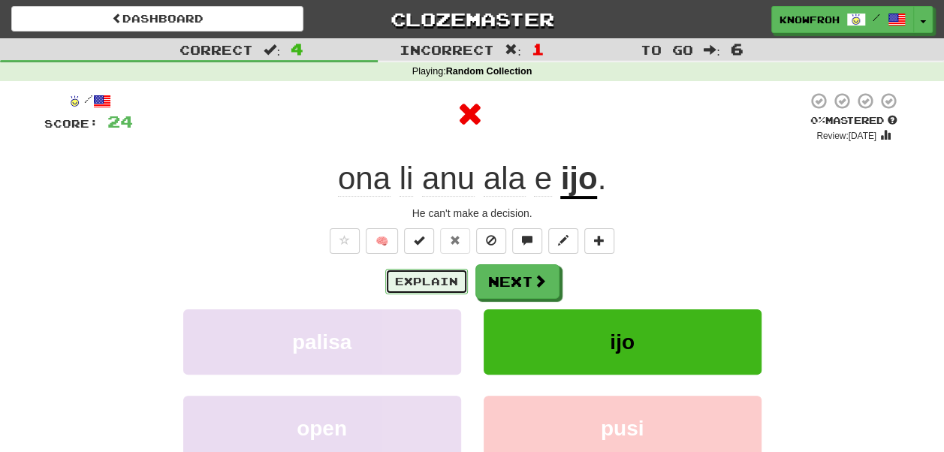
click at [443, 291] on button "Explain" at bounding box center [426, 282] width 83 height 26
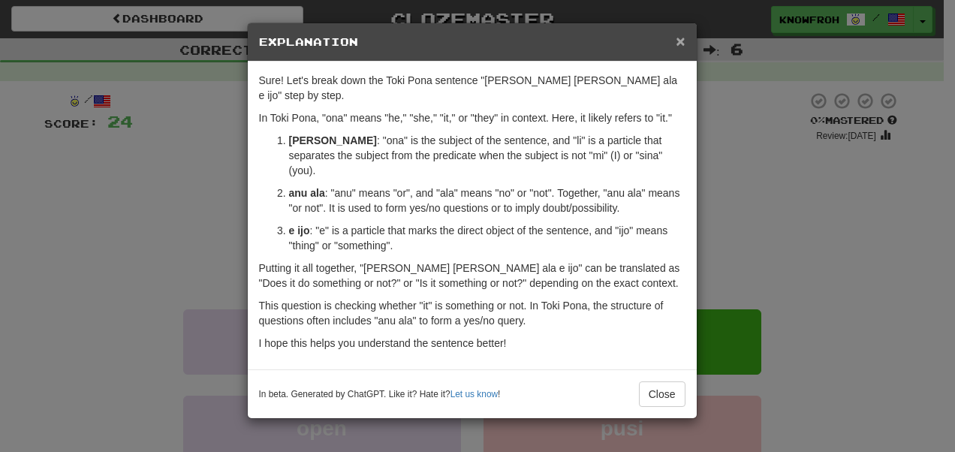
click at [681, 38] on span "×" at bounding box center [680, 40] width 9 height 17
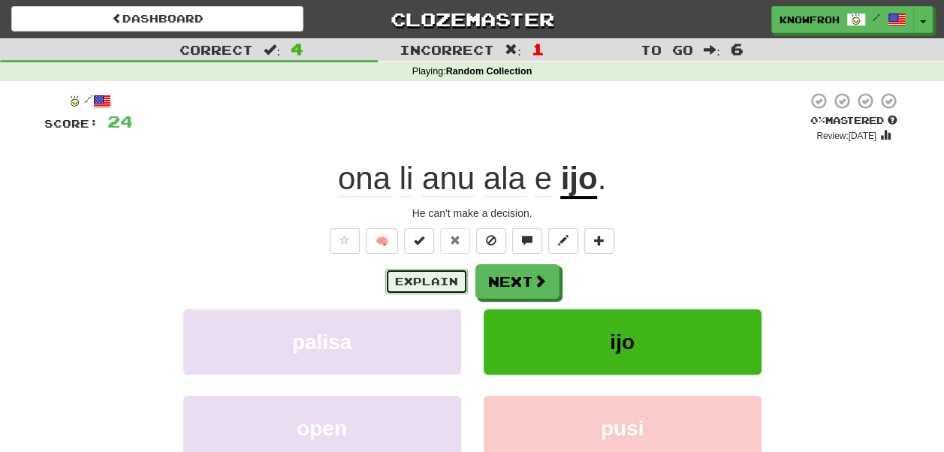
click at [446, 279] on button "Explain" at bounding box center [426, 282] width 83 height 26
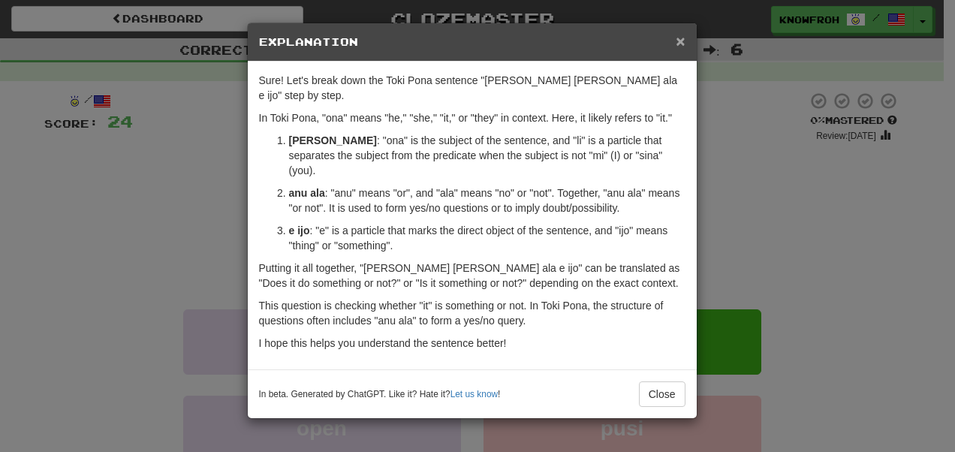
click at [680, 42] on span "×" at bounding box center [680, 40] width 9 height 17
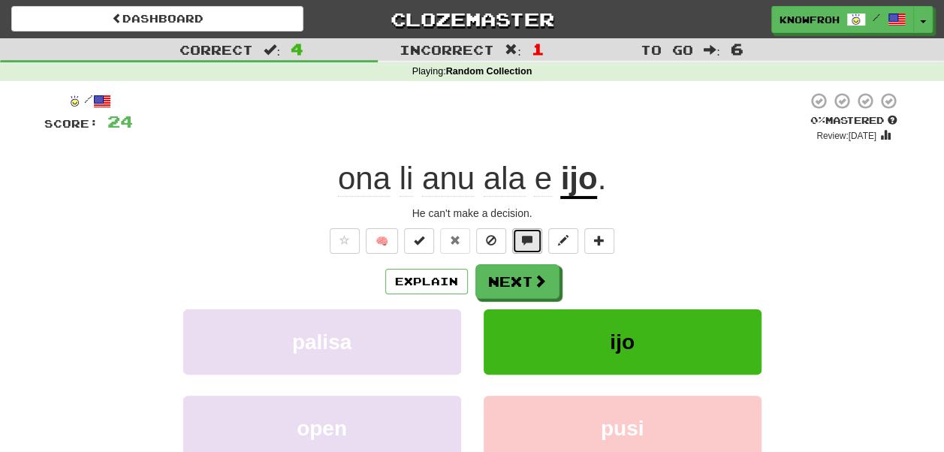
click at [530, 249] on button at bounding box center [527, 241] width 30 height 26
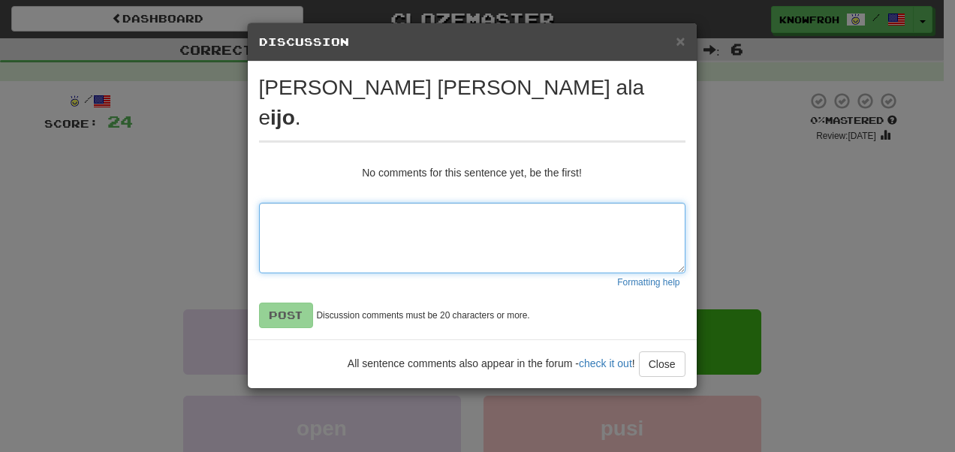
click at [458, 216] on textarea at bounding box center [472, 238] width 427 height 71
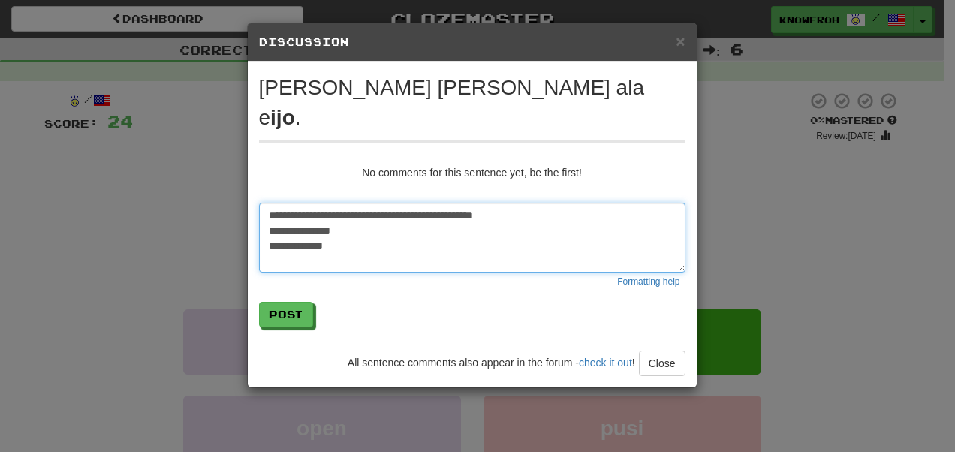
type textarea "**********"
drag, startPoint x: 459, startPoint y: 217, endPoint x: 206, endPoint y: 146, distance: 263.0
click at [206, 146] on div "**********" at bounding box center [477, 226] width 955 height 452
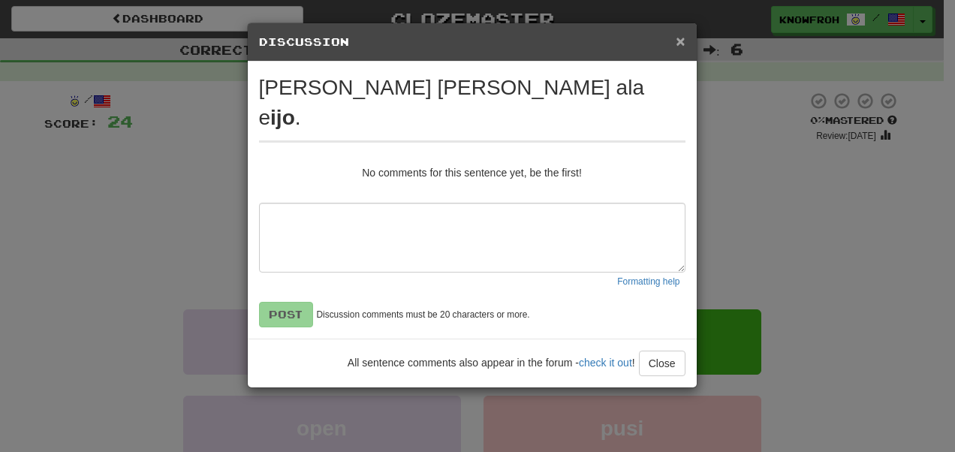
click at [677, 39] on span "×" at bounding box center [680, 40] width 9 height 17
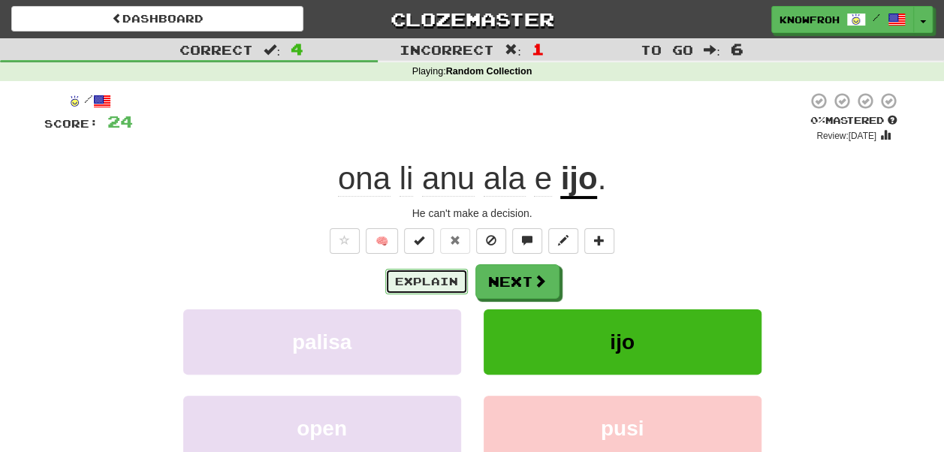
click at [433, 291] on button "Explain" at bounding box center [426, 282] width 83 height 26
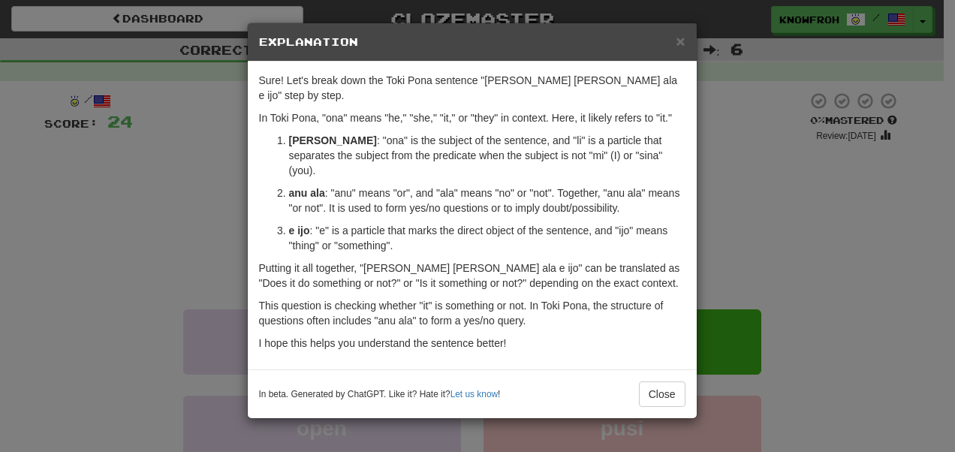
click at [675, 45] on h5 "Explanation" at bounding box center [472, 42] width 427 height 15
click at [681, 36] on span "×" at bounding box center [680, 40] width 9 height 17
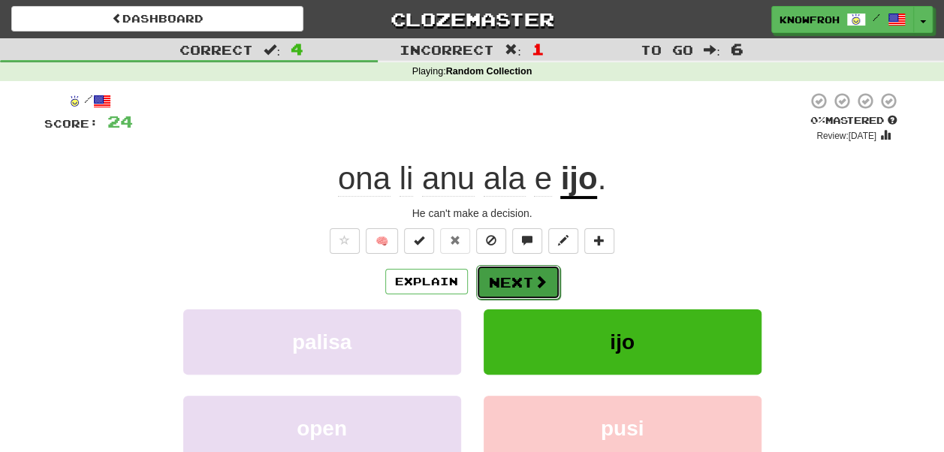
click at [512, 281] on button "Next" at bounding box center [518, 282] width 84 height 35
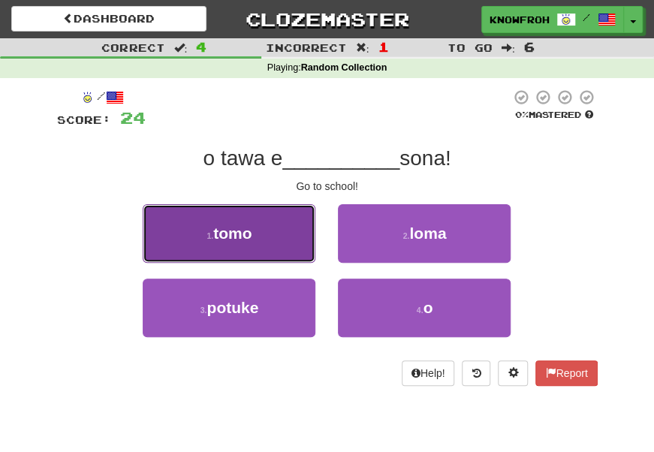
click at [287, 224] on button "1 . tomo" at bounding box center [229, 233] width 173 height 59
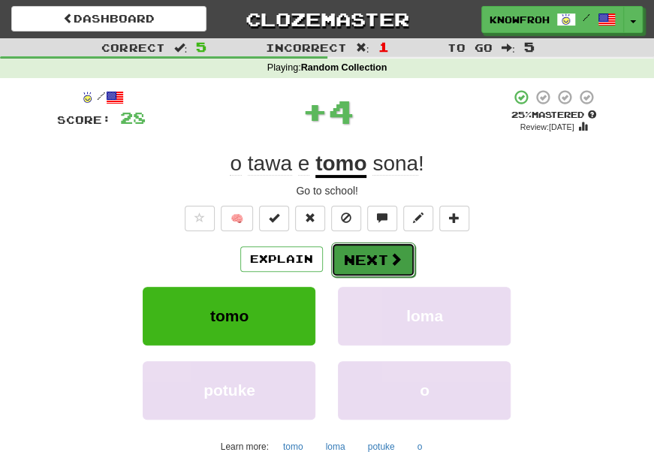
click at [349, 263] on button "Next" at bounding box center [373, 260] width 84 height 35
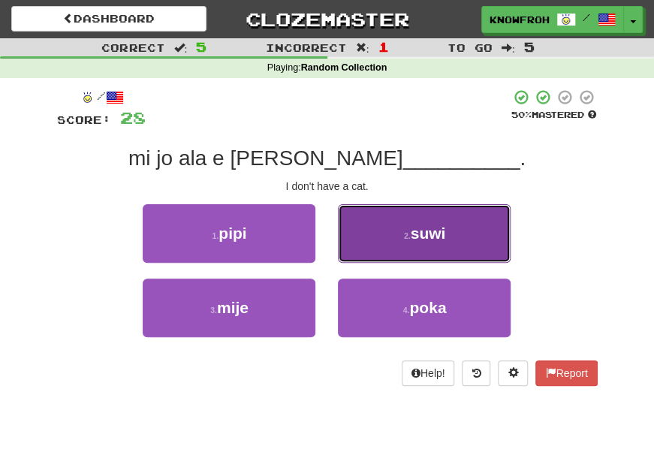
click at [374, 240] on button "2 . [GEOGRAPHIC_DATA]" at bounding box center [424, 233] width 173 height 59
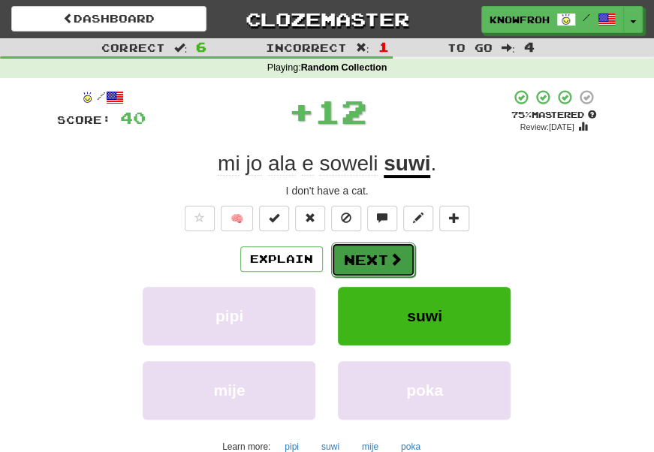
click at [367, 267] on button "Next" at bounding box center [373, 260] width 84 height 35
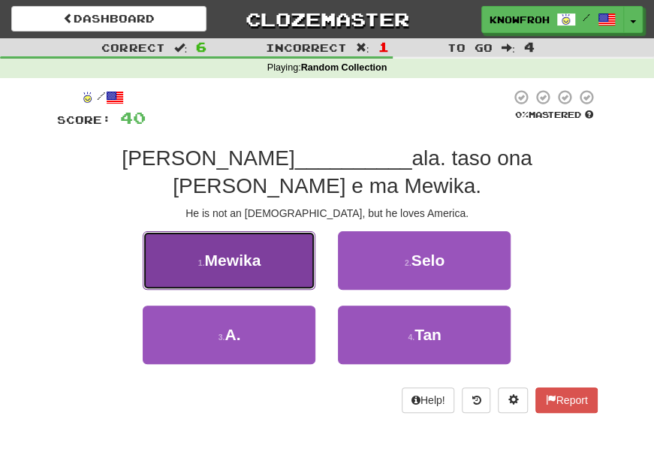
click at [273, 231] on button "1 . [GEOGRAPHIC_DATA]" at bounding box center [229, 260] width 173 height 59
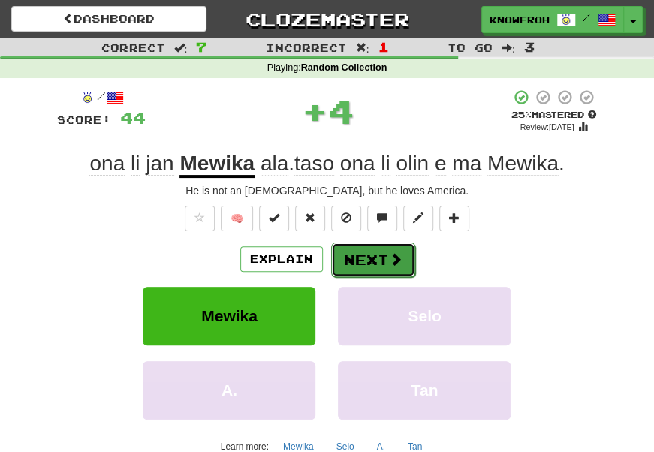
click at [353, 258] on button "Next" at bounding box center [373, 260] width 84 height 35
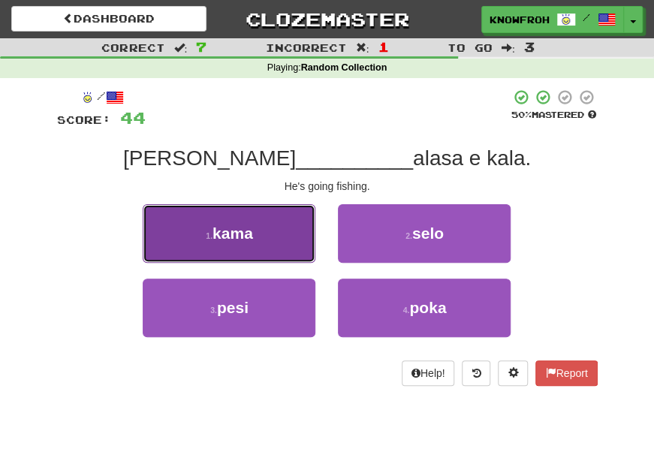
click at [253, 237] on span "kama" at bounding box center [233, 233] width 41 height 17
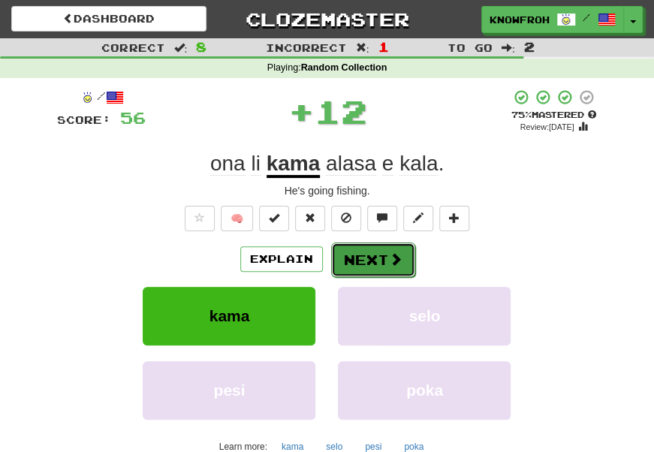
click at [358, 264] on button "Next" at bounding box center [373, 260] width 84 height 35
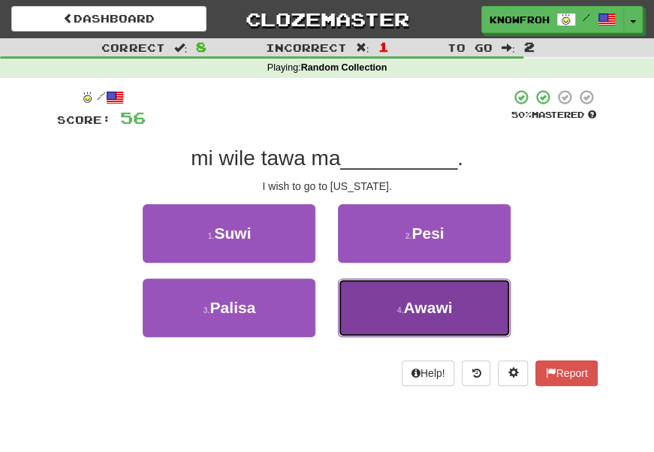
click at [365, 291] on button "4 . [GEOGRAPHIC_DATA]" at bounding box center [424, 308] width 173 height 59
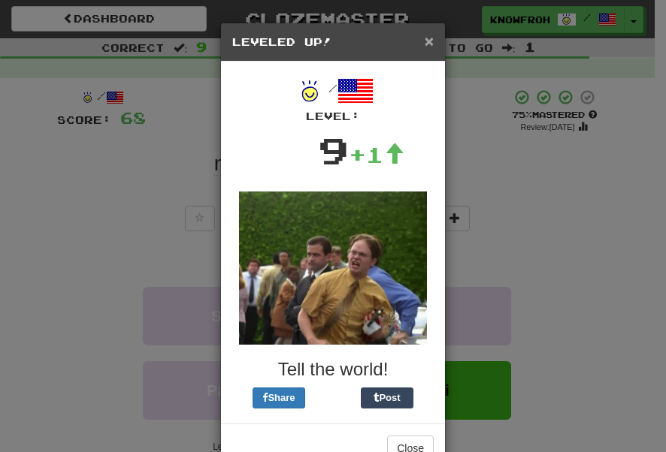
click at [424, 36] on span "×" at bounding box center [428, 40] width 9 height 17
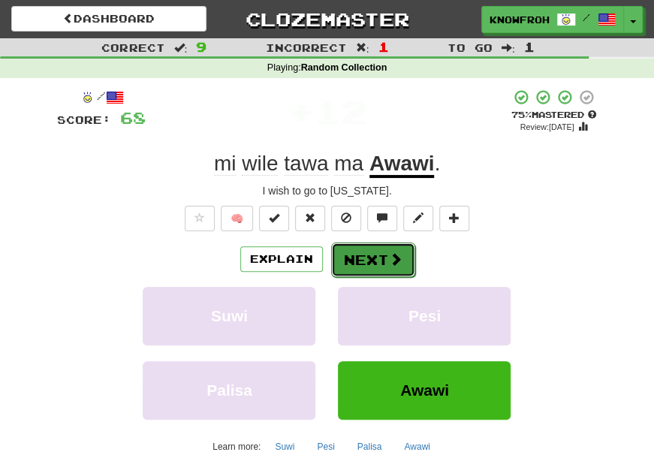
click at [364, 272] on button "Next" at bounding box center [373, 260] width 84 height 35
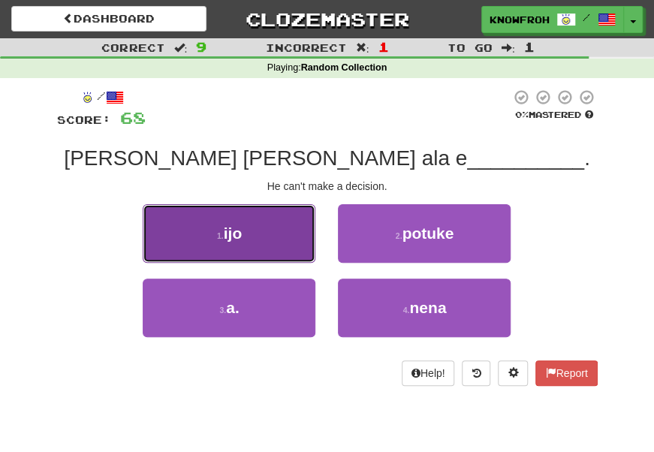
click at [282, 205] on button "1 . ijo" at bounding box center [229, 233] width 173 height 59
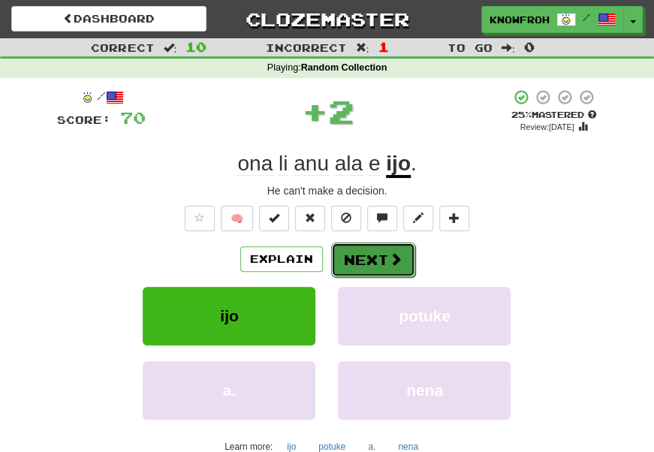
click at [368, 255] on button "Next" at bounding box center [373, 260] width 84 height 35
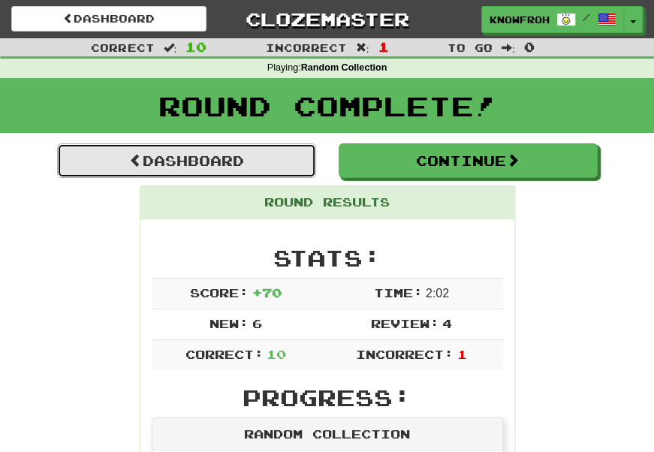
click at [246, 160] on link "Dashboard" at bounding box center [186, 160] width 259 height 35
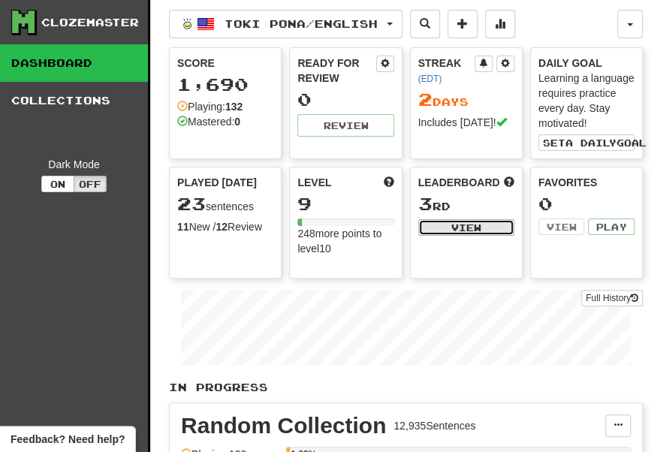
click at [466, 227] on button "View" at bounding box center [466, 227] width 96 height 17
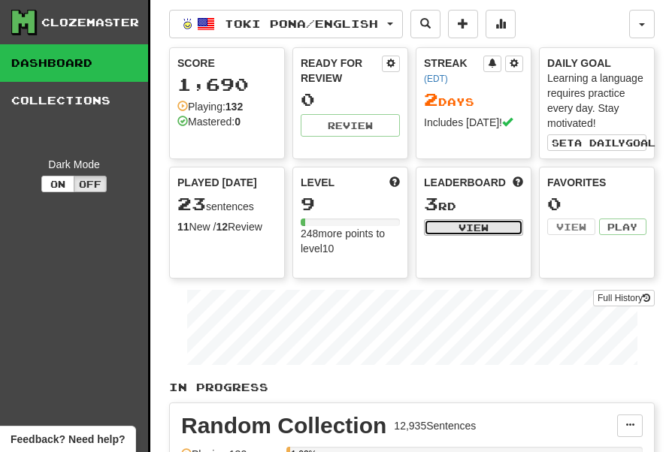
select select "**********"
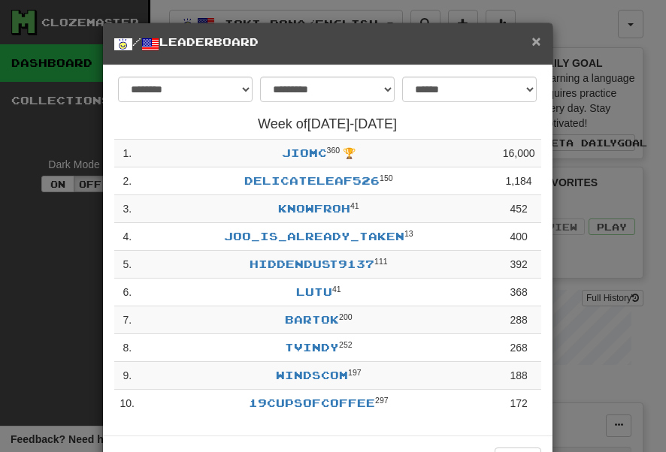
click at [531, 38] on span "×" at bounding box center [535, 40] width 9 height 17
